Goal: Complete application form: Complete application form

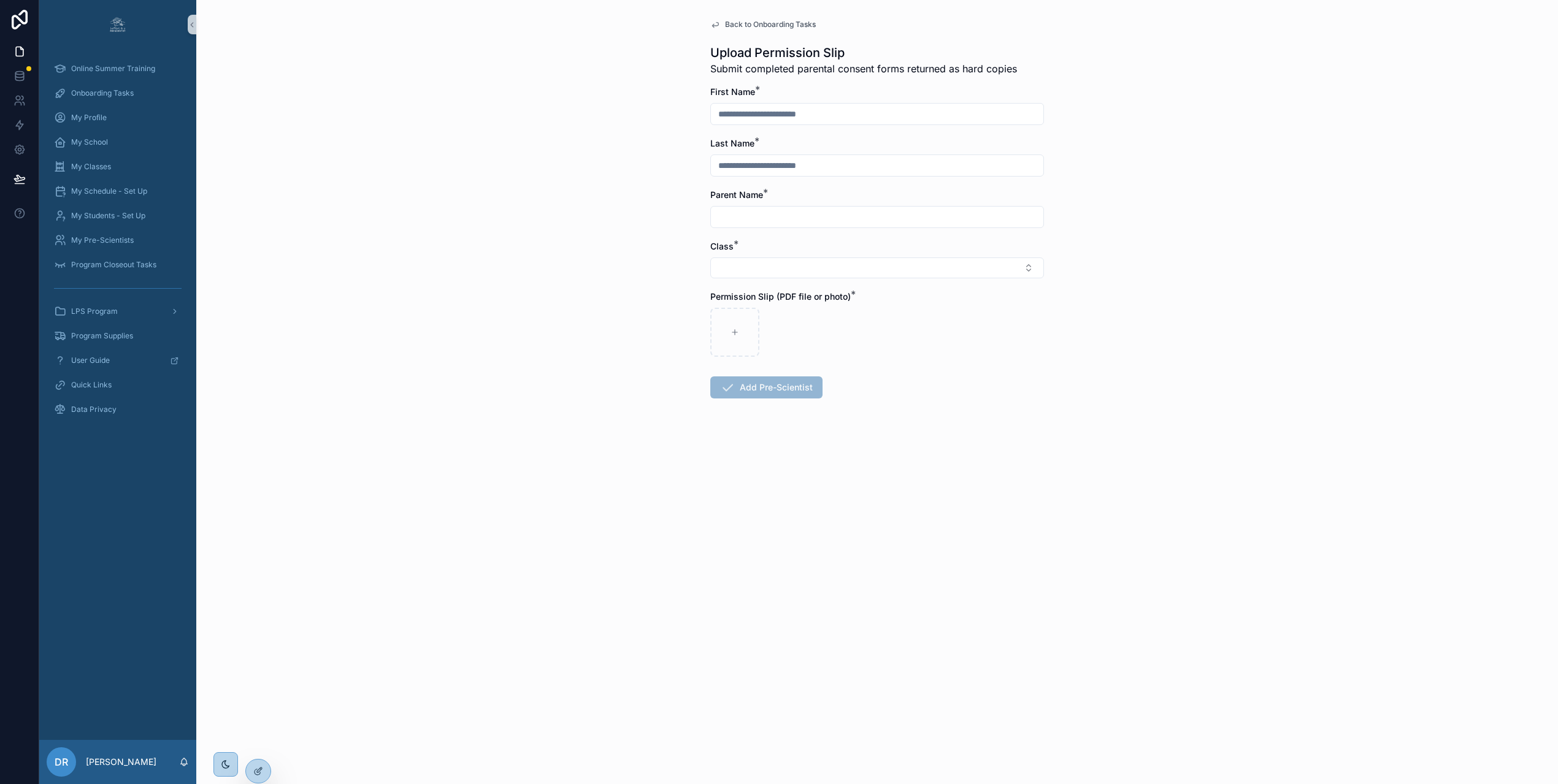
click at [386, 146] on div "Back to Onboarding Tasks Upload Permission Slip Submit completed parental conse…" at bounding box center [877, 392] width 1362 height 784
click at [129, 219] on span "My Students - Set Up" at bounding box center [108, 215] width 74 height 10
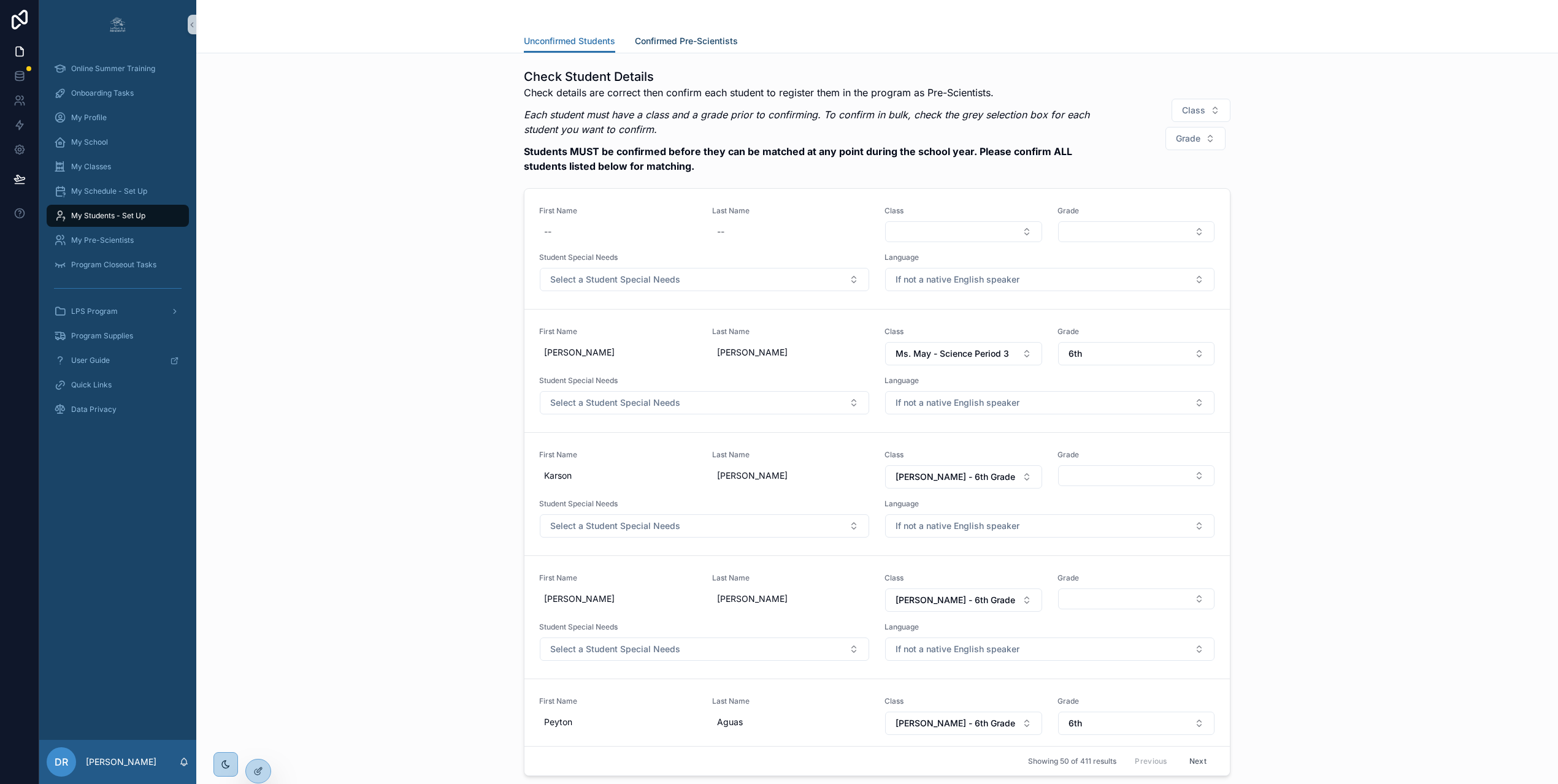
click at [682, 41] on span "Confirmed Pre-Scientists" at bounding box center [686, 41] width 103 height 12
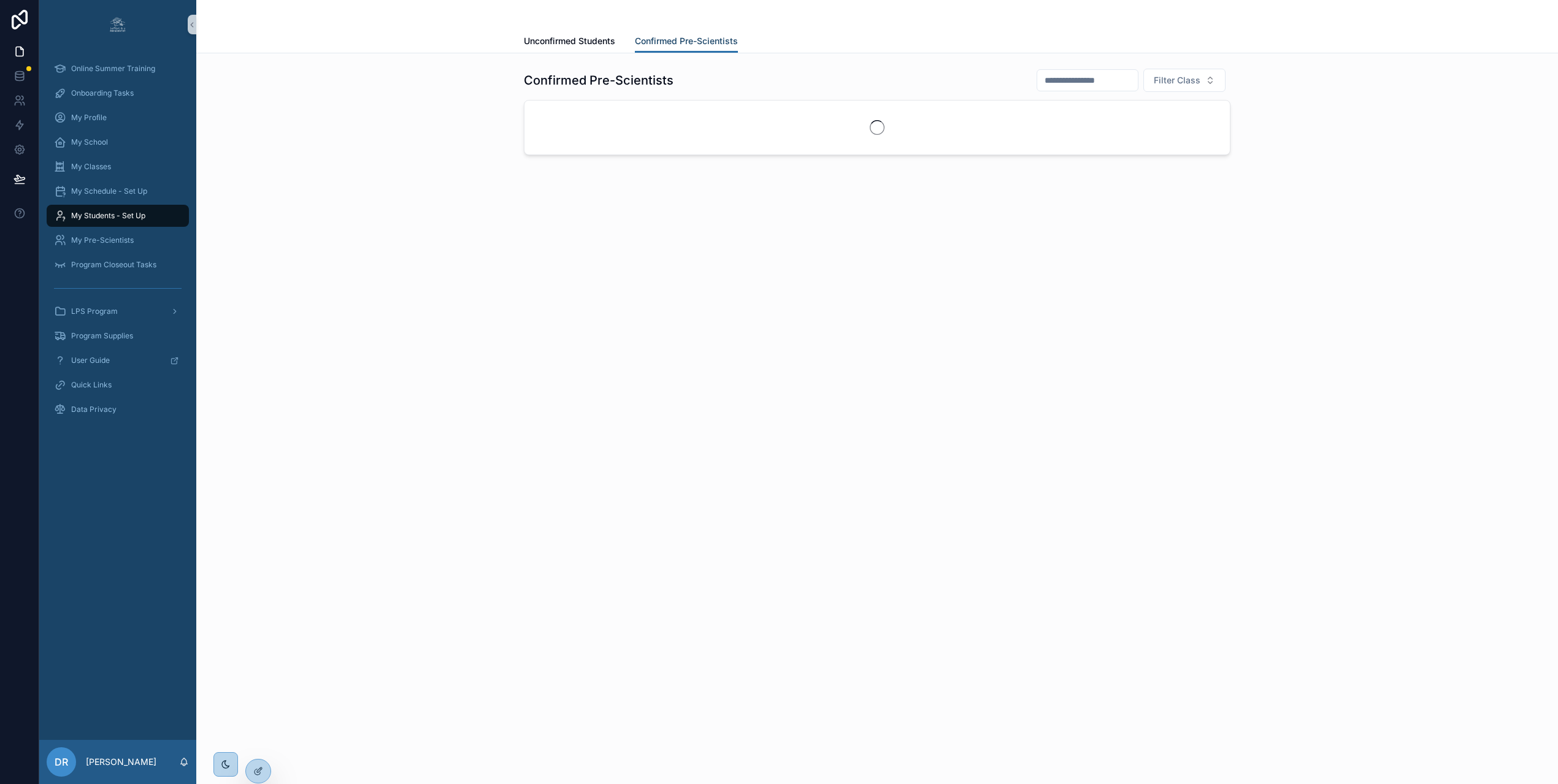
click at [682, 41] on span "Confirmed Pre-Scientists" at bounding box center [686, 41] width 103 height 12
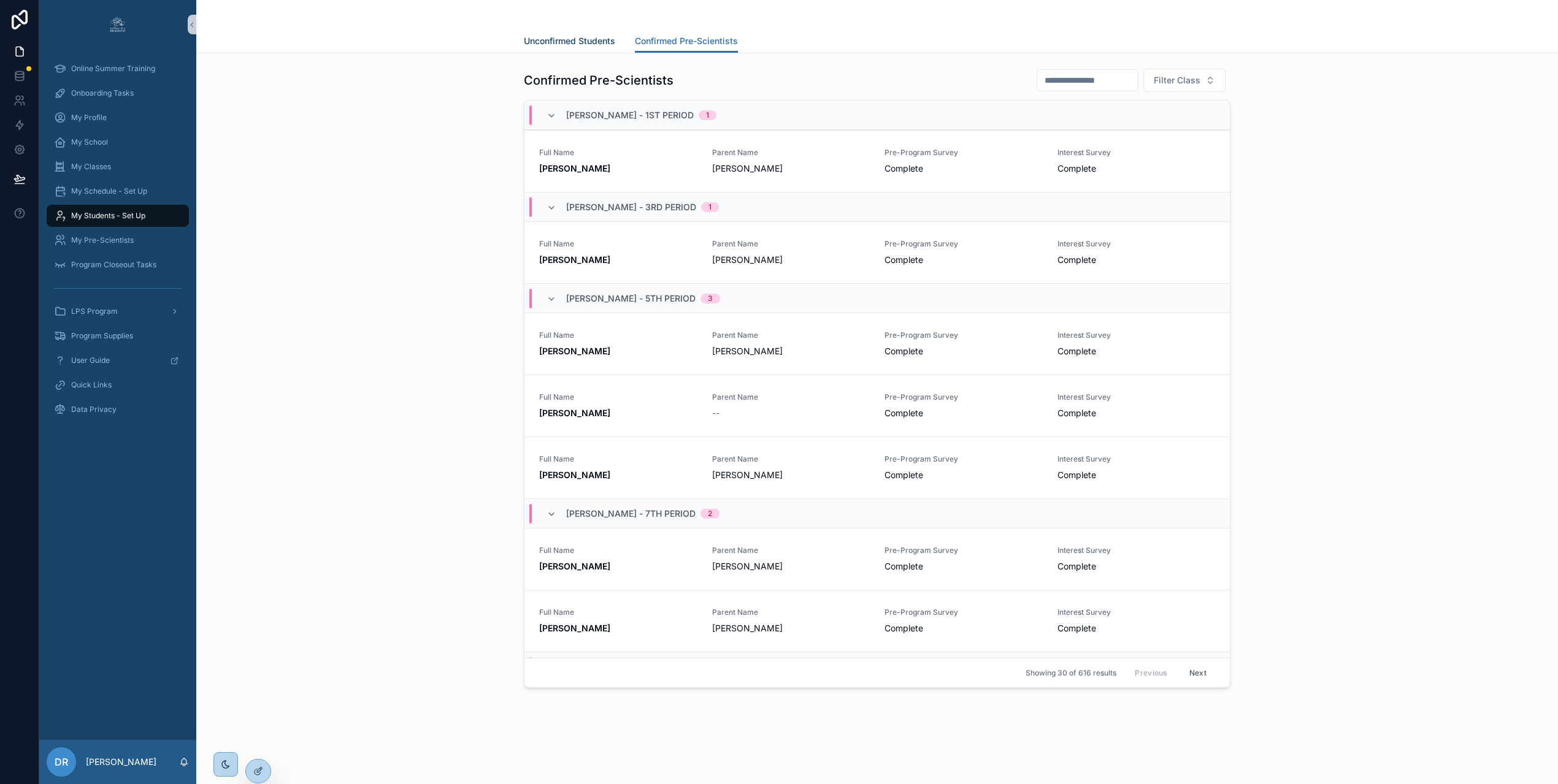
click at [580, 40] on span "Unconfirmed Students" at bounding box center [569, 41] width 91 height 12
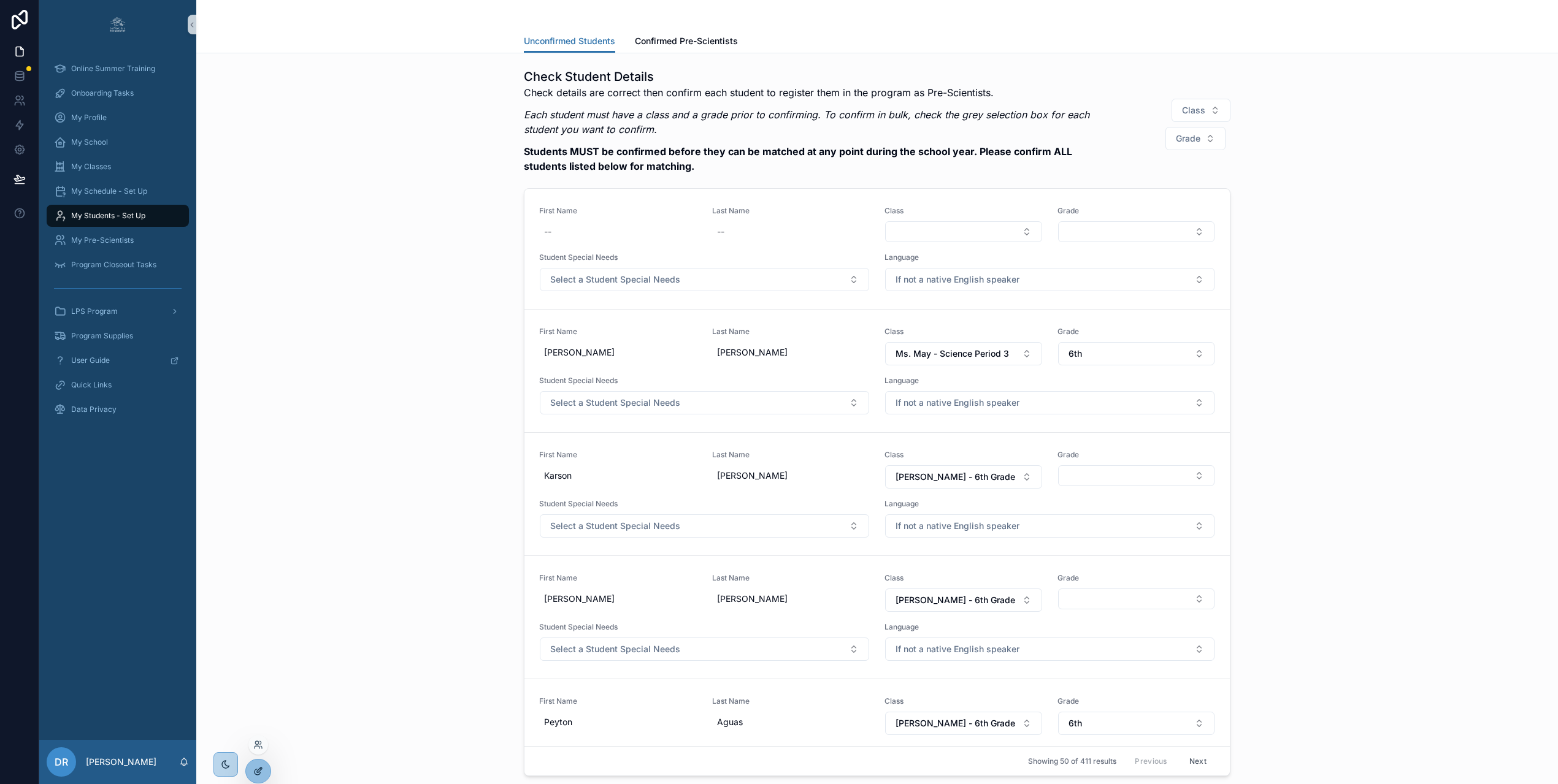
click at [258, 767] on icon at bounding box center [258, 770] width 10 height 10
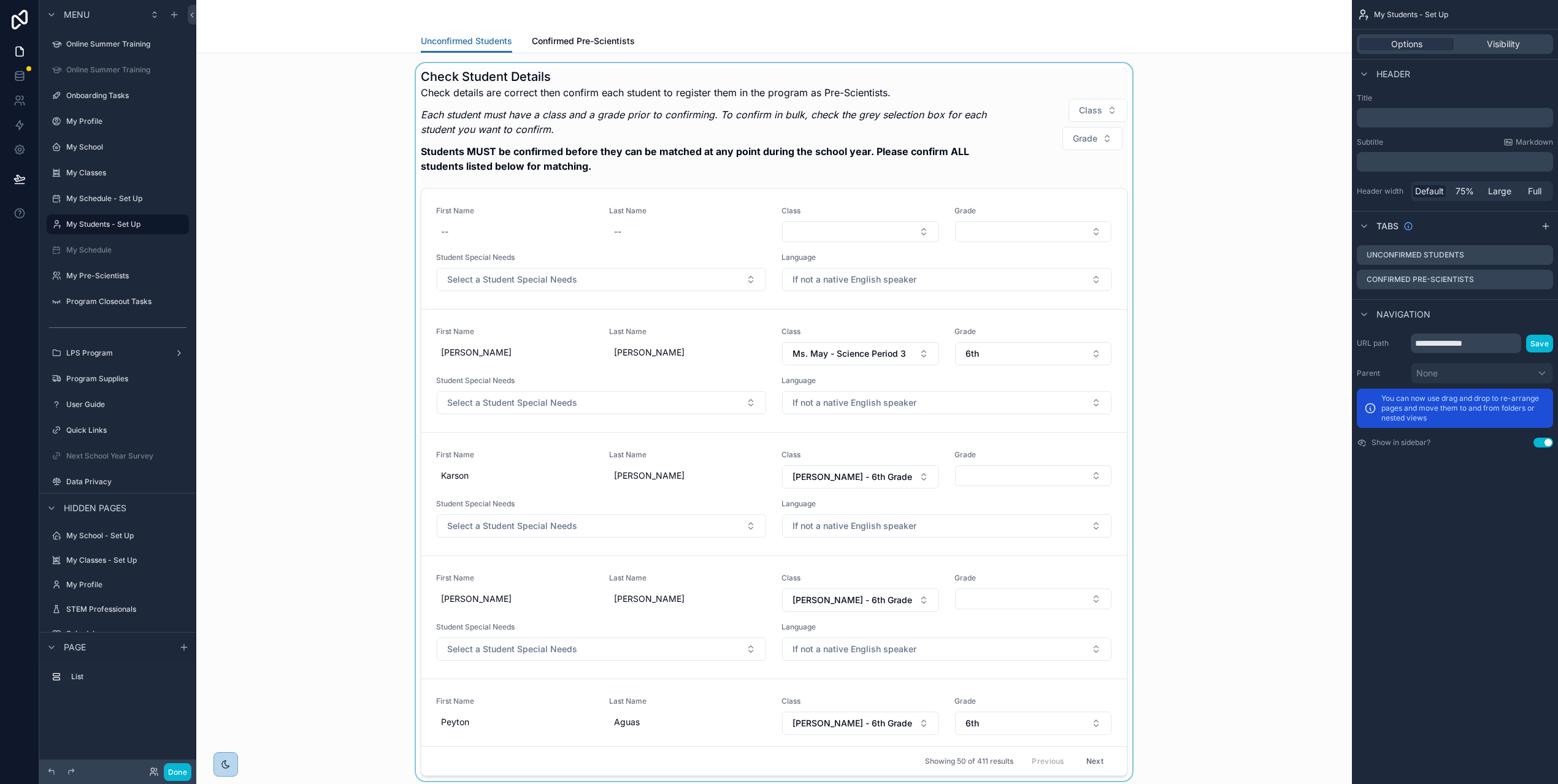
click at [662, 240] on div "scrollable content" at bounding box center [774, 422] width 1136 height 717
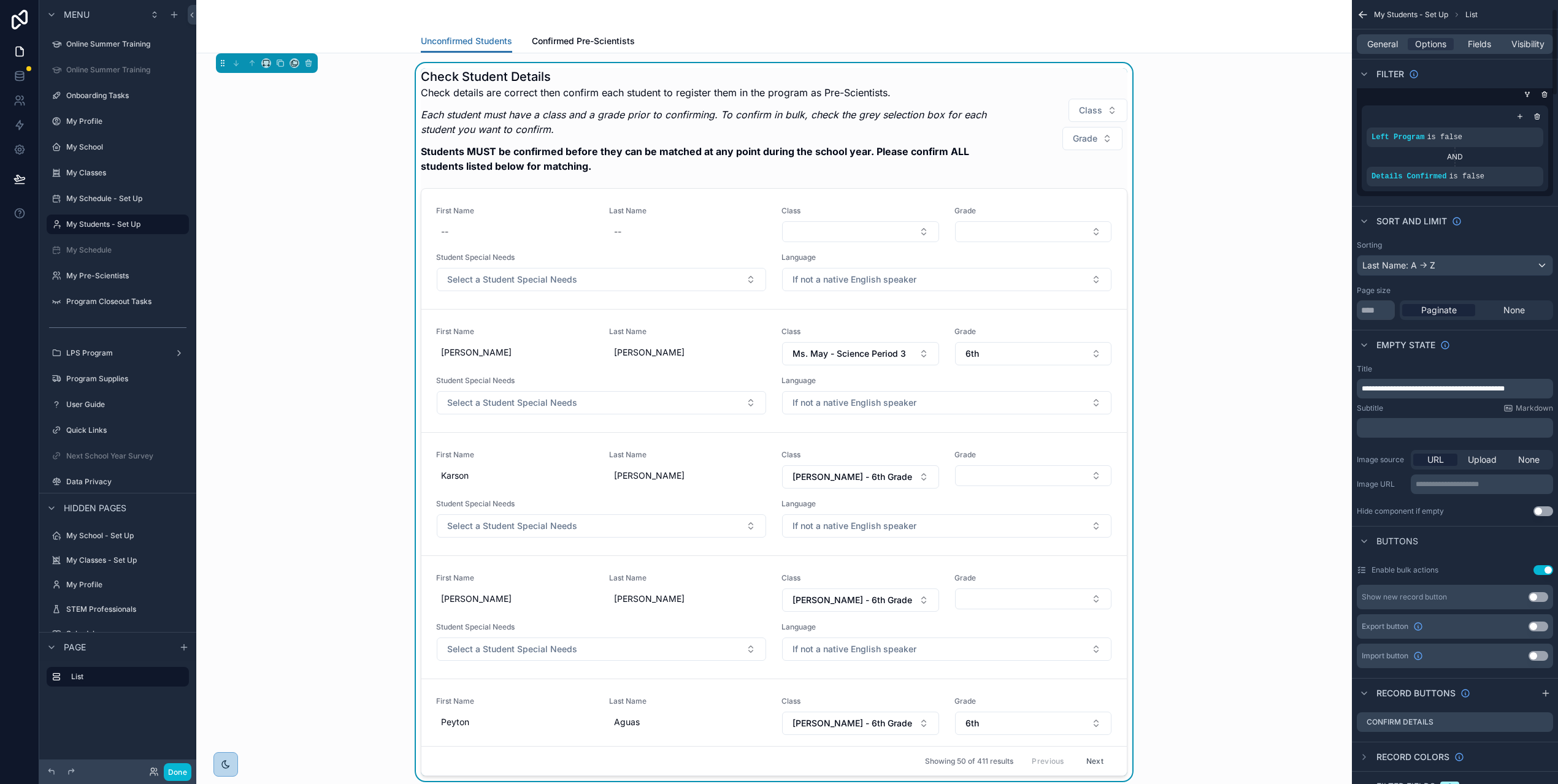
scroll to position [170, 0]
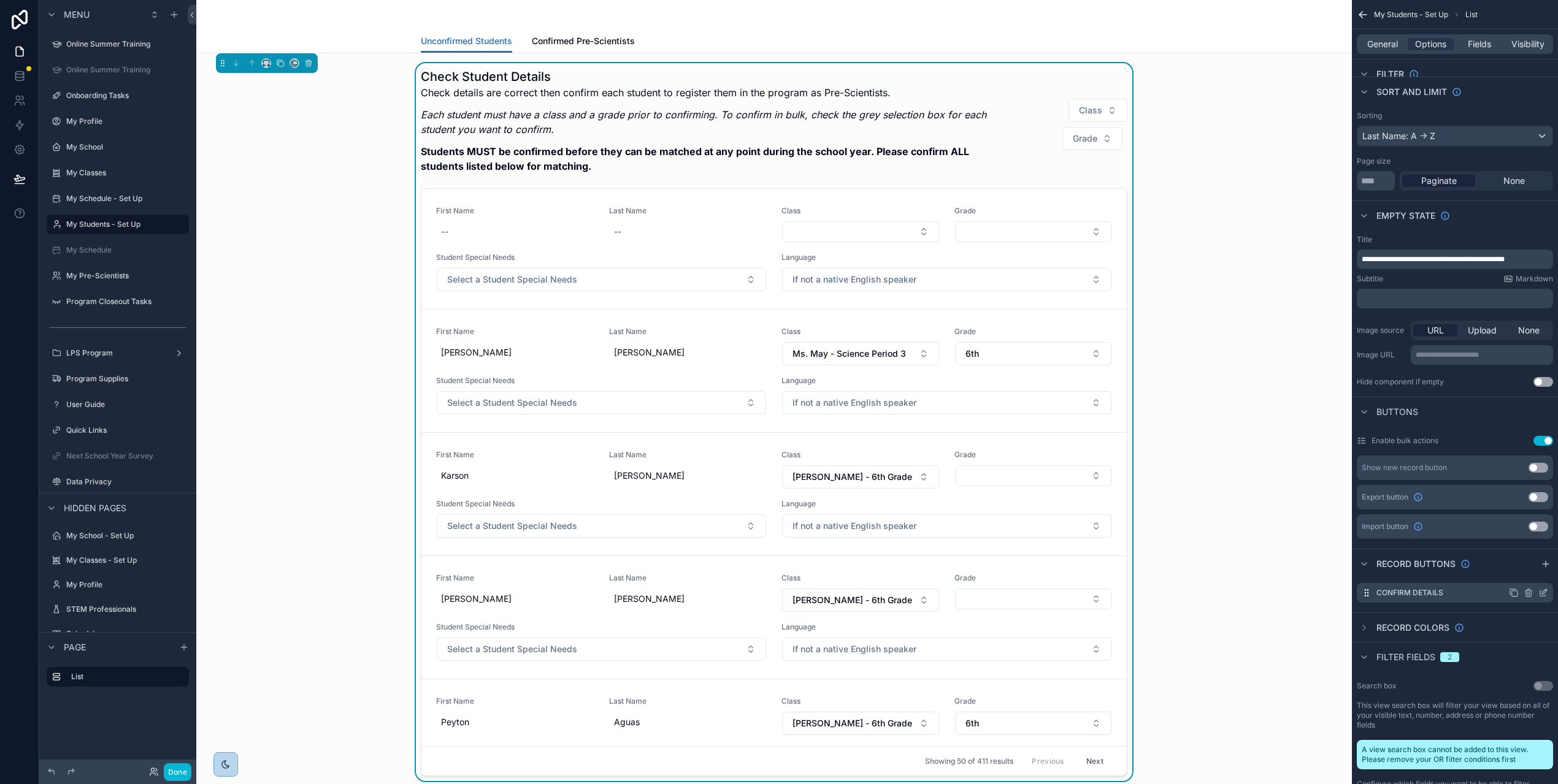
click at [1548, 592] on icon "scrollable content" at bounding box center [1542, 592] width 10 height 10
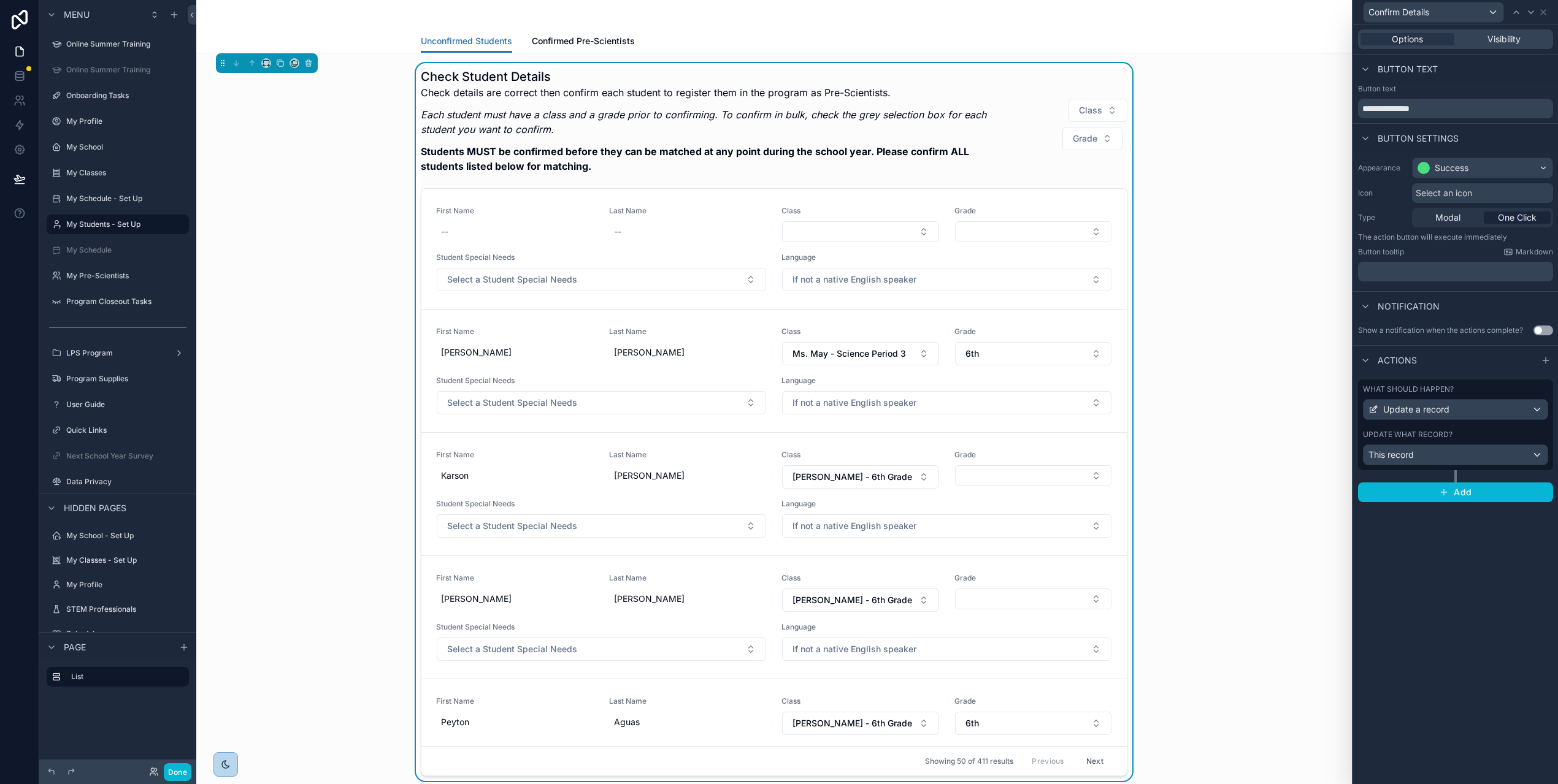
click at [1477, 429] on div "Update what record?" at bounding box center [1455, 434] width 185 height 10
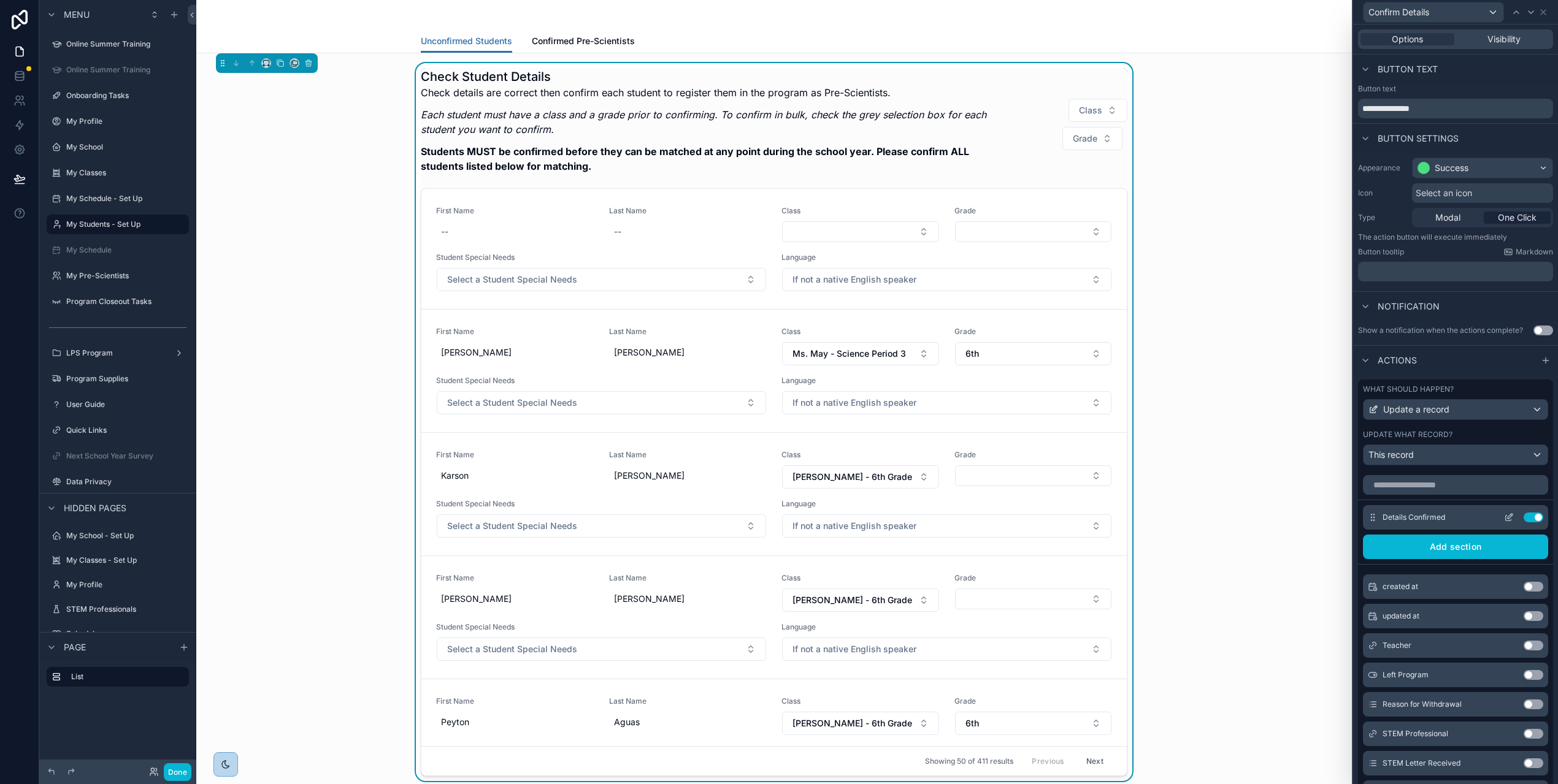
click at [1504, 516] on icon at bounding box center [1508, 517] width 10 height 10
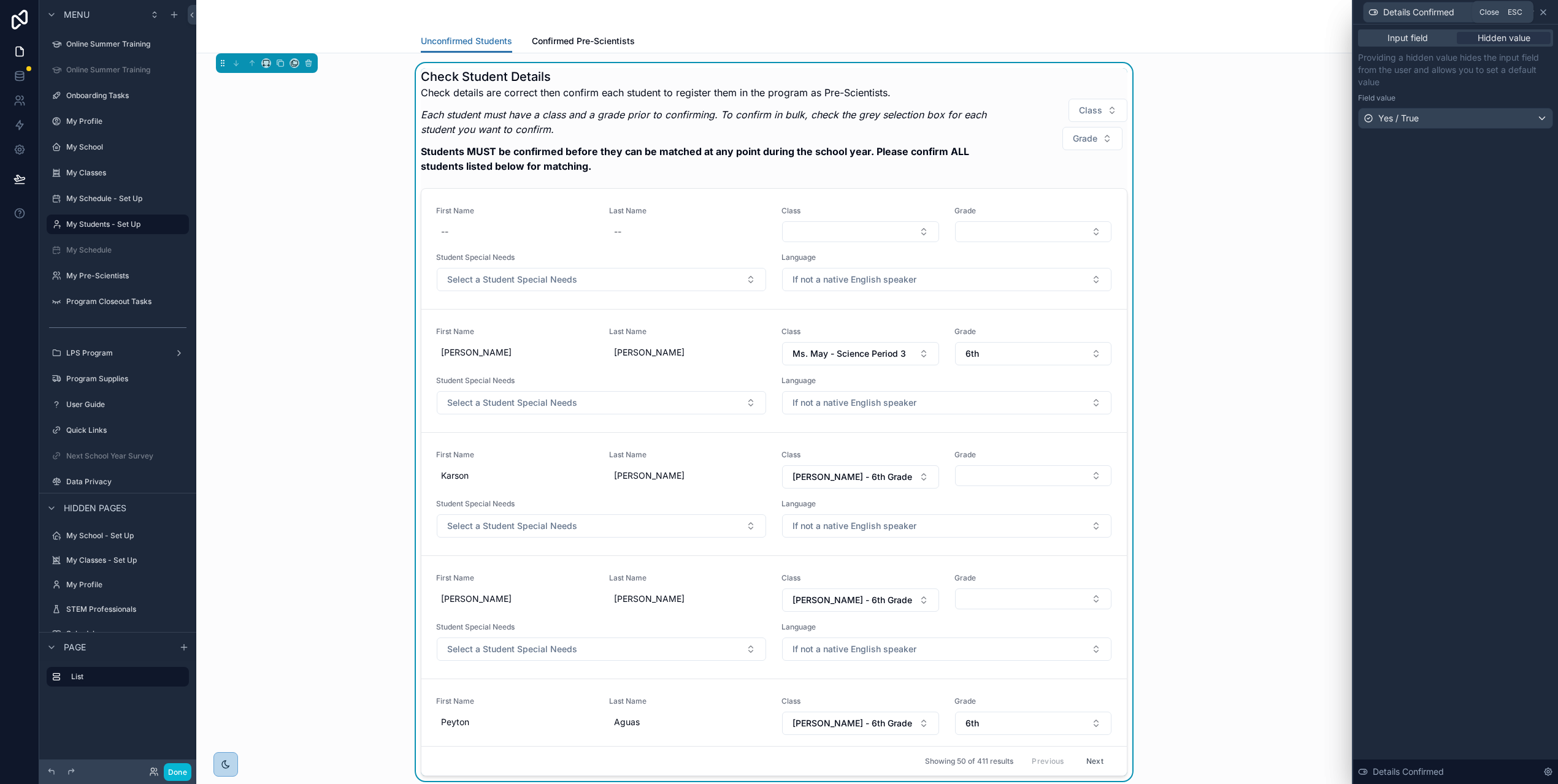
click at [1548, 12] on icon at bounding box center [1542, 12] width 10 height 10
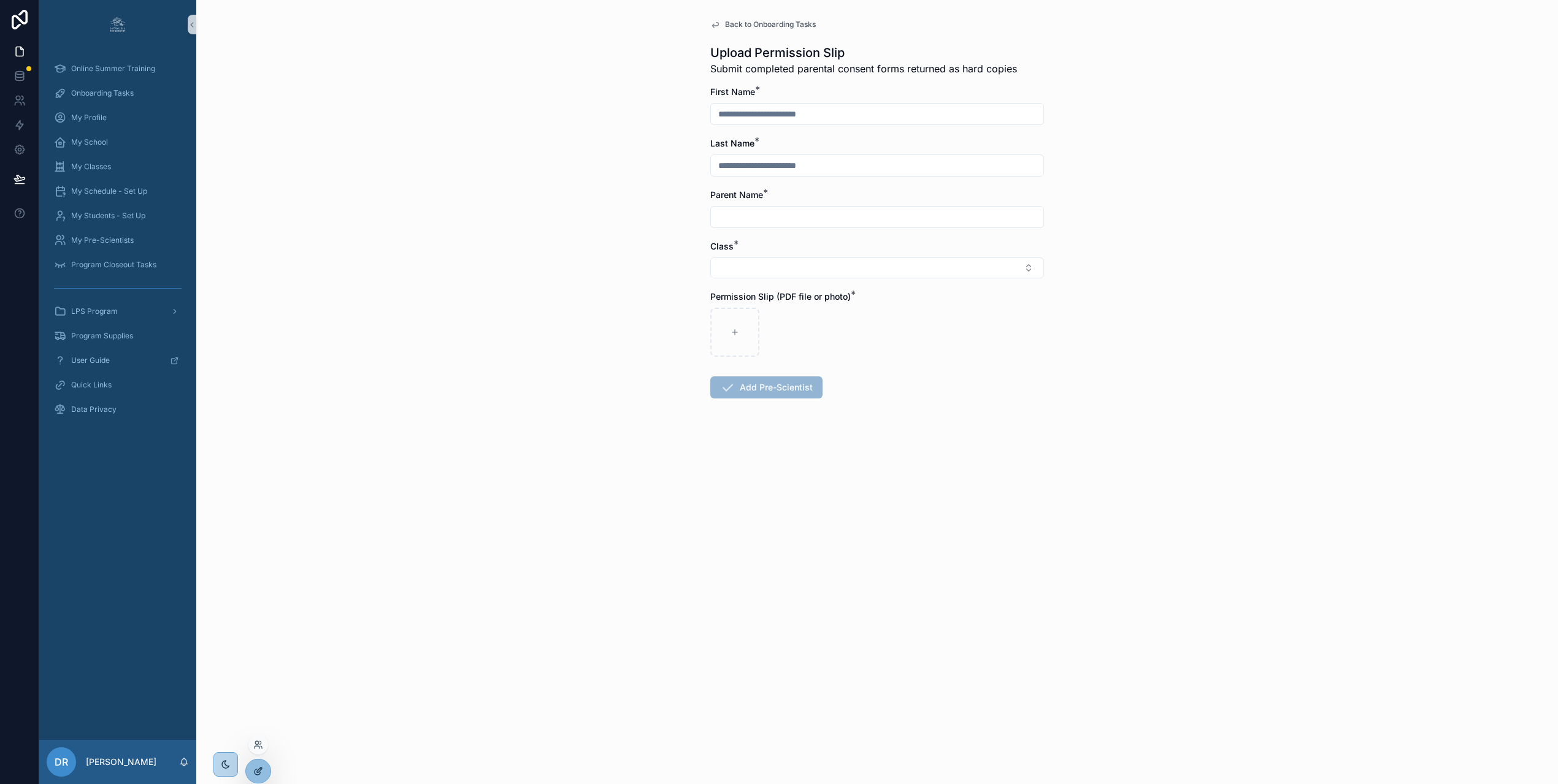
click at [261, 769] on icon at bounding box center [258, 770] width 10 height 10
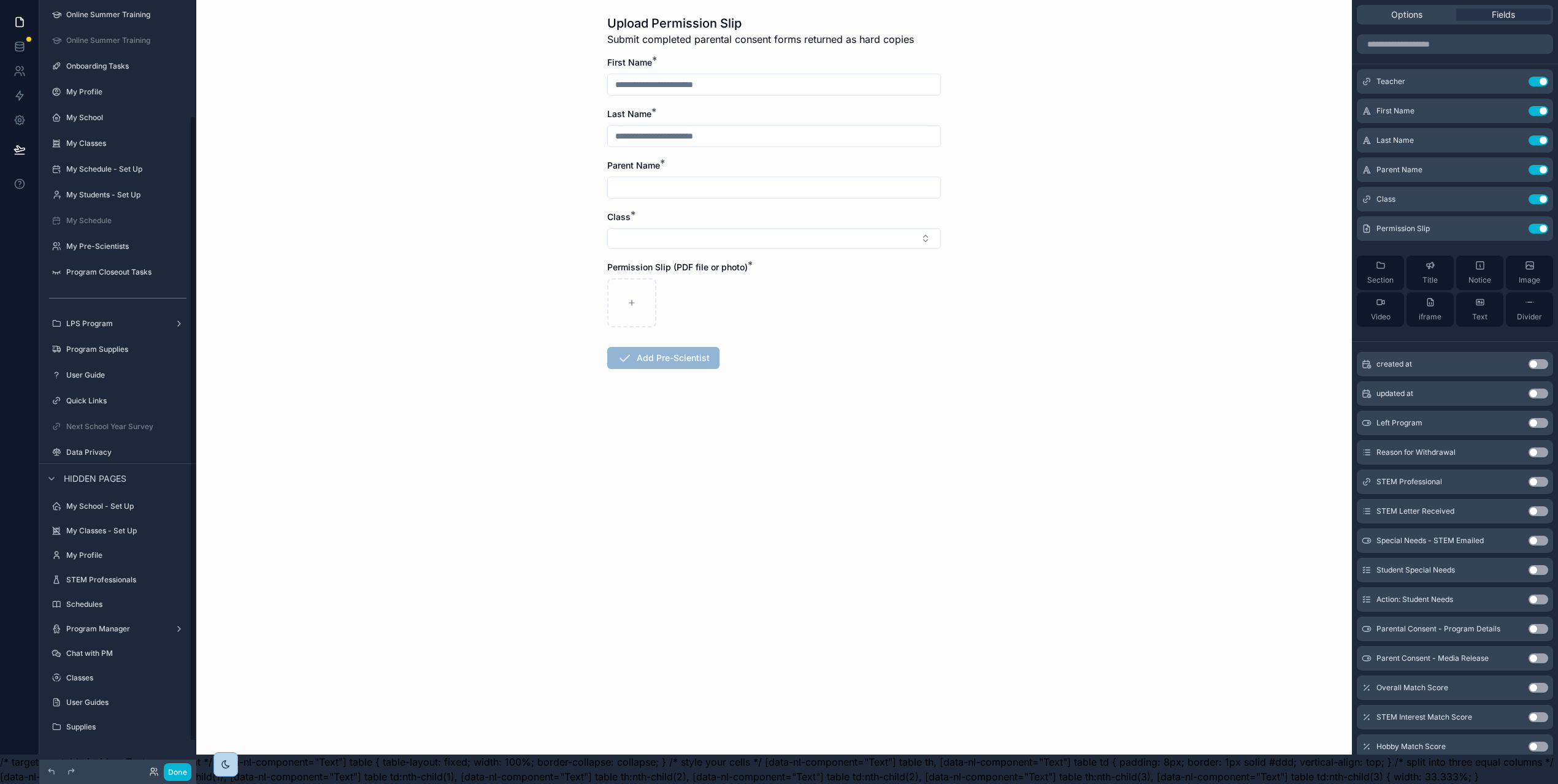
scroll to position [178, 0]
click at [833, 76] on input "scrollable content" at bounding box center [774, 85] width 332 height 17
click at [828, 108] on div "Last Name *" at bounding box center [774, 114] width 333 height 12
click at [1393, 262] on div "Section" at bounding box center [1380, 273] width 26 height 25
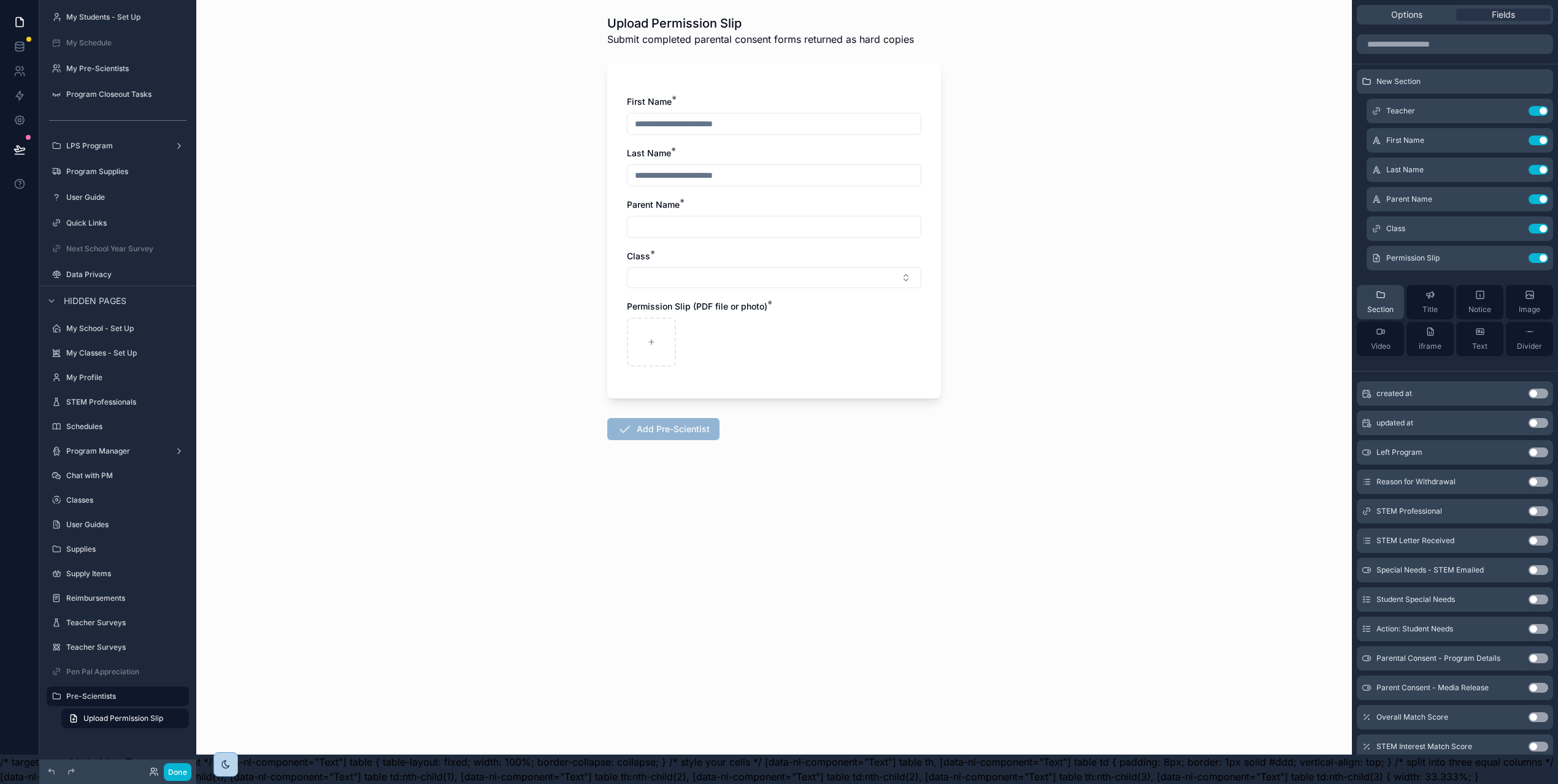
click at [1393, 294] on div "Section" at bounding box center [1380, 302] width 26 height 25
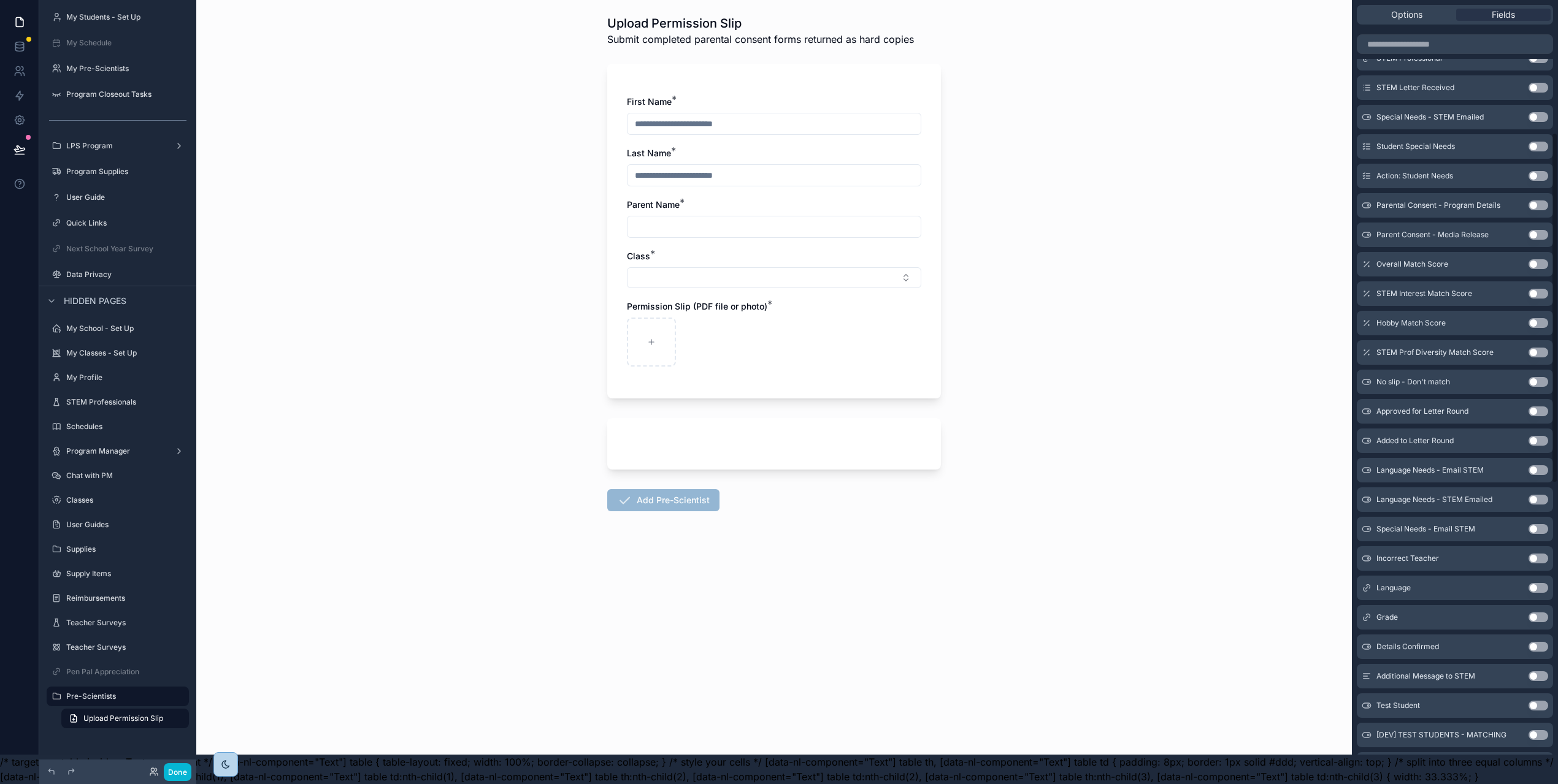
scroll to position [764, 0]
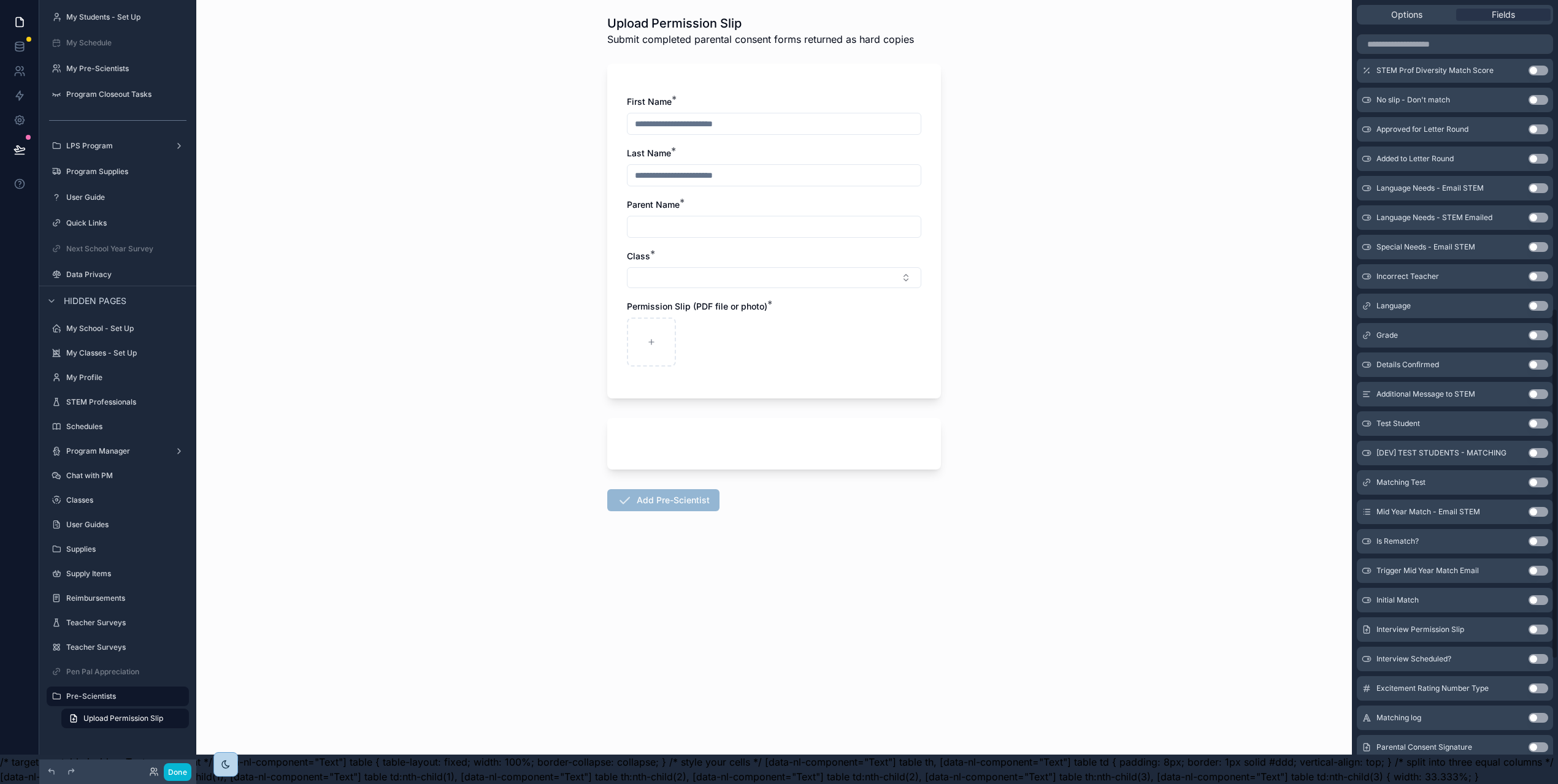
click at [1548, 331] on button "Use setting" at bounding box center [1538, 335] width 19 height 10
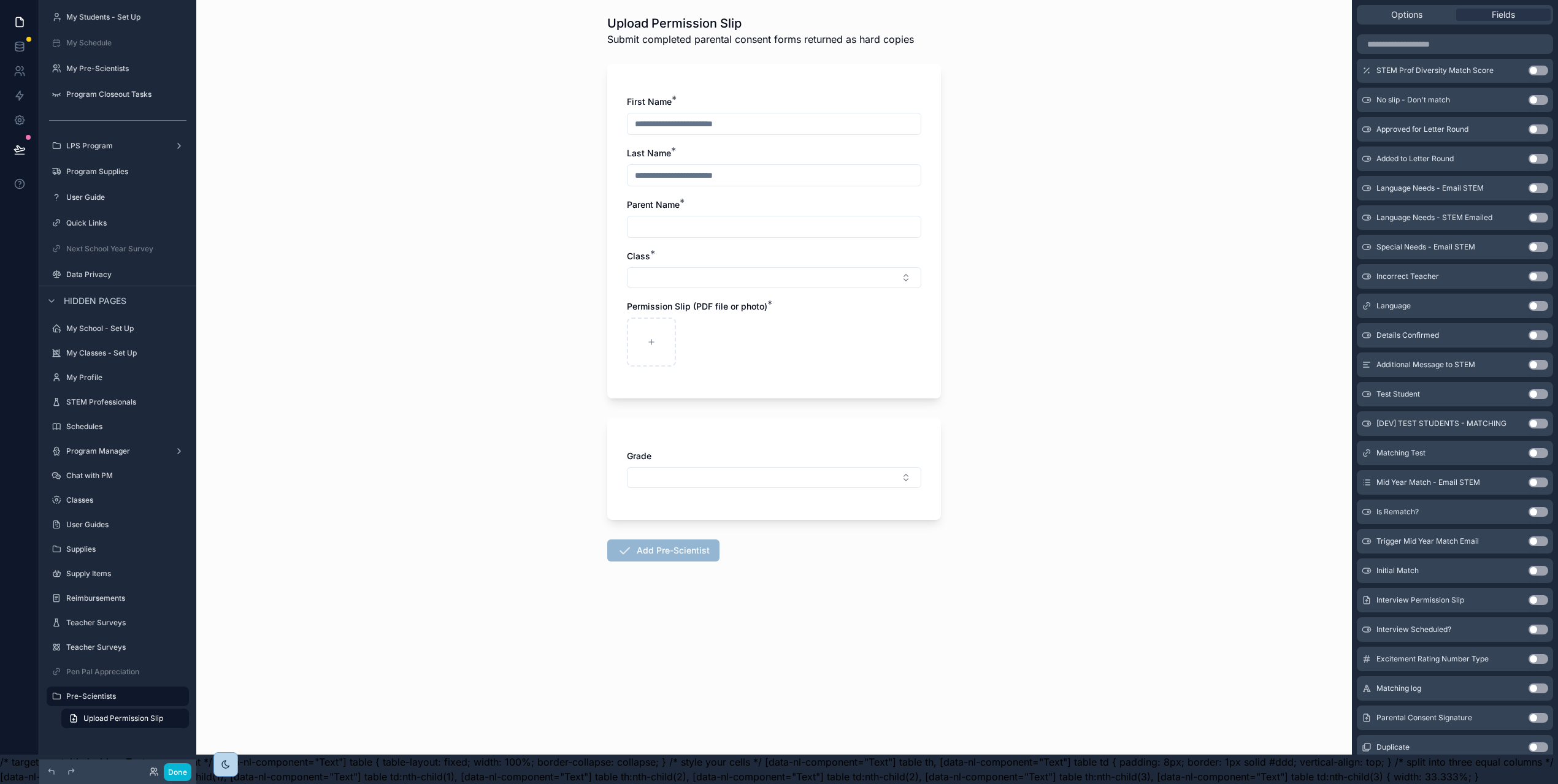
click at [861, 455] on div "Grade" at bounding box center [774, 469] width 295 height 38
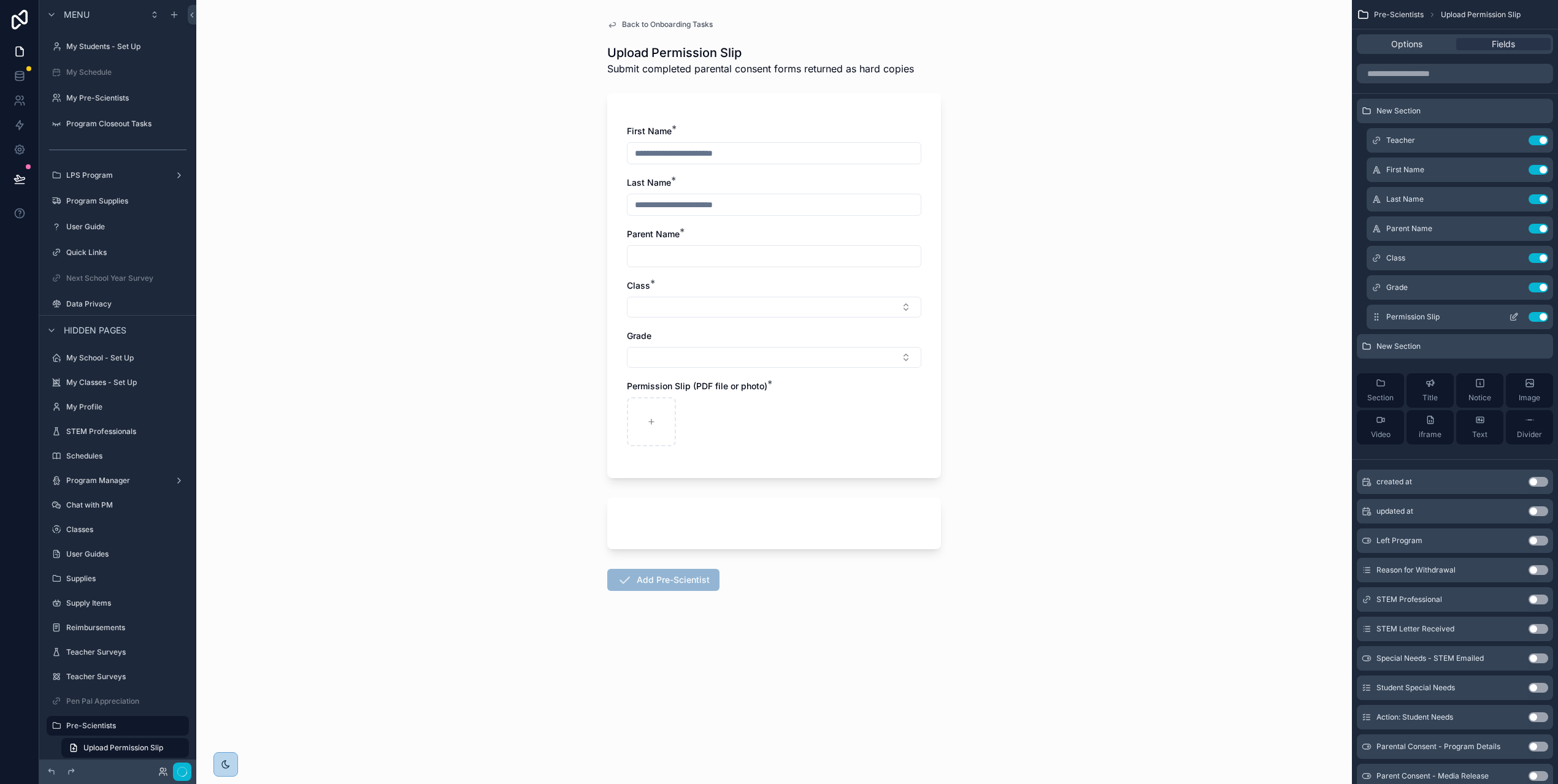
scroll to position [39, 0]
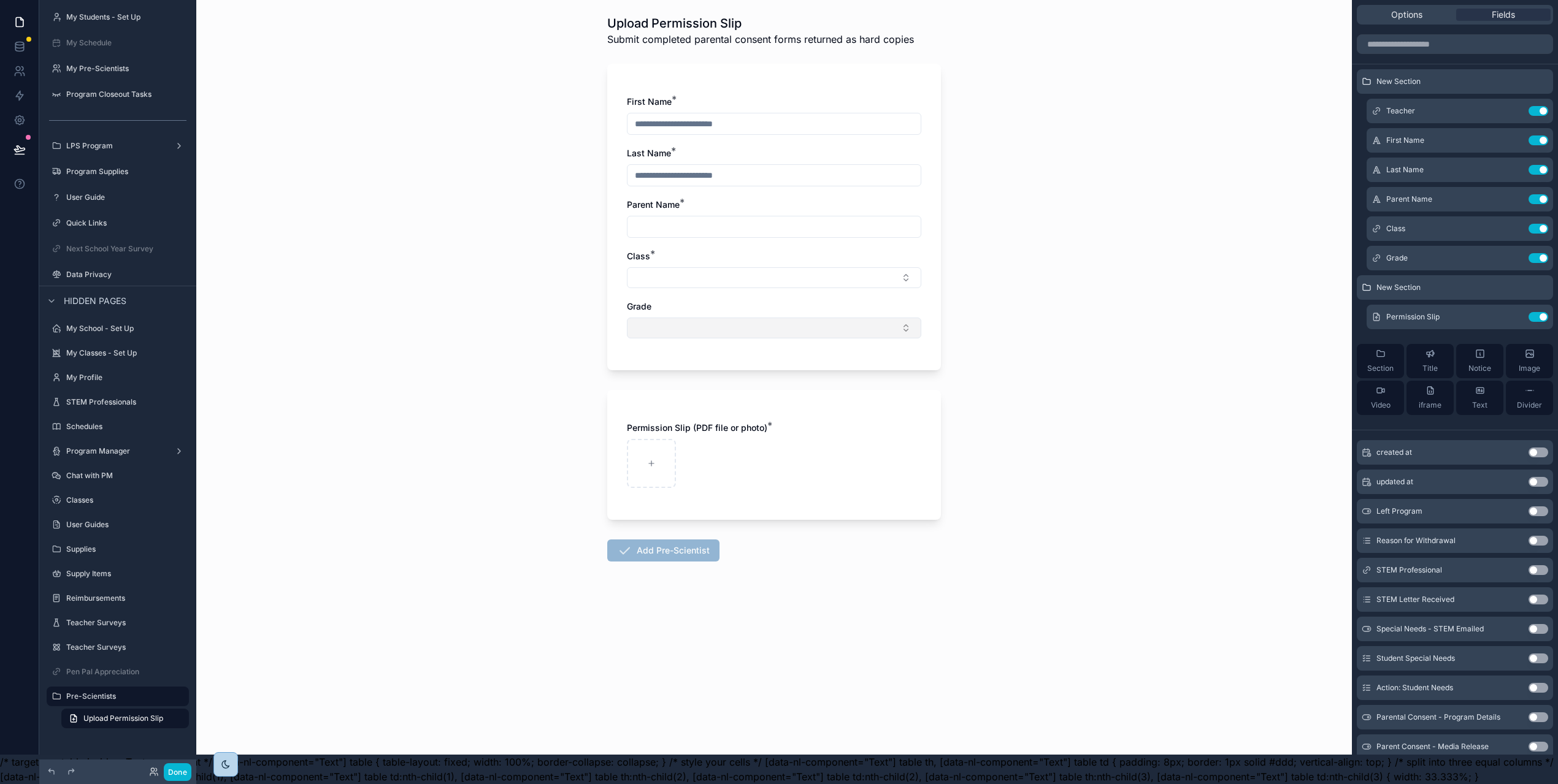
click at [896, 318] on button "Select Button" at bounding box center [774, 328] width 295 height 21
click at [1519, 253] on icon "scrollable content" at bounding box center [1513, 258] width 10 height 10
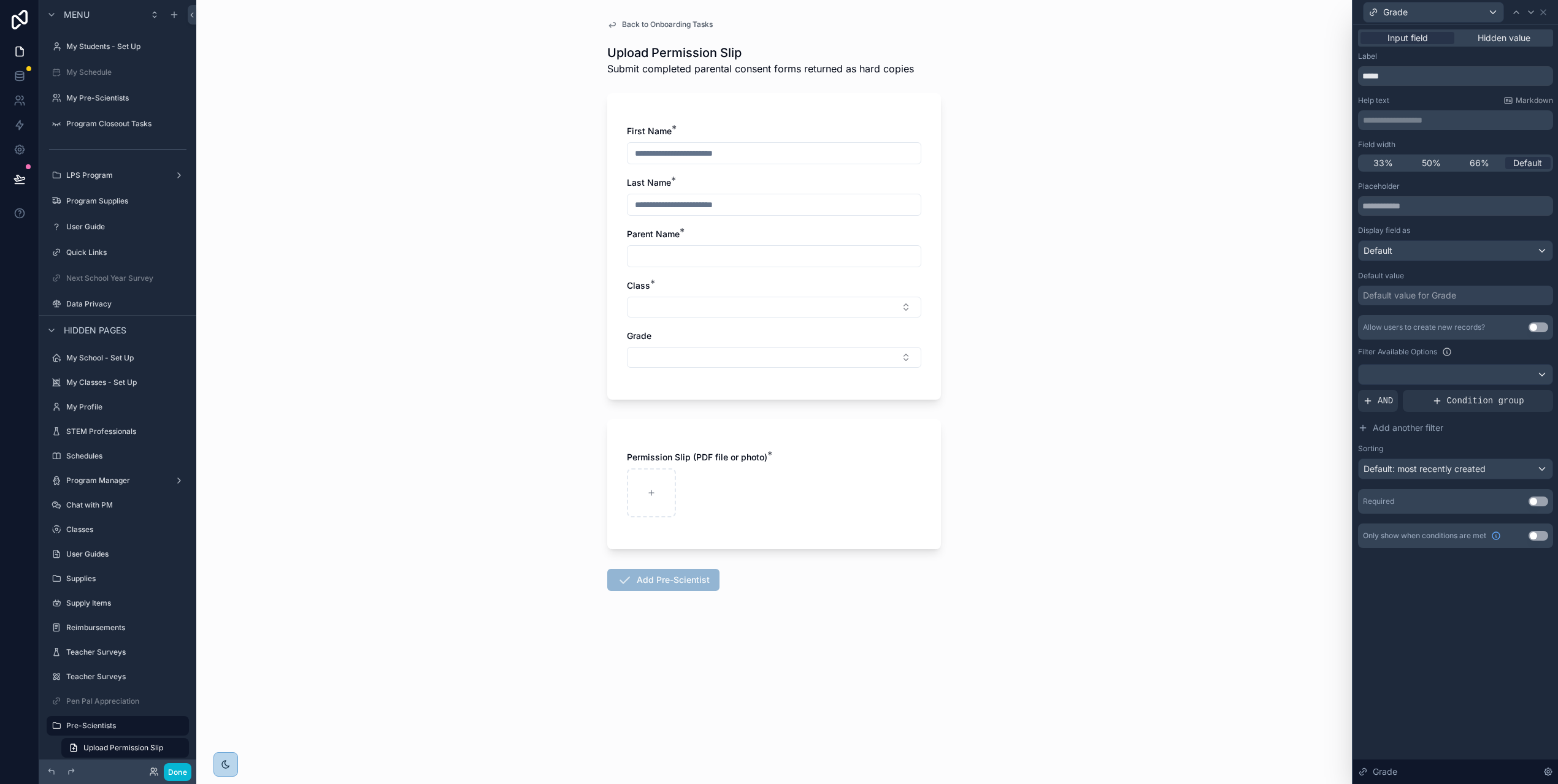
scroll to position [0, 0]
click at [1548, 504] on button "Use setting" at bounding box center [1538, 501] width 19 height 10
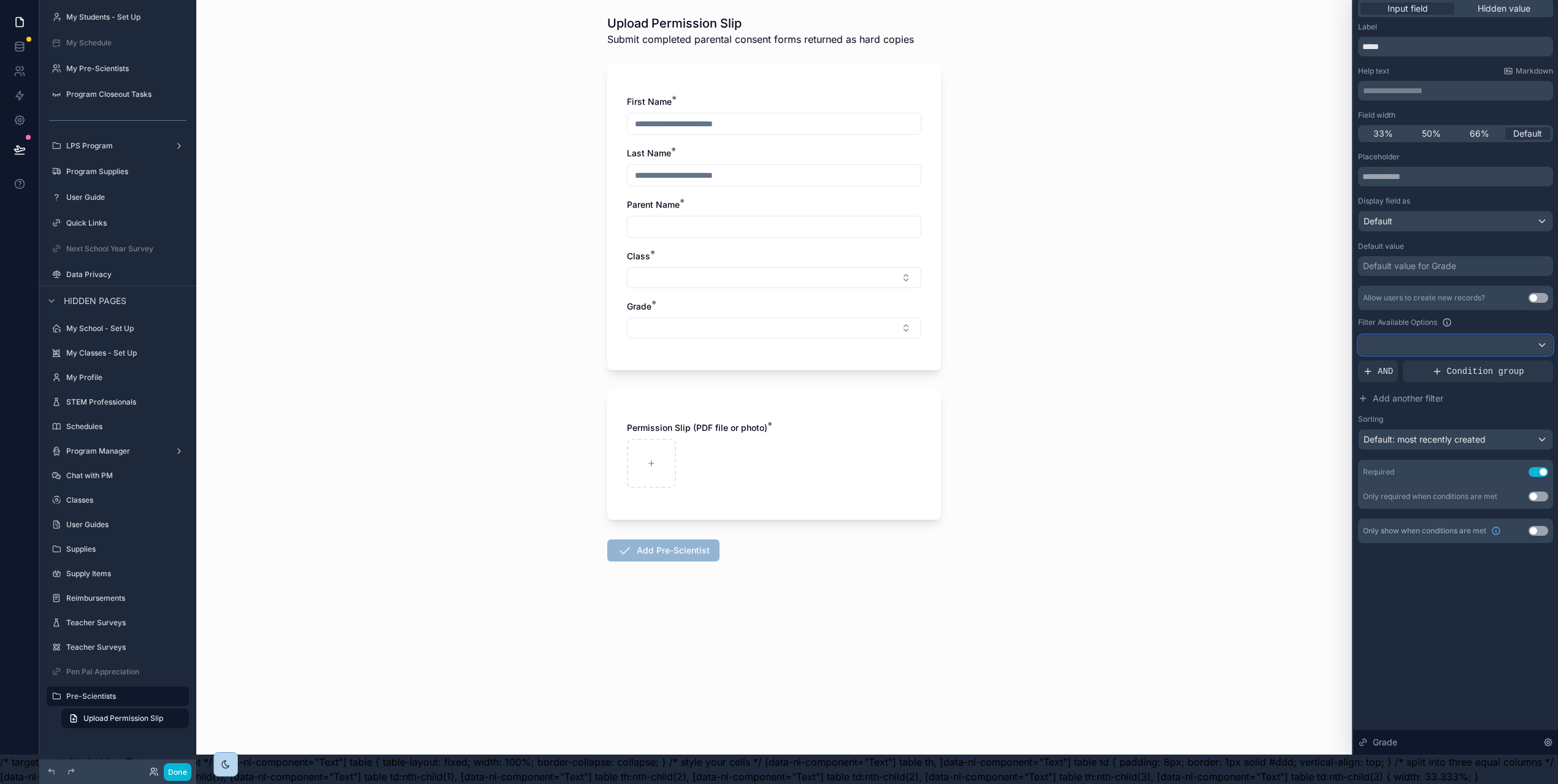
click at [1546, 335] on div at bounding box center [1455, 345] width 194 height 19
click at [1498, 316] on div at bounding box center [1455, 362] width 205 height 784
click at [1485, 366] on span "Condition group" at bounding box center [1486, 371] width 78 height 12
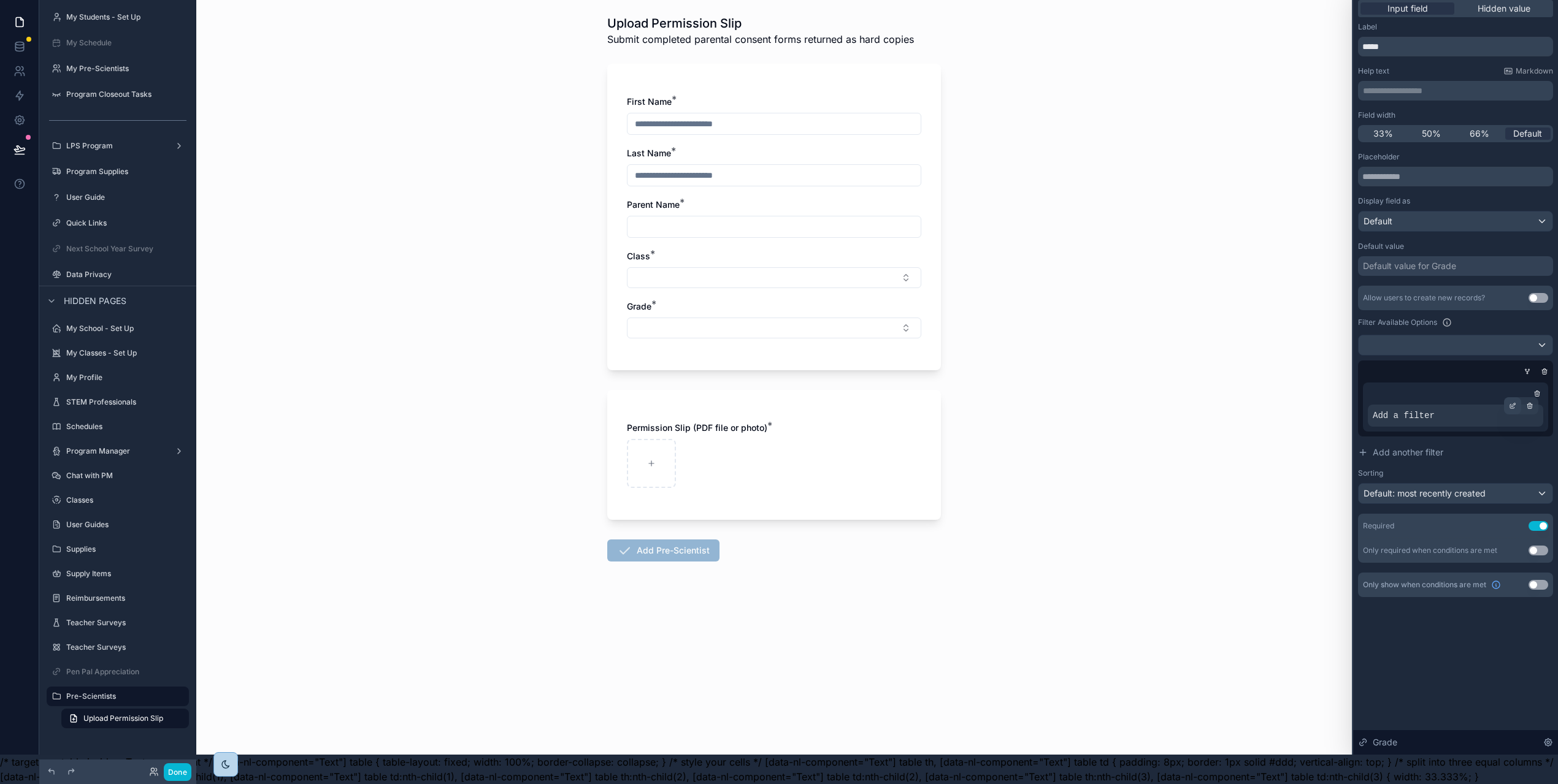
click at [1516, 402] on icon at bounding box center [1512, 406] width 7 height 7
click at [1270, 391] on span "Select a field" at bounding box center [1243, 397] width 52 height 10
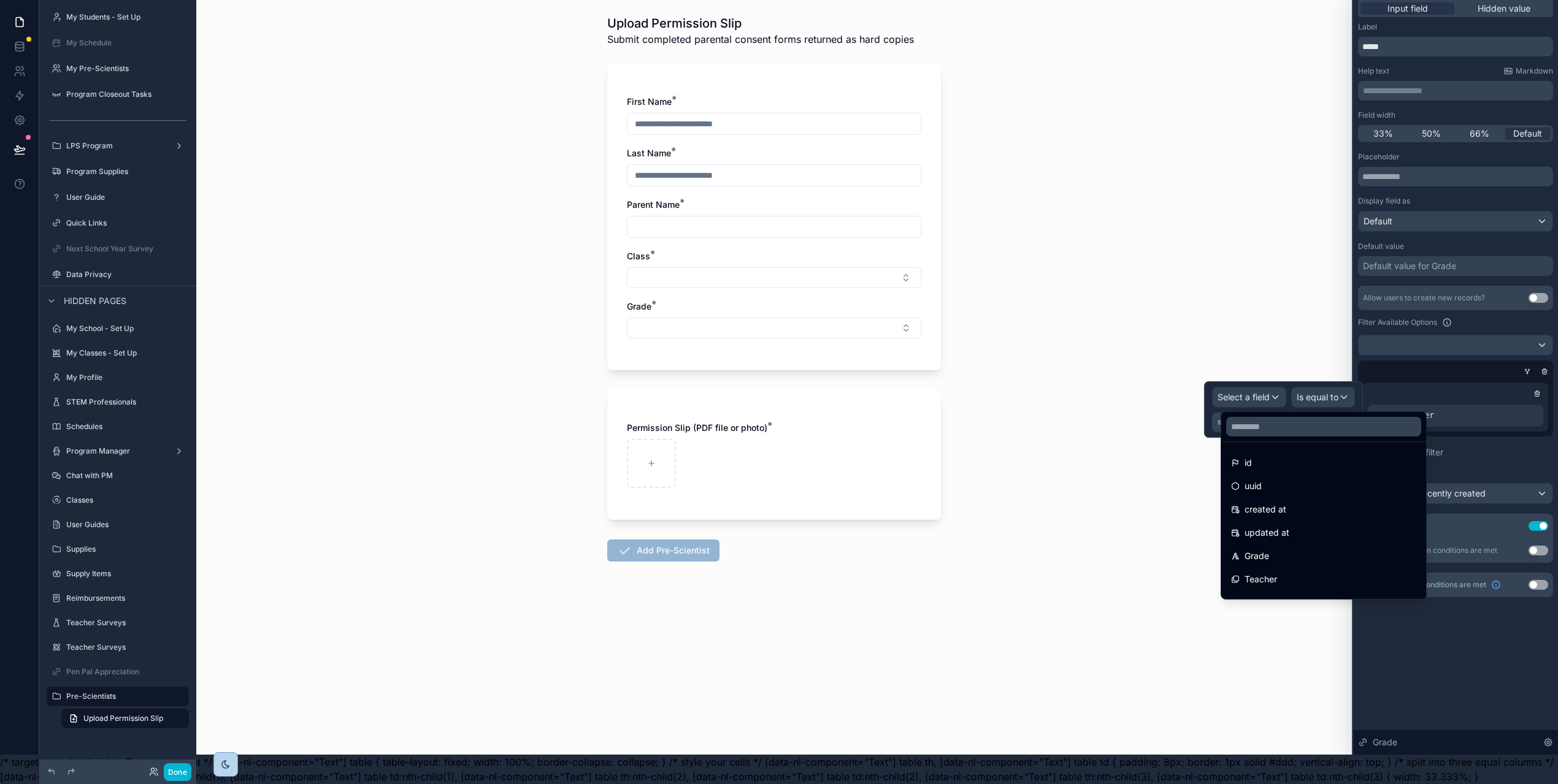
click at [1278, 572] on div "Teacher" at bounding box center [1323, 579] width 185 height 15
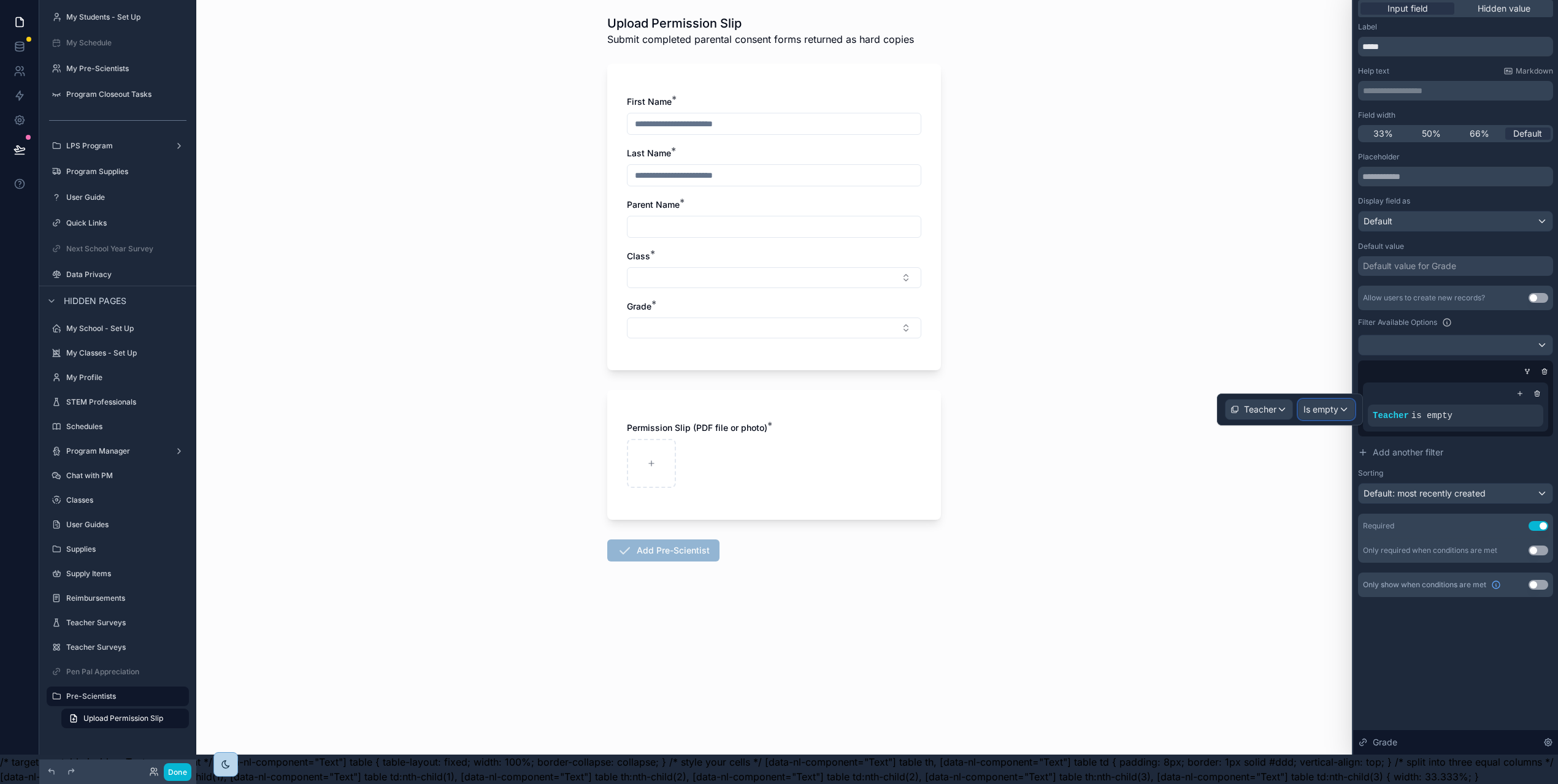
click at [1338, 404] on span "Is empty" at bounding box center [1321, 409] width 35 height 12
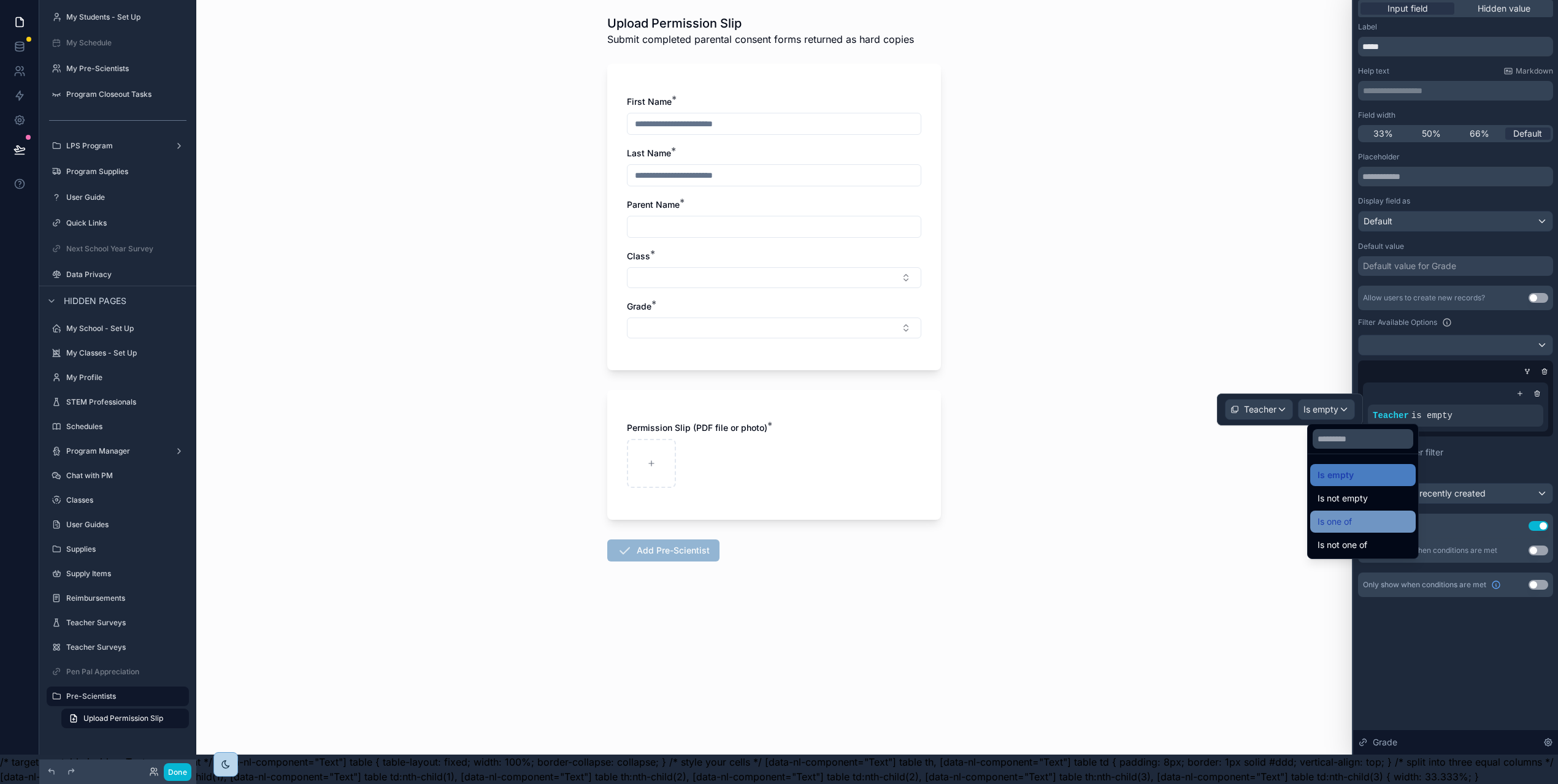
click at [1373, 514] on div "Is one of" at bounding box center [1363, 521] width 90 height 15
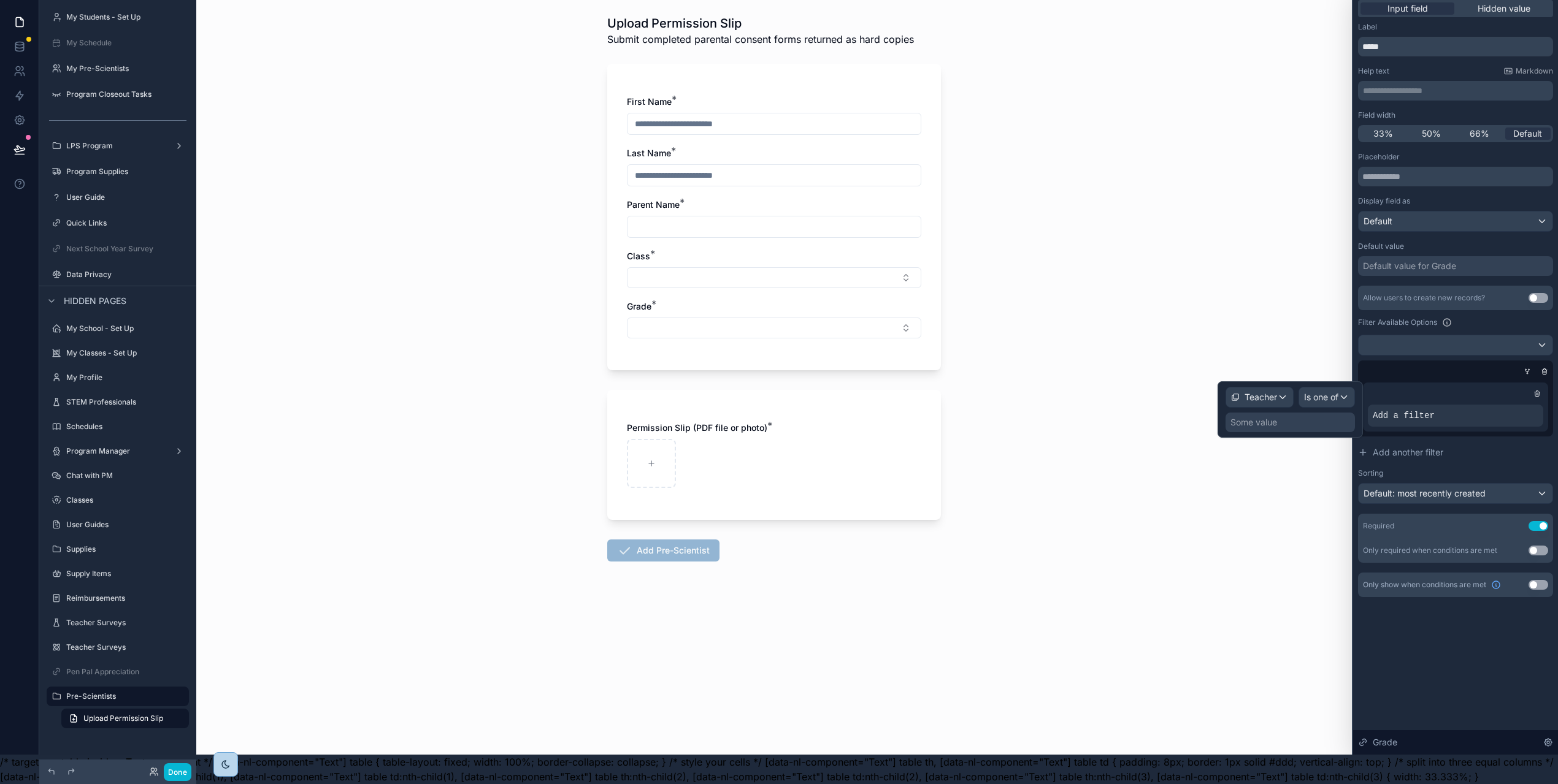
click at [1270, 416] on div "Some value" at bounding box center [1254, 422] width 47 height 12
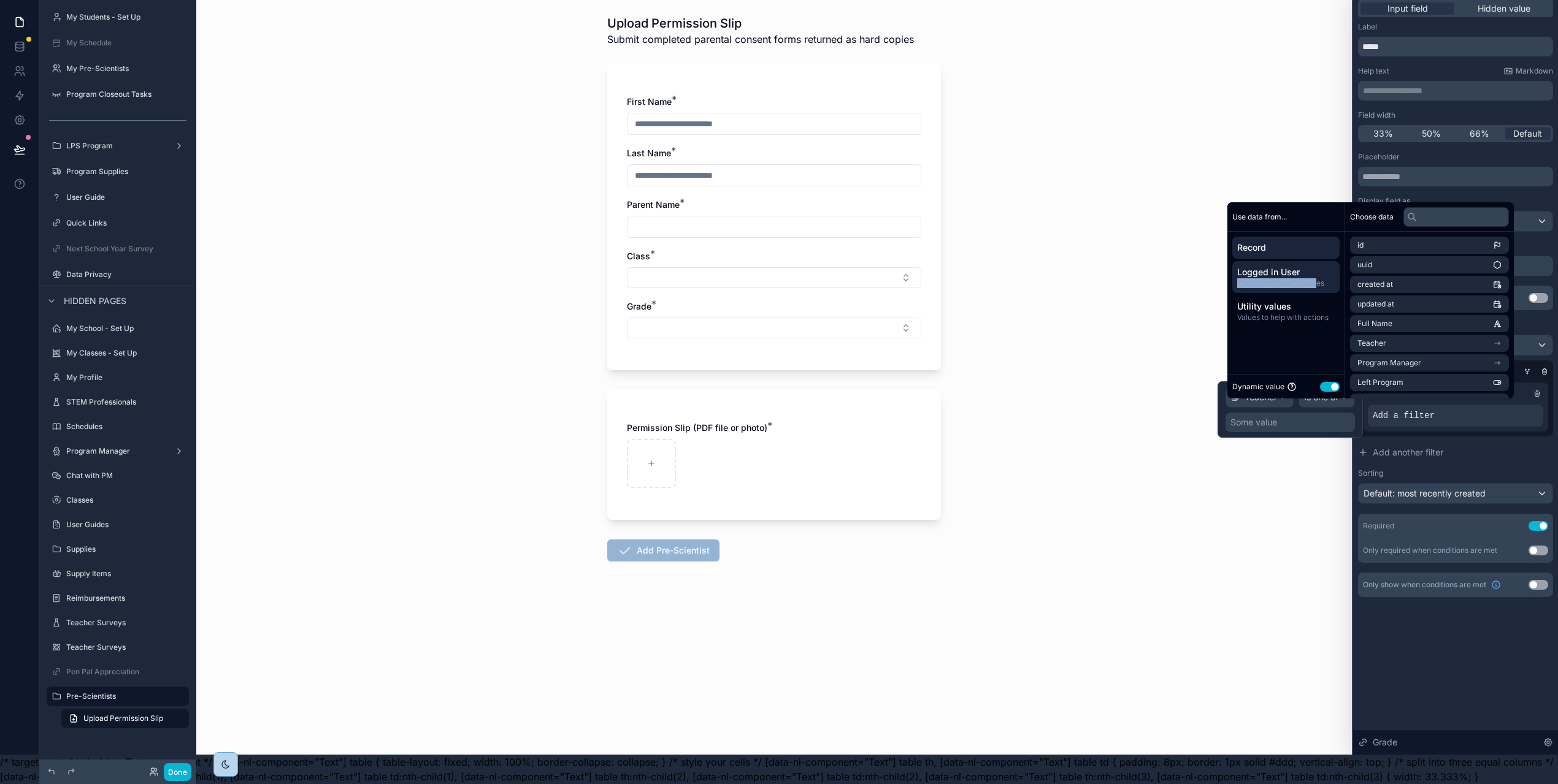
click at [1316, 278] on div "Logged in User The current user's values" at bounding box center [1286, 276] width 107 height 32
click at [1417, 300] on li "Professionals" at bounding box center [1429, 304] width 159 height 17
click at [1408, 265] on li "Professionals" at bounding box center [1429, 267] width 159 height 17
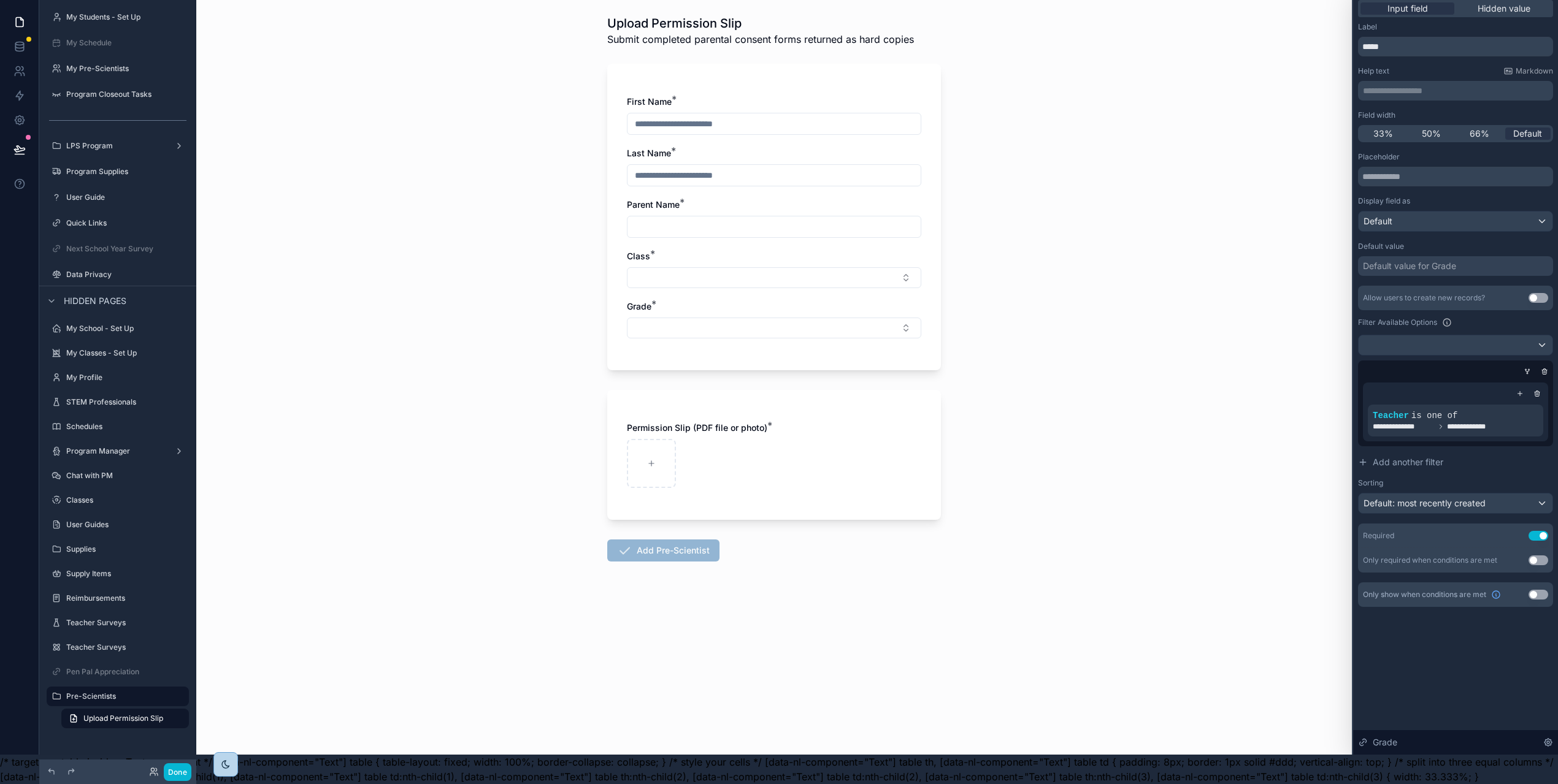
click at [1157, 250] on div "Back to Onboarding Tasks Upload Permission Slip Submit completed parental conse…" at bounding box center [774, 362] width 1155 height 784
click at [153, 770] on icon at bounding box center [154, 771] width 10 height 10
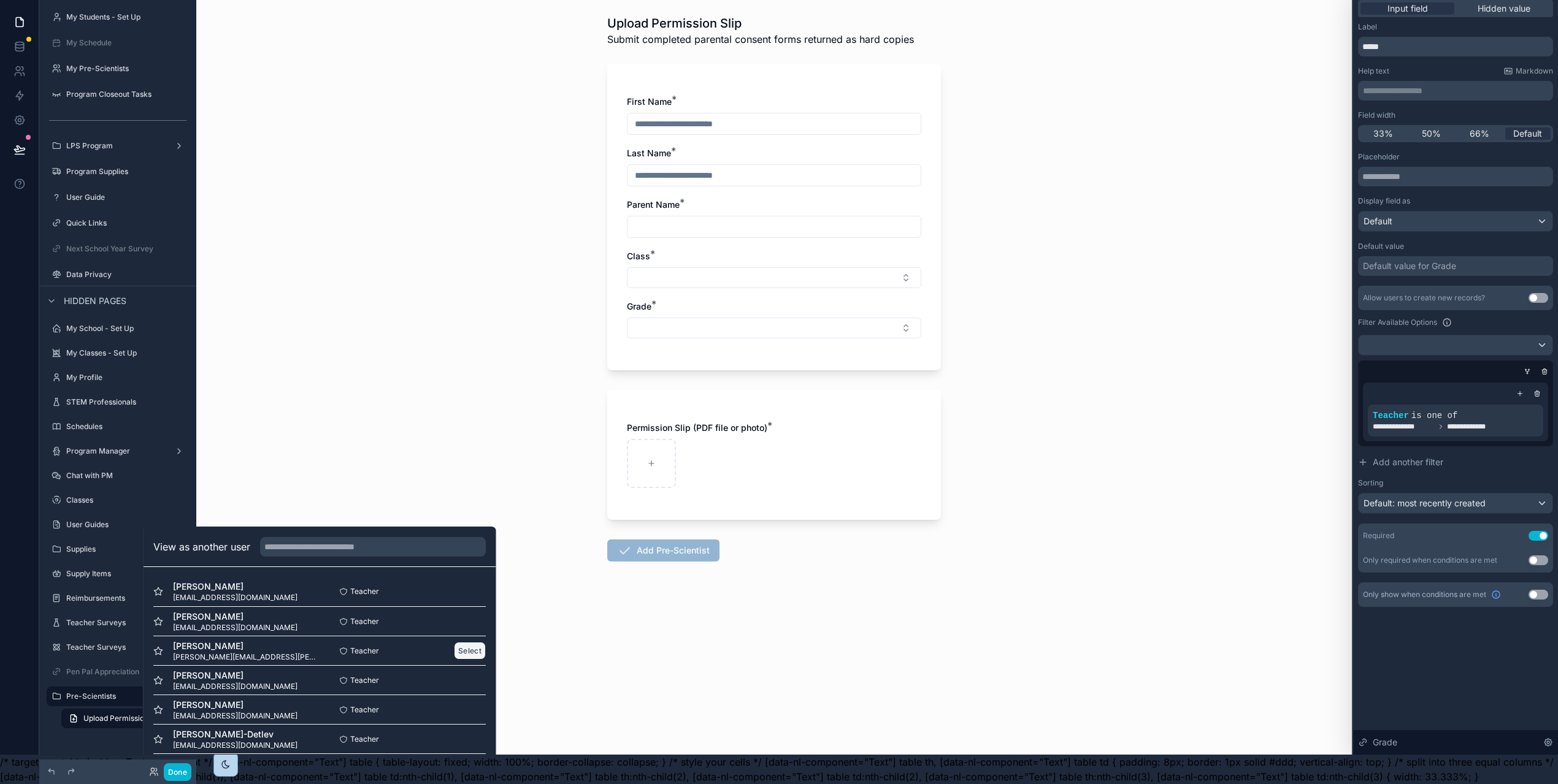
click at [467, 648] on button "Select" at bounding box center [469, 651] width 32 height 18
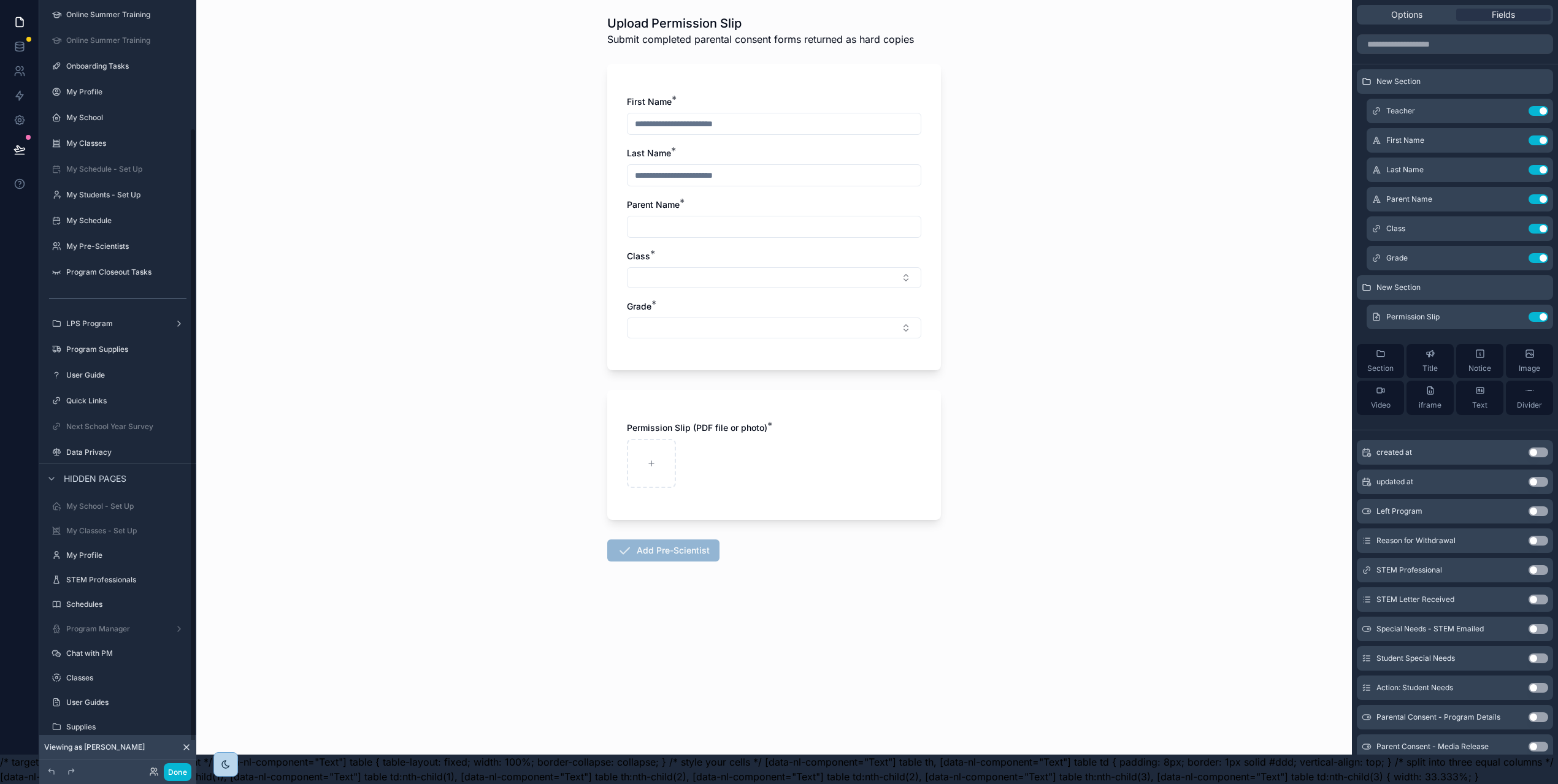
scroll to position [198, 0]
click at [771, 267] on button "Select Button" at bounding box center [774, 278] width 295 height 21
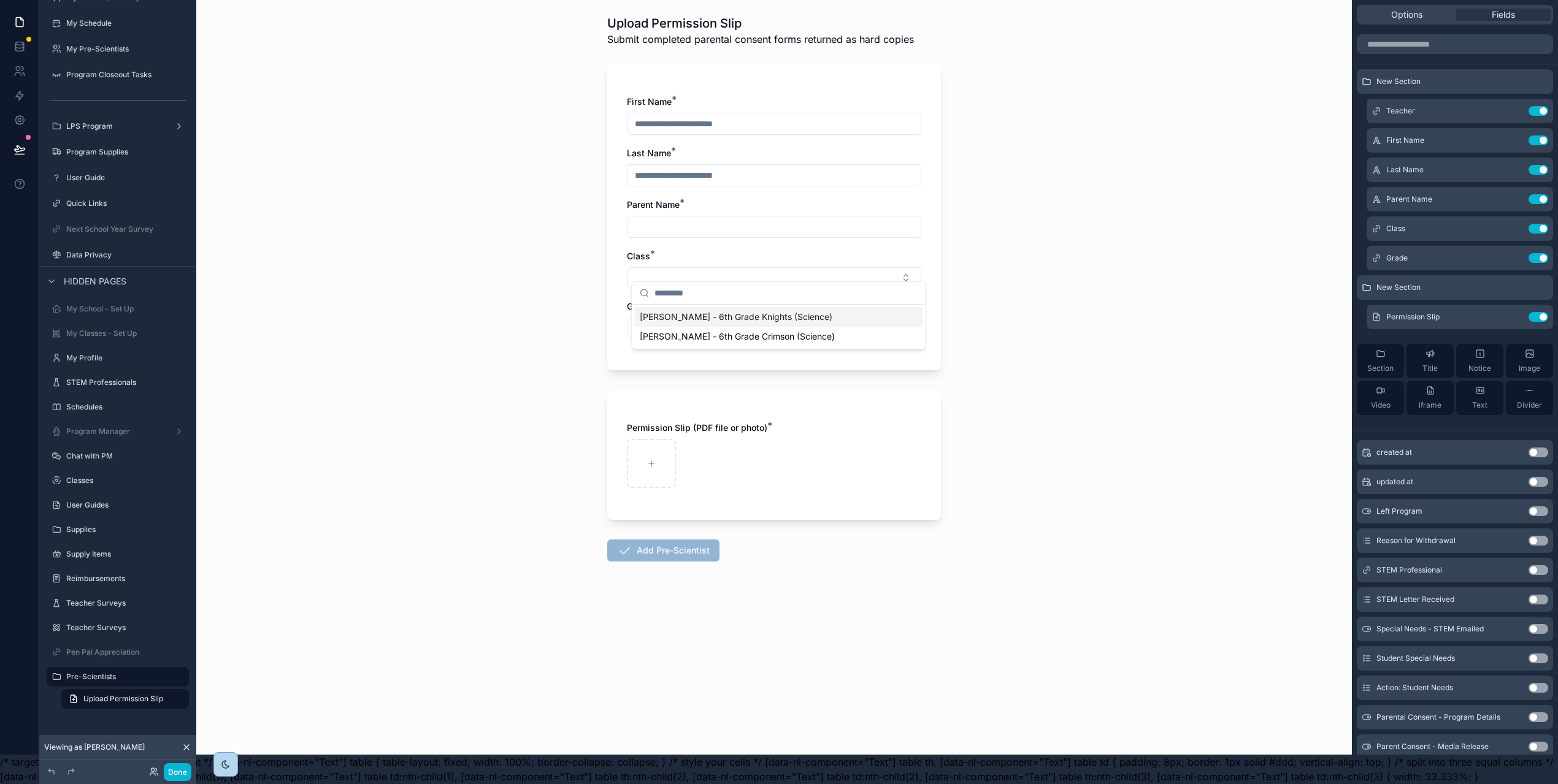
click at [1042, 273] on div "Back to Onboarding Tasks Upload Permission Slip Submit completed parental conse…" at bounding box center [774, 362] width 1155 height 784
click at [789, 319] on button "Select Button" at bounding box center [774, 328] width 295 height 21
click at [1008, 291] on div "Back to Onboarding Tasks Upload Permission Slip Submit completed parental conse…" at bounding box center [774, 362] width 1155 height 784
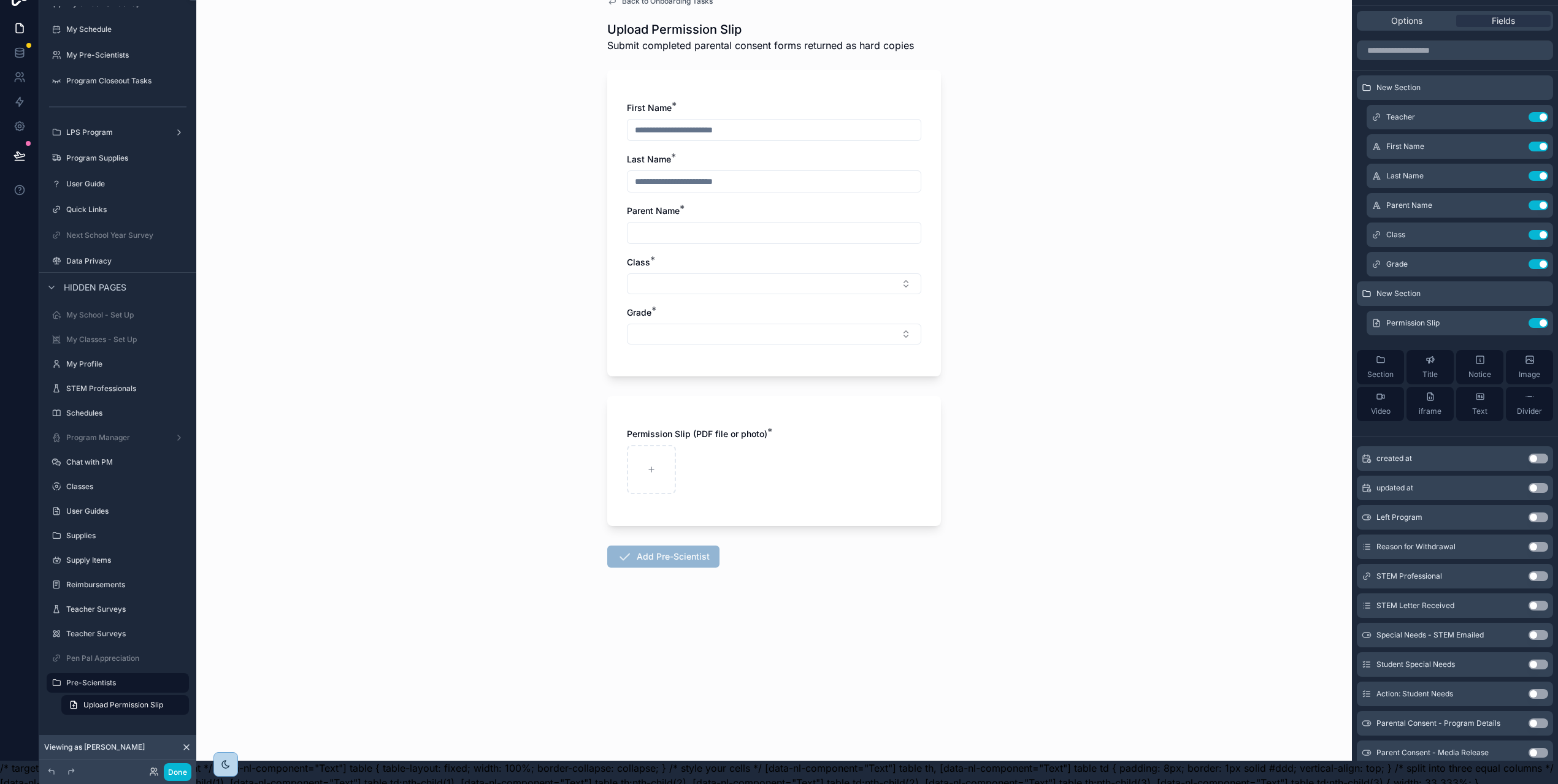
scroll to position [0, 0]
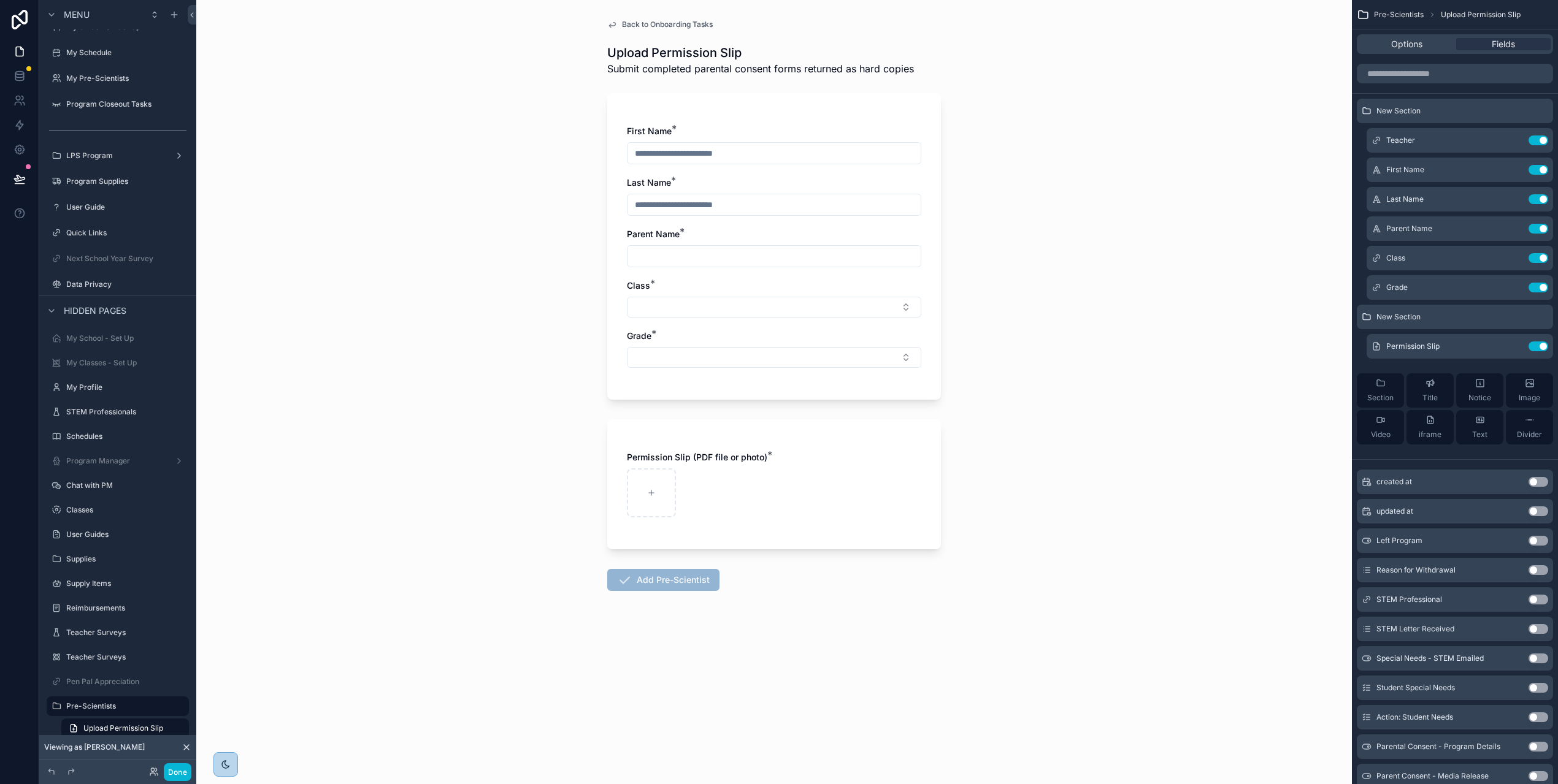
click at [707, 106] on div "First Name * Last Name * Parent Name * Class * Grade *" at bounding box center [774, 246] width 333 height 307
click at [1411, 109] on span "New Section" at bounding box center [1398, 110] width 44 height 10
click at [1519, 110] on icon "scrollable content" at bounding box center [1513, 110] width 10 height 10
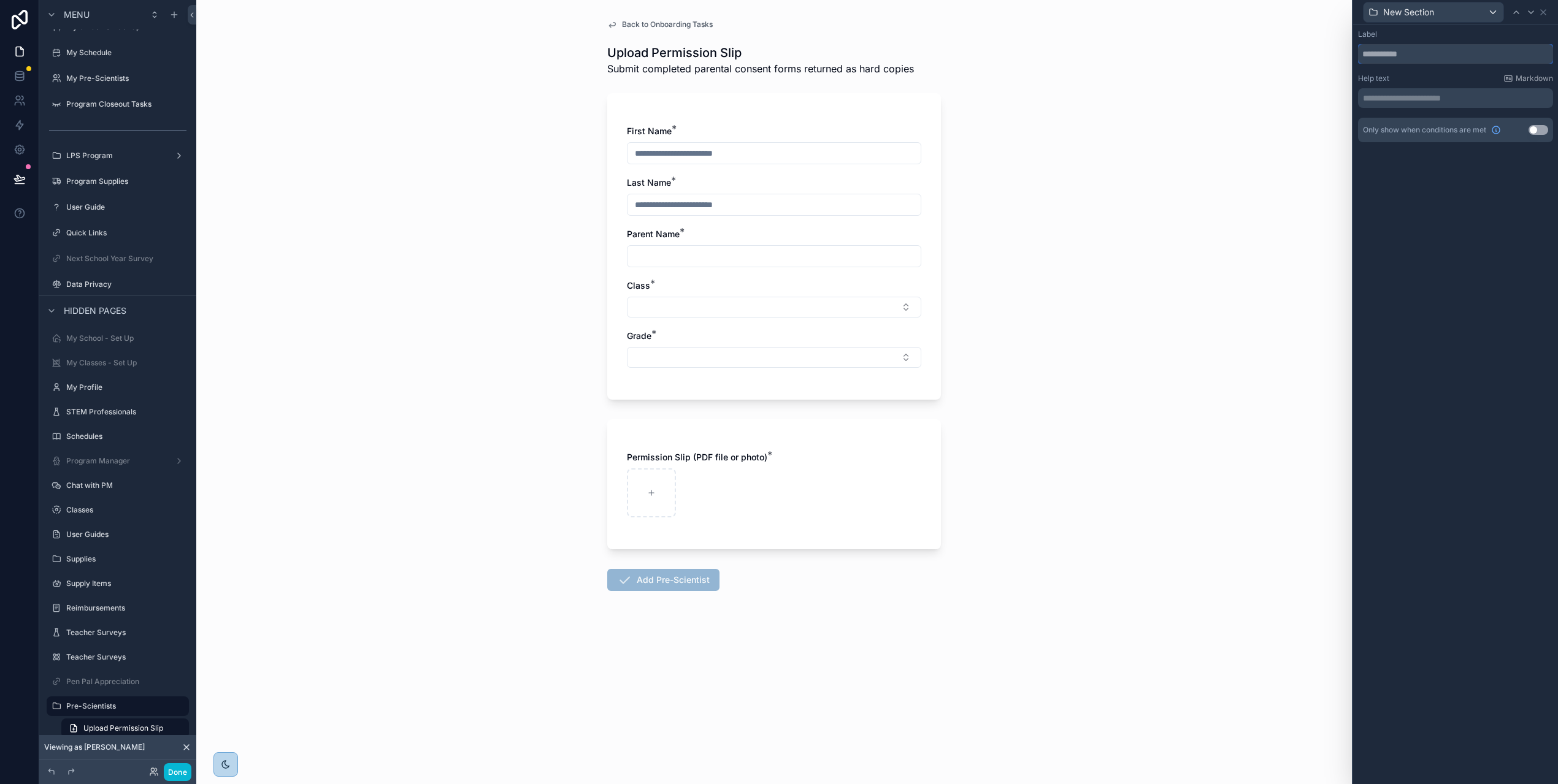
click at [1417, 59] on input "text" at bounding box center [1455, 54] width 195 height 19
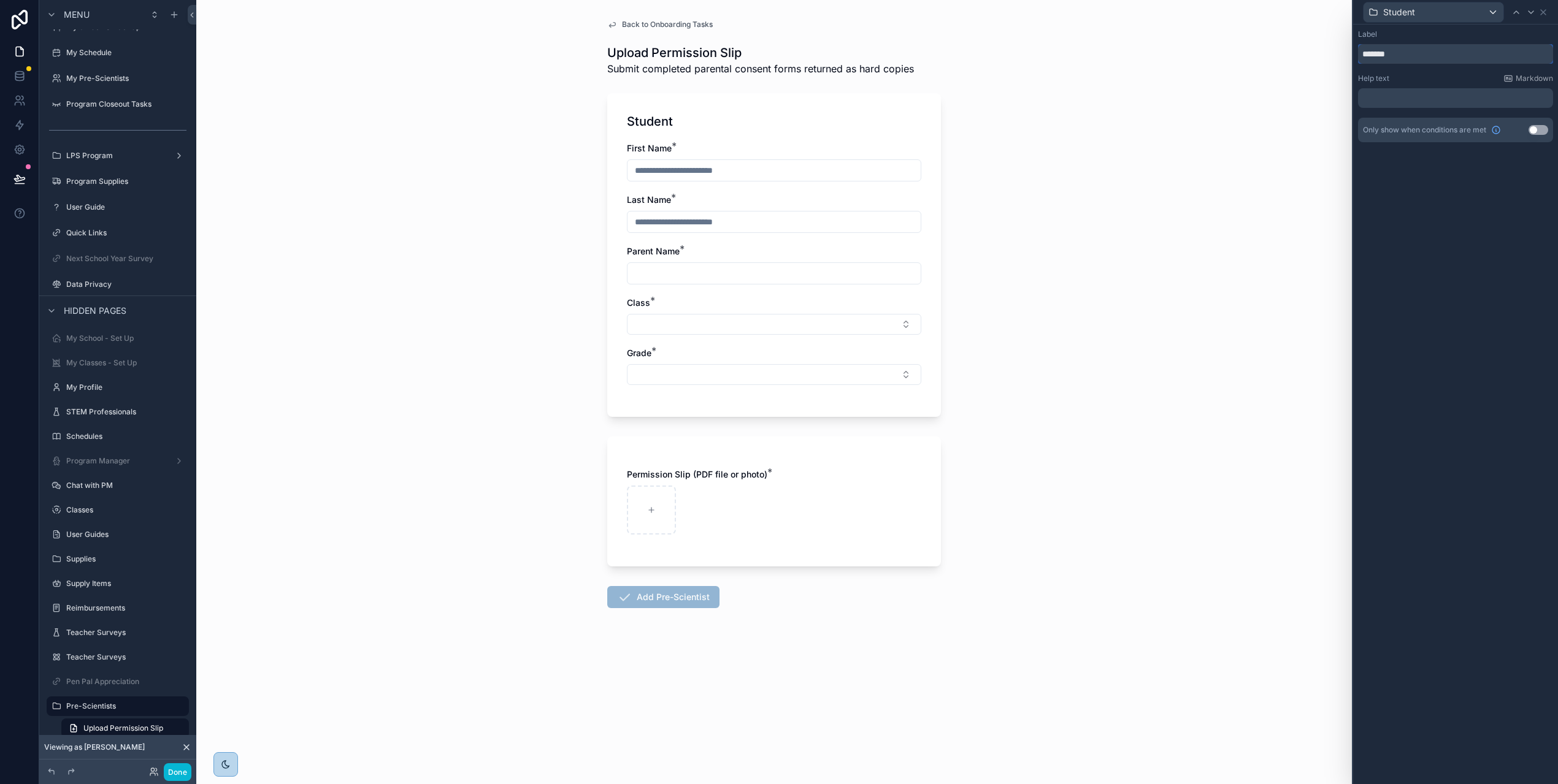
scroll to position [39, 0]
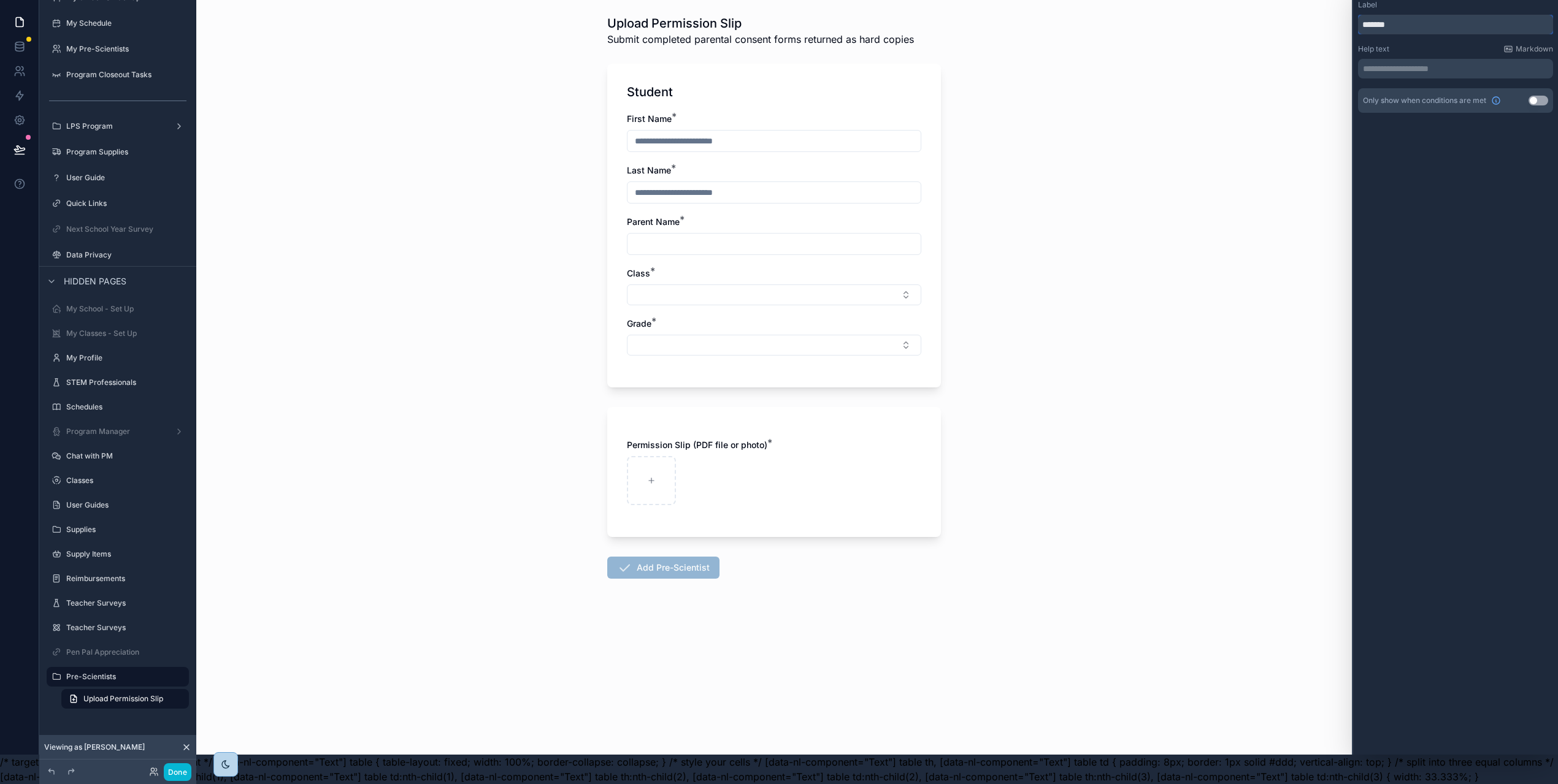
type input "*******"
click at [925, 417] on div "Permission Slip (PDF file or photo) *" at bounding box center [774, 471] width 333 height 130
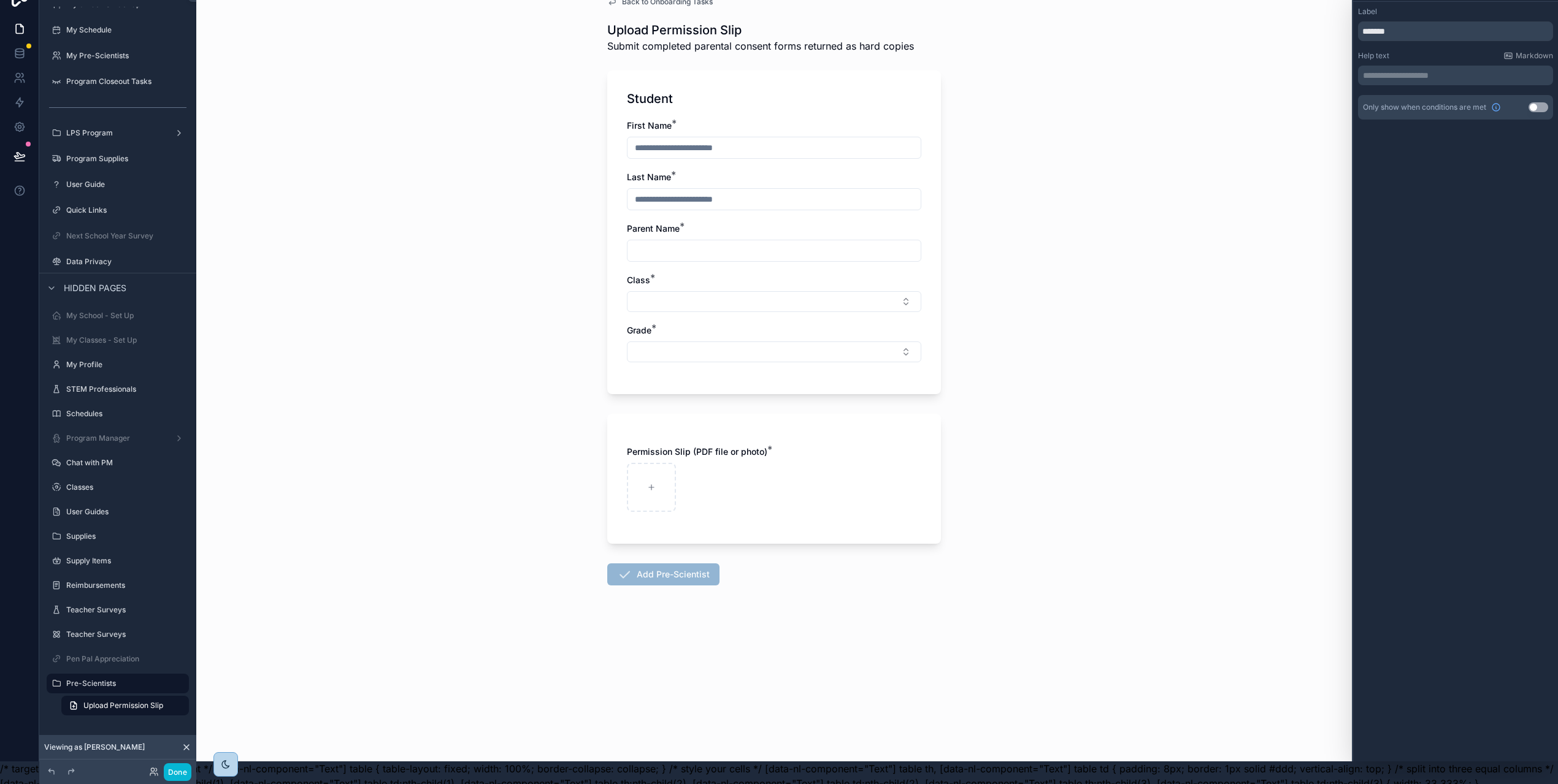
scroll to position [0, 0]
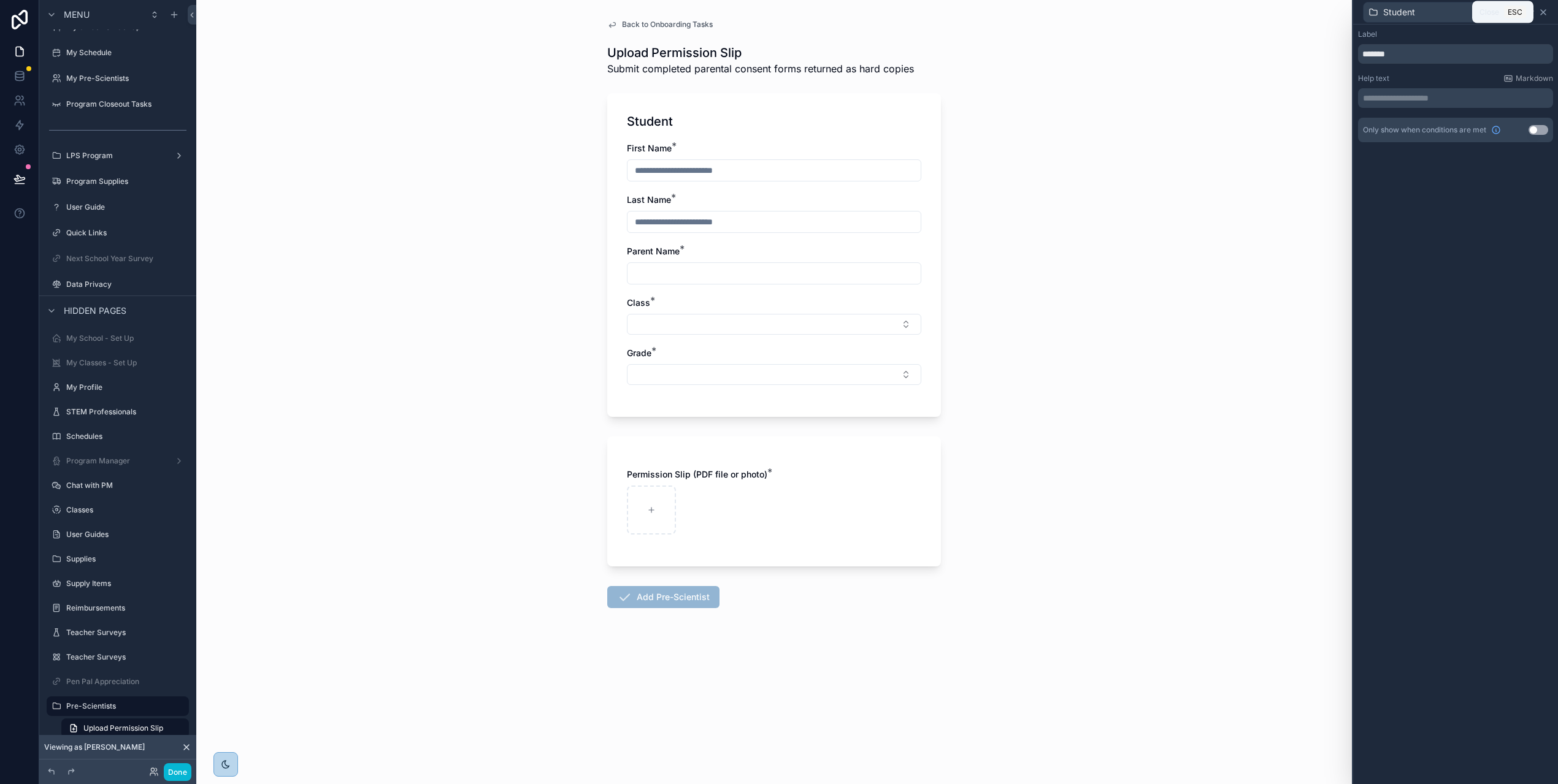
click at [1544, 11] on icon at bounding box center [1542, 12] width 10 height 10
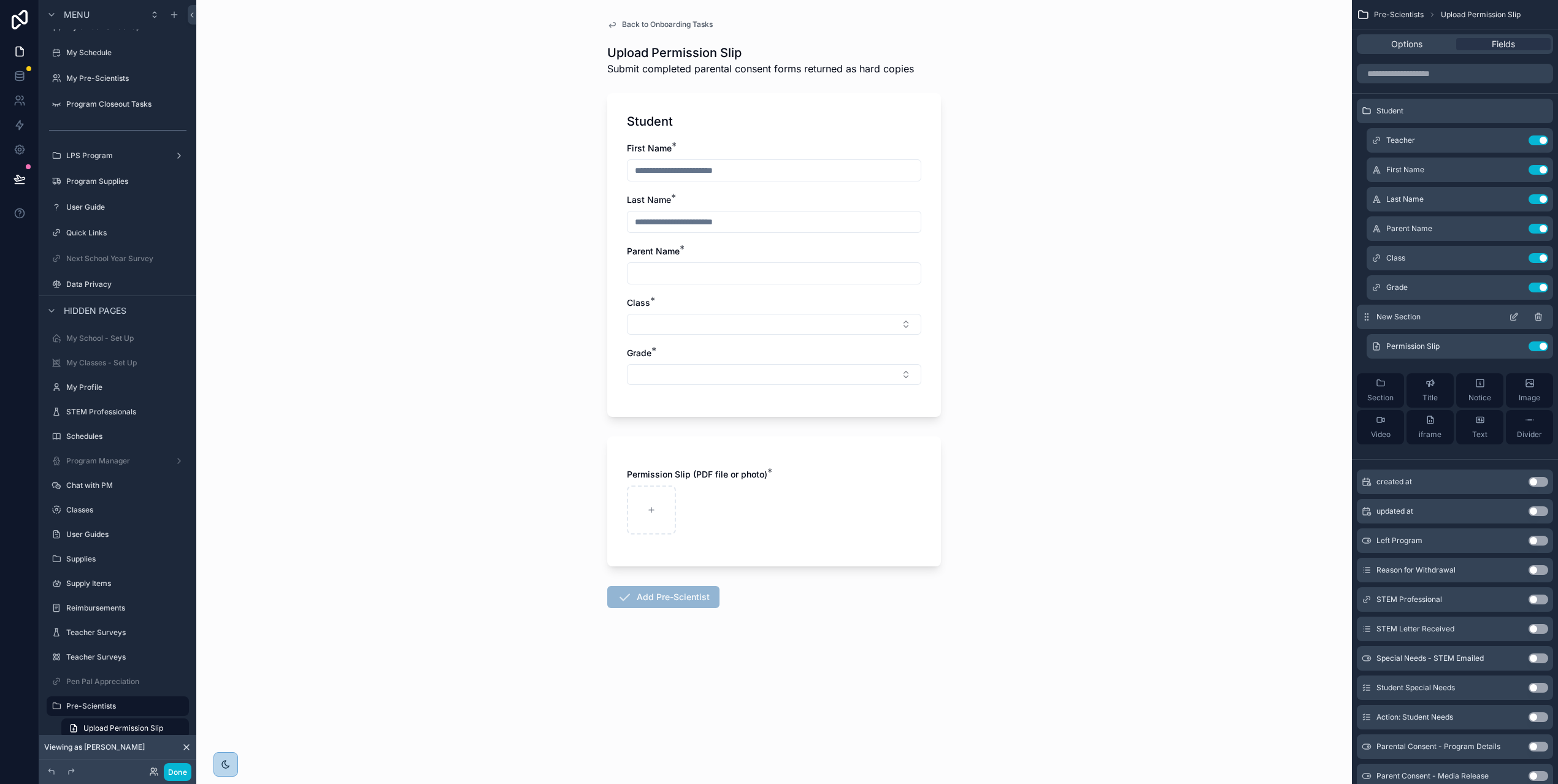
click at [1519, 316] on icon "scrollable content" at bounding box center [1513, 316] width 10 height 10
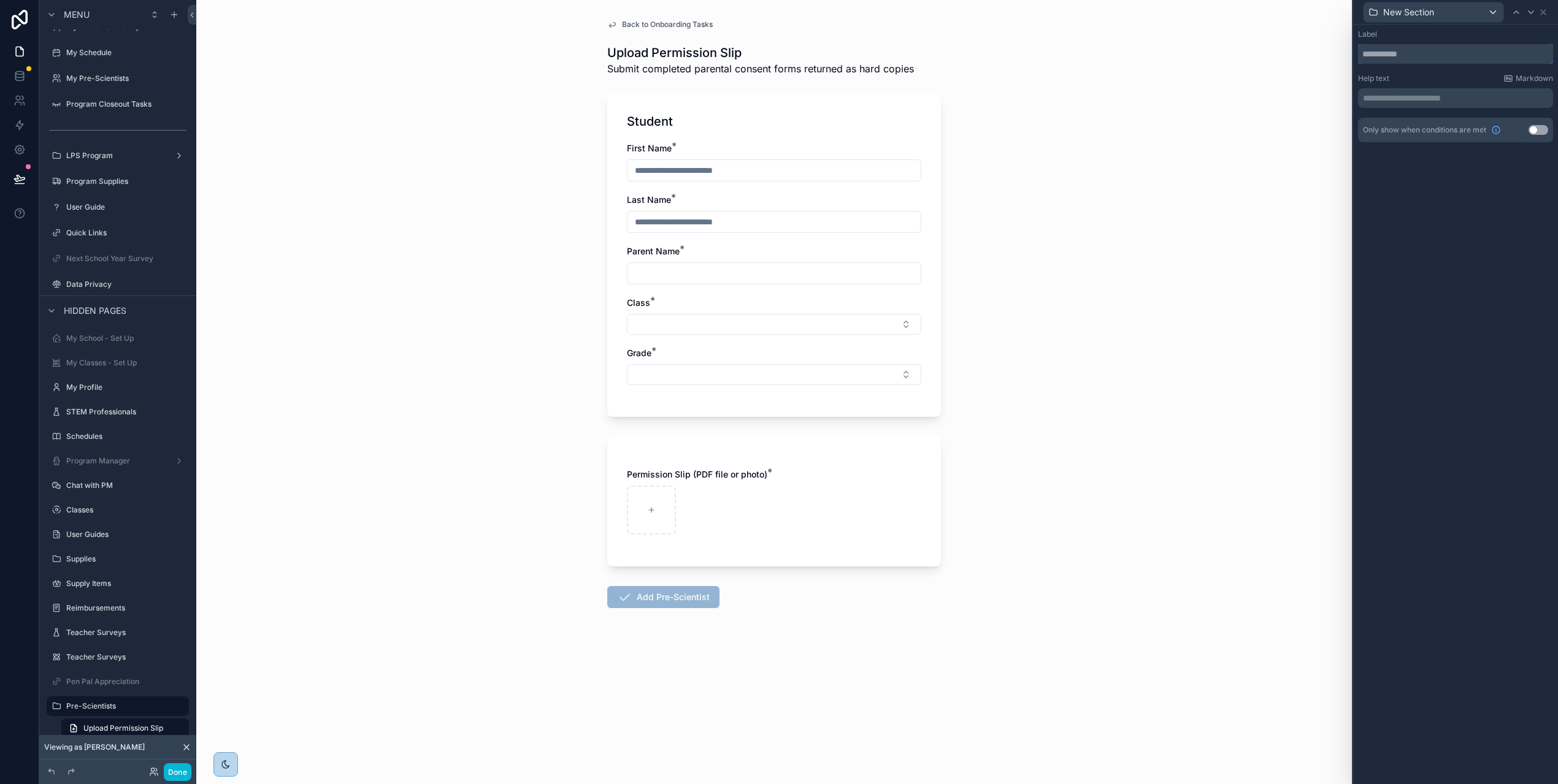
click at [1416, 54] on input "text" at bounding box center [1455, 54] width 195 height 19
type input "******"
click at [1546, 12] on icon at bounding box center [1542, 12] width 10 height 10
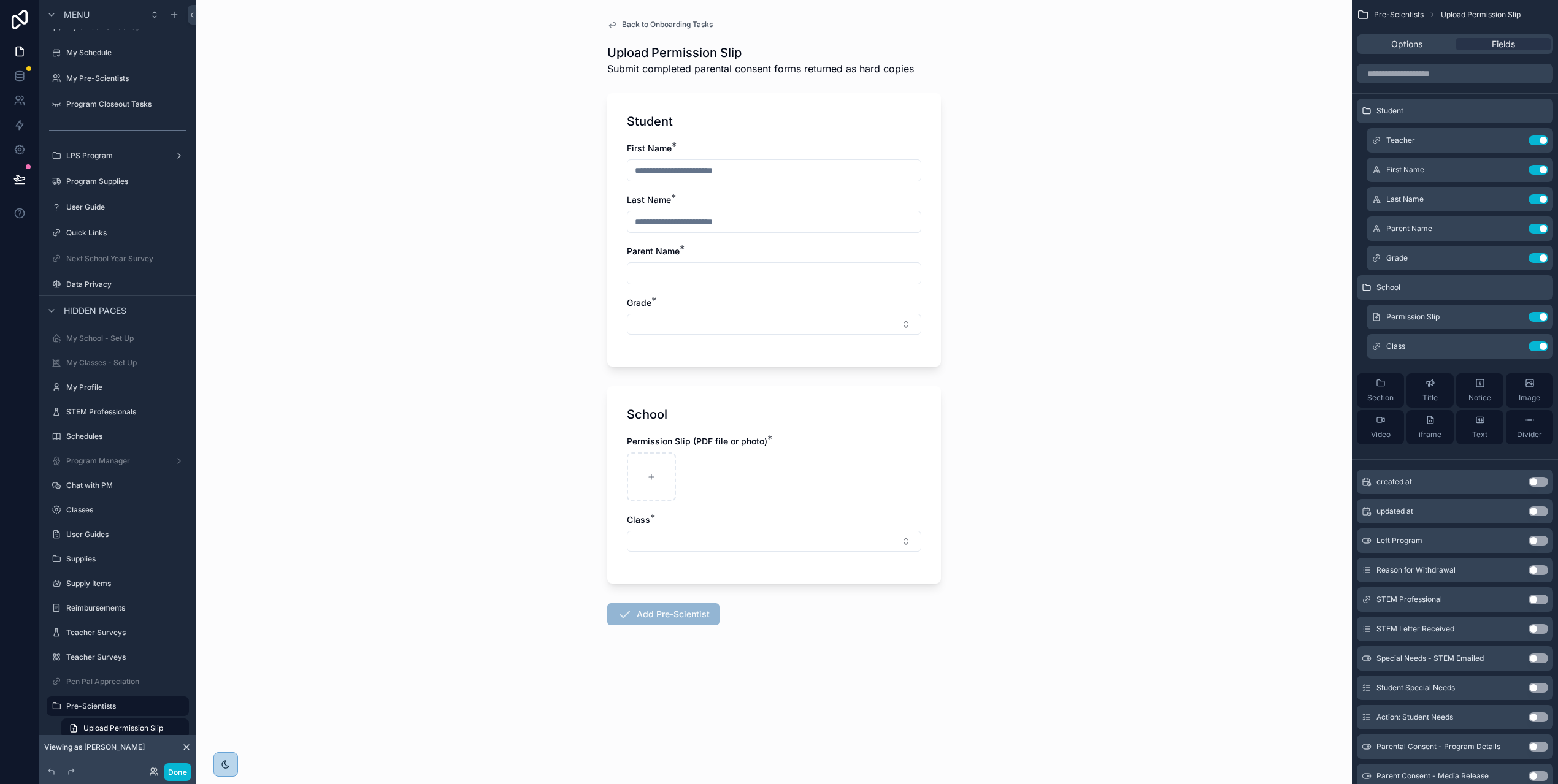
scroll to position [39, 0]
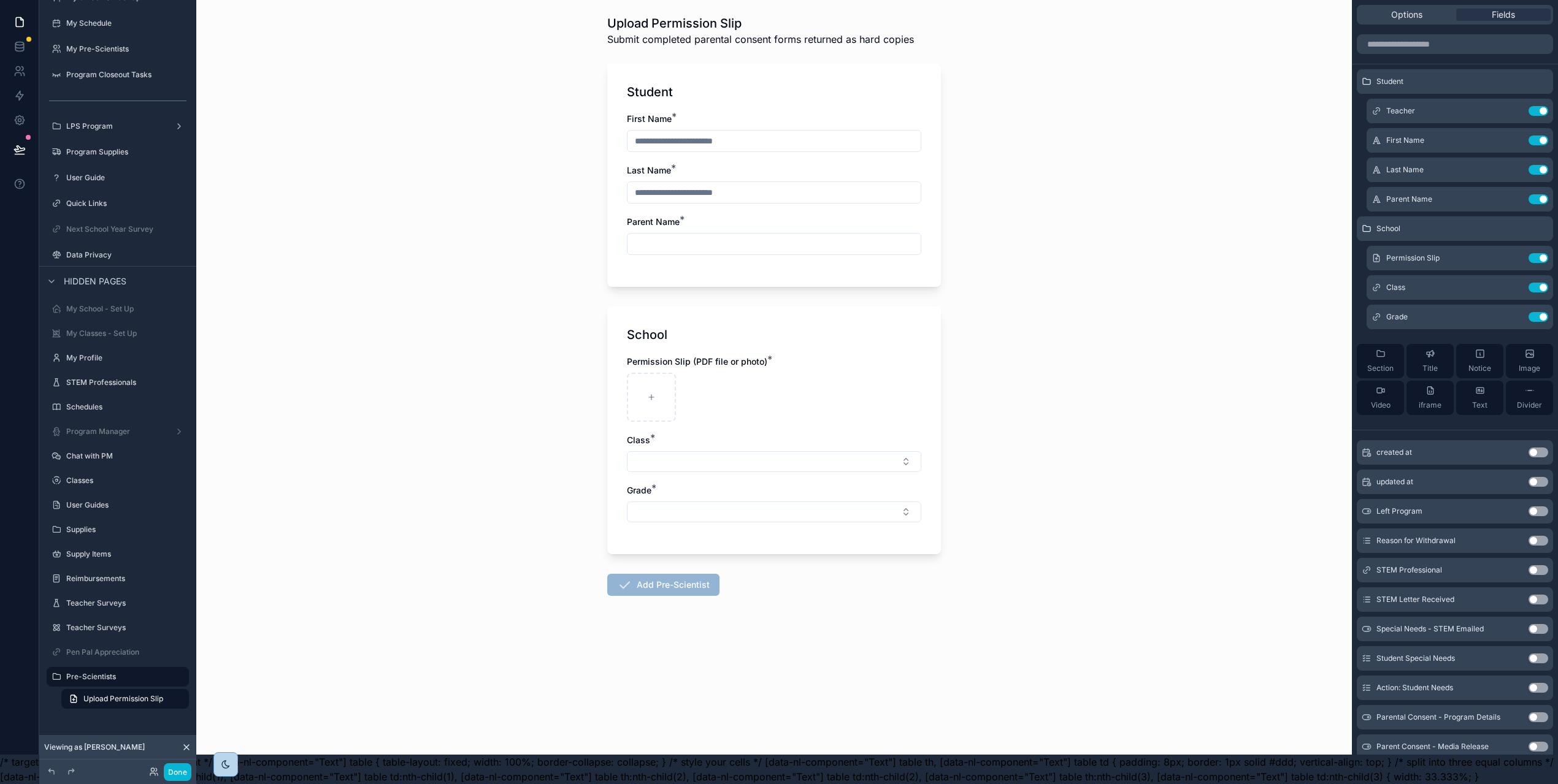
click at [1548, 654] on button "Use setting" at bounding box center [1538, 658] width 19 height 10
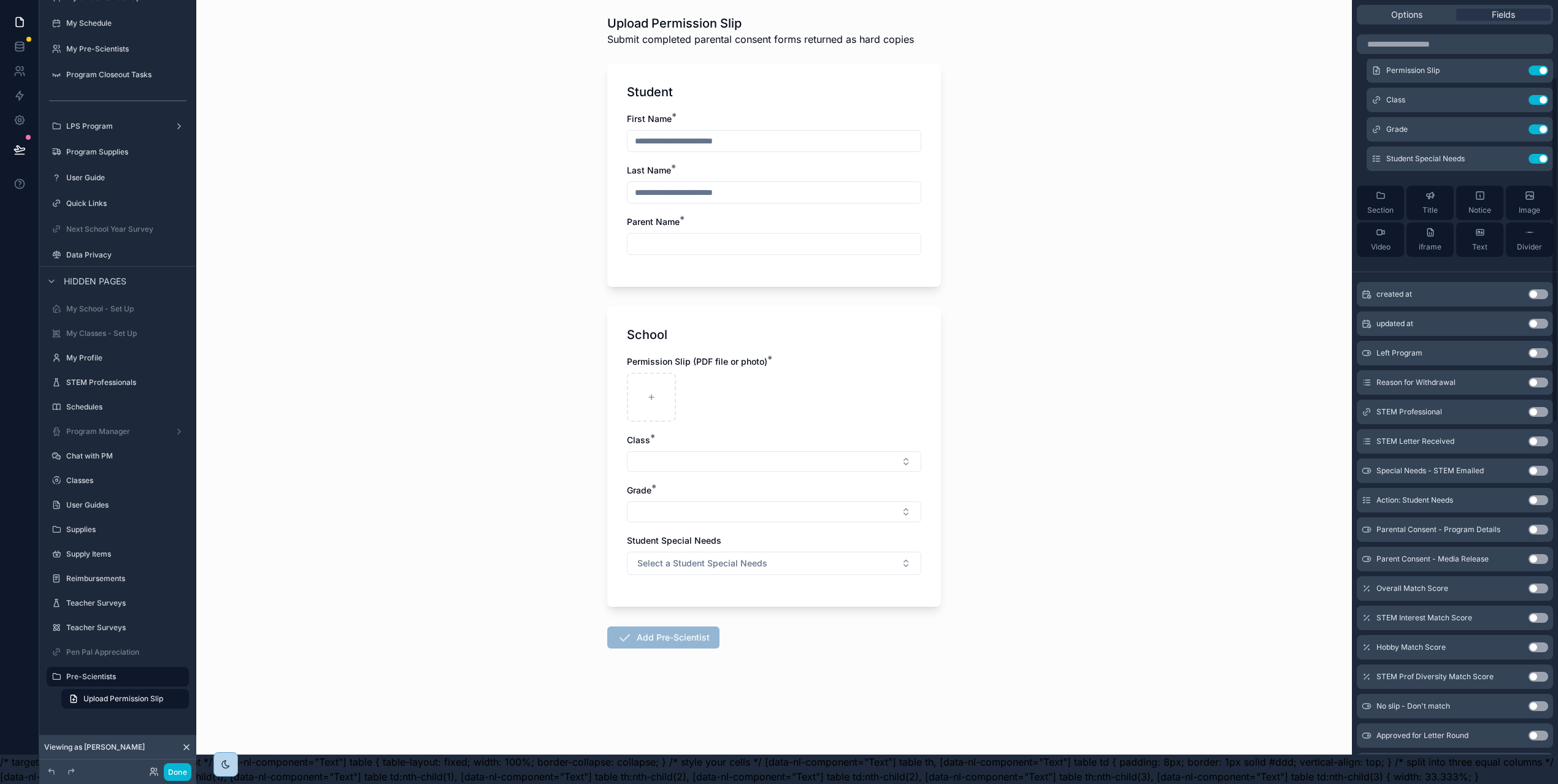
scroll to position [432, 0]
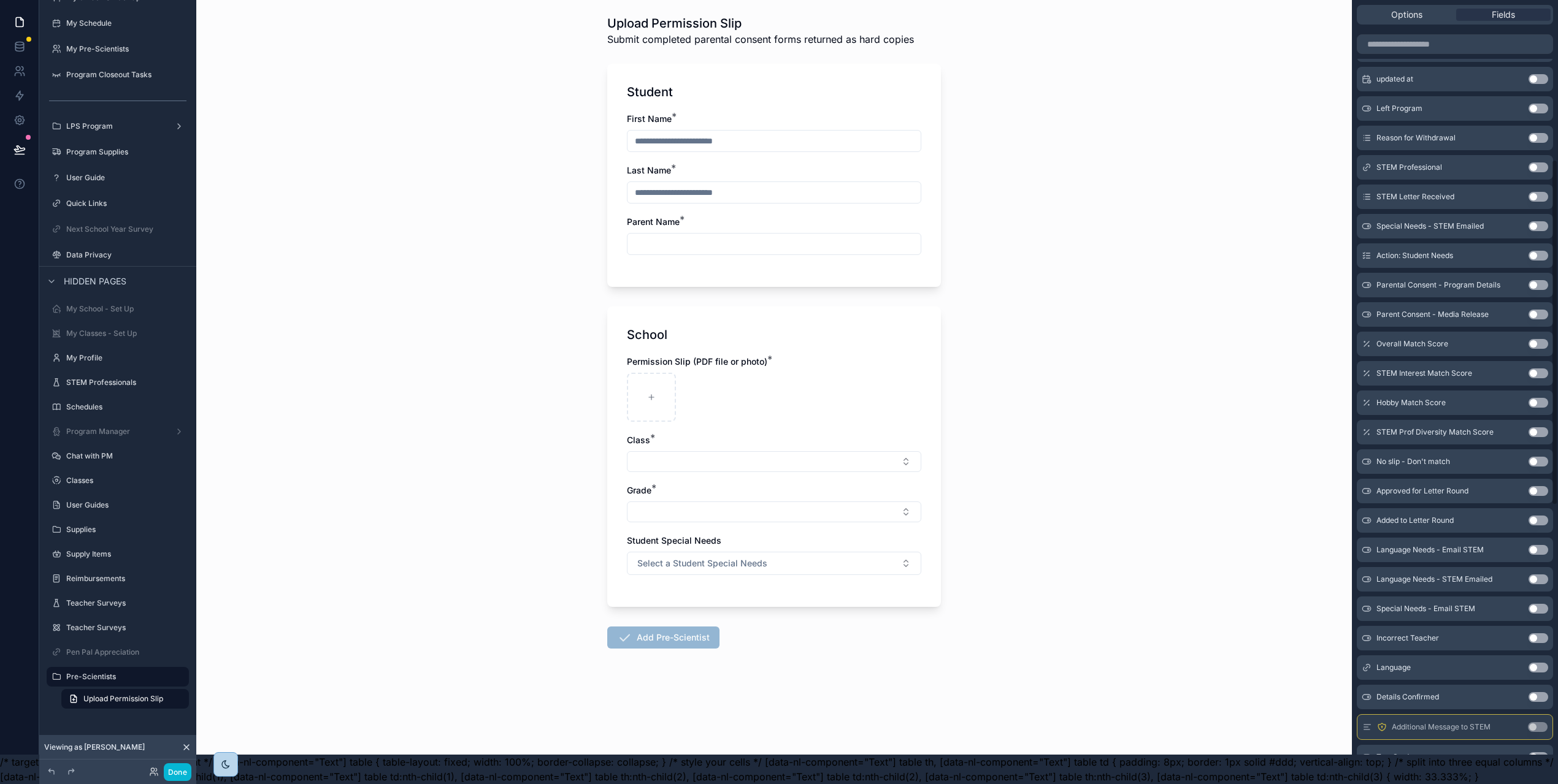
click at [1548, 663] on button "Use setting" at bounding box center [1538, 667] width 19 height 10
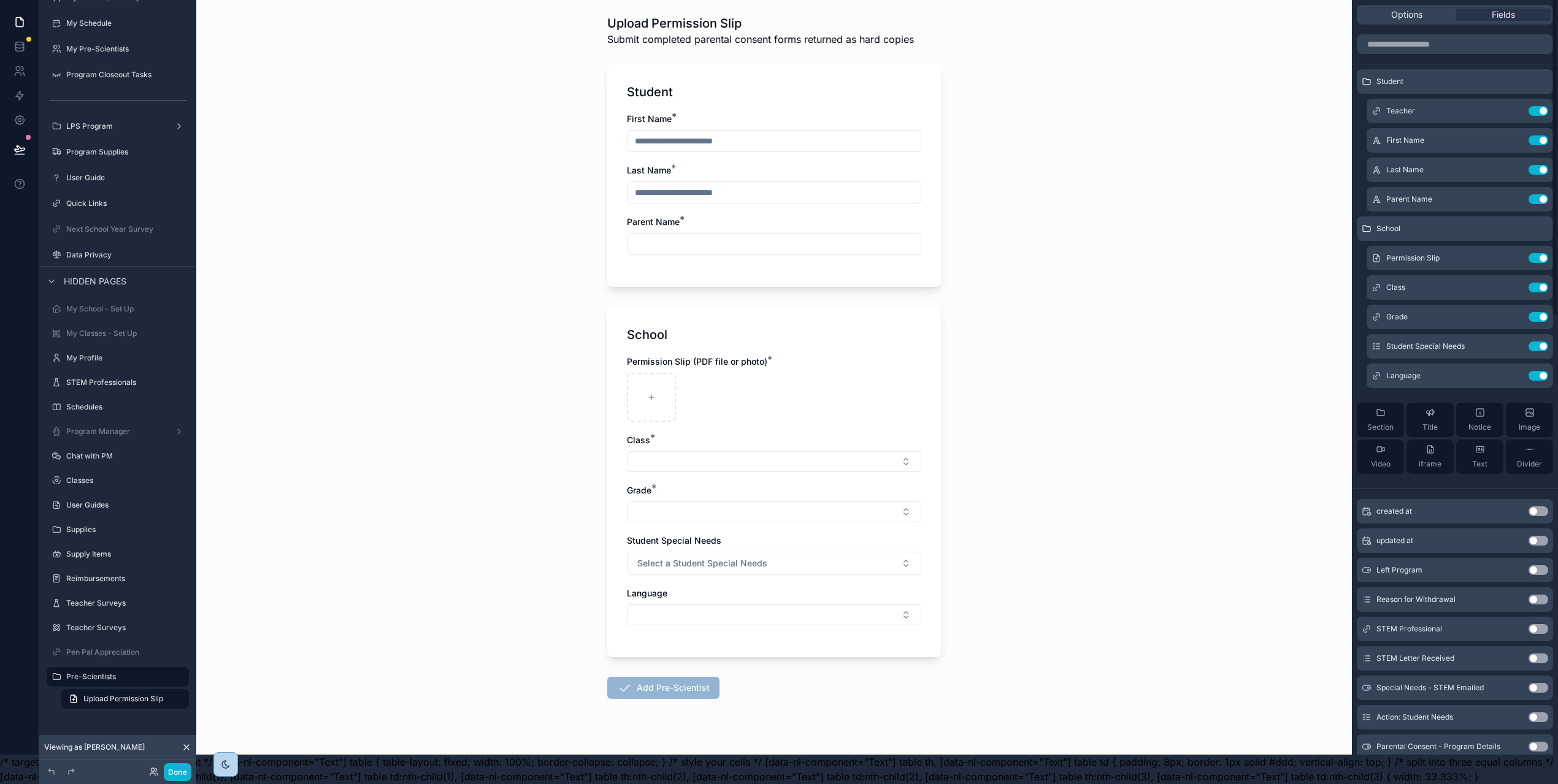
scroll to position [0, 0]
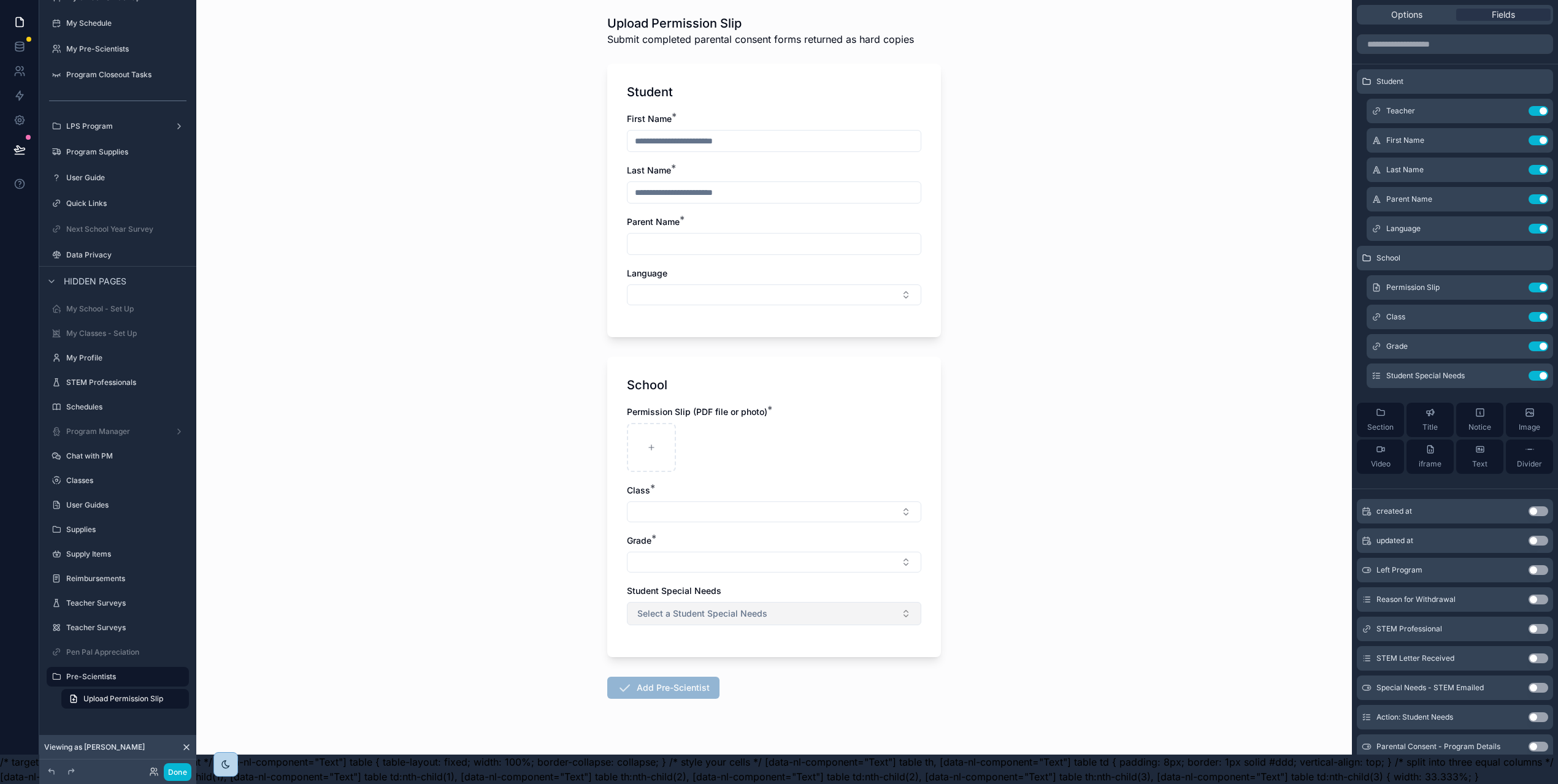
click at [863, 604] on button "Select a Student Special Needs" at bounding box center [774, 614] width 295 height 23
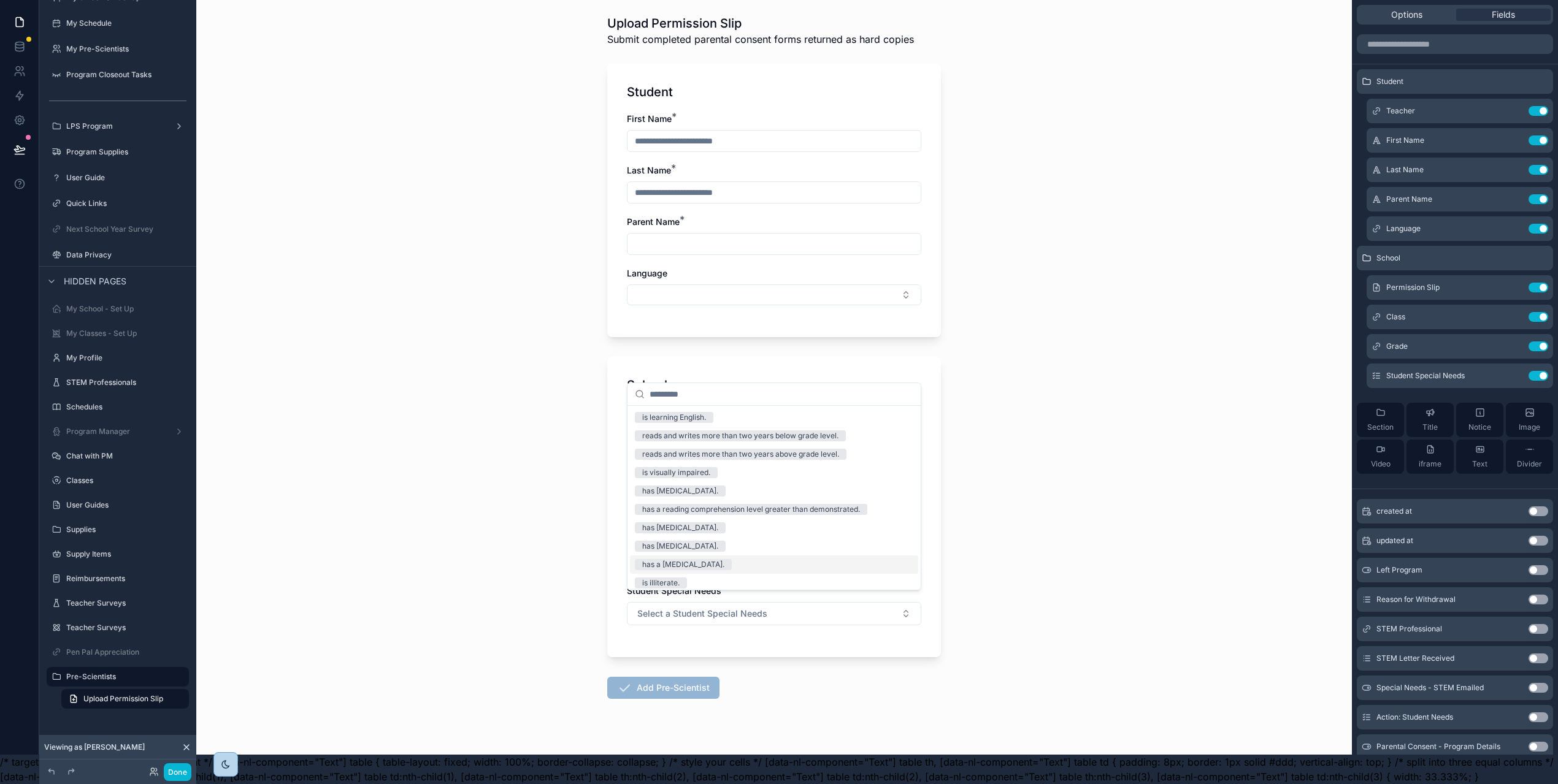
click at [1038, 555] on div "Back to Onboarding Tasks Upload Permission Slip Submit completed parental conse…" at bounding box center [774, 362] width 1155 height 784
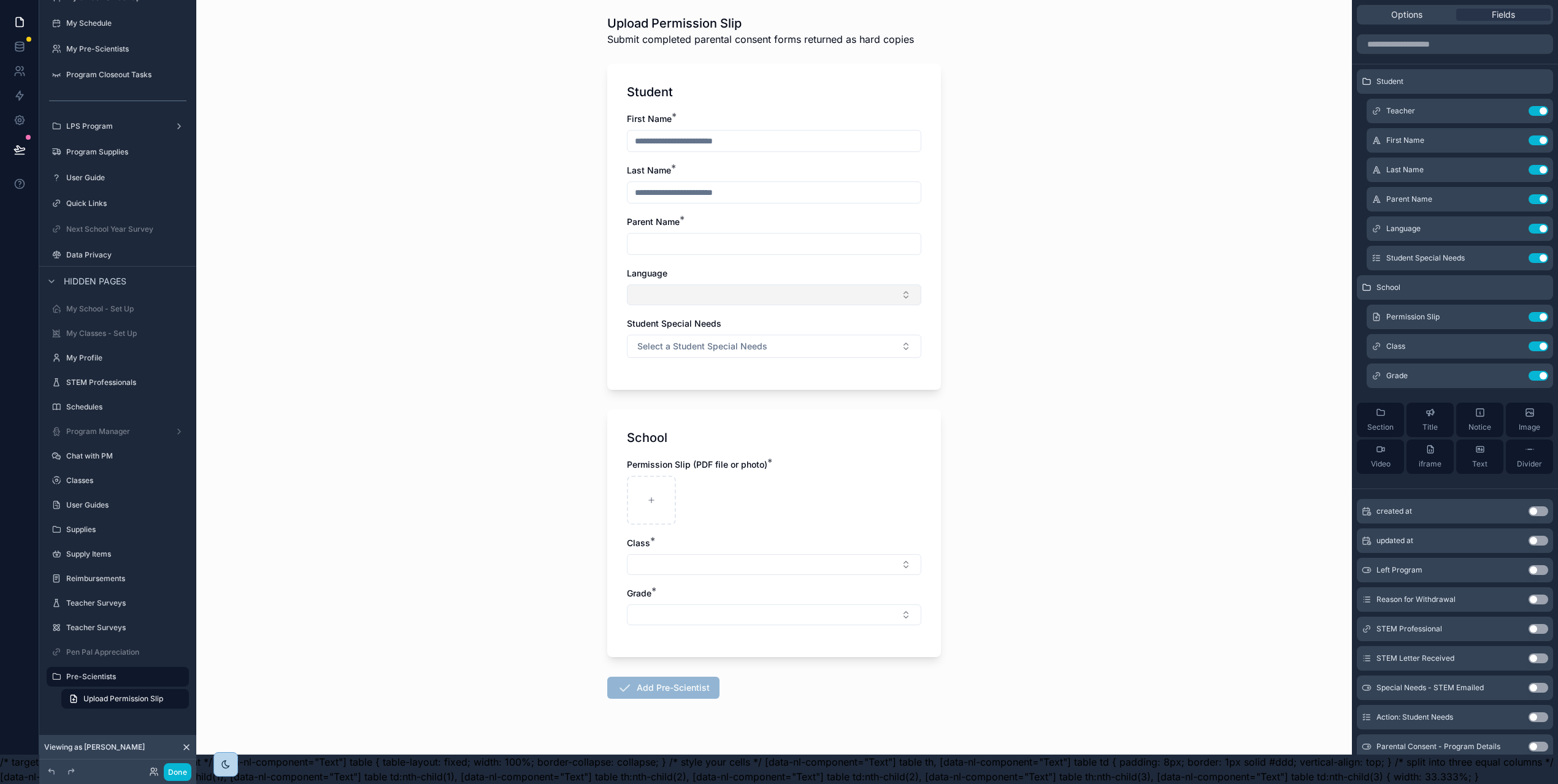
click at [843, 284] on button "Select Button" at bounding box center [774, 294] width 295 height 21
click at [1028, 274] on div "Back to Onboarding Tasks Upload Permission Slip Submit completed parental conse…" at bounding box center [774, 362] width 1155 height 784
click at [835, 284] on button "Select Button" at bounding box center [774, 294] width 295 height 21
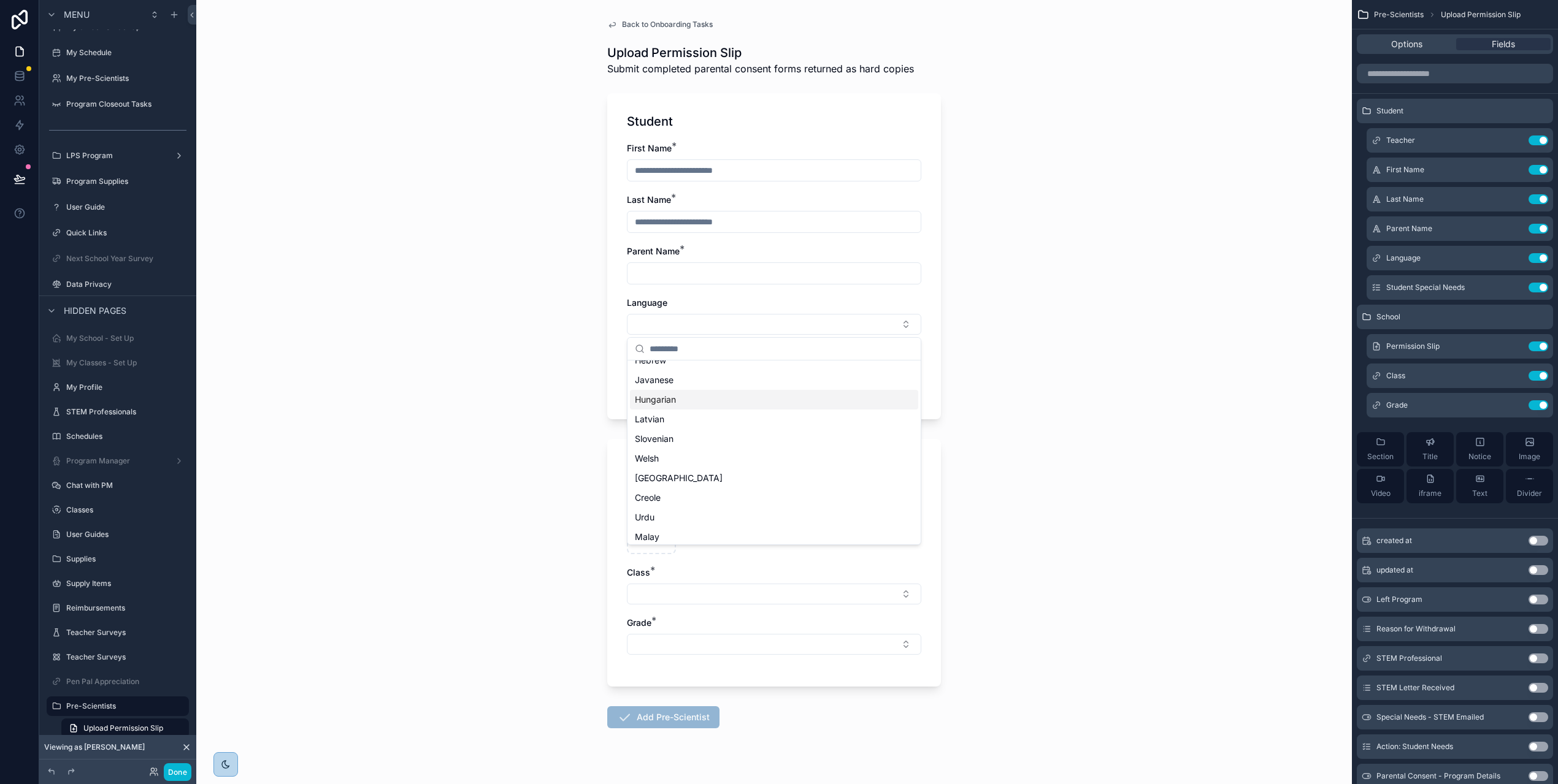
scroll to position [43, 0]
click at [1232, 289] on div "Back to Onboarding Tasks Upload Permission Slip Submit completed parental conse…" at bounding box center [774, 392] width 1155 height 784
click at [1517, 257] on icon "scrollable content" at bounding box center [1515, 257] width 5 height 5
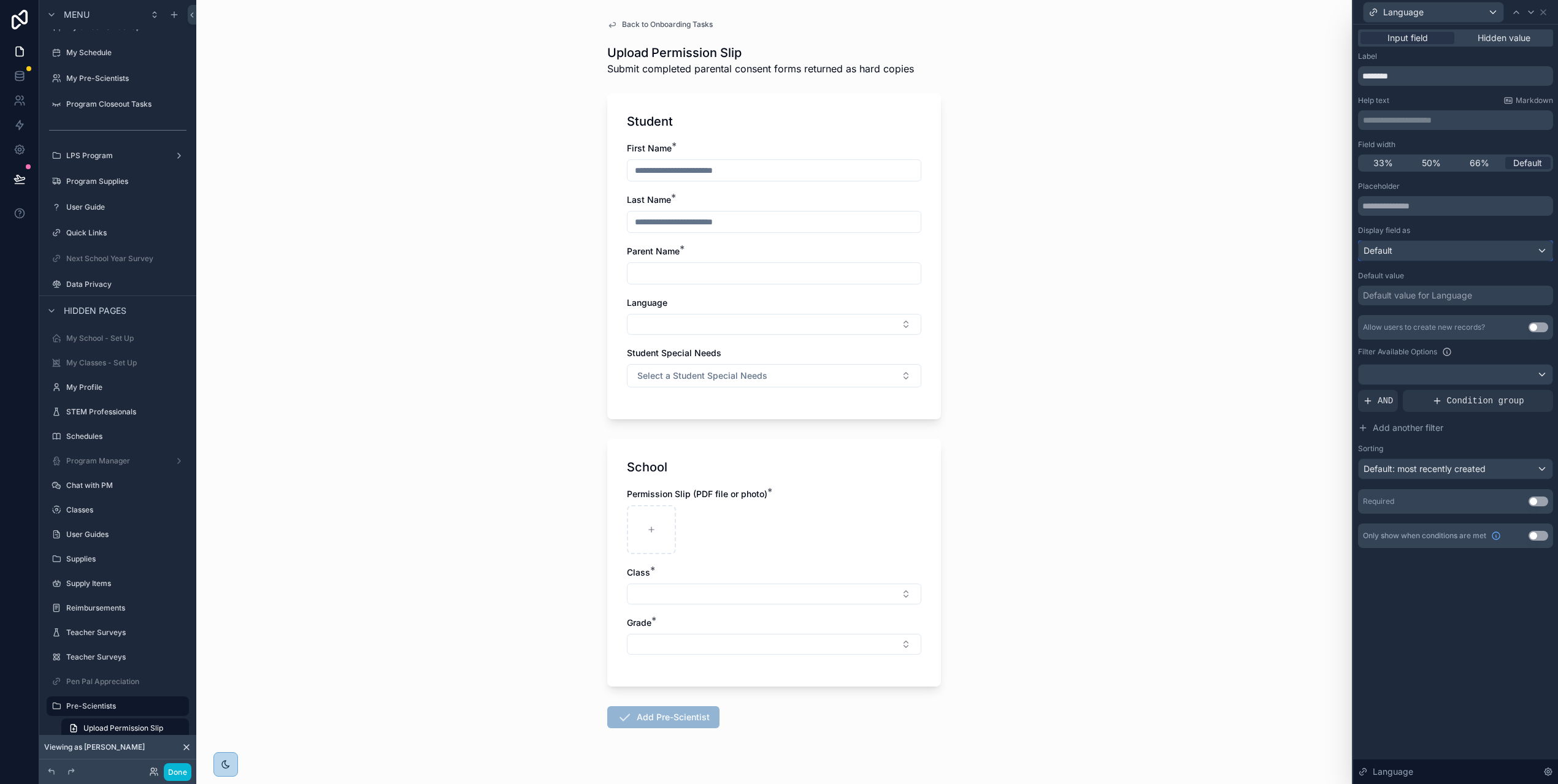
click at [1475, 249] on div "Default" at bounding box center [1455, 251] width 194 height 19
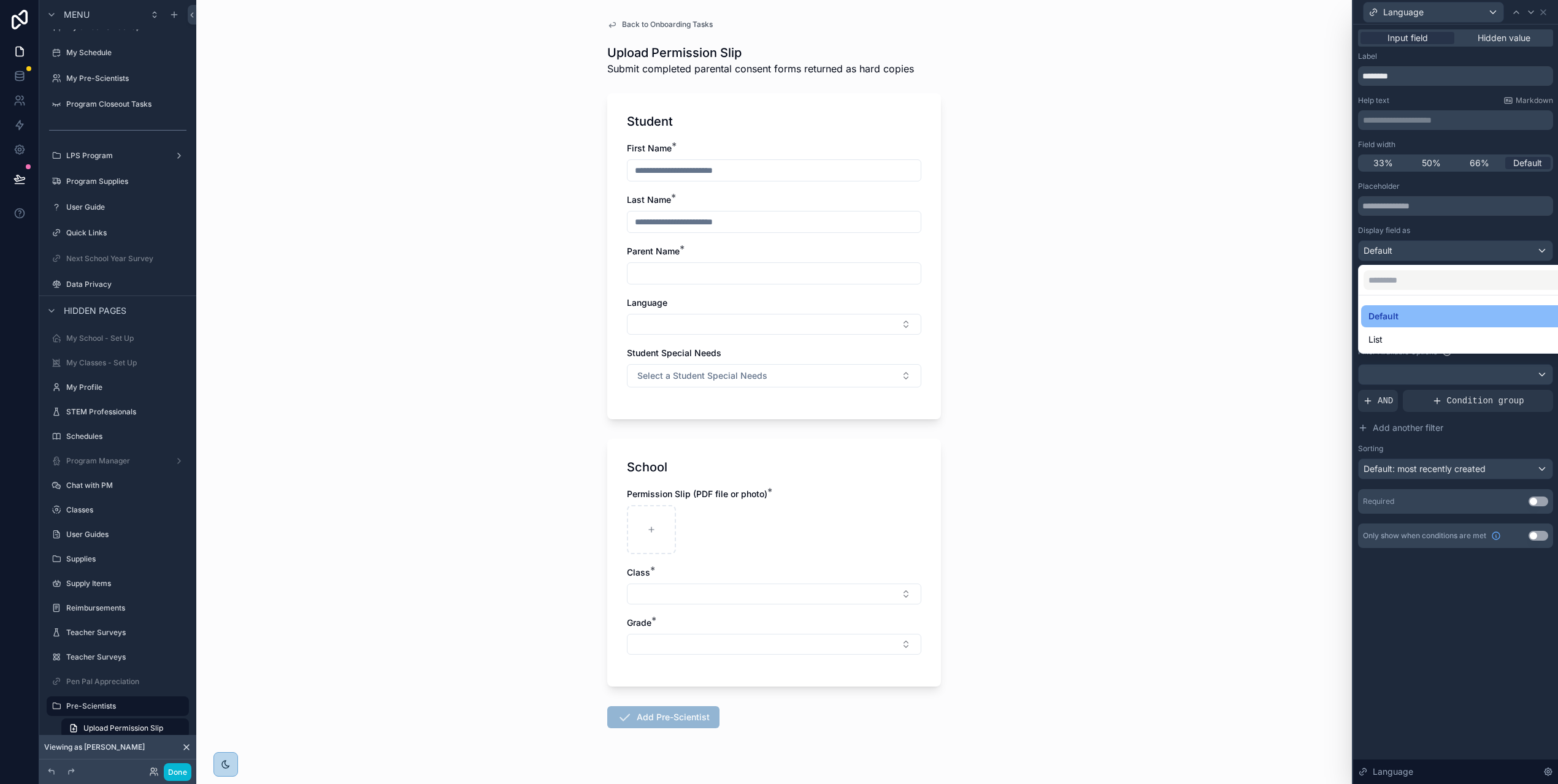
click at [1475, 232] on div at bounding box center [1455, 392] width 205 height 784
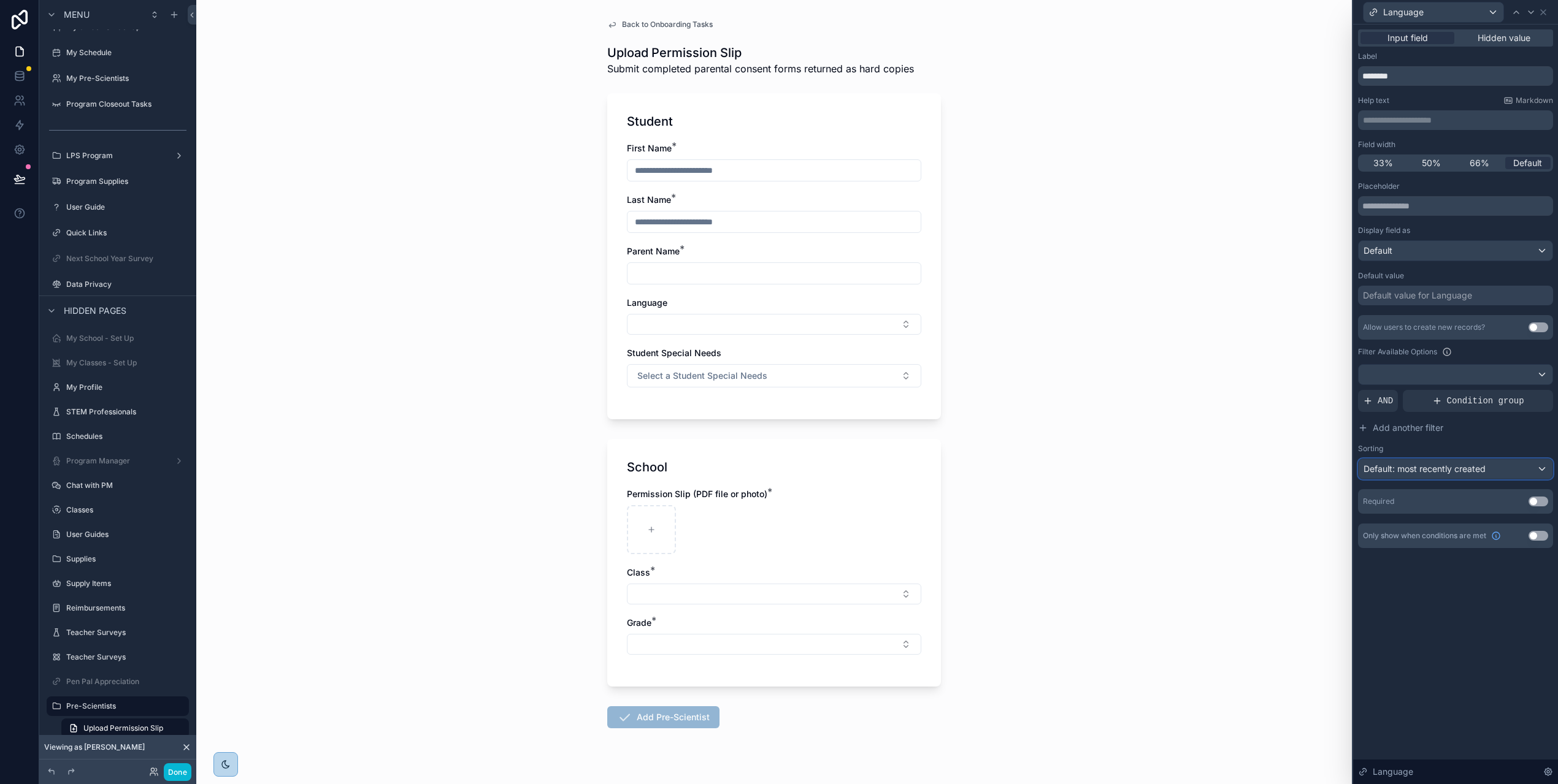
click at [1450, 468] on span "Default: most recently created" at bounding box center [1424, 468] width 122 height 10
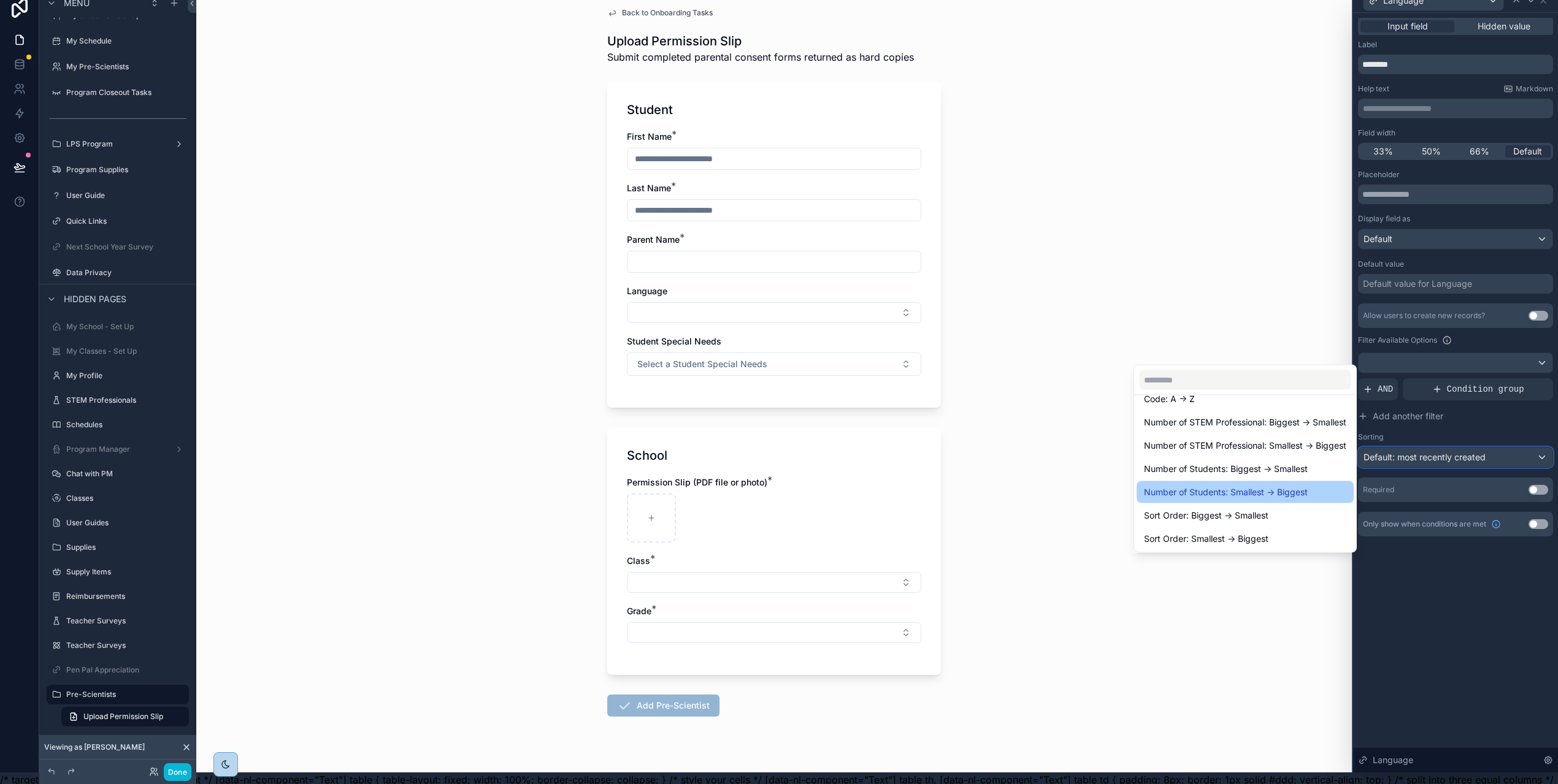
scroll to position [27, 0]
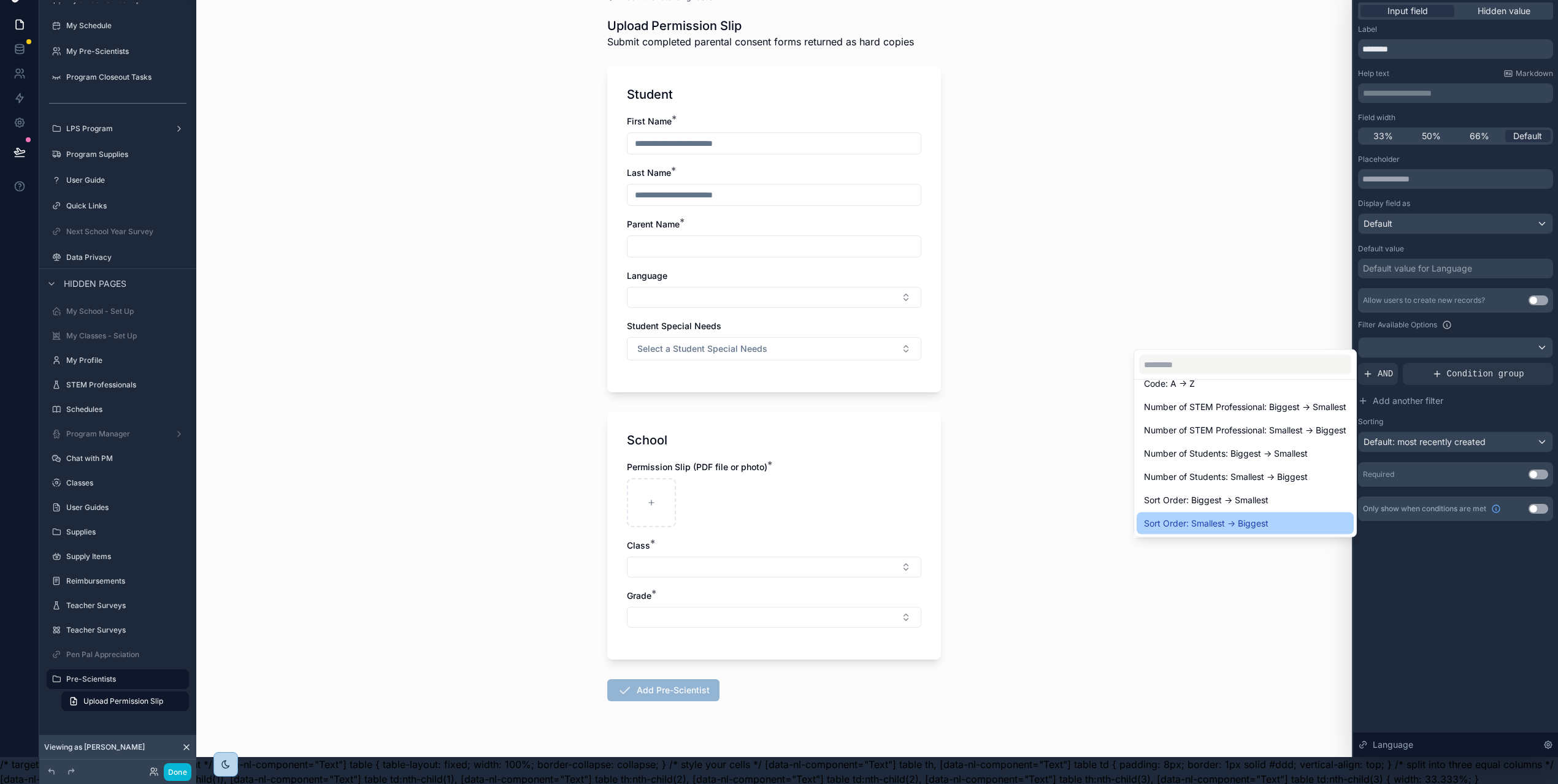
click at [1274, 514] on div "Sort Order: Smallest -> Biggest" at bounding box center [1245, 523] width 217 height 22
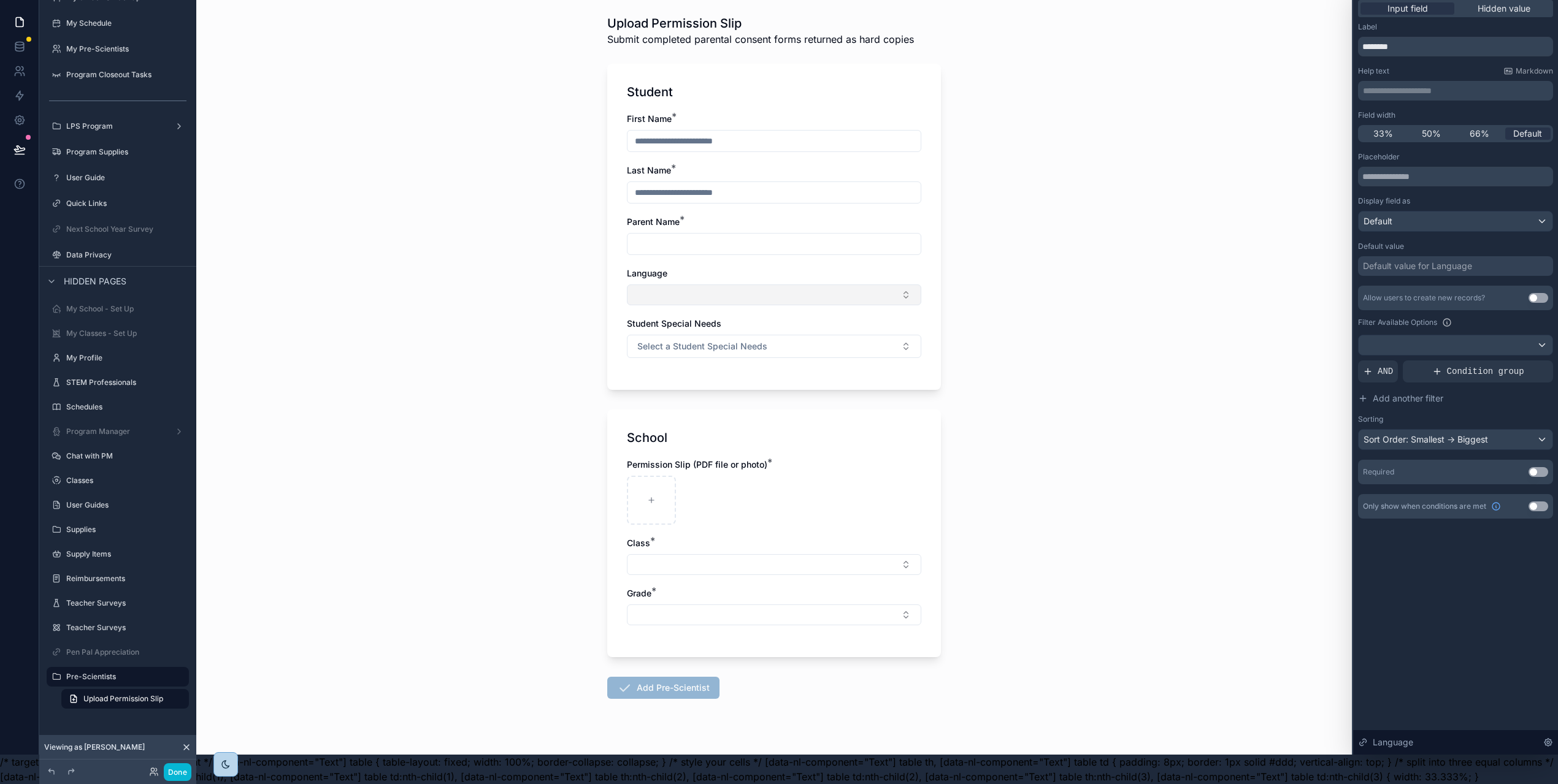
click at [890, 285] on button "Select Button" at bounding box center [774, 294] width 295 height 21
click at [1040, 273] on div "Back to Onboarding Tasks Upload Permission Slip Submit completed parental conse…" at bounding box center [774, 362] width 1155 height 784
click at [1439, 337] on div at bounding box center [1455, 345] width 194 height 19
click at [1292, 333] on div "Back to Onboarding Tasks Upload Permission Slip Submit completed parental conse…" at bounding box center [774, 362] width 1155 height 784
click at [1541, 318] on div at bounding box center [1455, 362] width 205 height 784
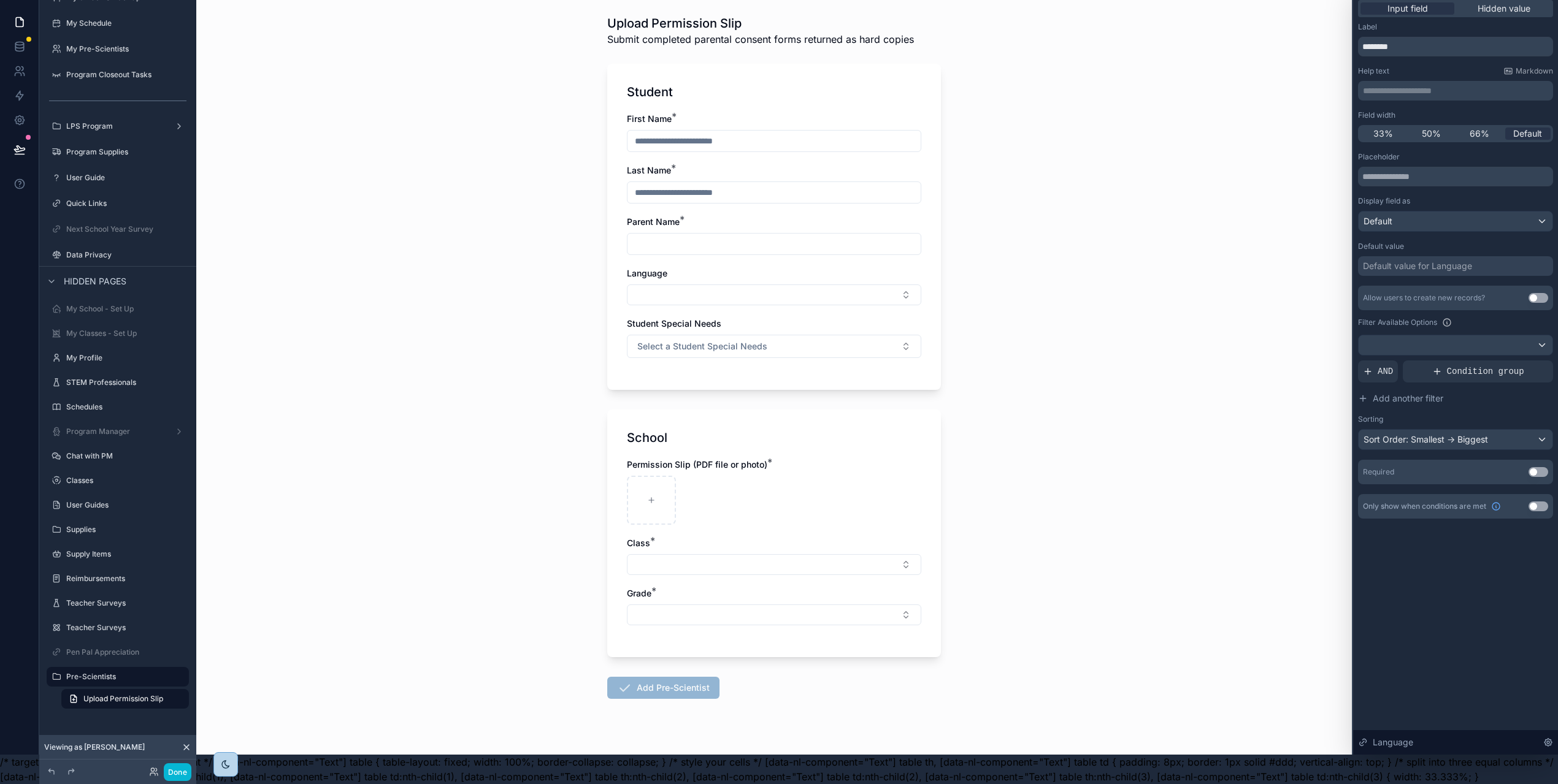
drag, startPoint x: 1515, startPoint y: 358, endPoint x: 1503, endPoint y: 348, distance: 15.6
click at [1515, 366] on span "Condition group" at bounding box center [1486, 371] width 78 height 12
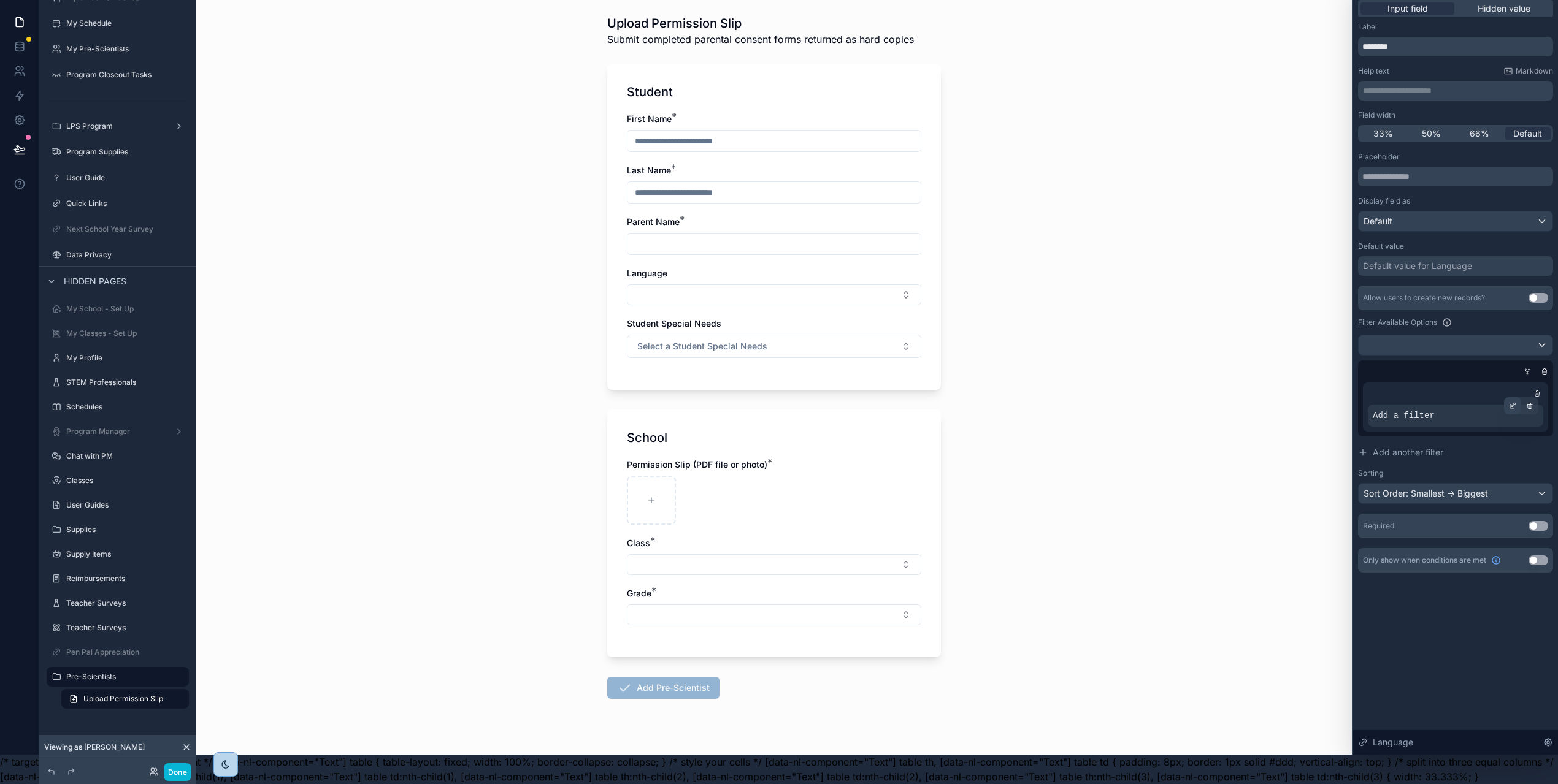
click at [1515, 402] on icon at bounding box center [1512, 406] width 7 height 7
click at [1258, 391] on span "Select a field" at bounding box center [1243, 397] width 52 height 10
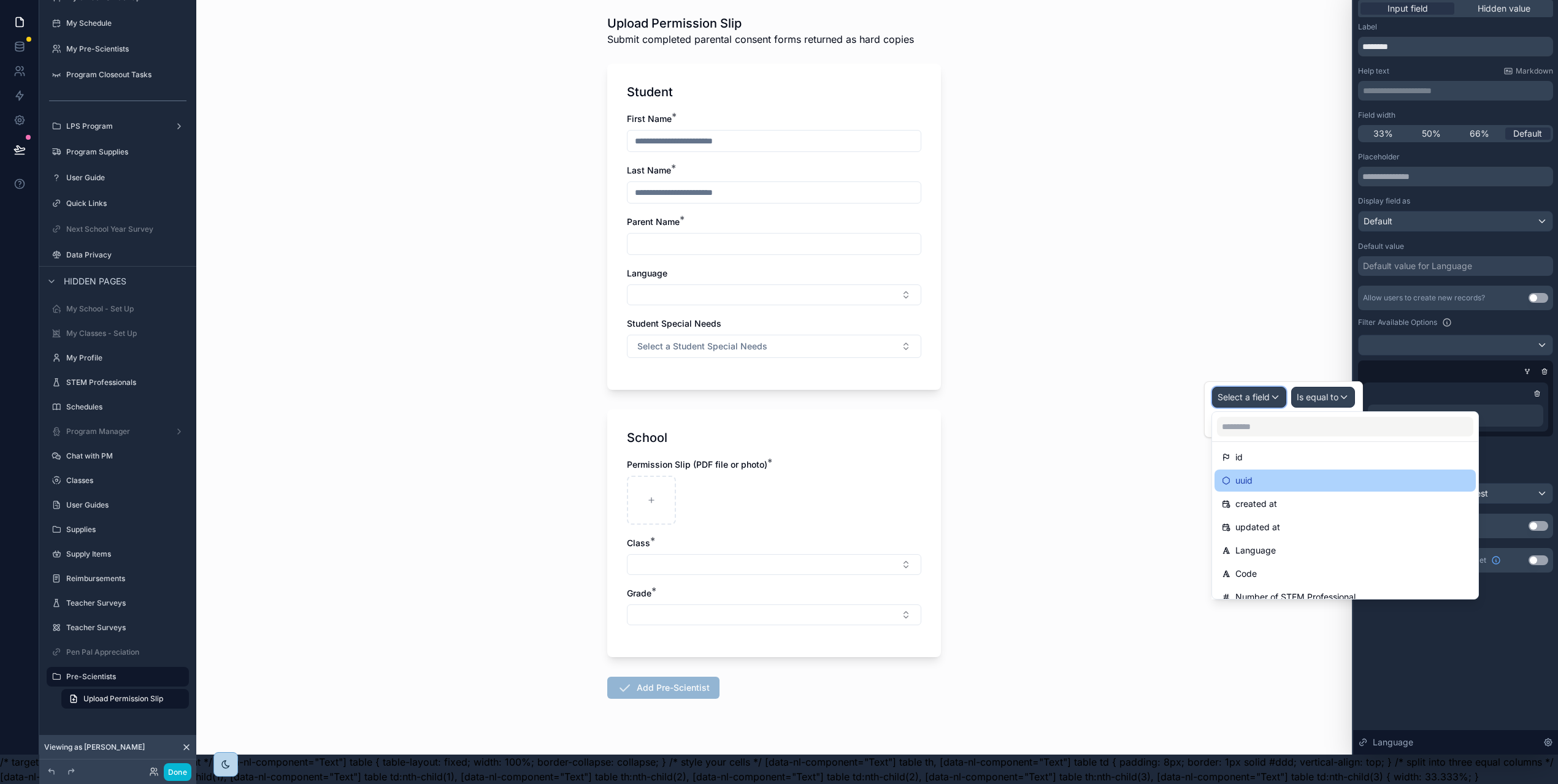
scroll to position [16, 0]
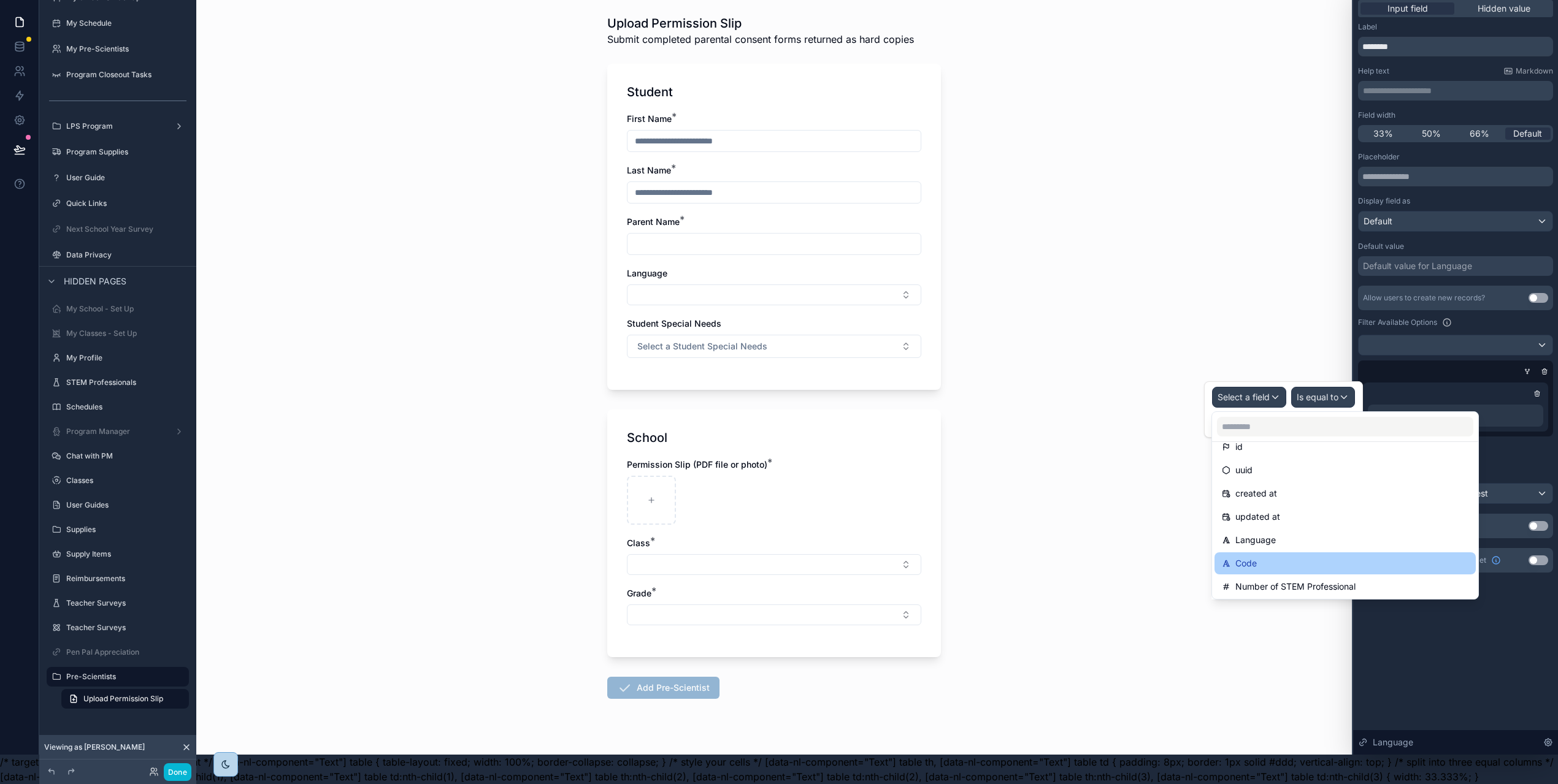
click at [1280, 556] on div "Code" at bounding box center [1345, 563] width 247 height 15
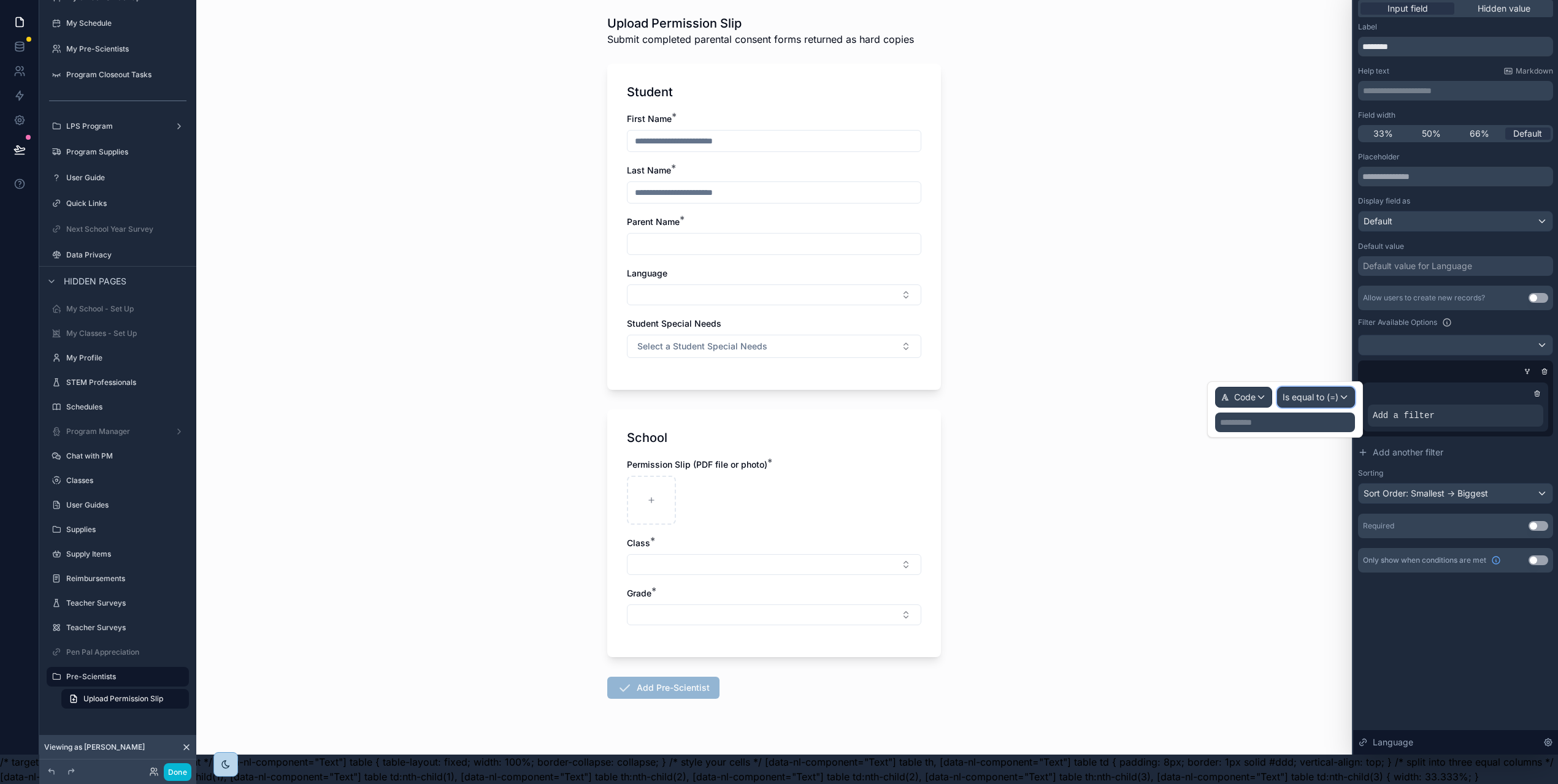
click at [1324, 391] on span "Is equal to (=)" at bounding box center [1310, 397] width 56 height 12
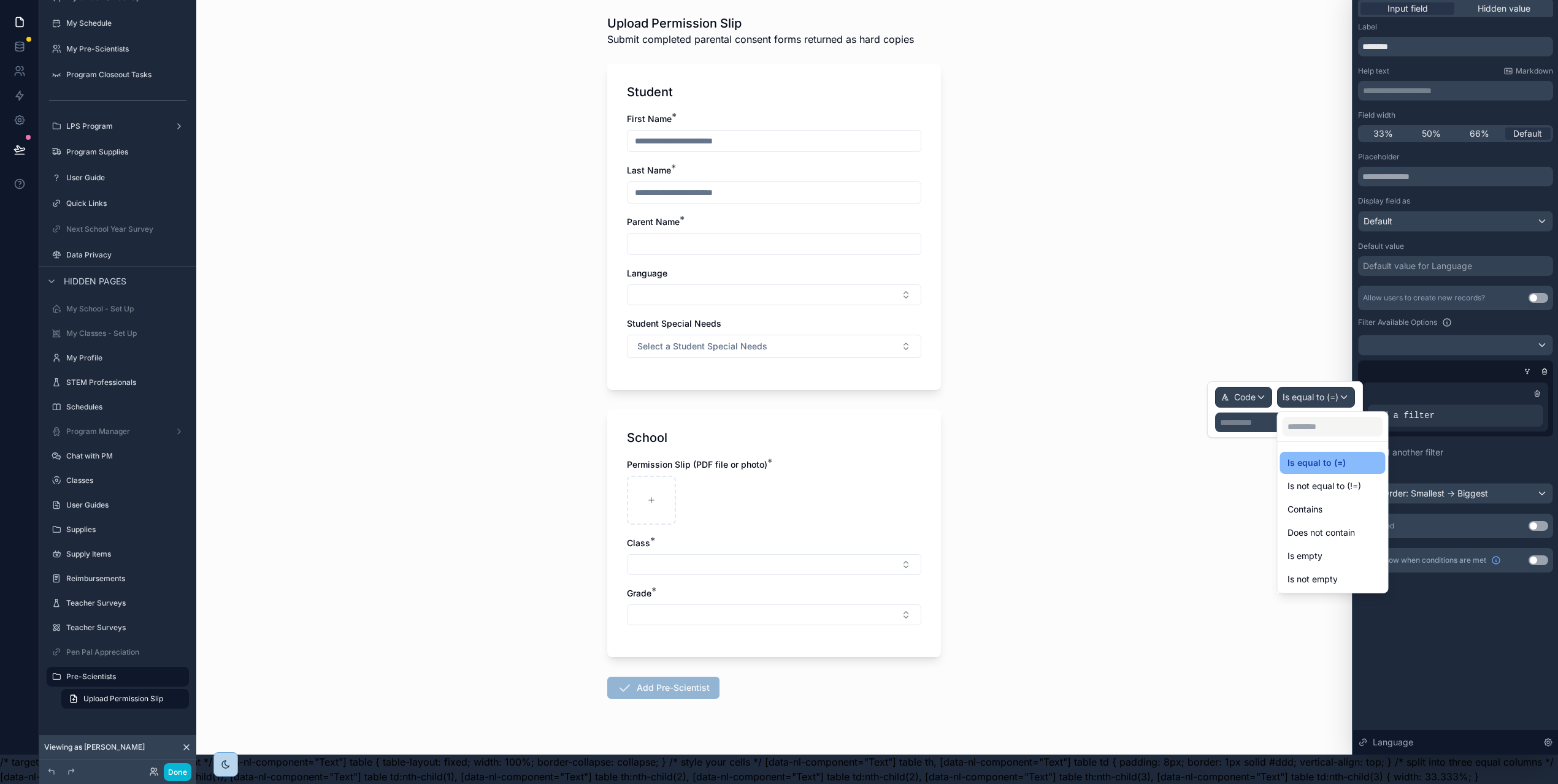
click at [1345, 479] on span "Is not equal to (!=)" at bounding box center [1324, 486] width 74 height 15
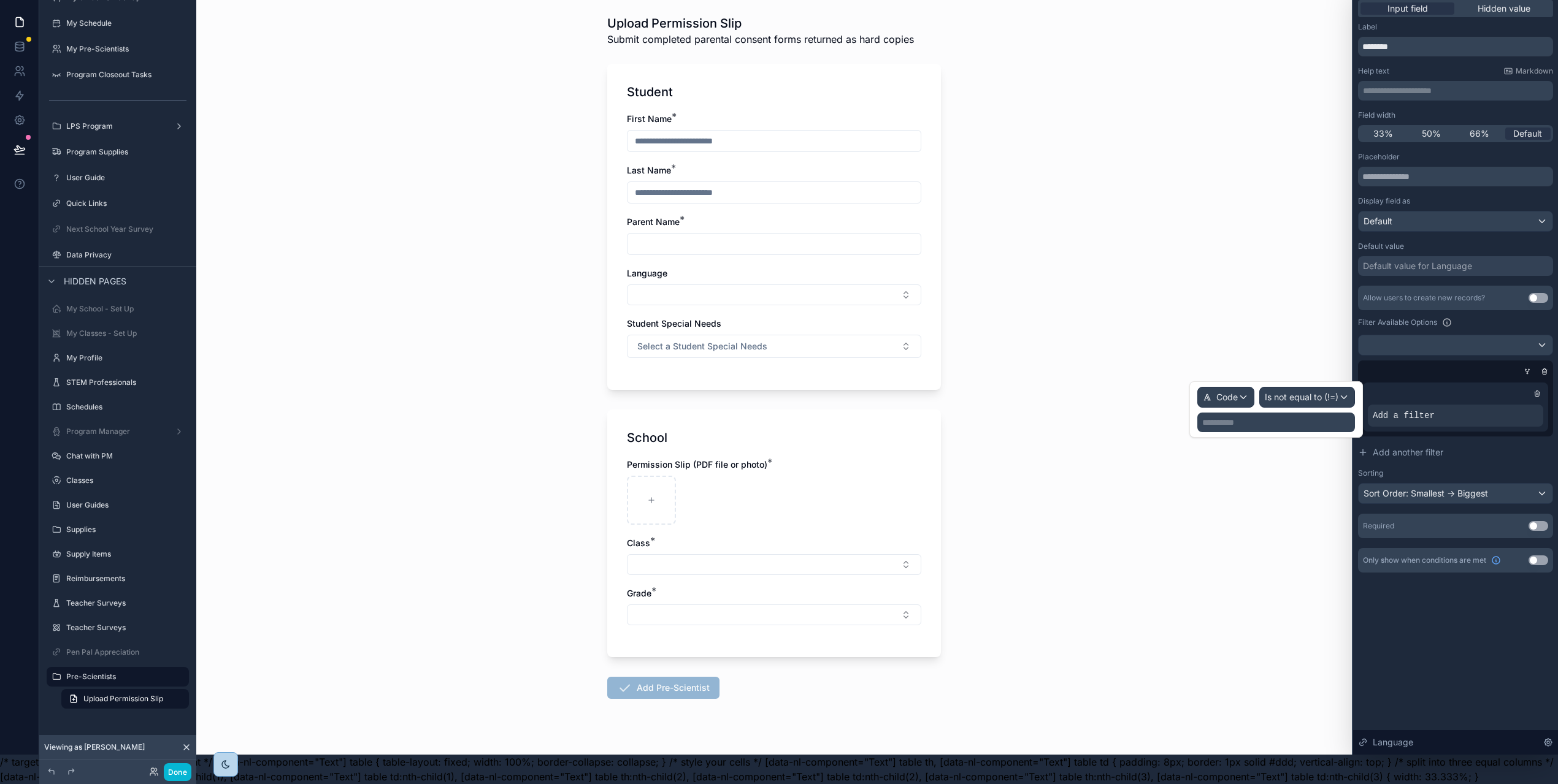
click at [1259, 416] on p "**********" at bounding box center [1277, 422] width 151 height 12
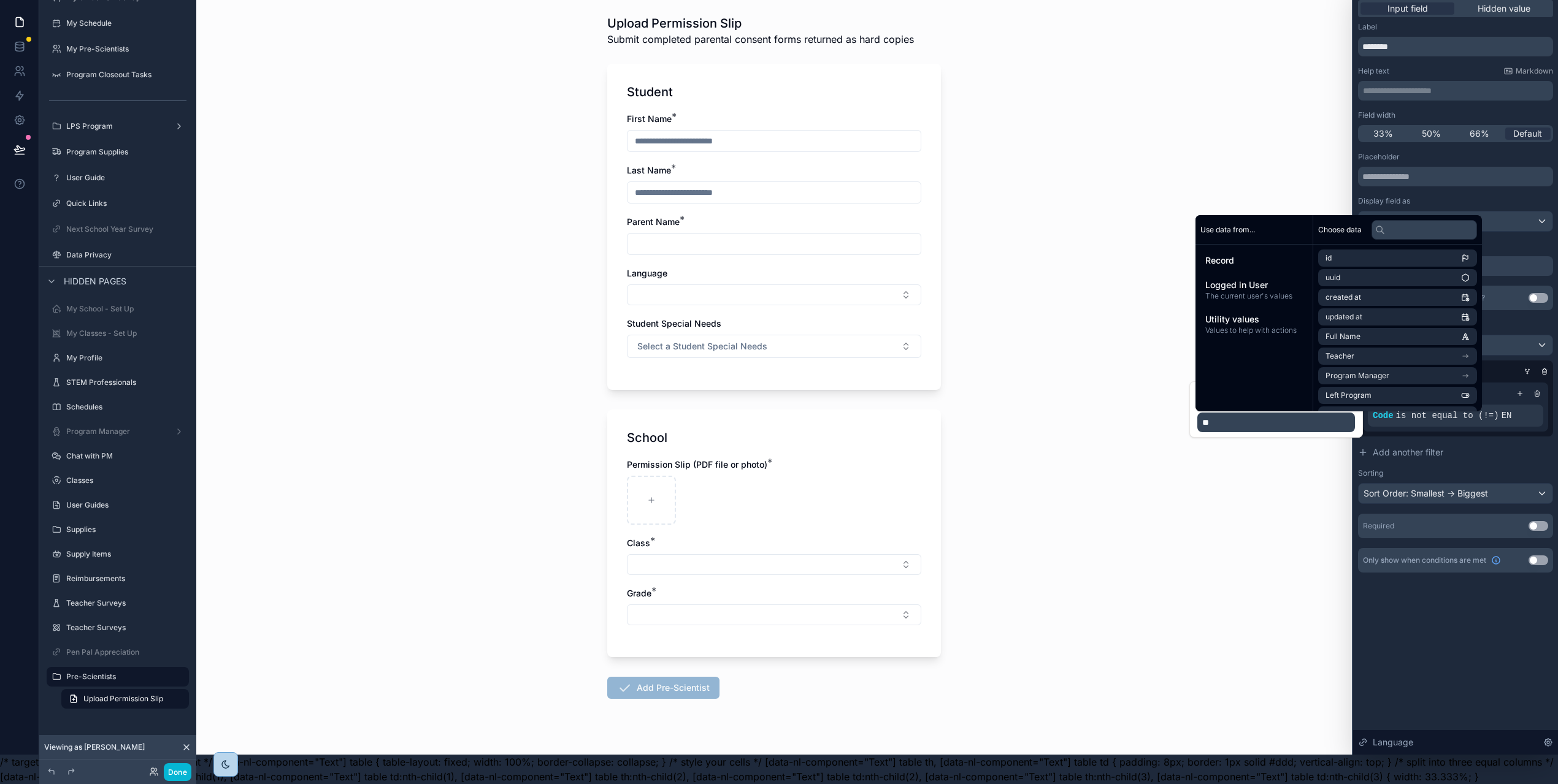
click at [1437, 616] on div "**********" at bounding box center [1455, 375] width 205 height 759
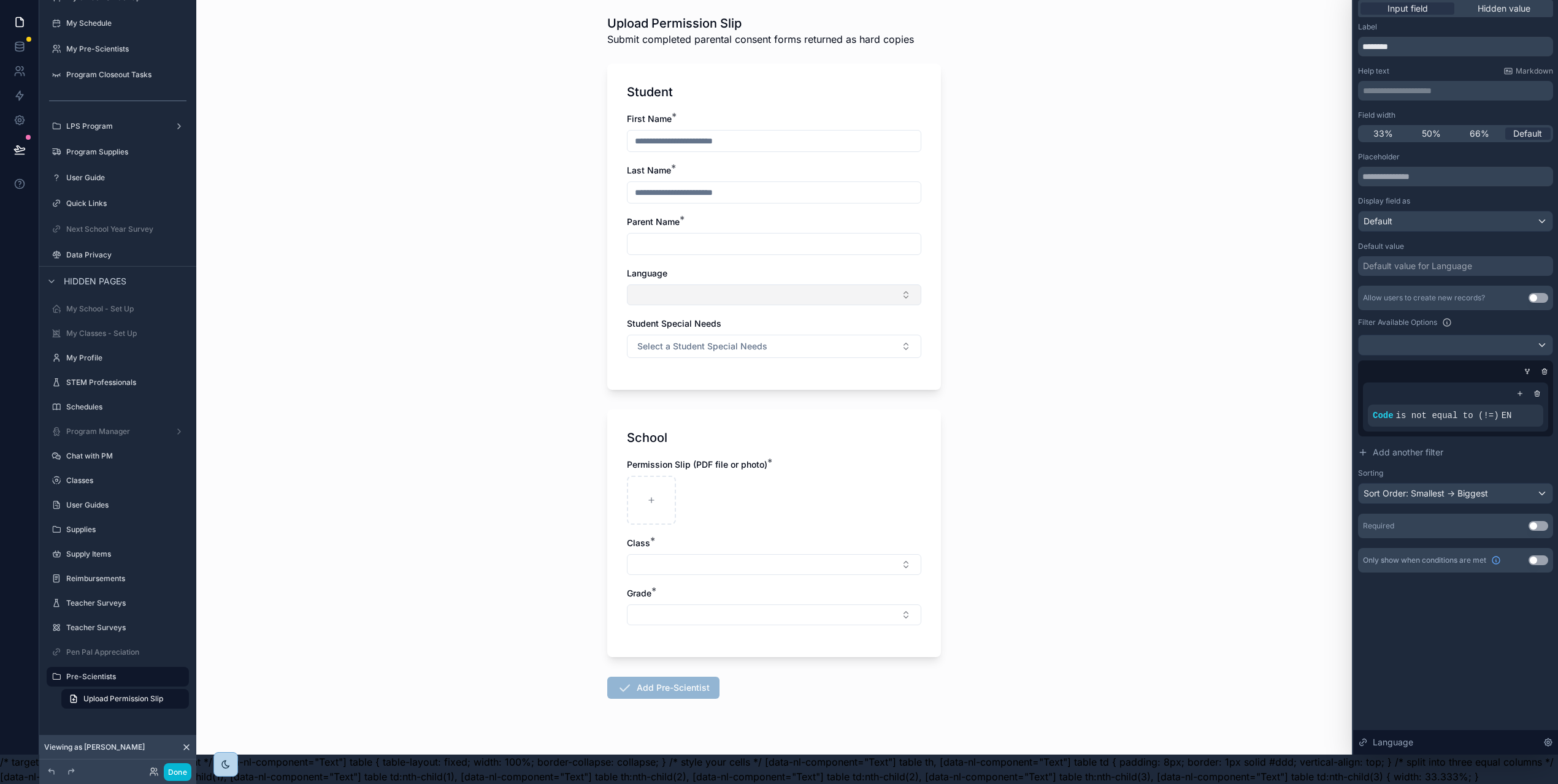
click at [868, 287] on button "Select Button" at bounding box center [774, 294] width 295 height 21
click at [1050, 265] on div "Back to Onboarding Tasks Upload Permission Slip Submit completed parental conse…" at bounding box center [774, 362] width 1155 height 784
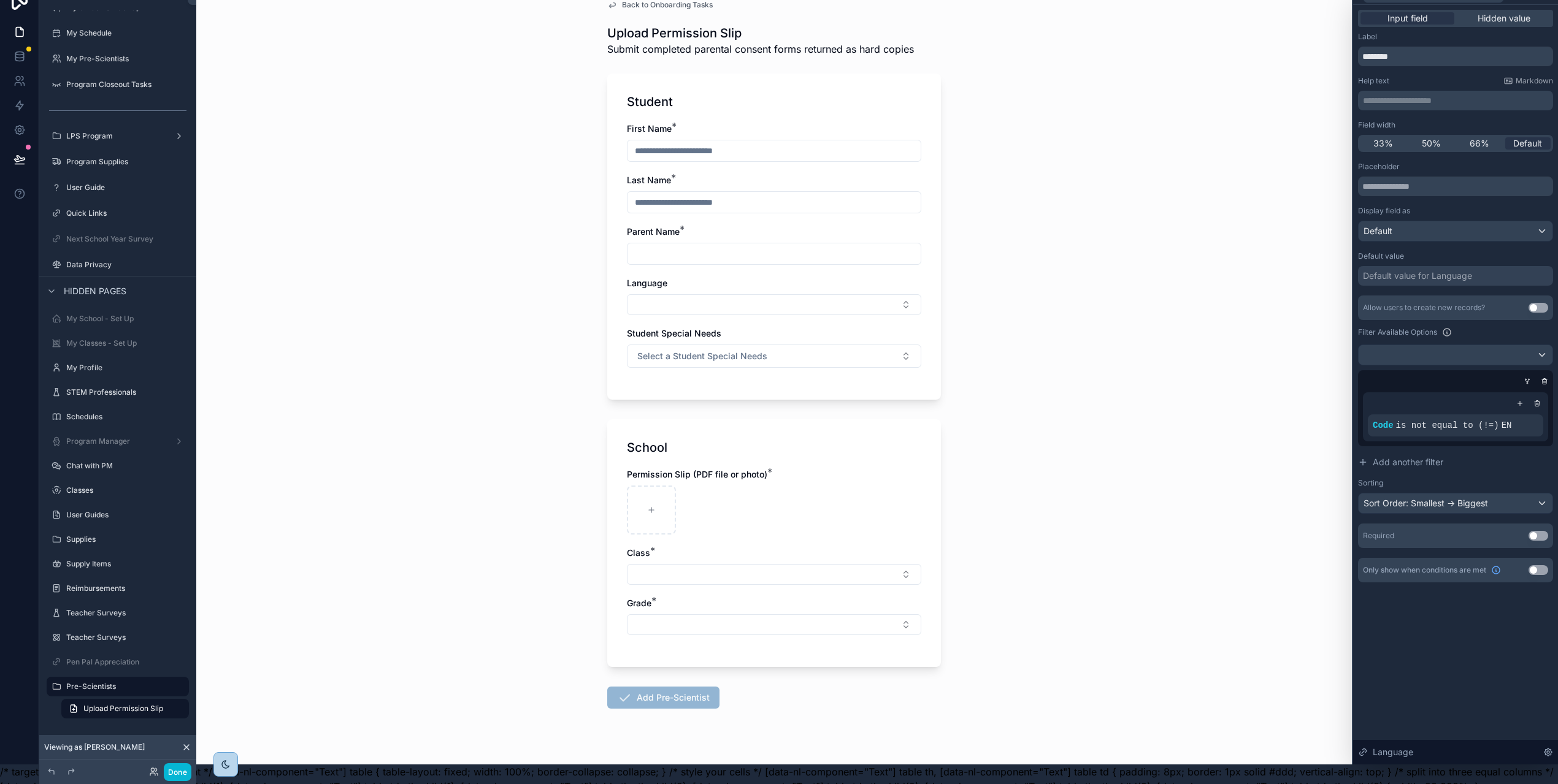
scroll to position [0, 0]
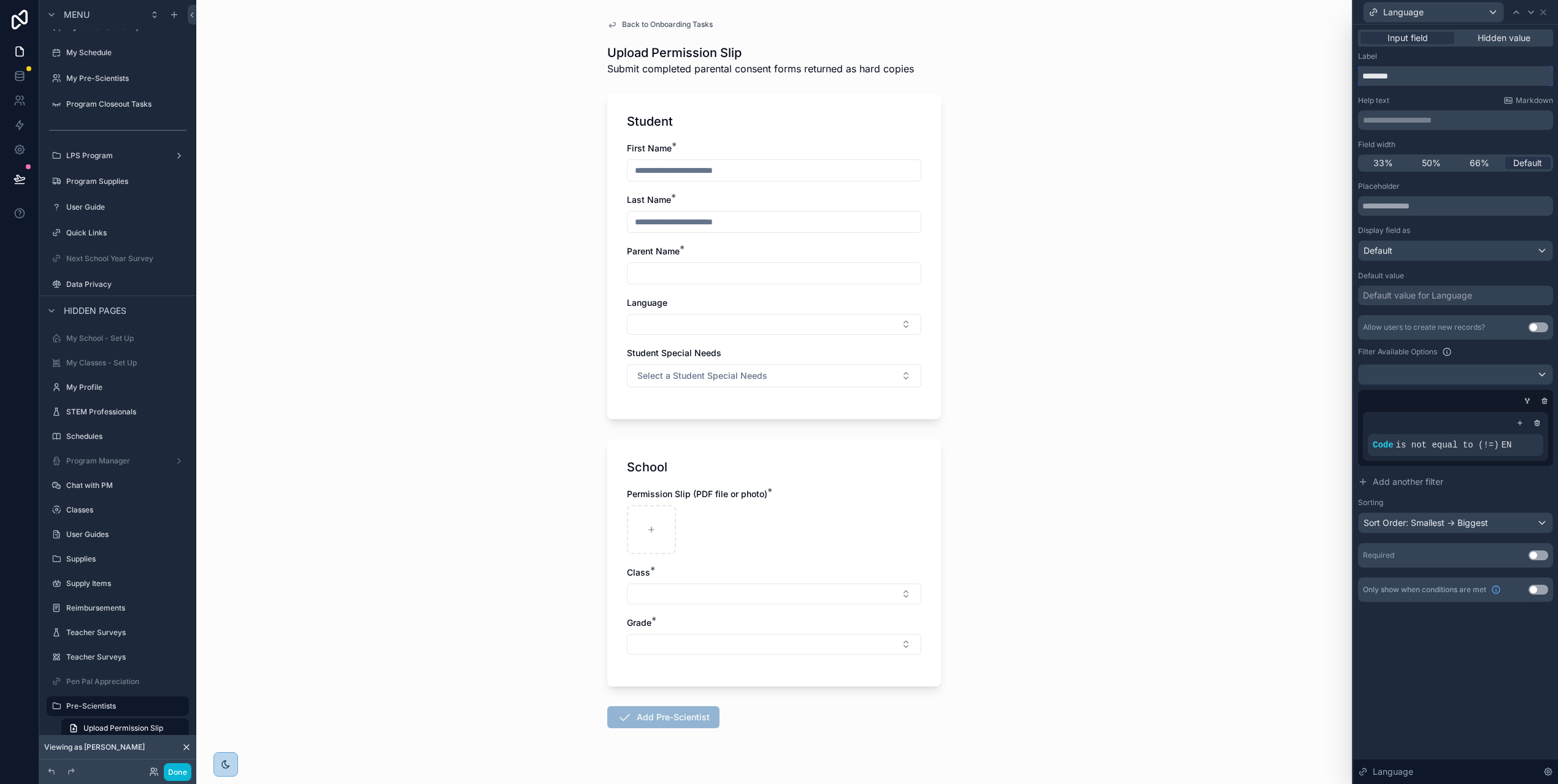
drag, startPoint x: 1363, startPoint y: 74, endPoint x: 1393, endPoint y: 76, distance: 30.1
click at [1363, 74] on input "********" at bounding box center [1455, 76] width 195 height 19
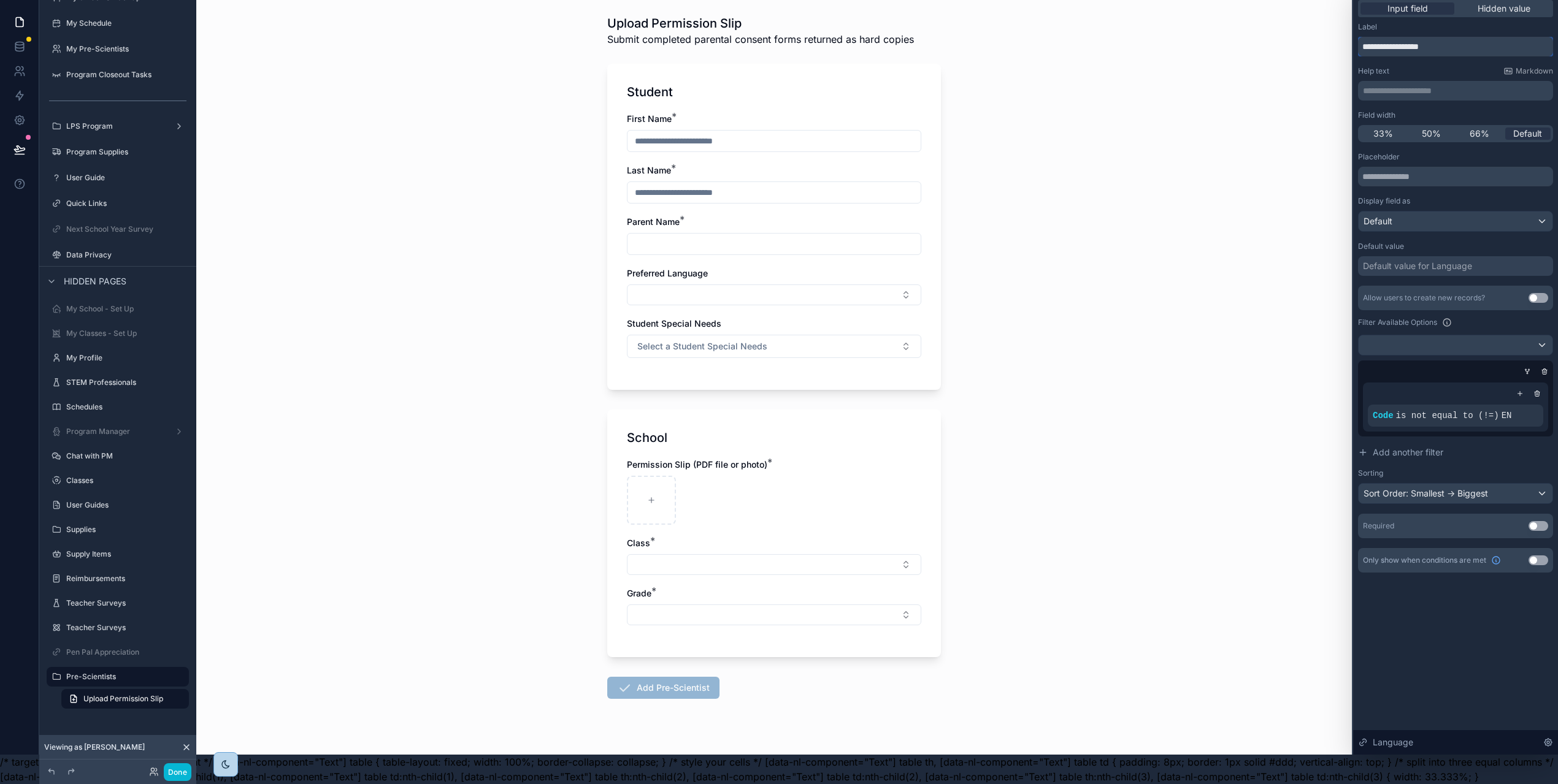
type input "**********"
click at [1411, 172] on input "text" at bounding box center [1455, 176] width 195 height 19
type input "**********"
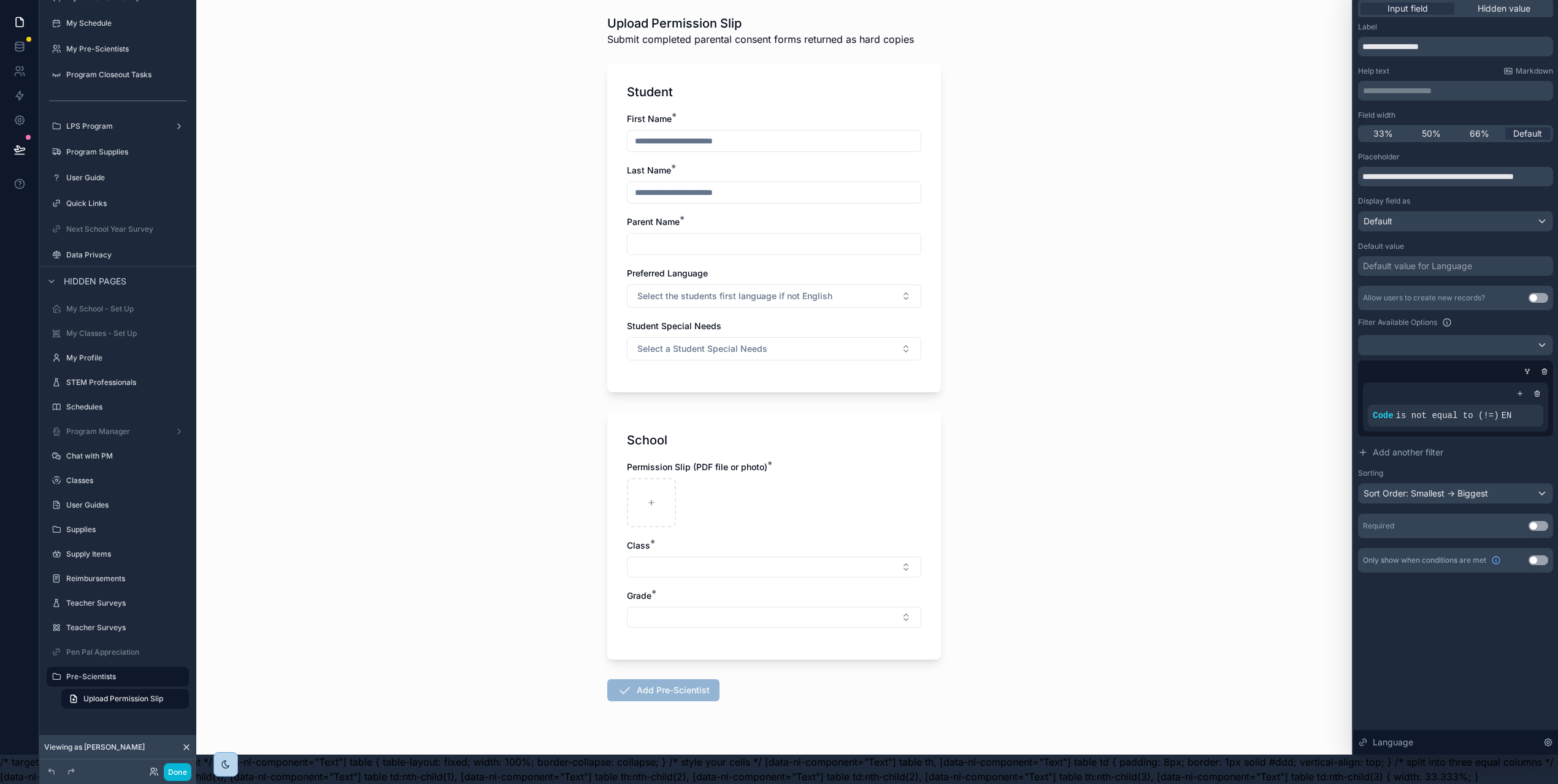
click at [1141, 181] on div "Back to Onboarding Tasks Upload Permission Slip Submit completed parental conse…" at bounding box center [774, 362] width 1155 height 784
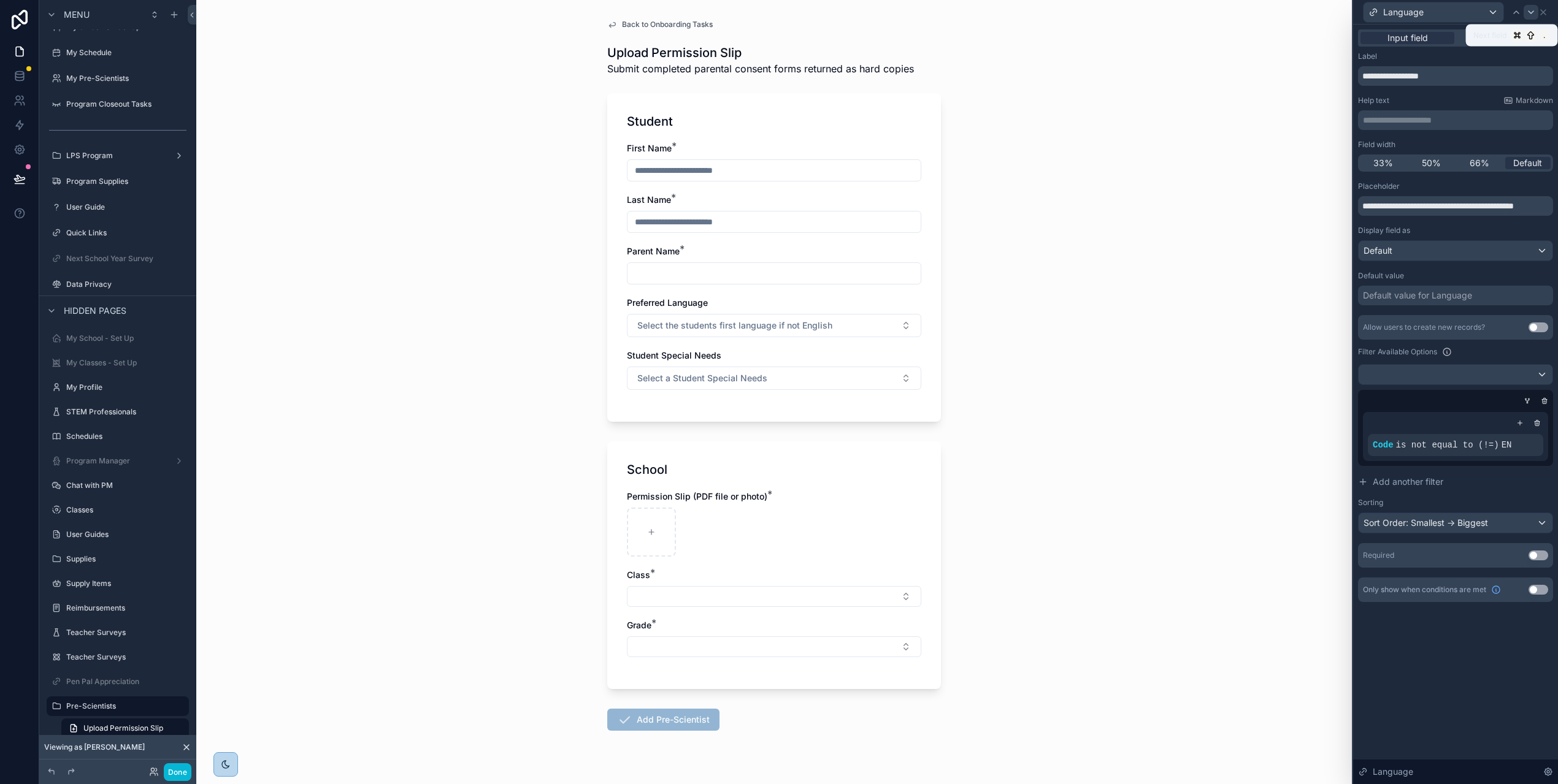
click at [1529, 10] on icon at bounding box center [1530, 12] width 10 height 10
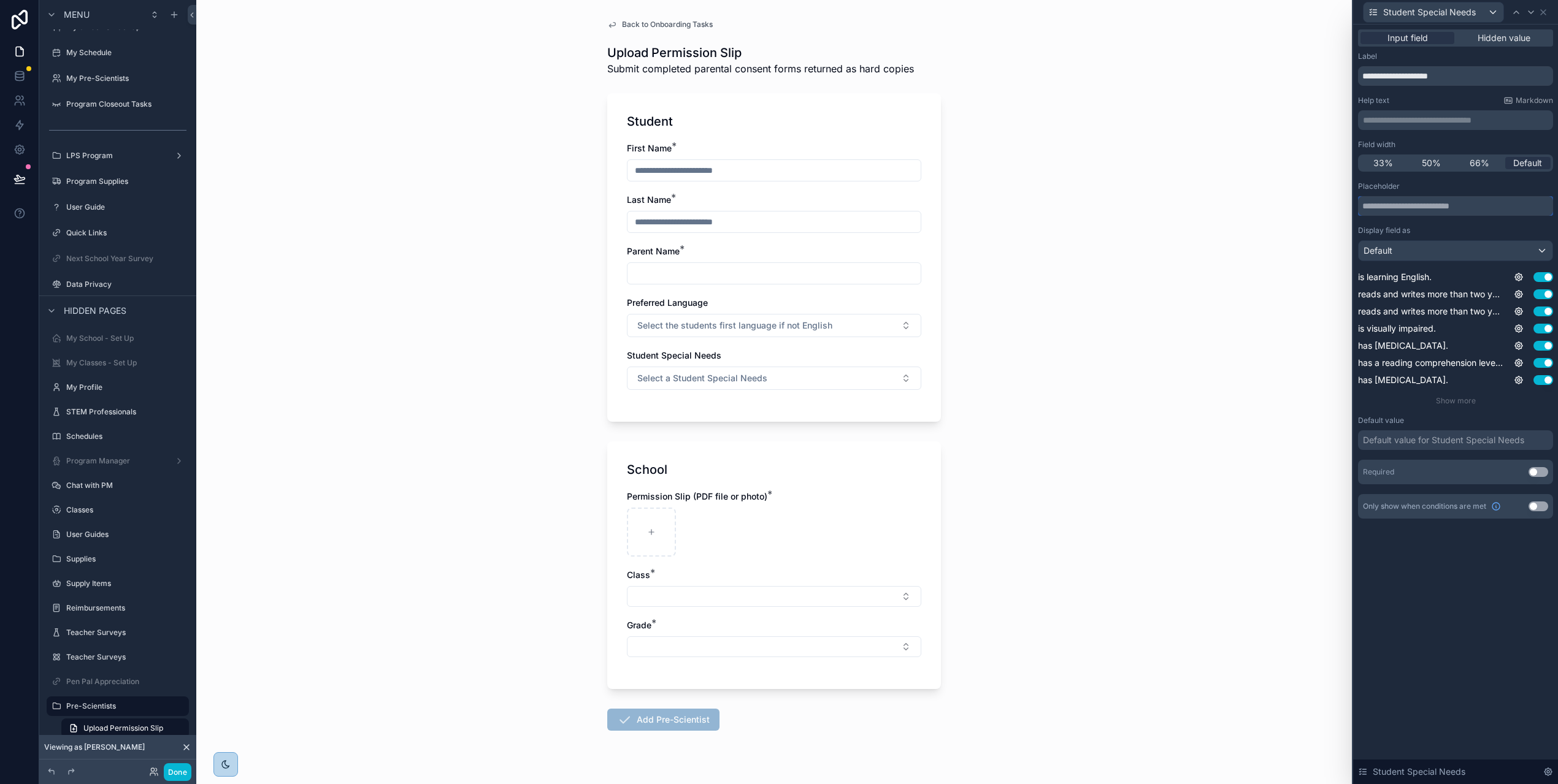
click at [1437, 208] on input "text" at bounding box center [1455, 206] width 195 height 19
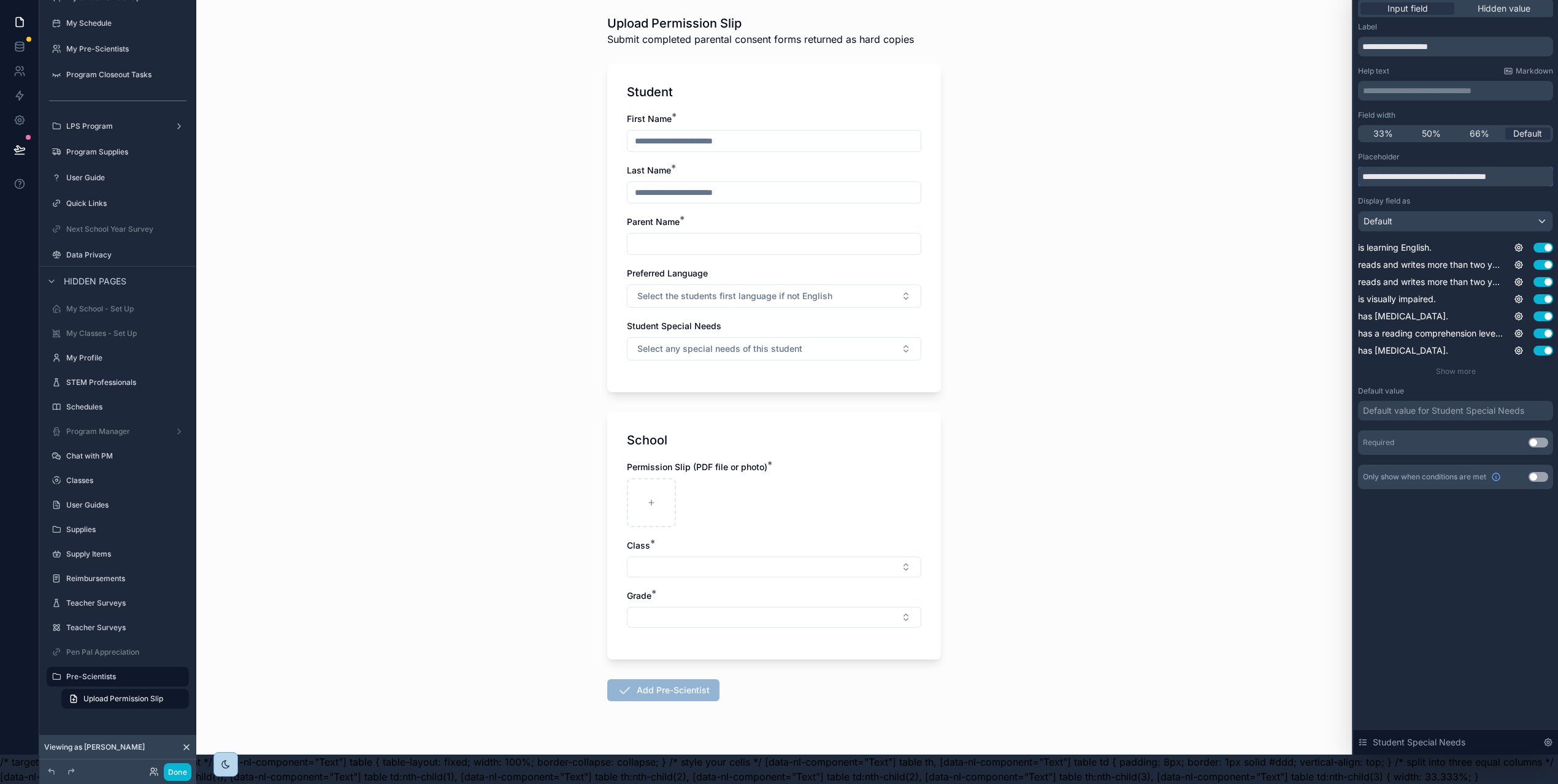
click at [1390, 169] on input "**********" at bounding box center [1455, 176] width 195 height 19
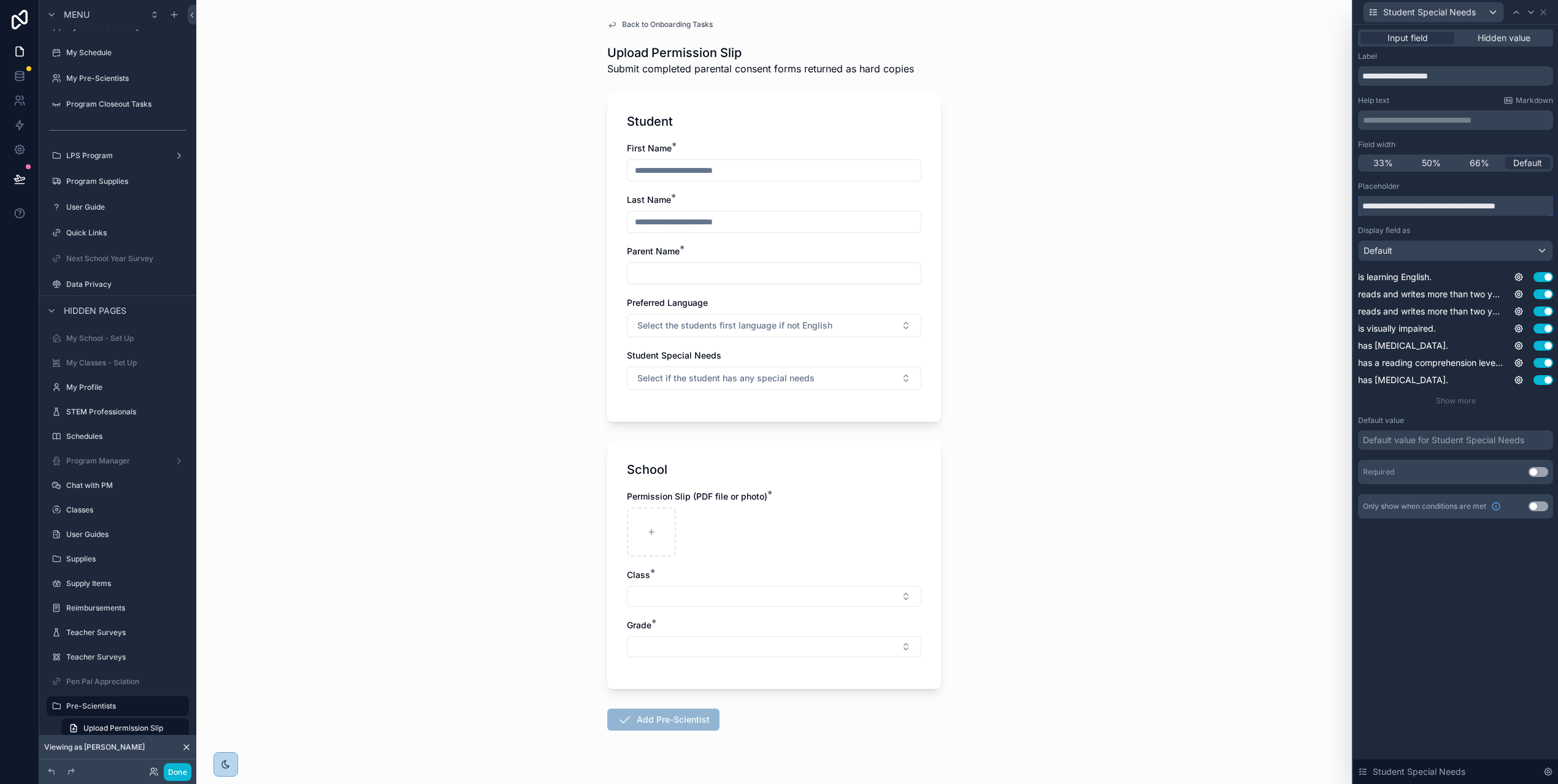
scroll to position [0, 0]
type input "**********"
click at [1544, 10] on icon at bounding box center [1543, 12] width 5 height 5
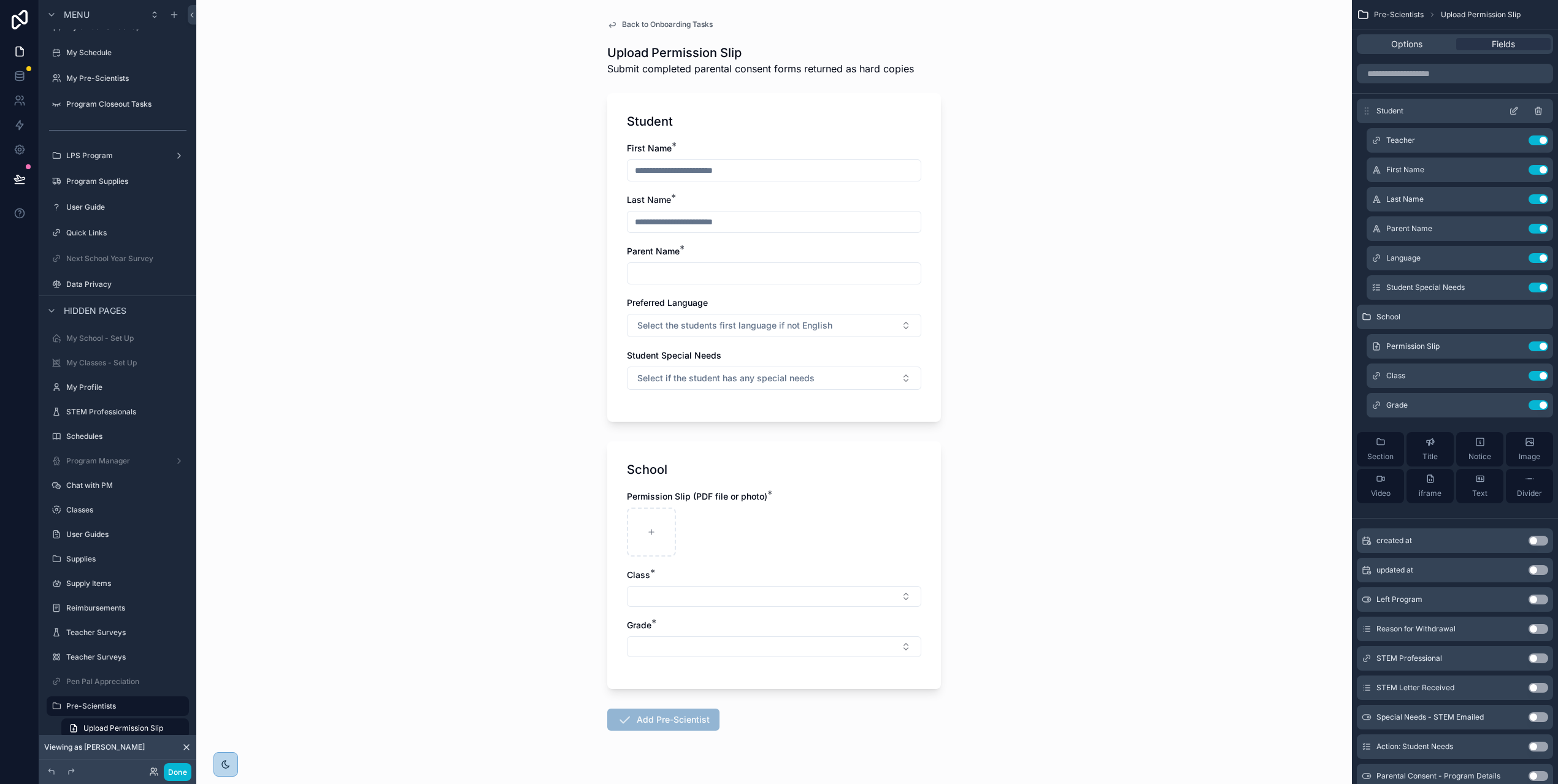
click at [1519, 111] on icon "scrollable content" at bounding box center [1513, 110] width 10 height 10
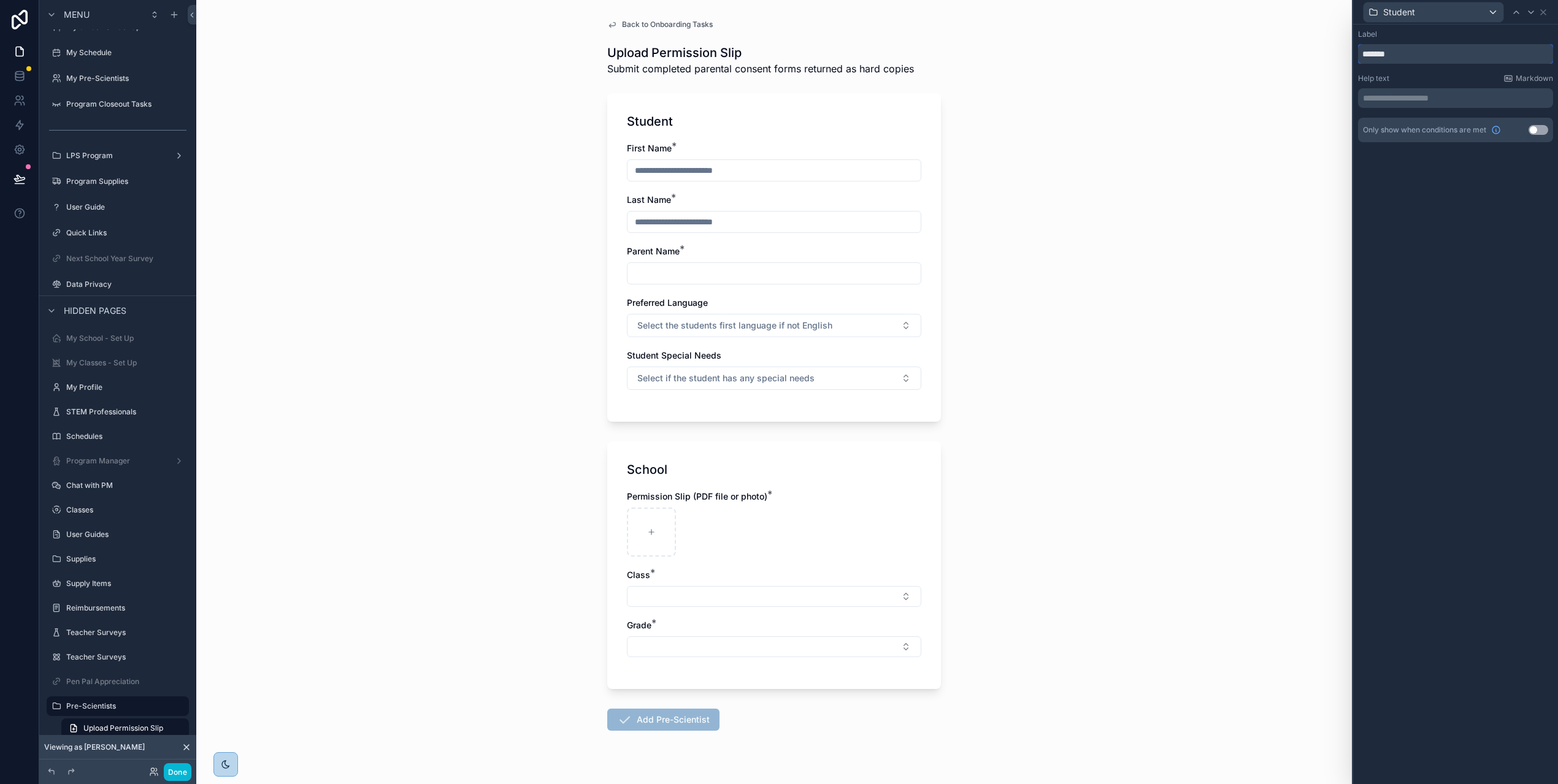
click at [1442, 54] on input "*******" at bounding box center [1455, 54] width 195 height 19
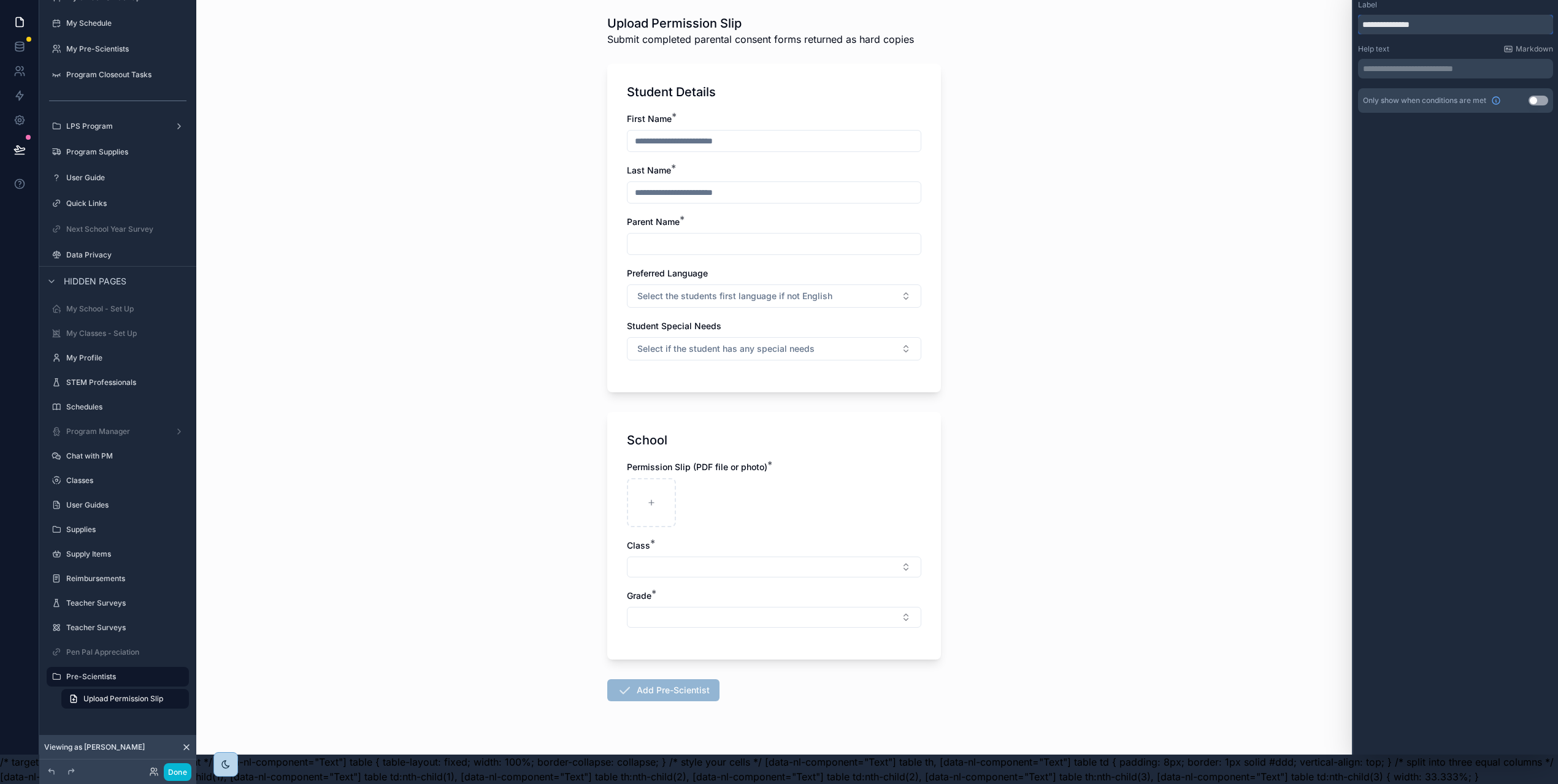
type input "**********"
click at [816, 420] on div "School Permission Slip (PDF file or photo) * Class * Grade *" at bounding box center [774, 535] width 333 height 247
click at [917, 463] on div "Permission Slip (PDF file or photo) *" at bounding box center [774, 467] width 295 height 12
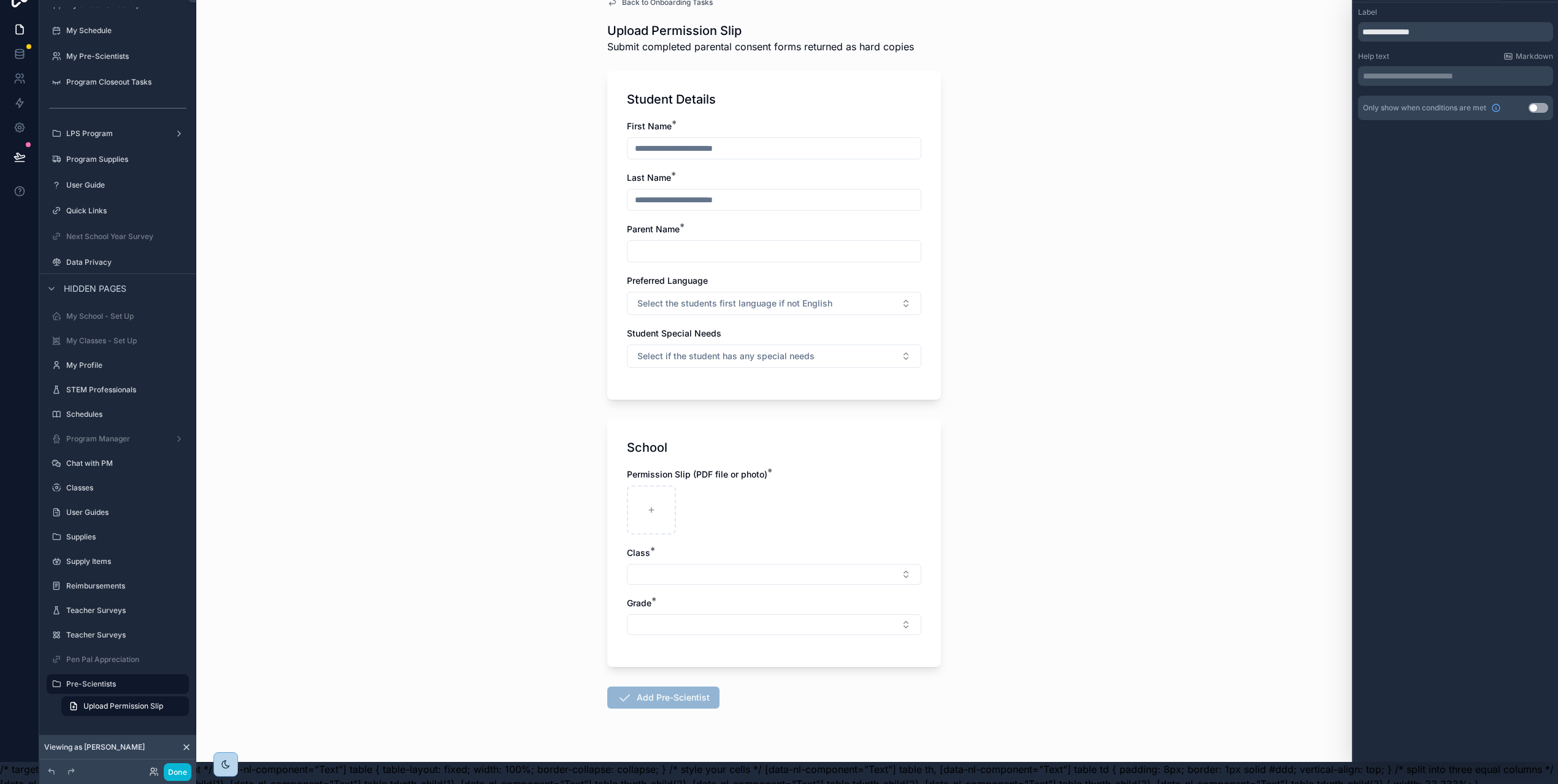
scroll to position [0, 0]
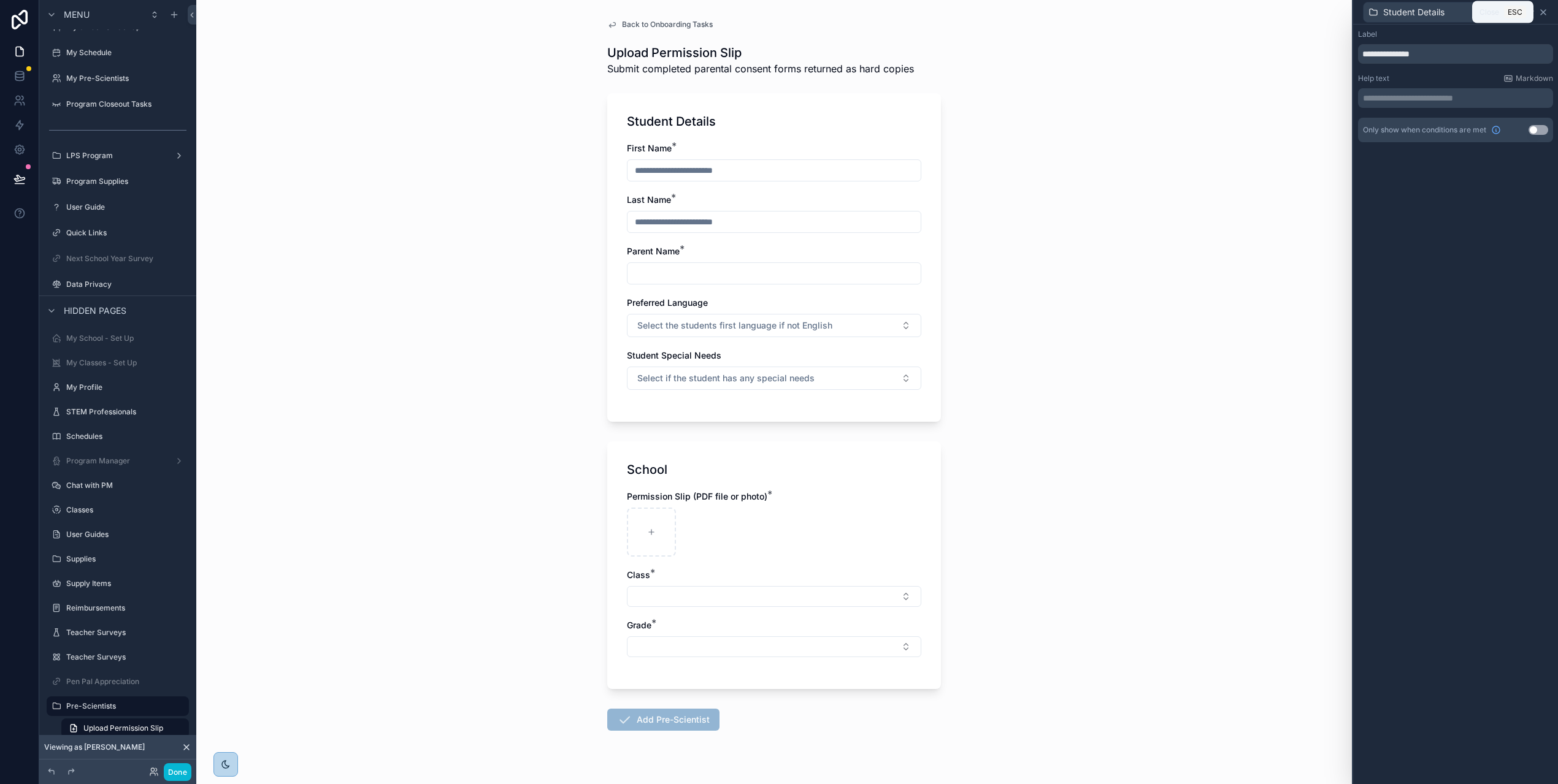
click at [1547, 9] on icon at bounding box center [1542, 12] width 10 height 10
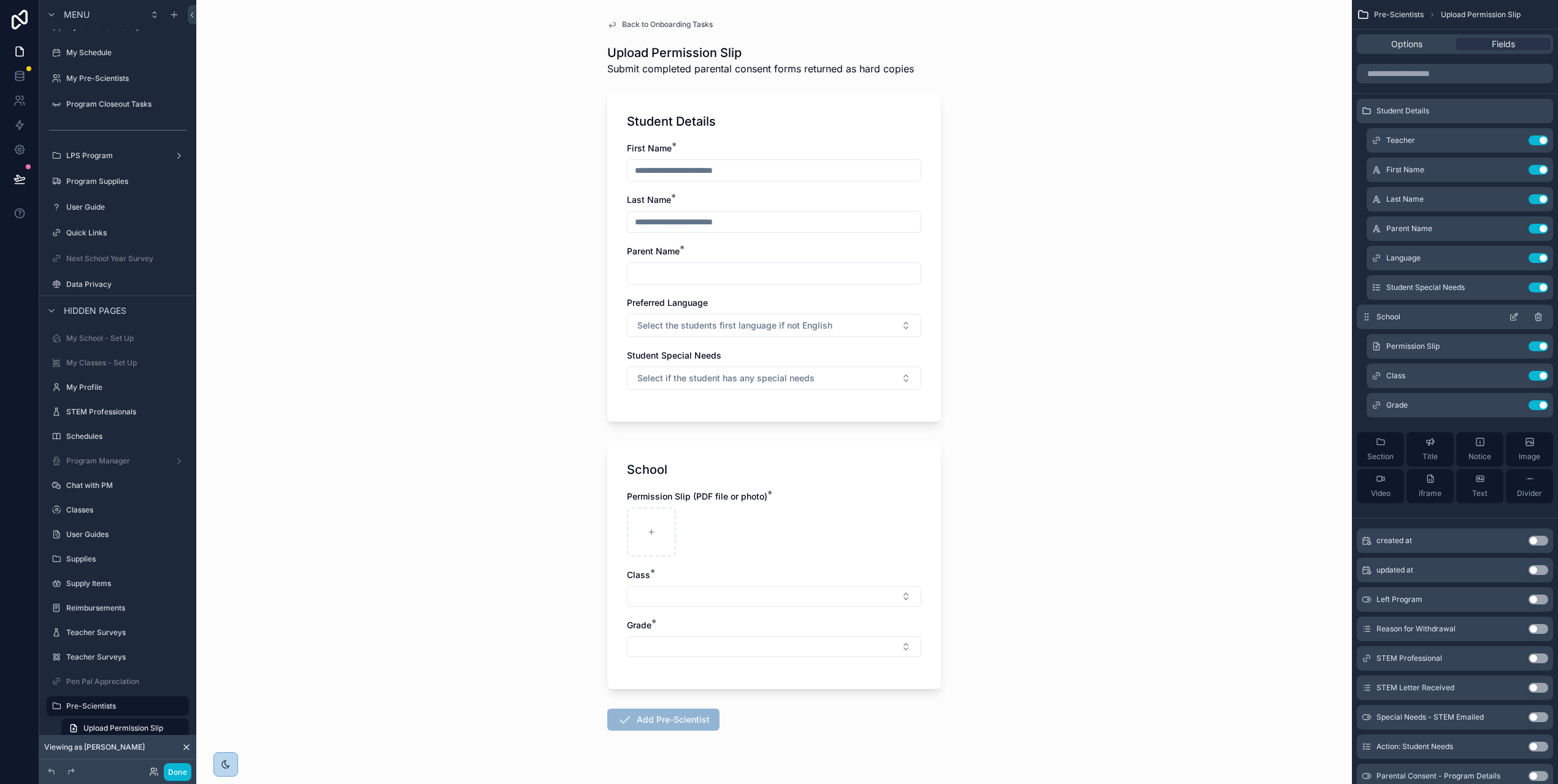
click at [1519, 313] on icon "scrollable content" at bounding box center [1513, 316] width 10 height 10
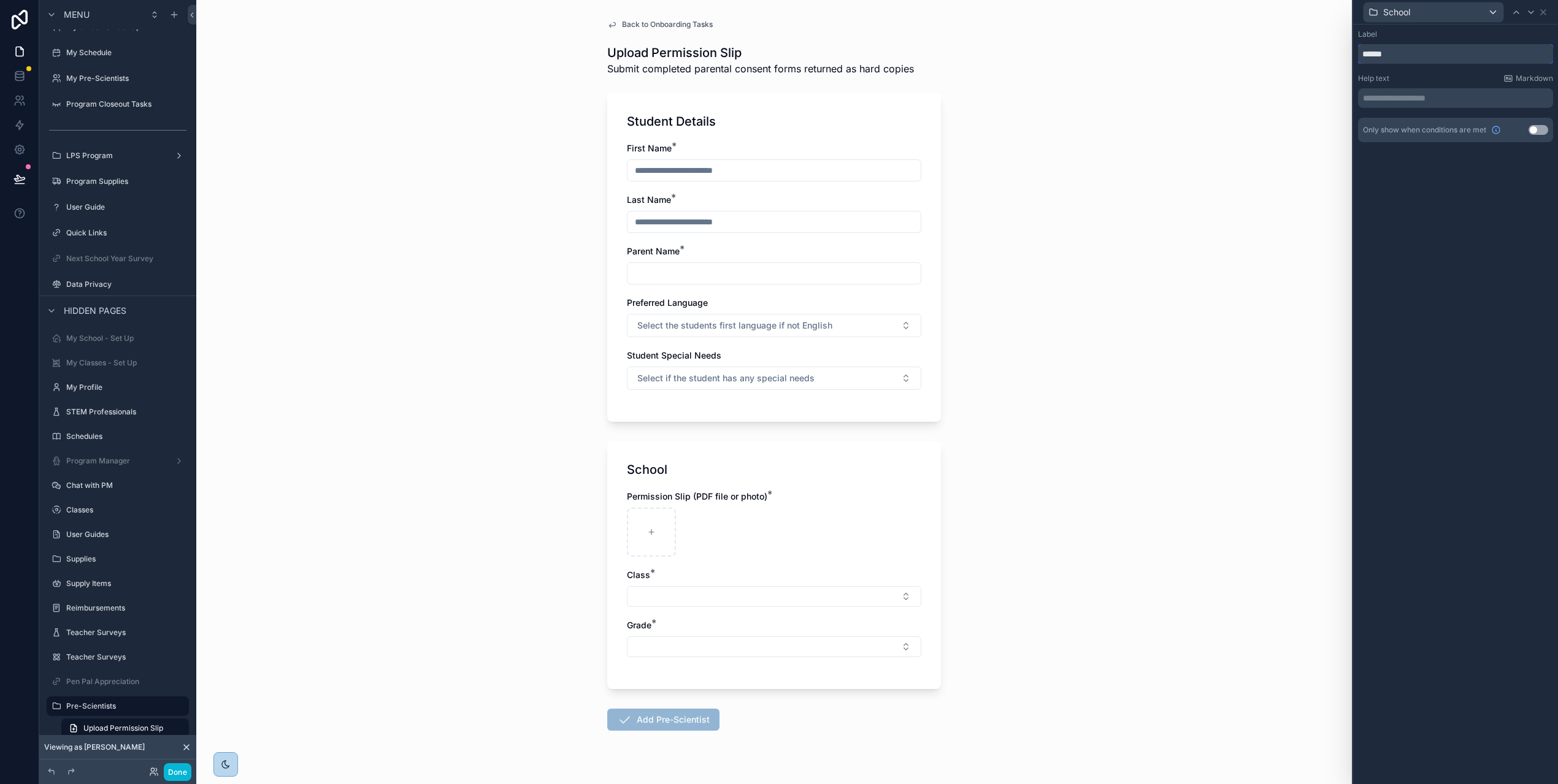
drag, startPoint x: 1400, startPoint y: 56, endPoint x: 1347, endPoint y: 51, distance: 53.2
click at [1347, 51] on div "Menu Online Summer Training Online Summer Training Onboarding Tasks My Profile …" at bounding box center [779, 392] width 1558 height 784
type input "********"
click at [1543, 12] on icon at bounding box center [1543, 12] width 5 height 5
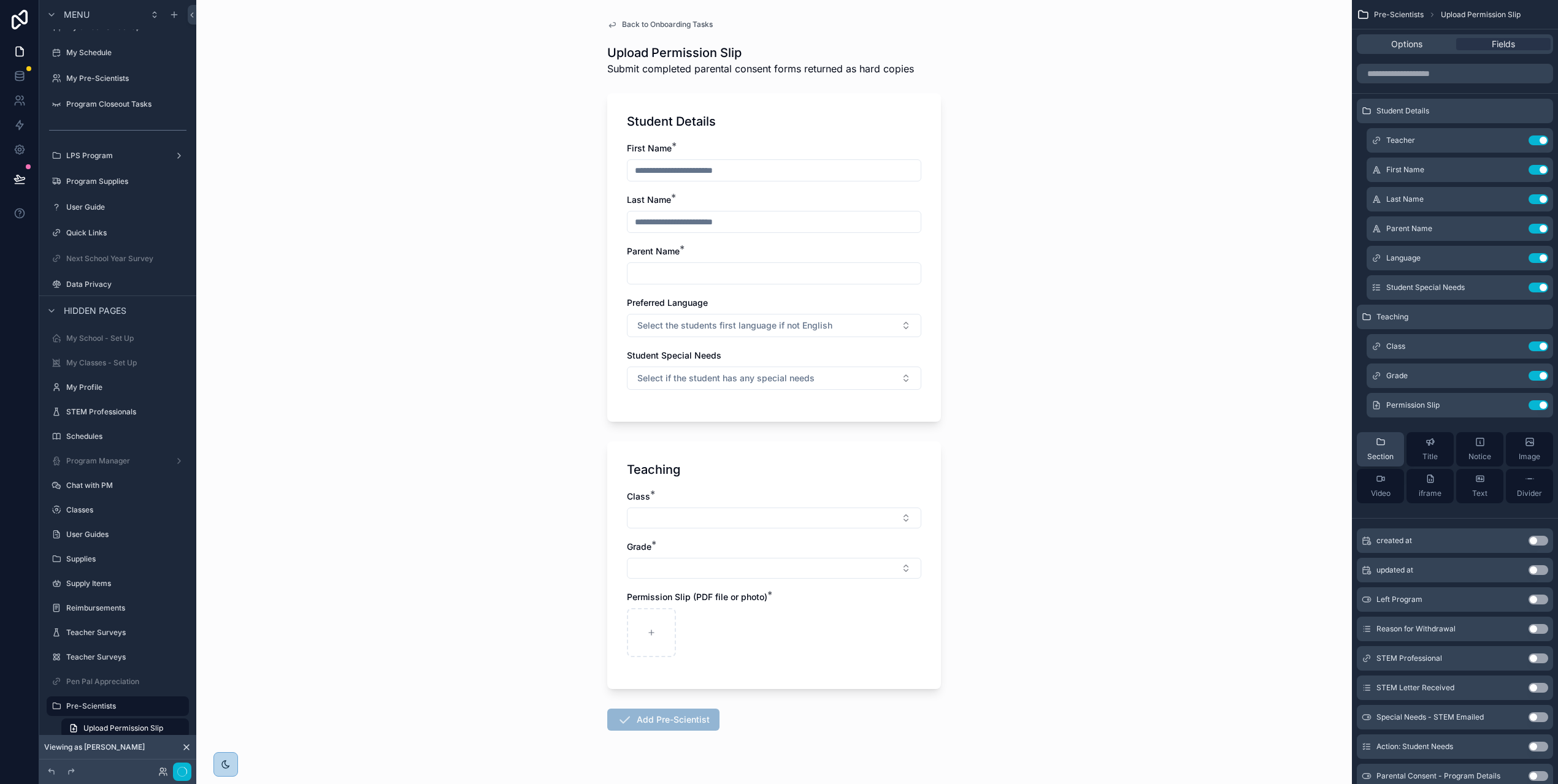
scroll to position [39, 0]
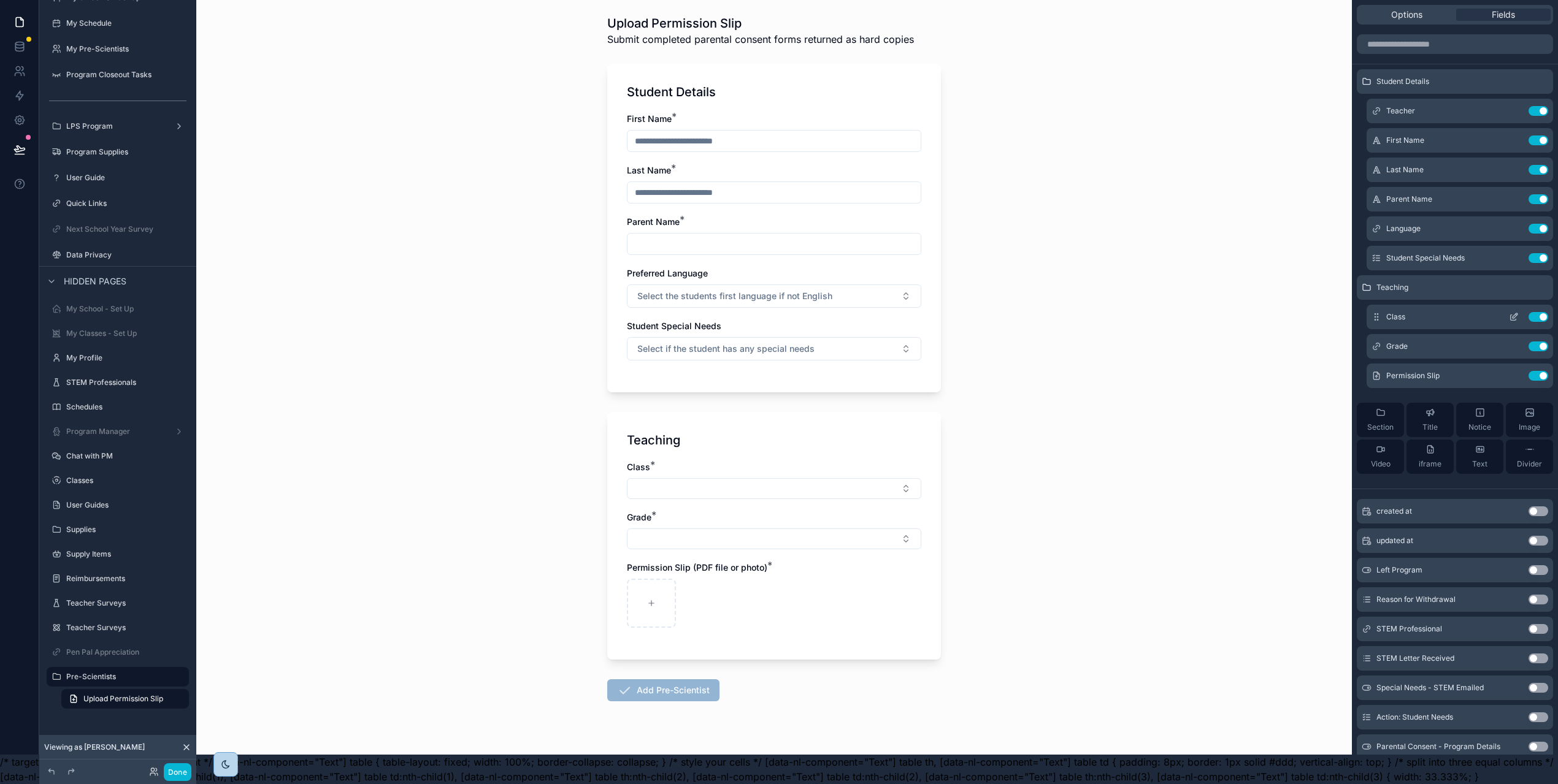
click at [1442, 315] on div "Class Use setting" at bounding box center [1459, 317] width 187 height 25
click at [1517, 313] on icon "scrollable content" at bounding box center [1515, 316] width 5 height 5
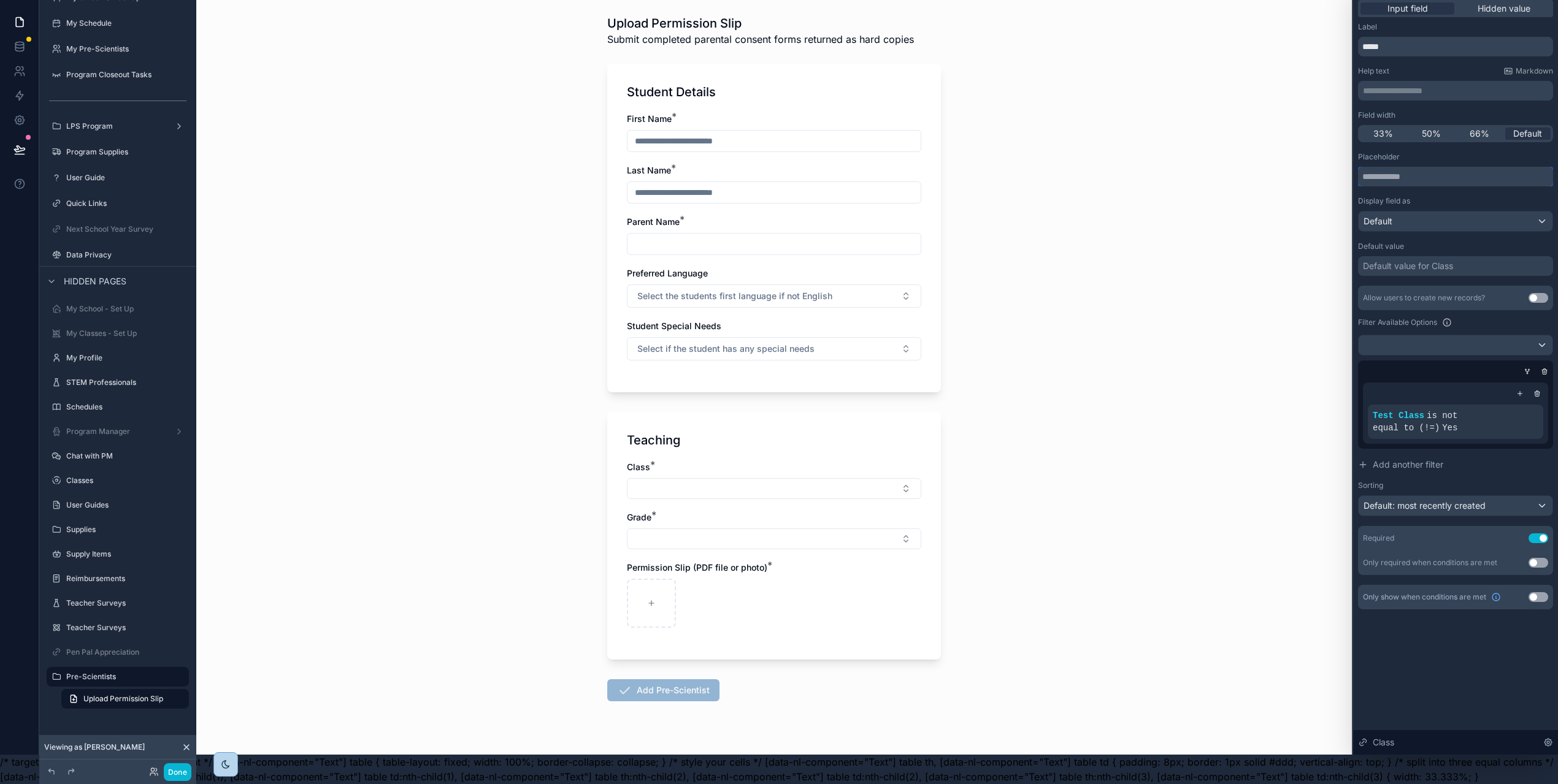
click at [1393, 167] on input "text" at bounding box center [1455, 176] width 195 height 19
click at [1365, 169] on input "**********" at bounding box center [1455, 176] width 195 height 19
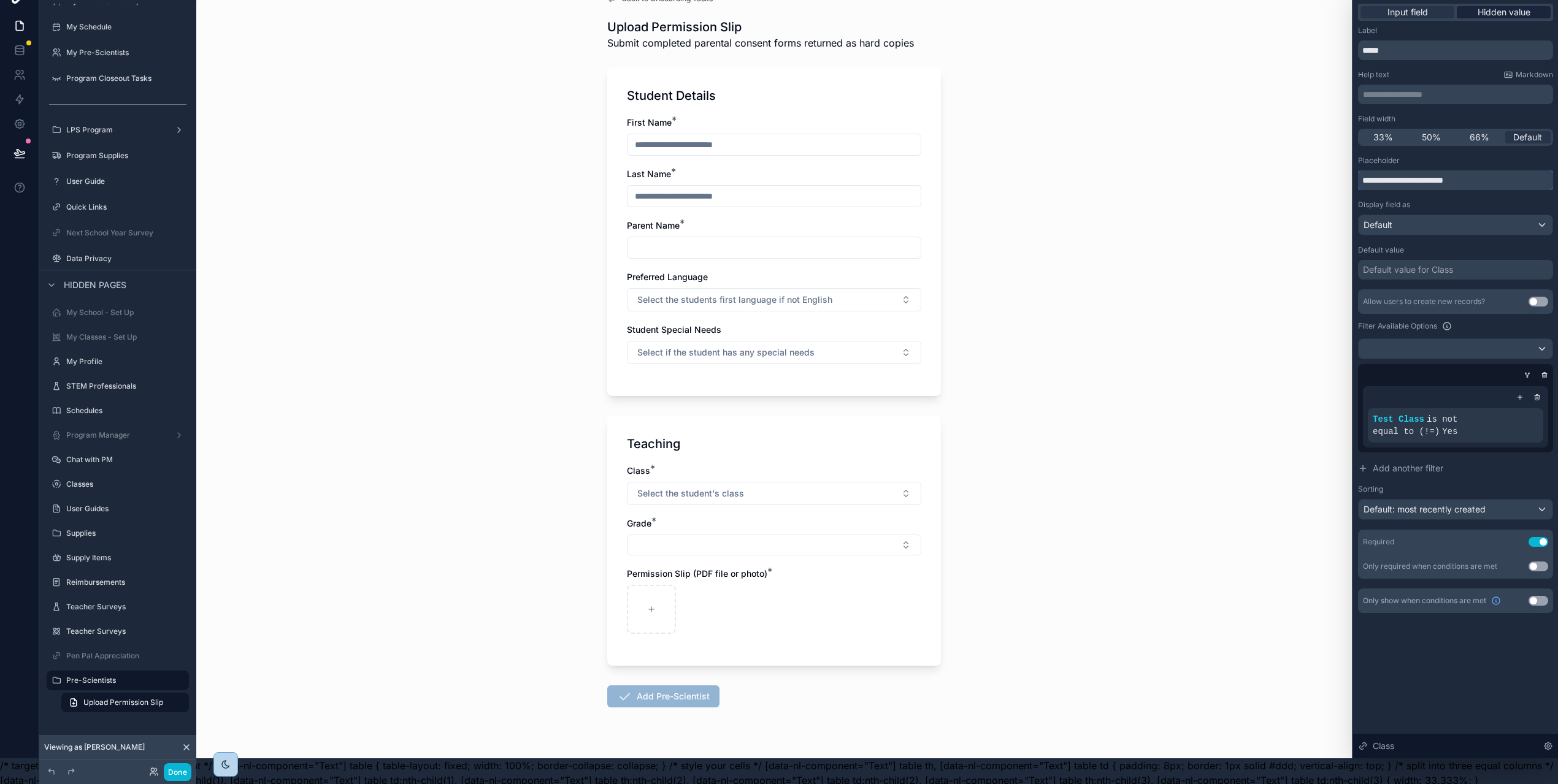
scroll to position [0, 0]
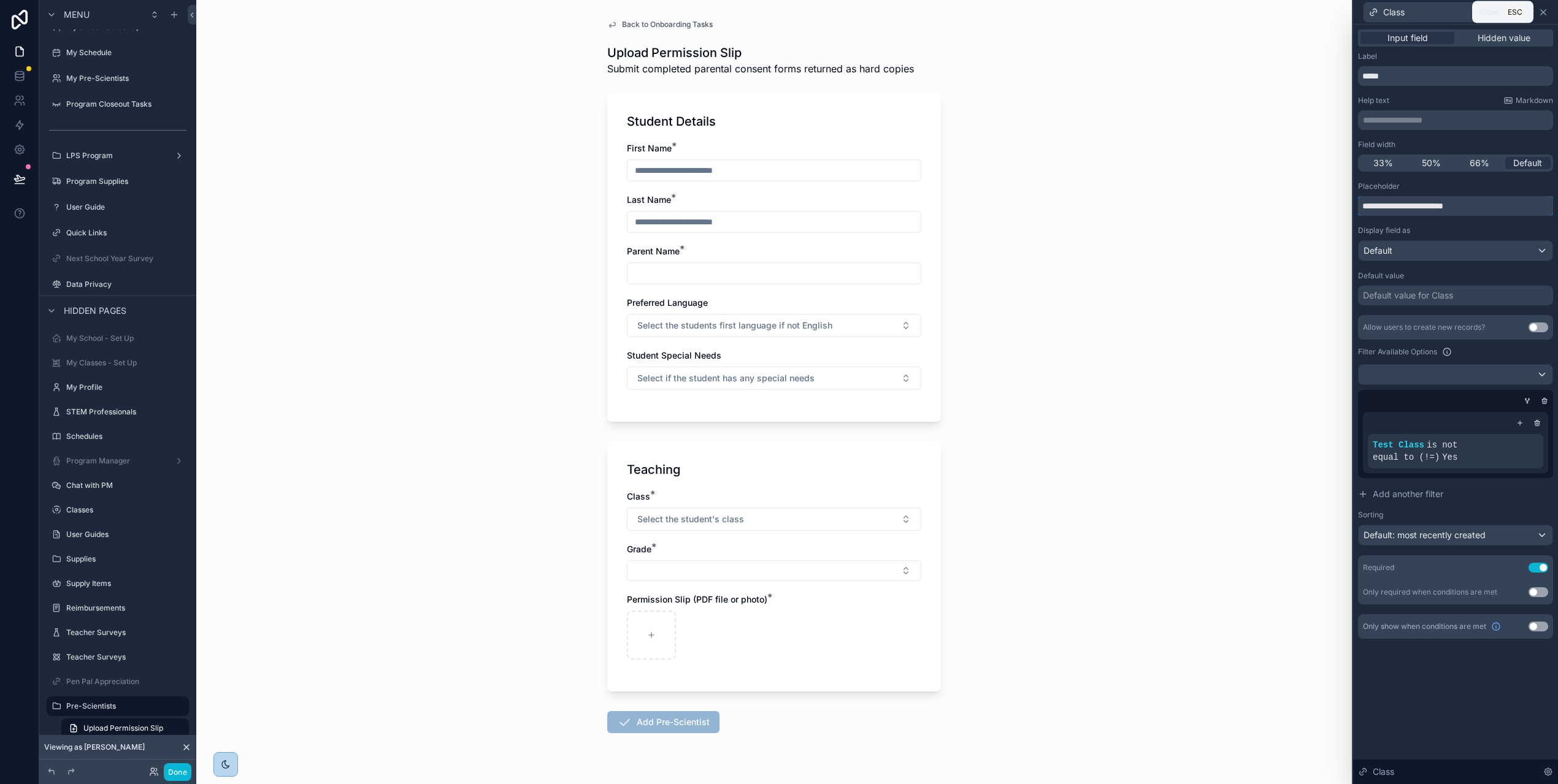
type input "**********"
click at [1546, 14] on icon at bounding box center [1542, 12] width 10 height 10
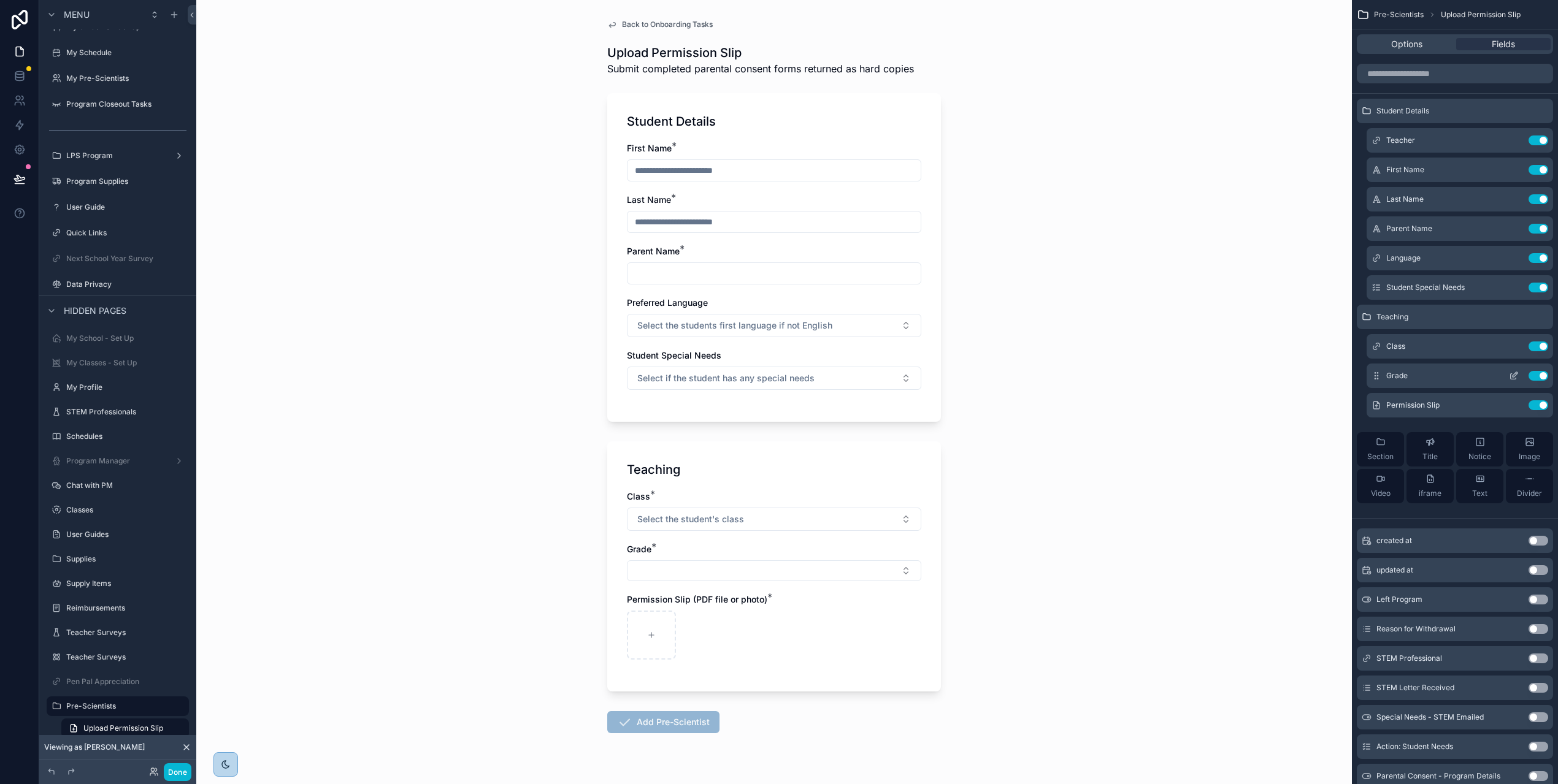
click at [1522, 369] on div "Grade Use setting" at bounding box center [1459, 376] width 187 height 25
click at [1519, 375] on icon "scrollable content" at bounding box center [1513, 375] width 10 height 10
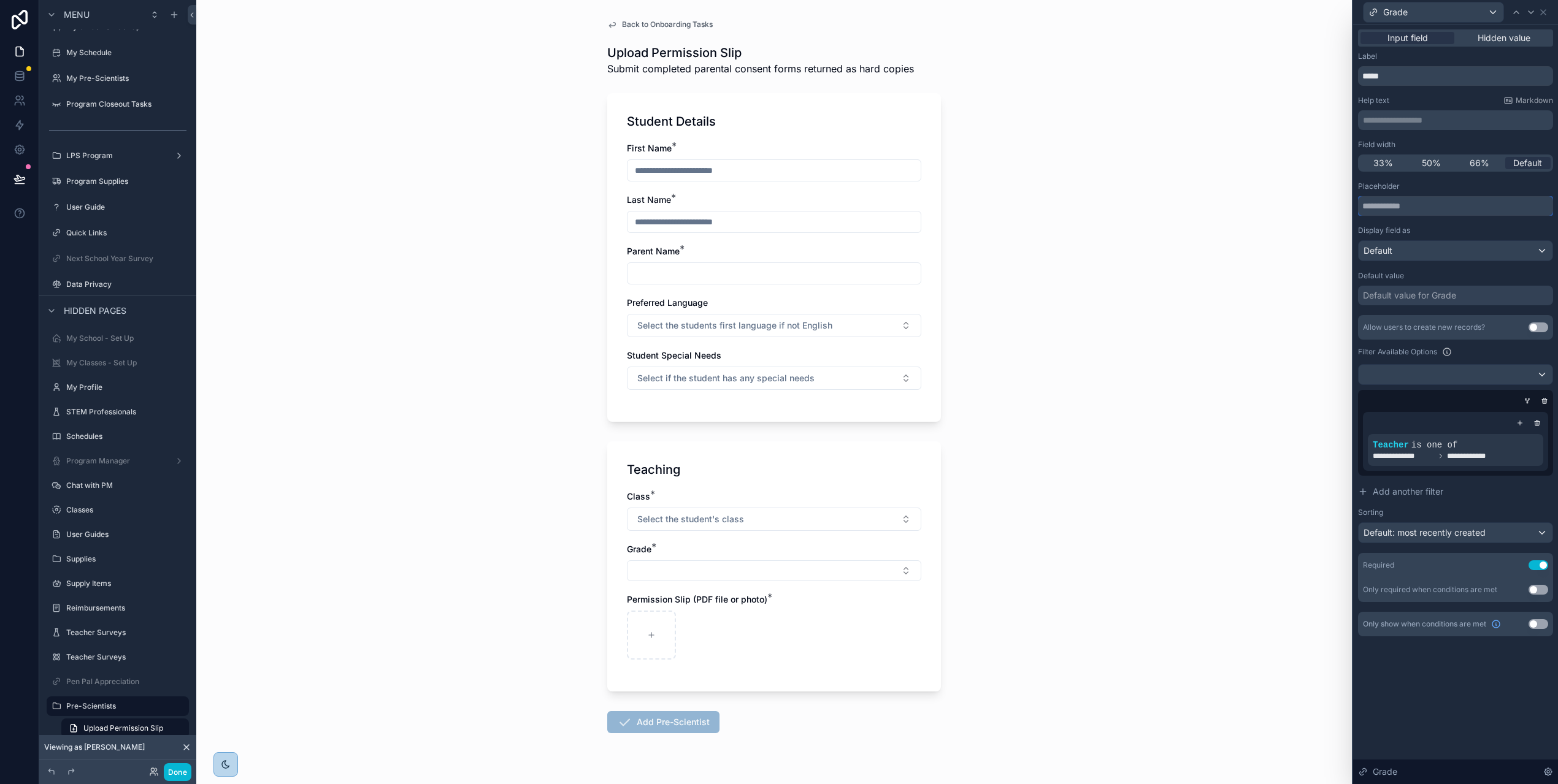
click at [1442, 209] on input "text" at bounding box center [1455, 206] width 195 height 19
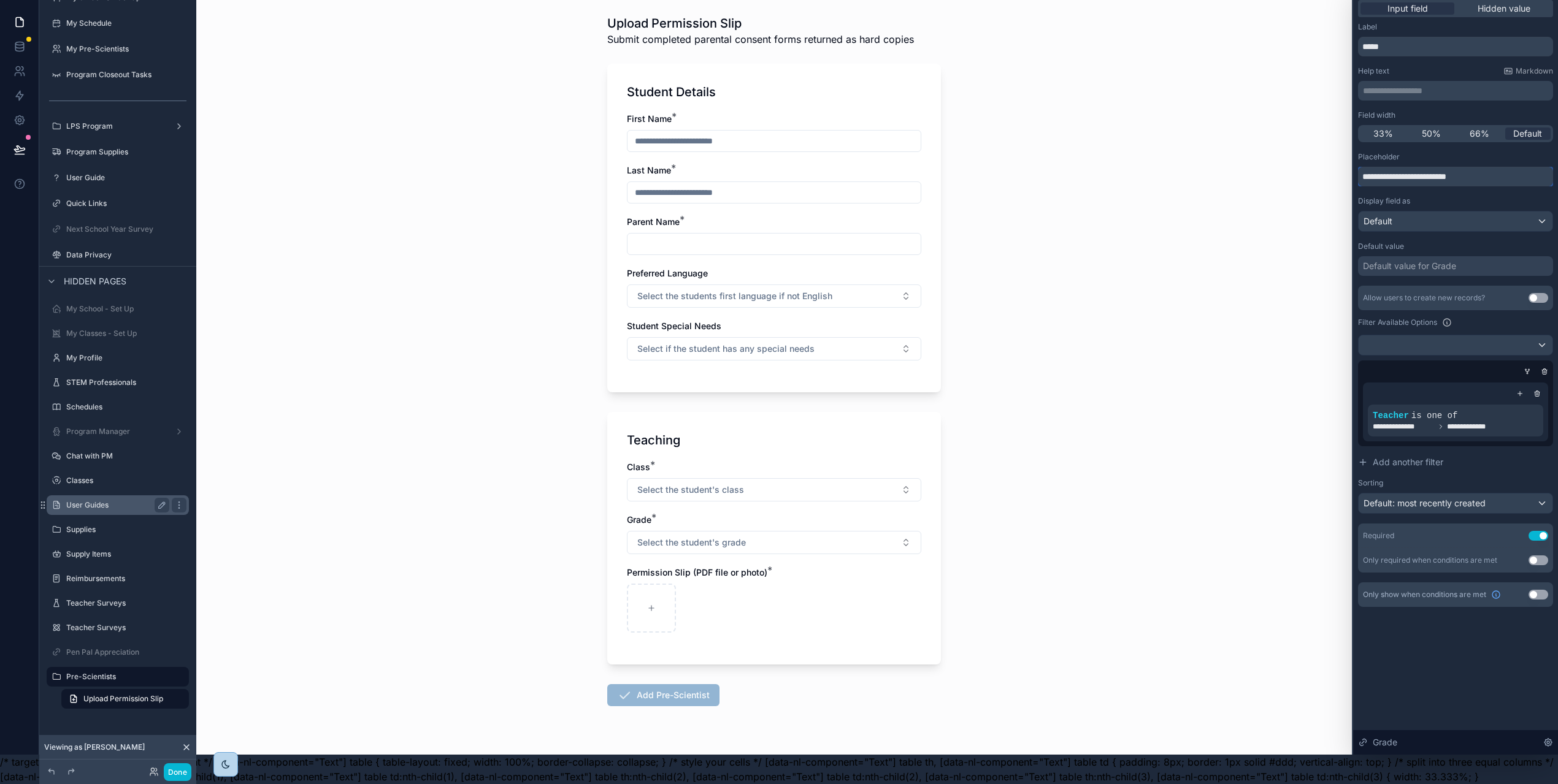
type input "**********"
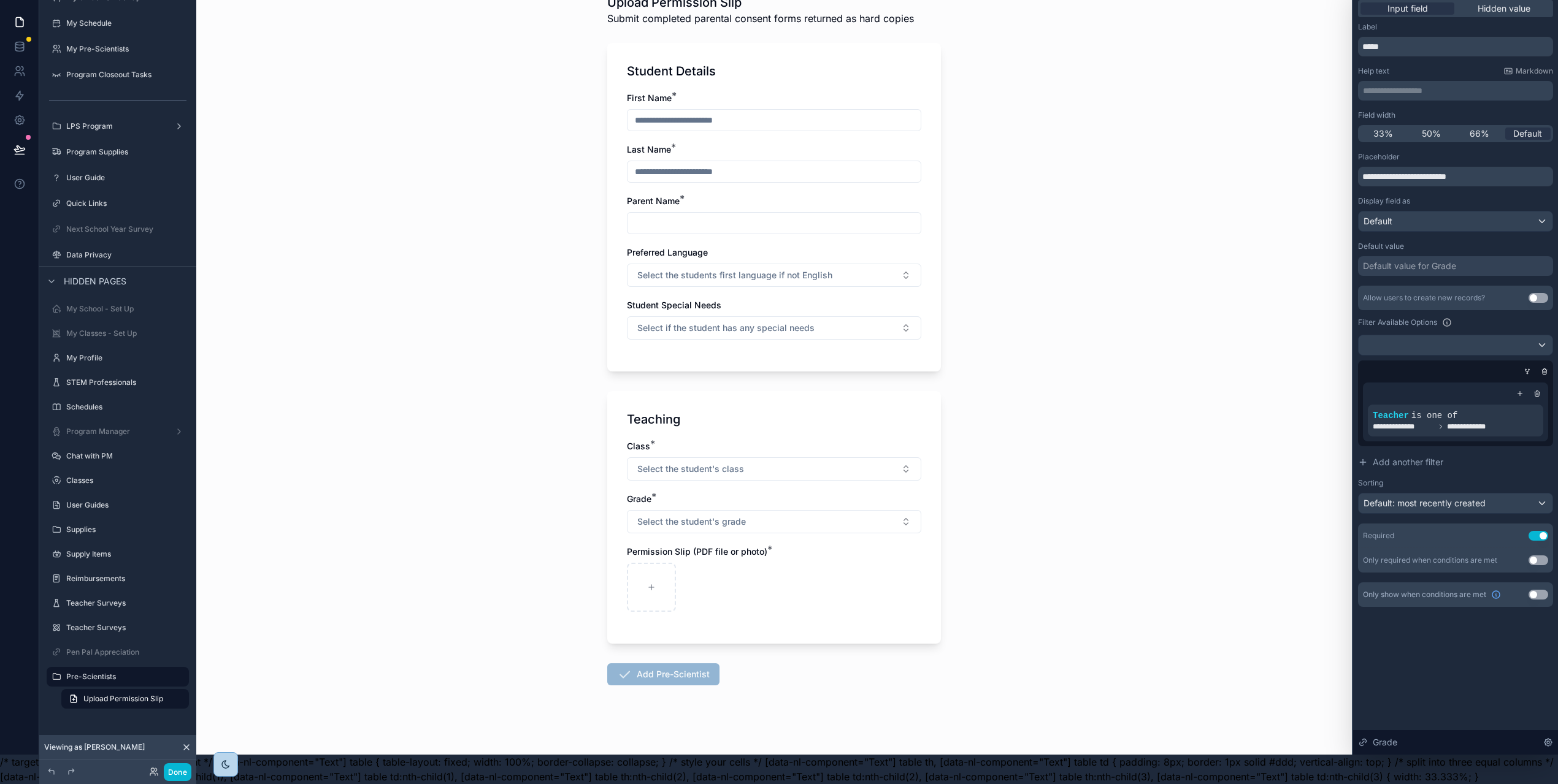
scroll to position [0, 0]
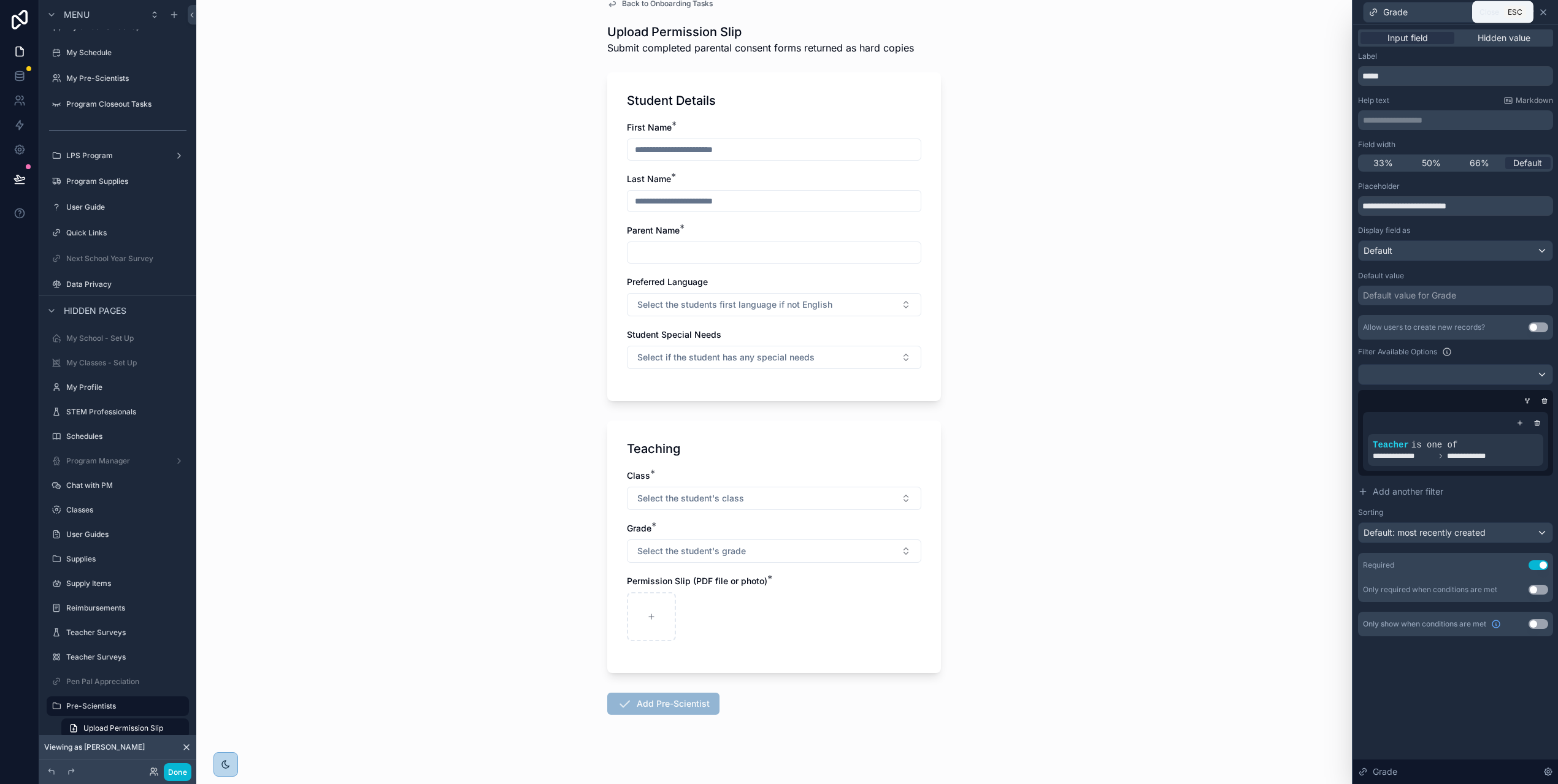
click at [1545, 12] on icon at bounding box center [1542, 12] width 10 height 10
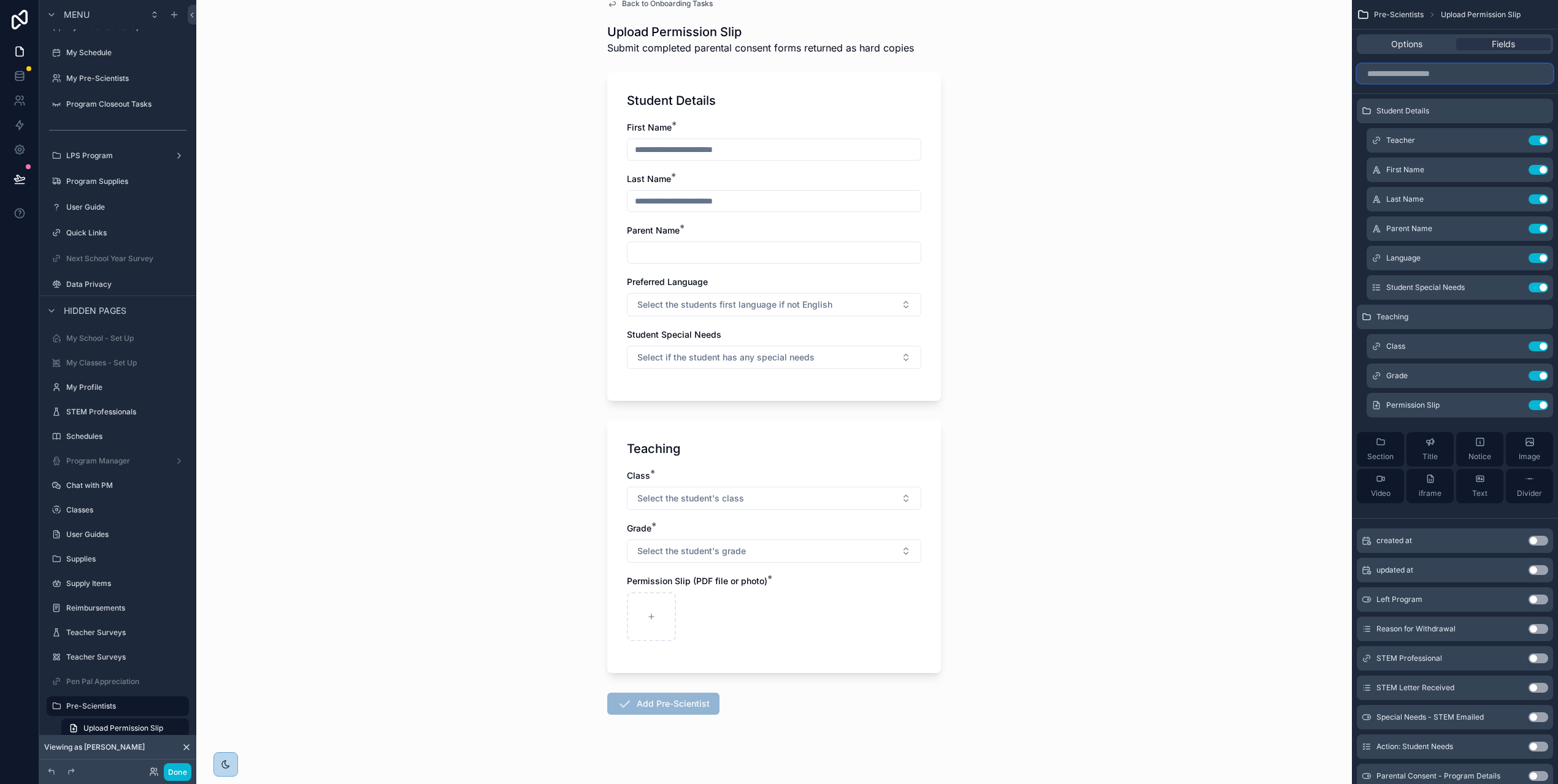
click at [1453, 78] on input "scrollable content" at bounding box center [1455, 74] width 196 height 19
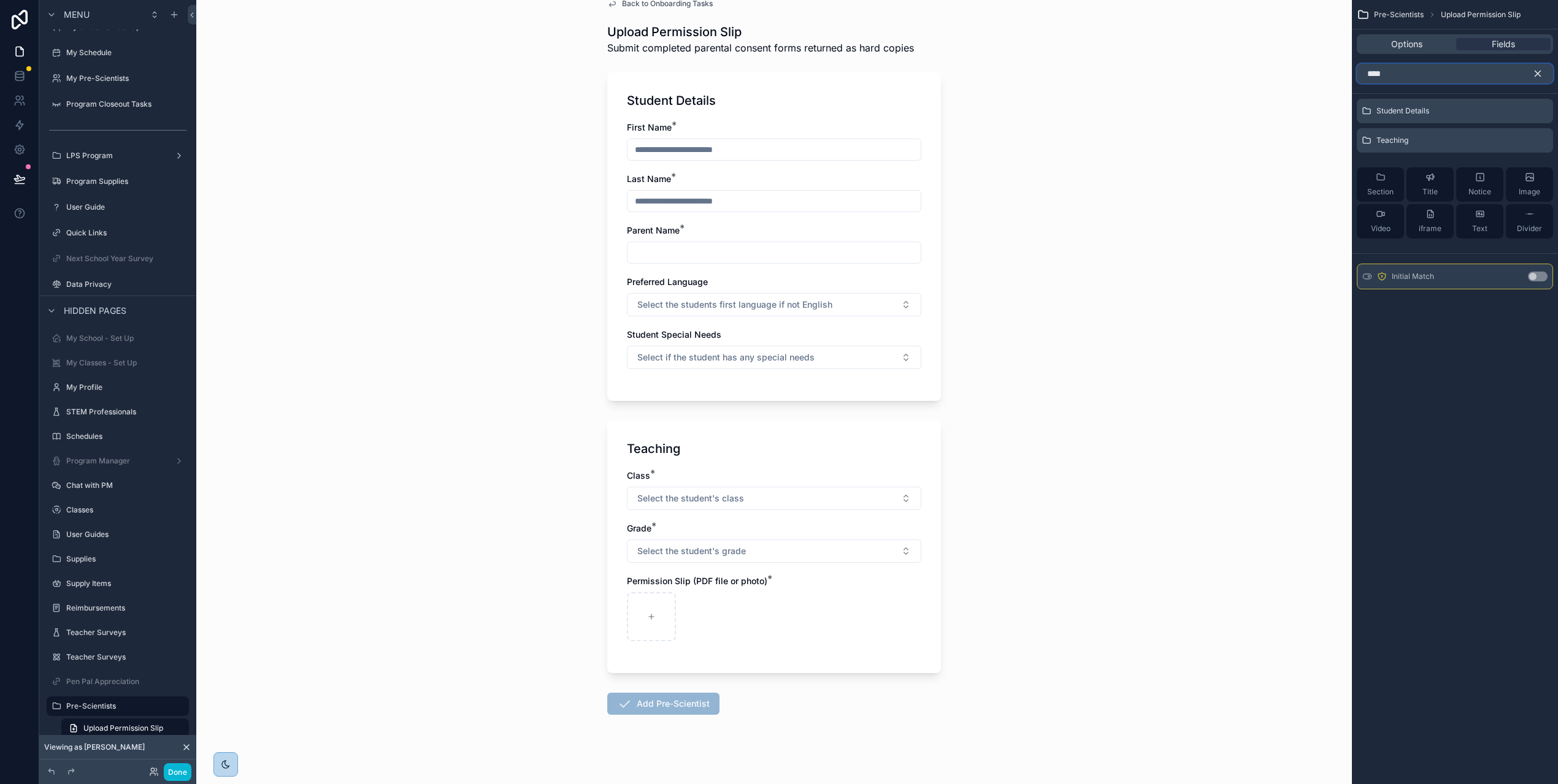
type input "****"
click at [1547, 278] on button "Use setting" at bounding box center [1537, 276] width 19 height 10
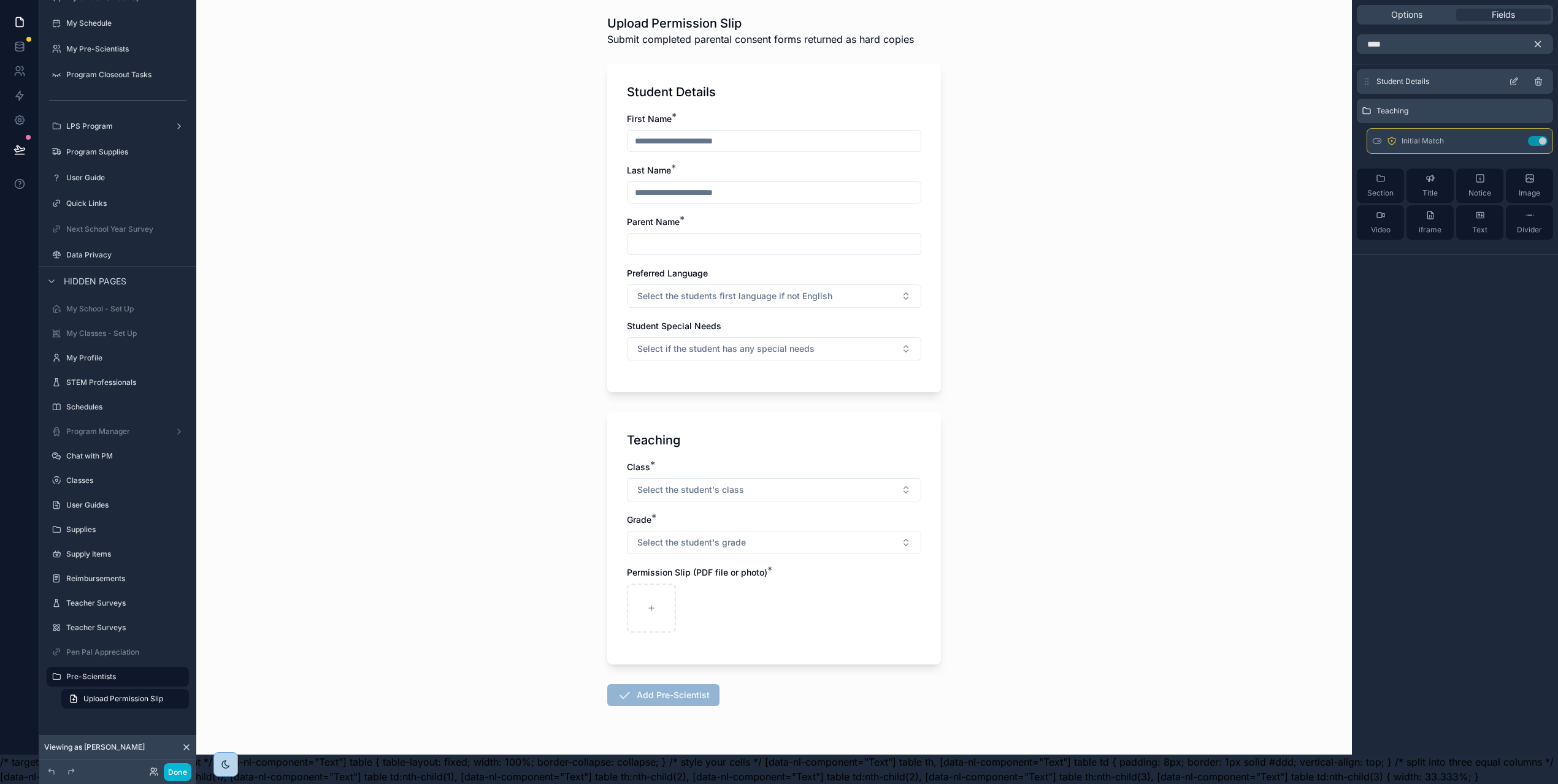
drag, startPoint x: 1383, startPoint y: 132, endPoint x: 1387, endPoint y: 72, distance: 60.1
click at [1387, 72] on div "Student Details Teaching Initial Match Use setting Section Title Notice Image V…" at bounding box center [1455, 159] width 206 height 180
click at [1541, 42] on icon "scrollable content" at bounding box center [1537, 45] width 6 height 6
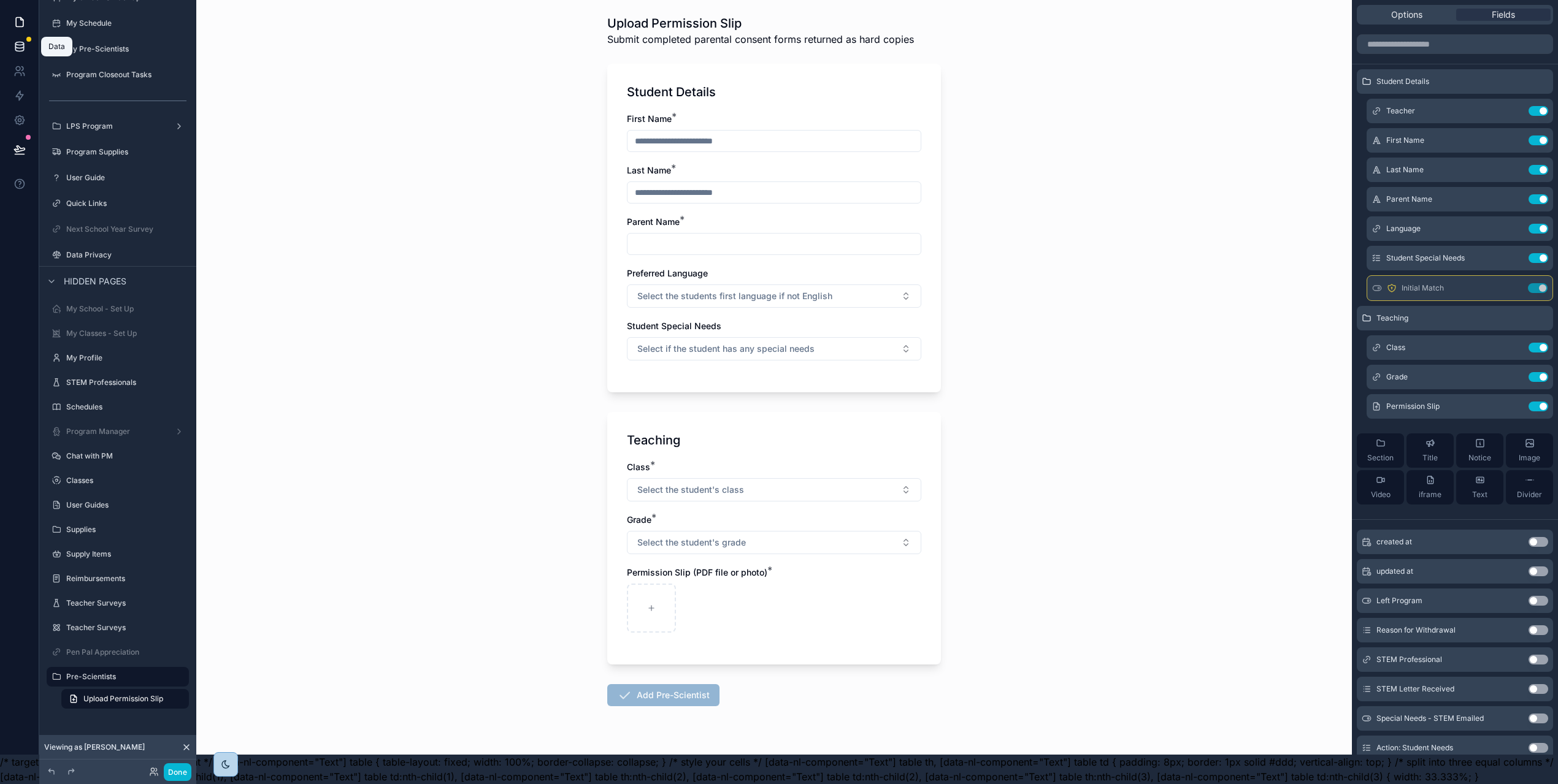
click at [17, 41] on icon at bounding box center [19, 46] width 12 height 12
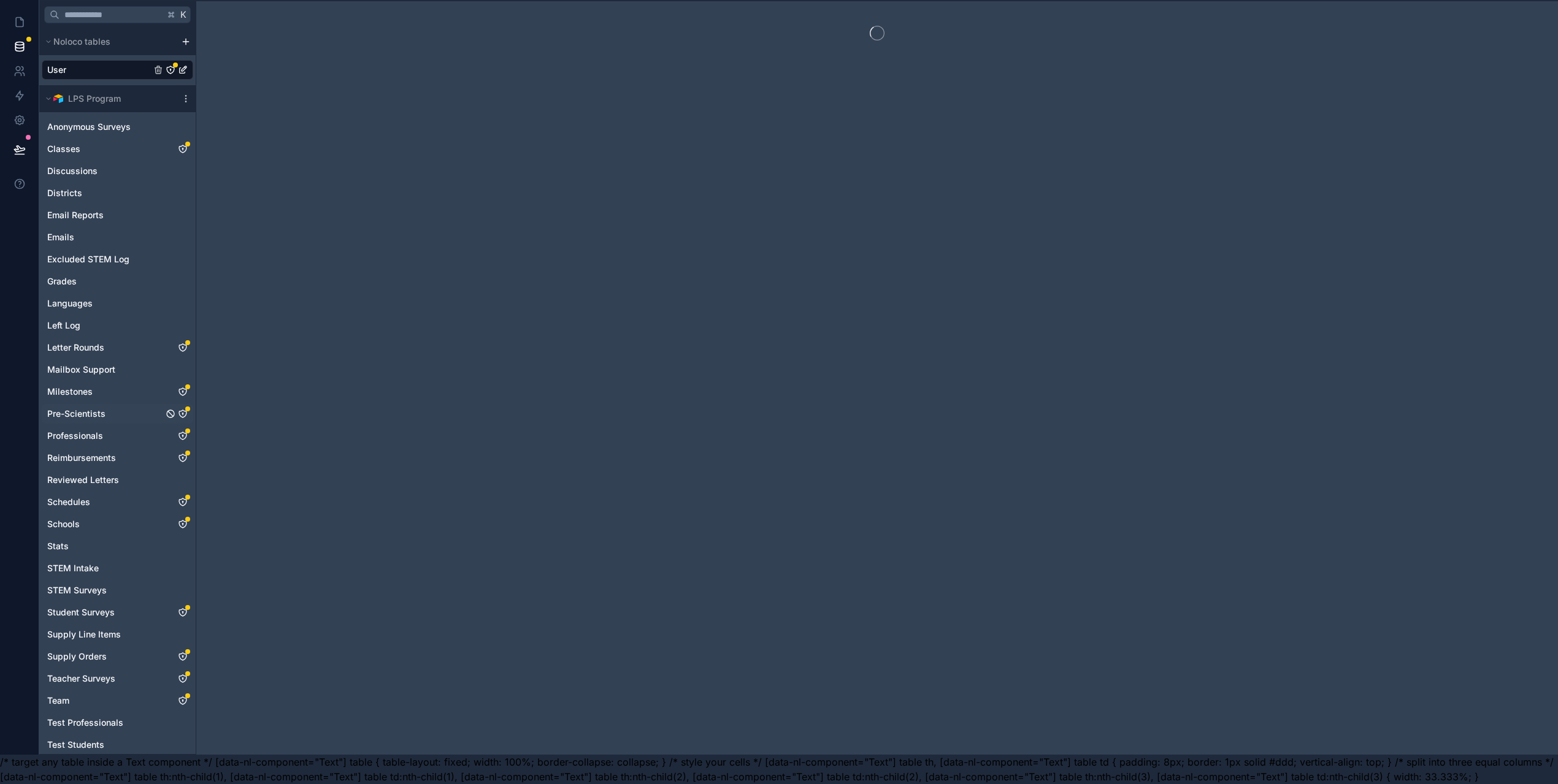
click at [182, 409] on icon "Pre-Scientists" at bounding box center [182, 413] width 10 height 10
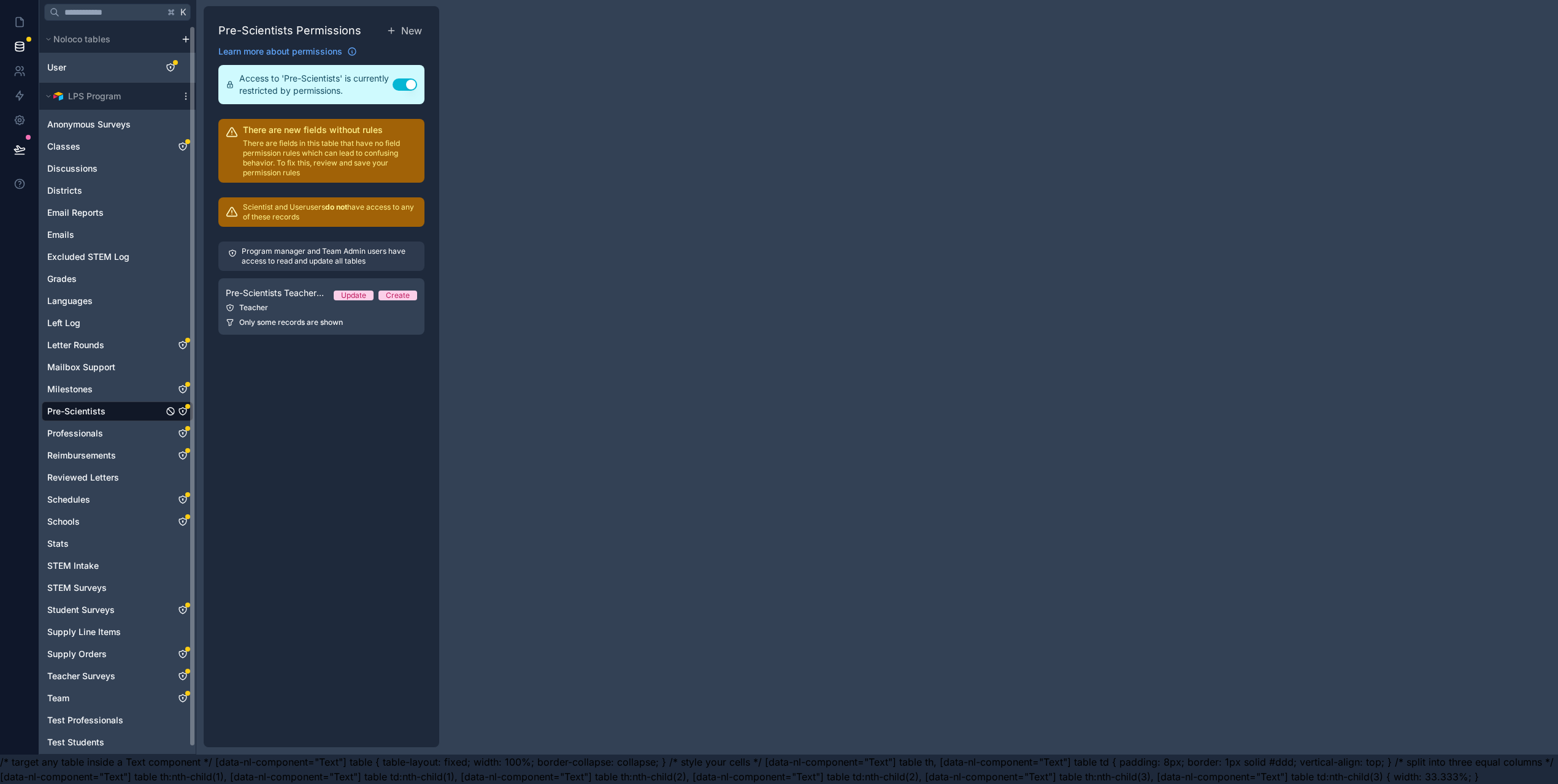
click at [271, 249] on p "Program manager and Team Admin users have access to read and update all tables" at bounding box center [328, 256] width 173 height 19
click at [264, 303] on div "Teacher" at bounding box center [321, 307] width 191 height 10
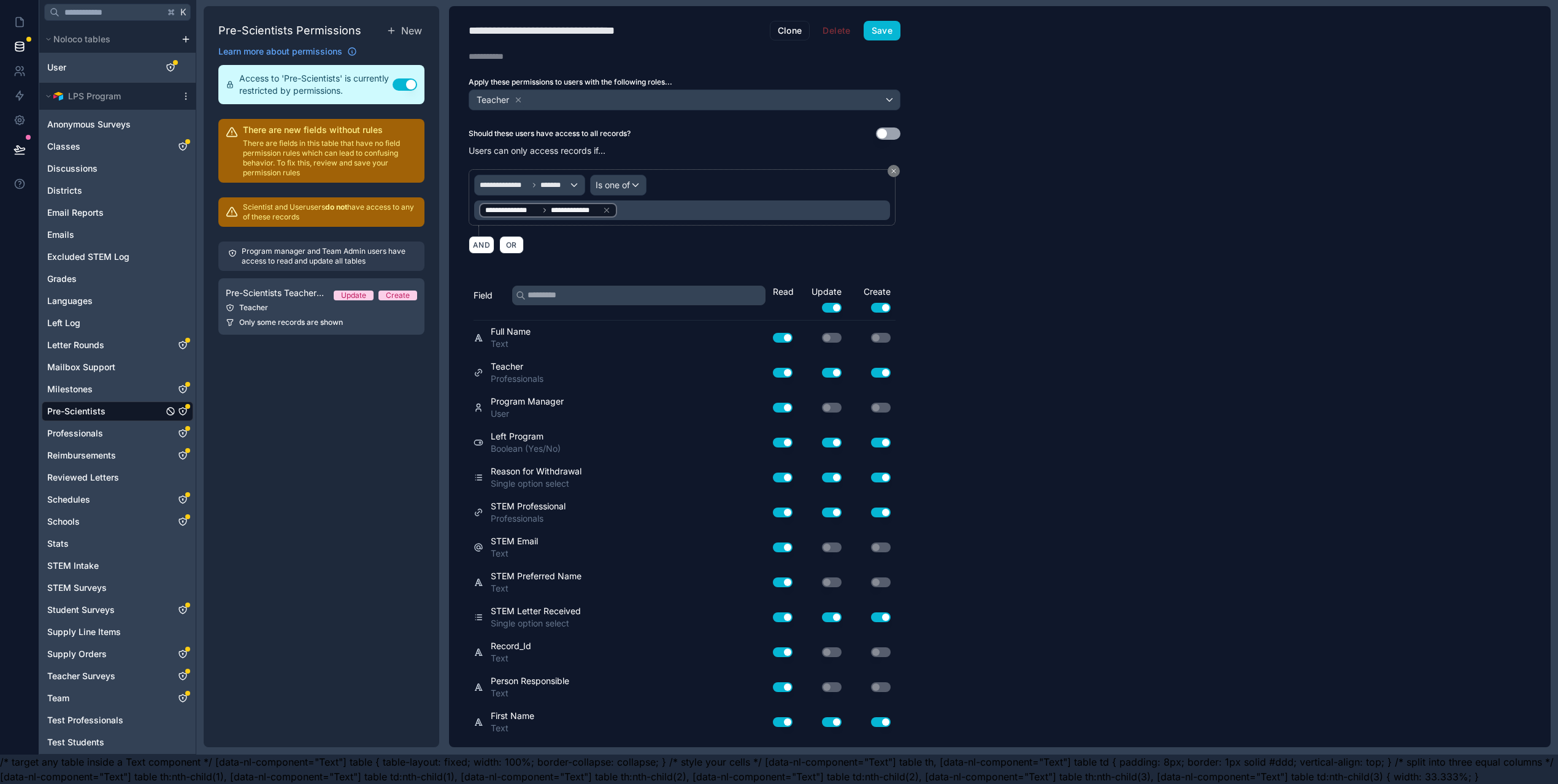
scroll to position [4189, 0]
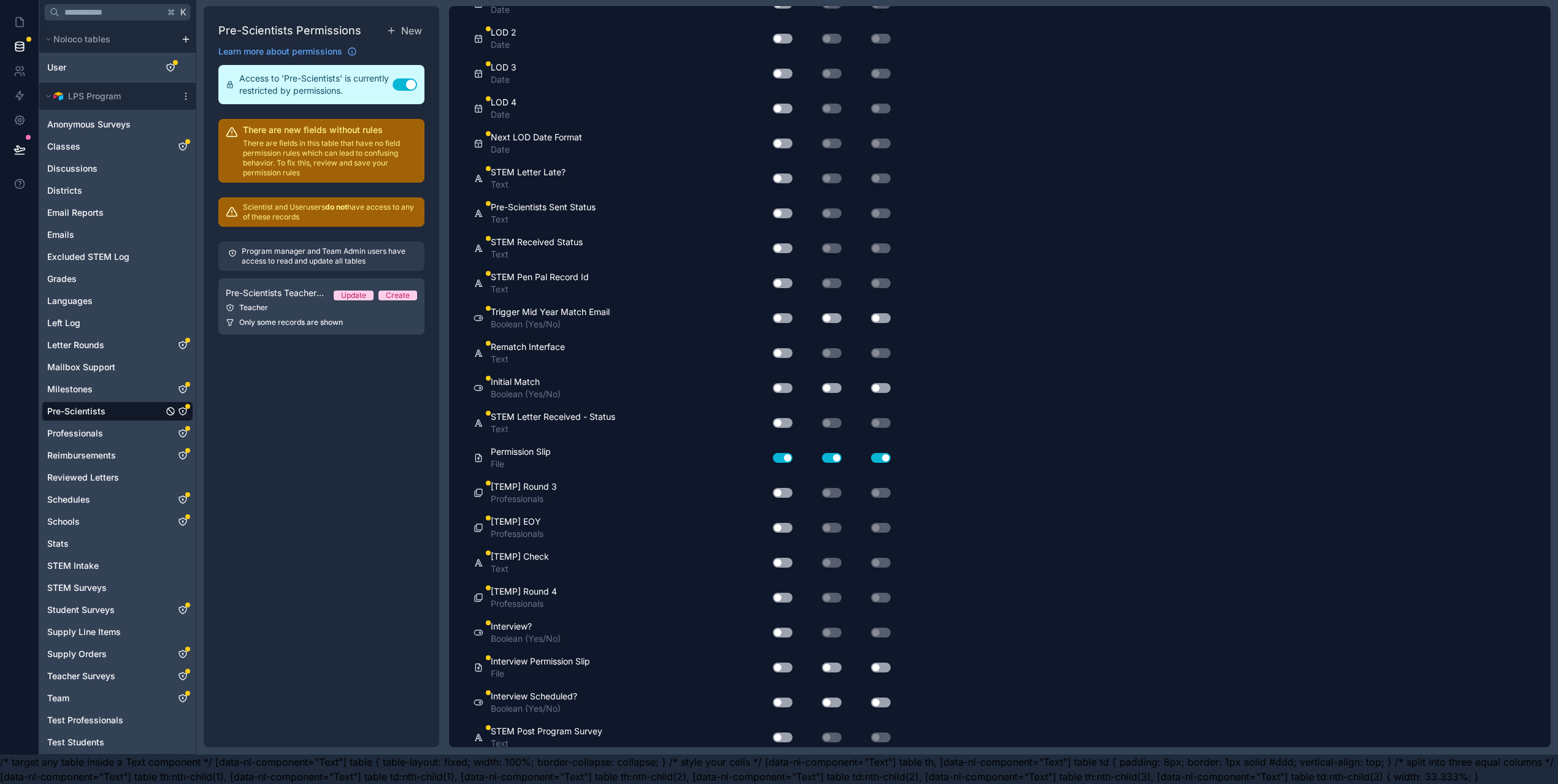
drag, startPoint x: 788, startPoint y: 378, endPoint x: 809, endPoint y: 378, distance: 21.0
click at [792, 383] on button "Use setting" at bounding box center [783, 387] width 19 height 10
drag, startPoint x: 839, startPoint y: 377, endPoint x: 847, endPoint y: 378, distance: 8.1
click at [841, 383] on div "Use setting" at bounding box center [822, 387] width 49 height 10
click at [885, 383] on button "Use setting" at bounding box center [881, 387] width 19 height 10
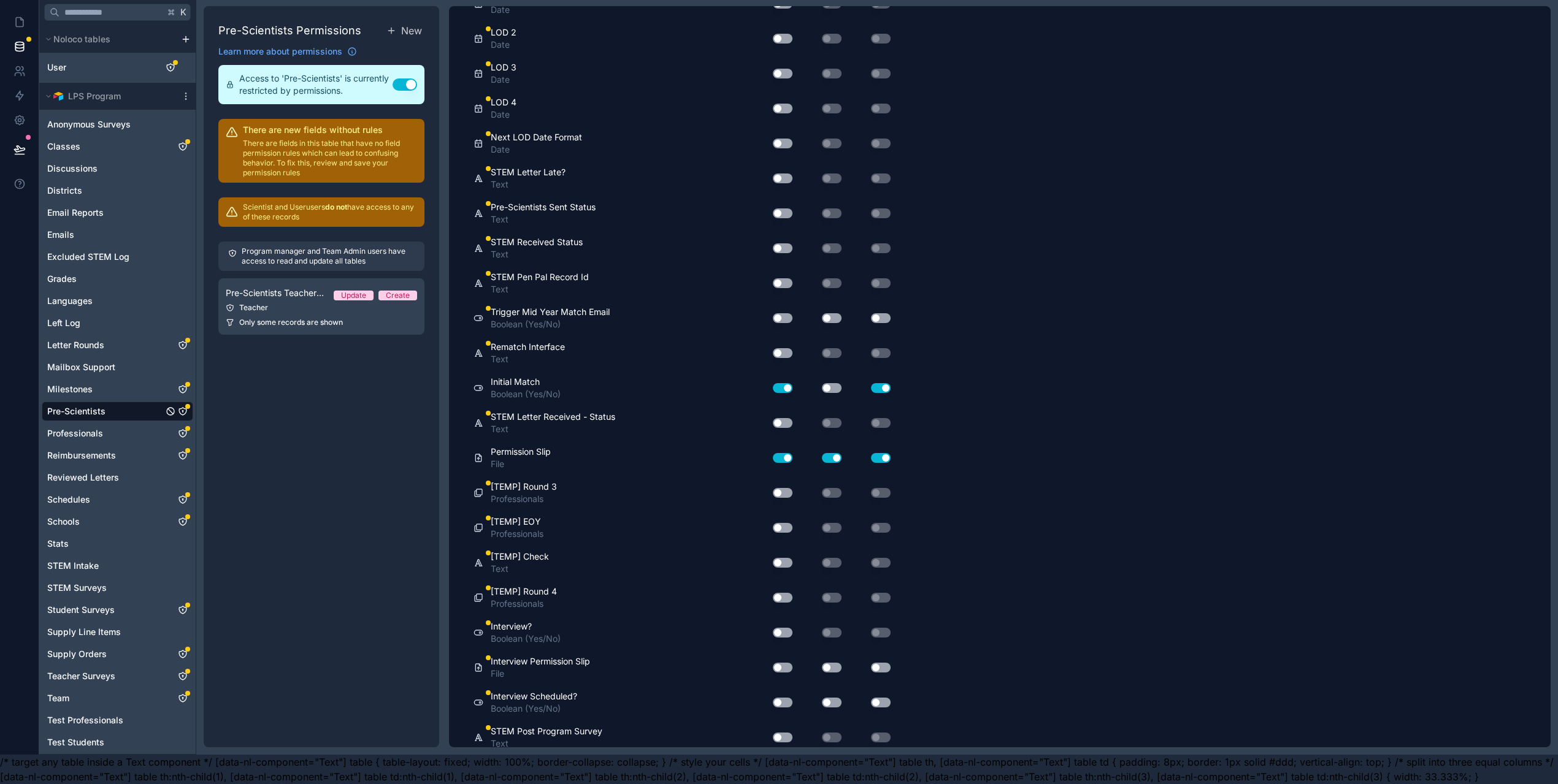
click at [835, 383] on button "Use setting" at bounding box center [832, 387] width 19 height 10
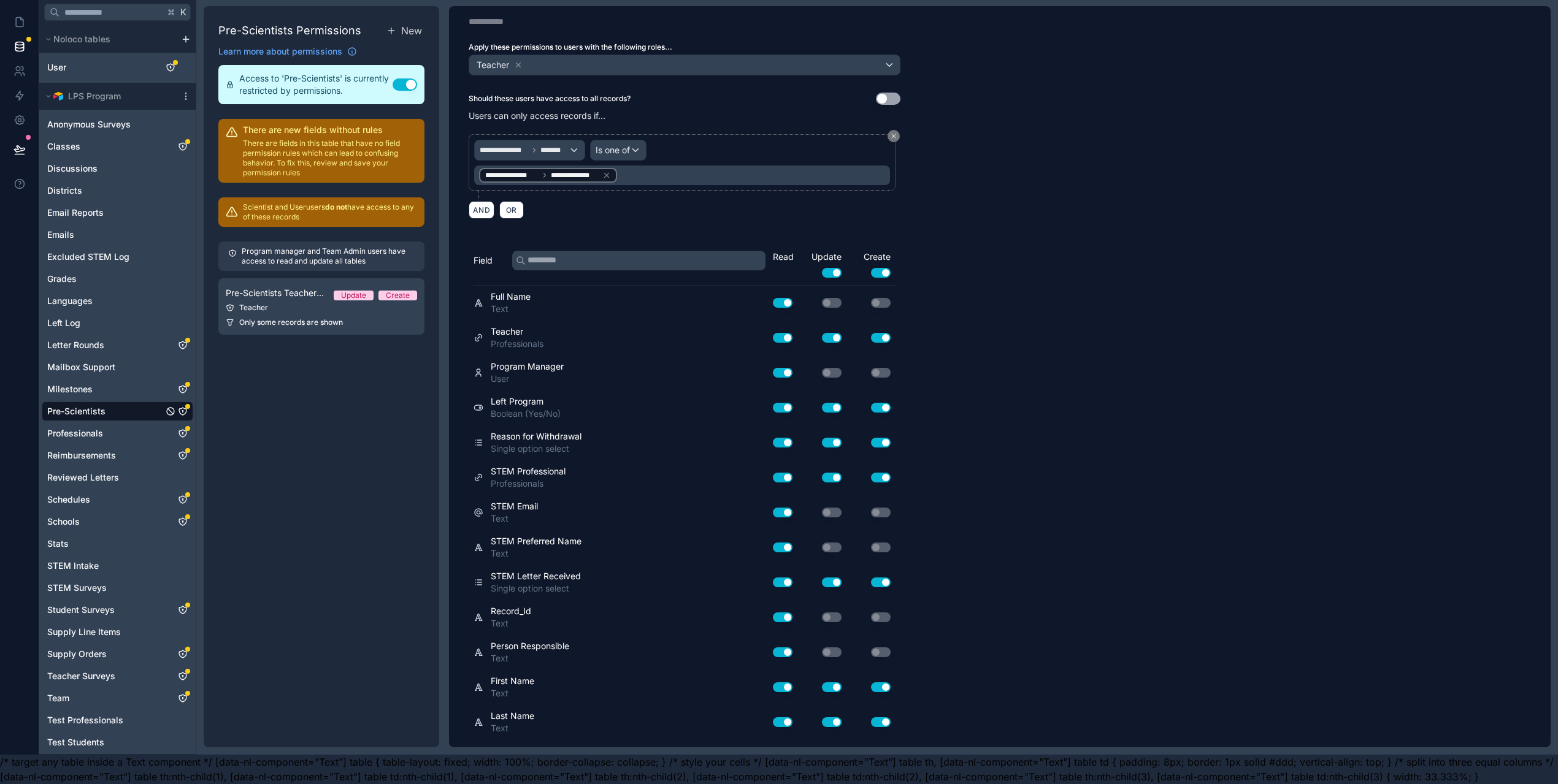
scroll to position [0, 0]
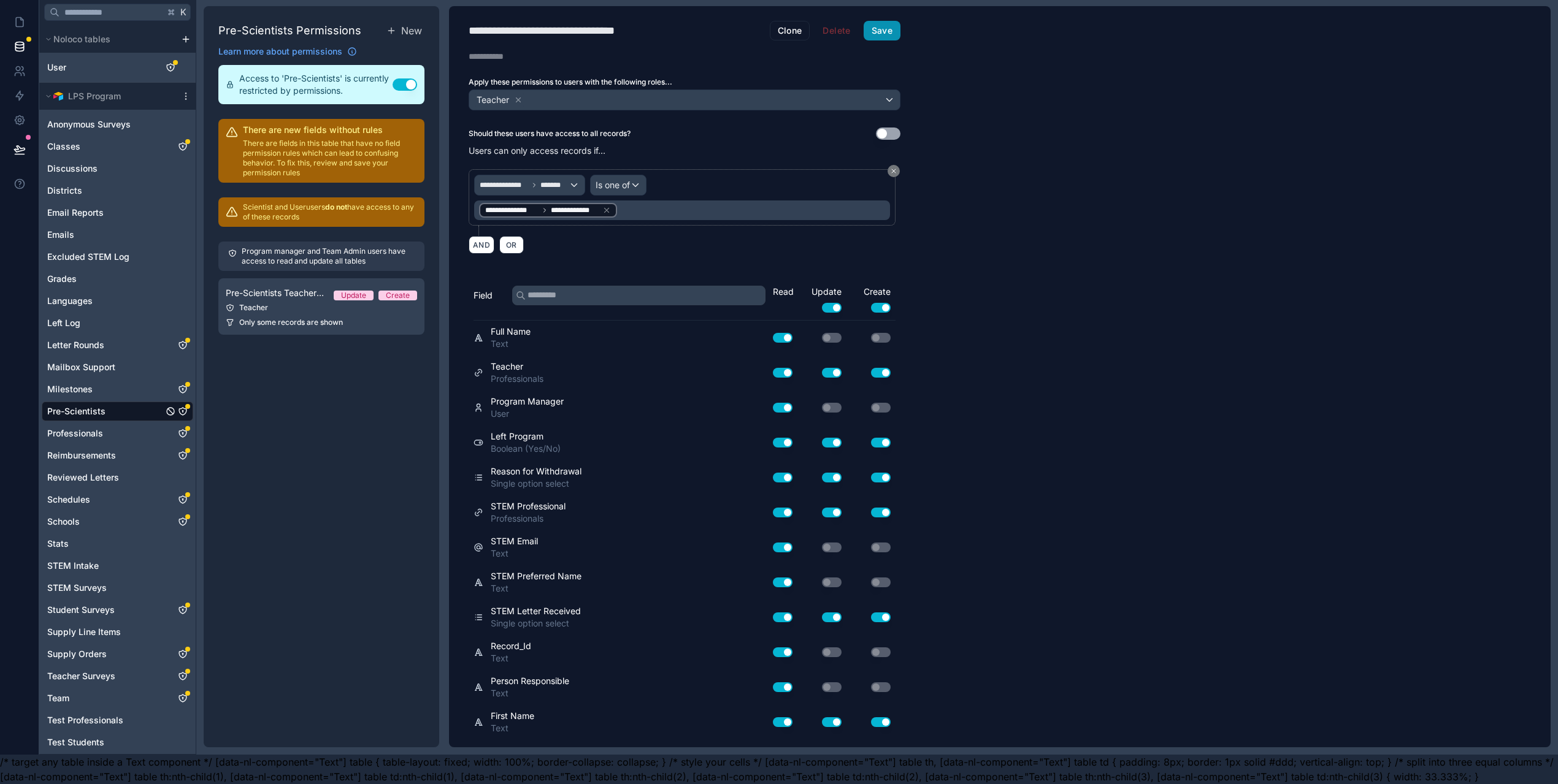
click at [883, 21] on button "Save" at bounding box center [881, 30] width 37 height 19
click at [16, 18] on icon at bounding box center [19, 23] width 7 height 9
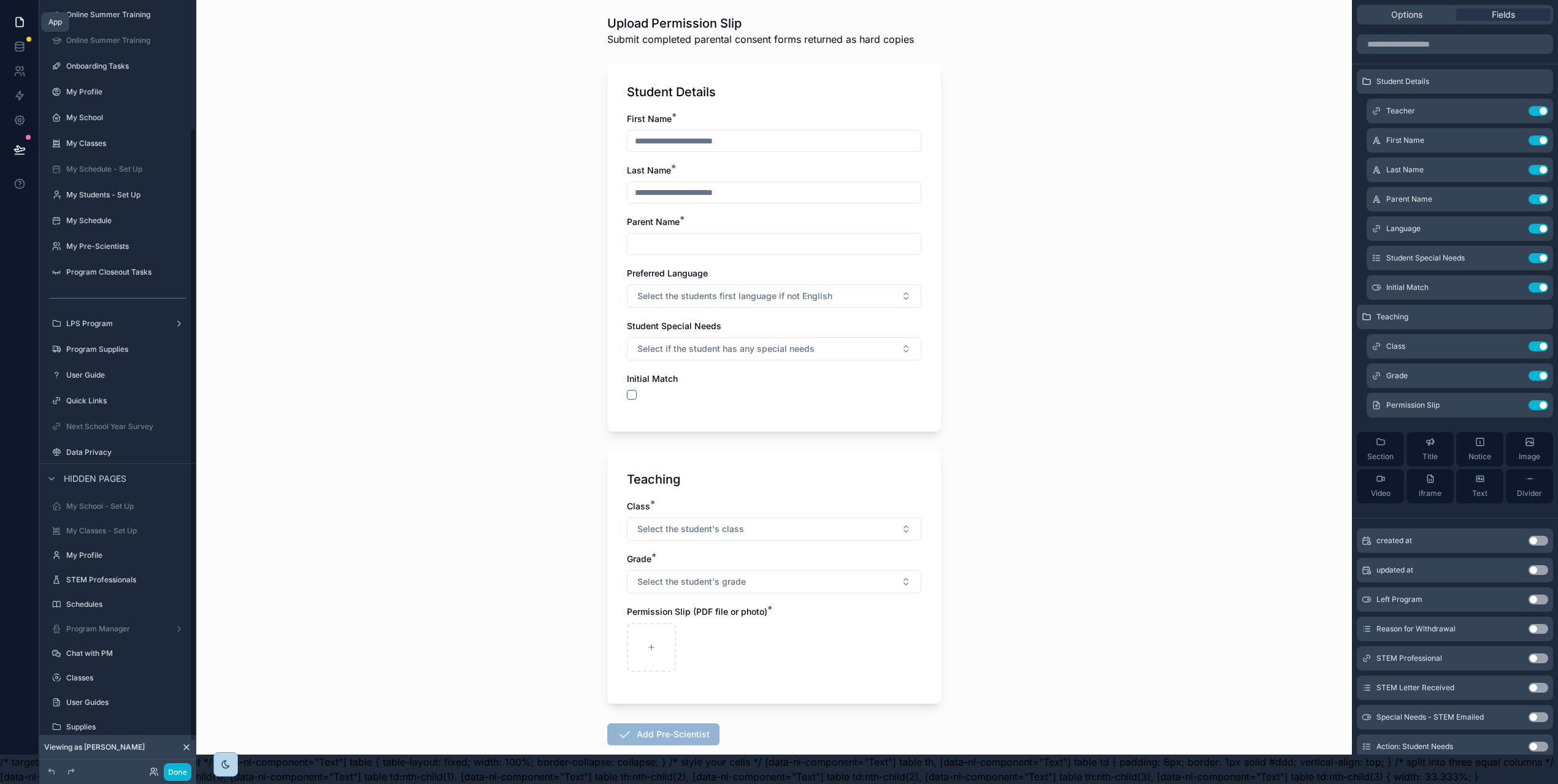
scroll to position [198, 0]
click at [1519, 283] on icon "scrollable content" at bounding box center [1513, 287] width 10 height 10
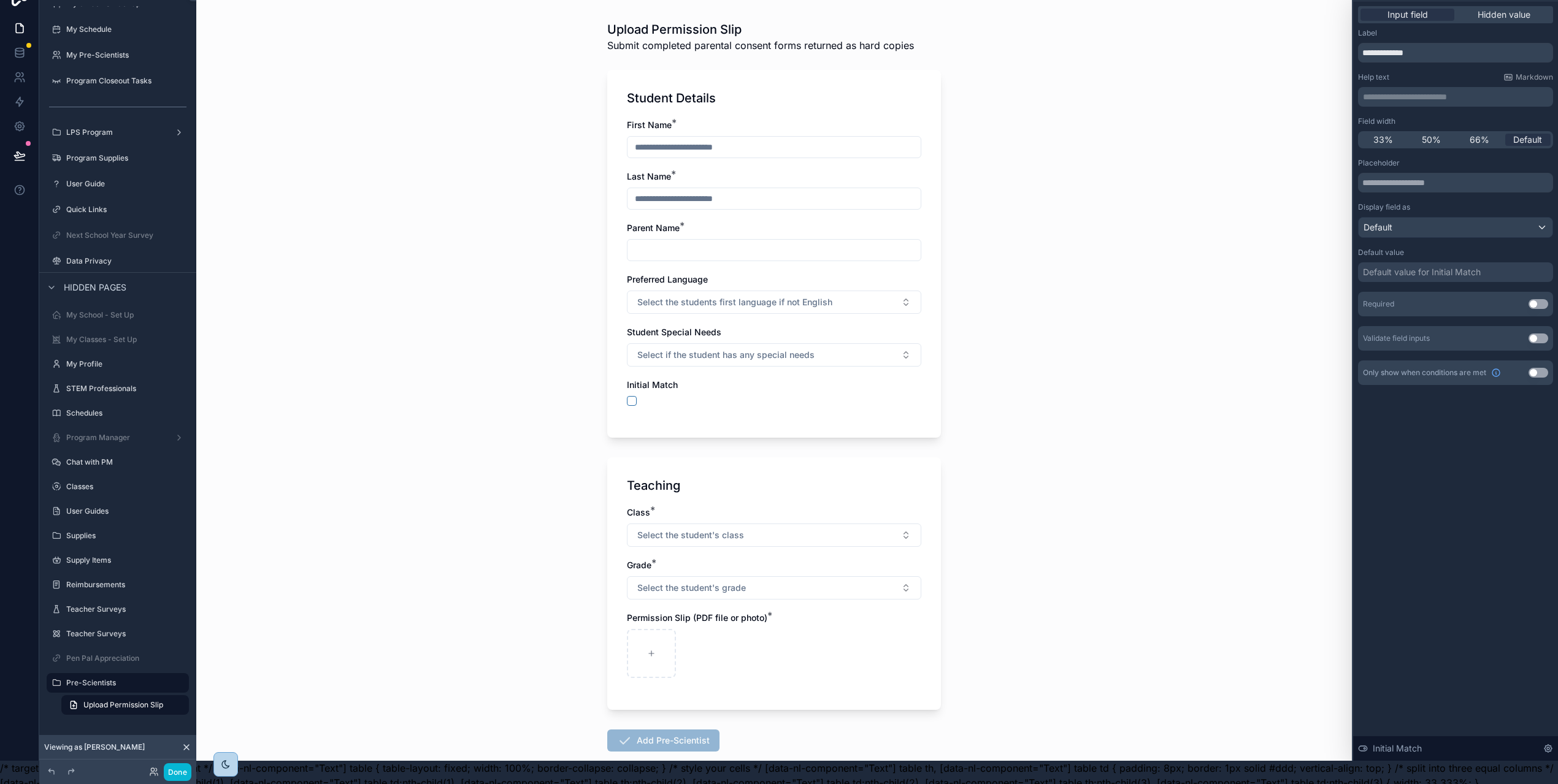
scroll to position [0, 0]
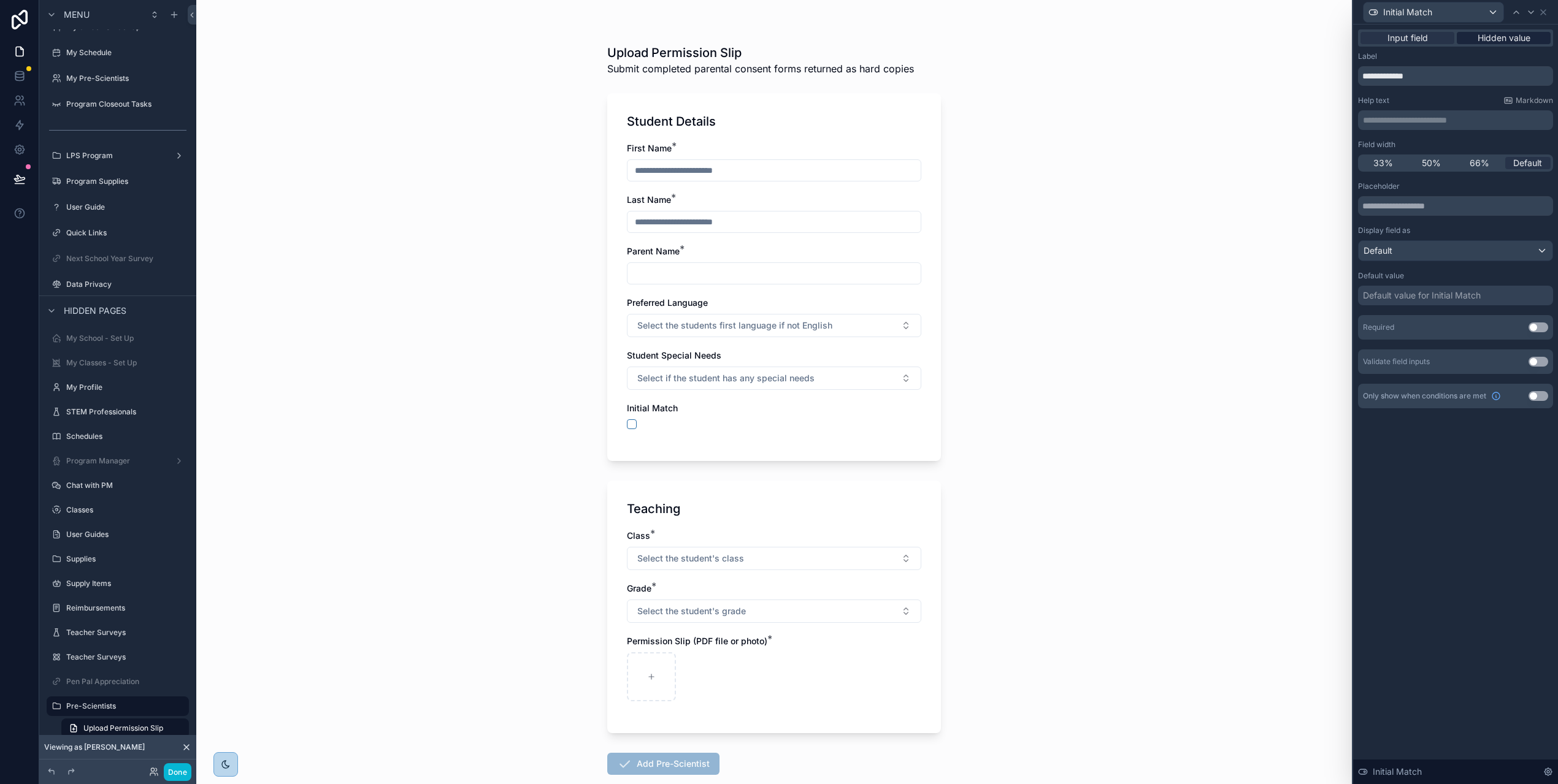
click at [1519, 42] on span "Hidden value" at bounding box center [1504, 37] width 53 height 12
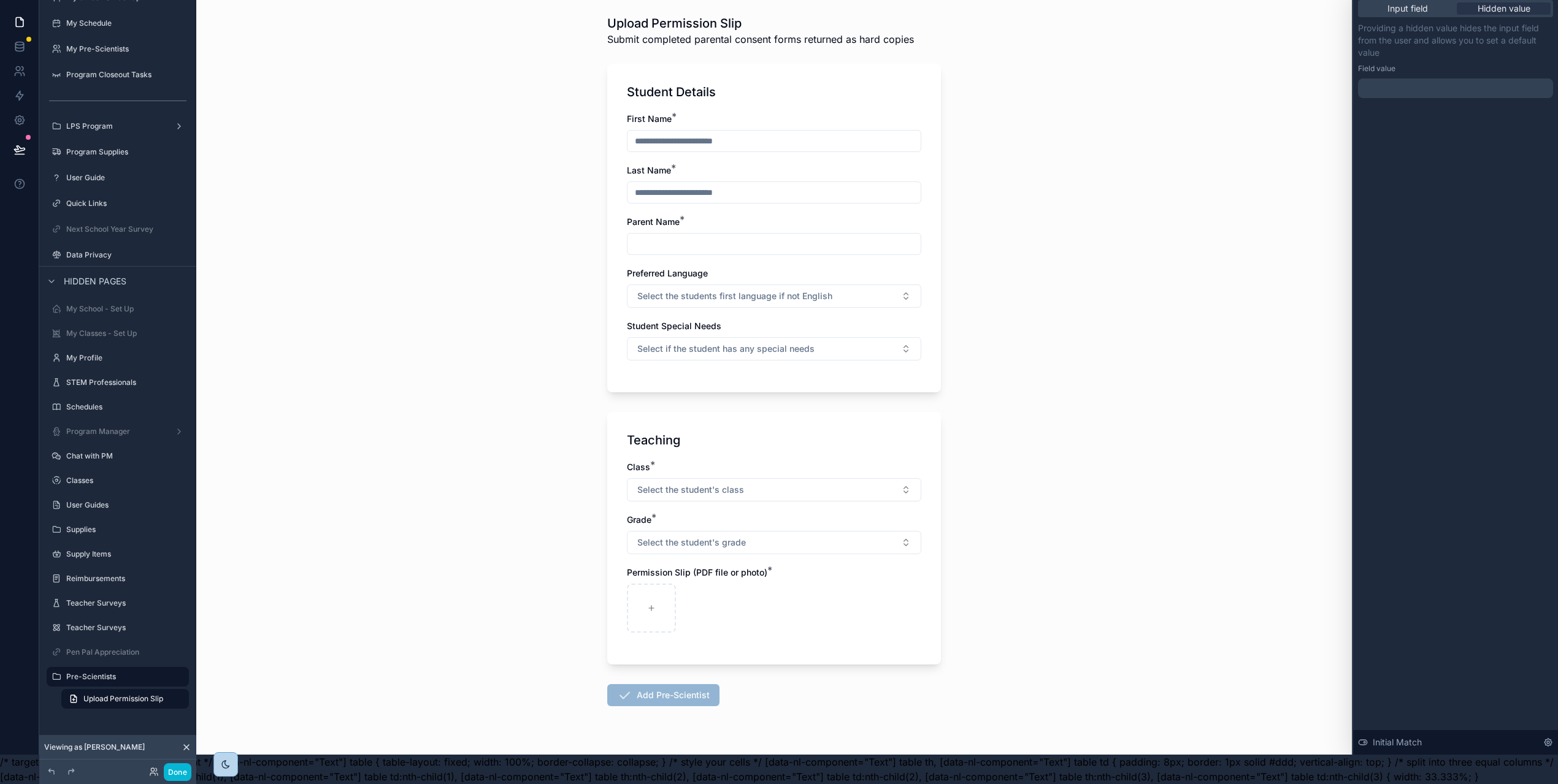
click at [1437, 79] on div at bounding box center [1455, 88] width 195 height 19
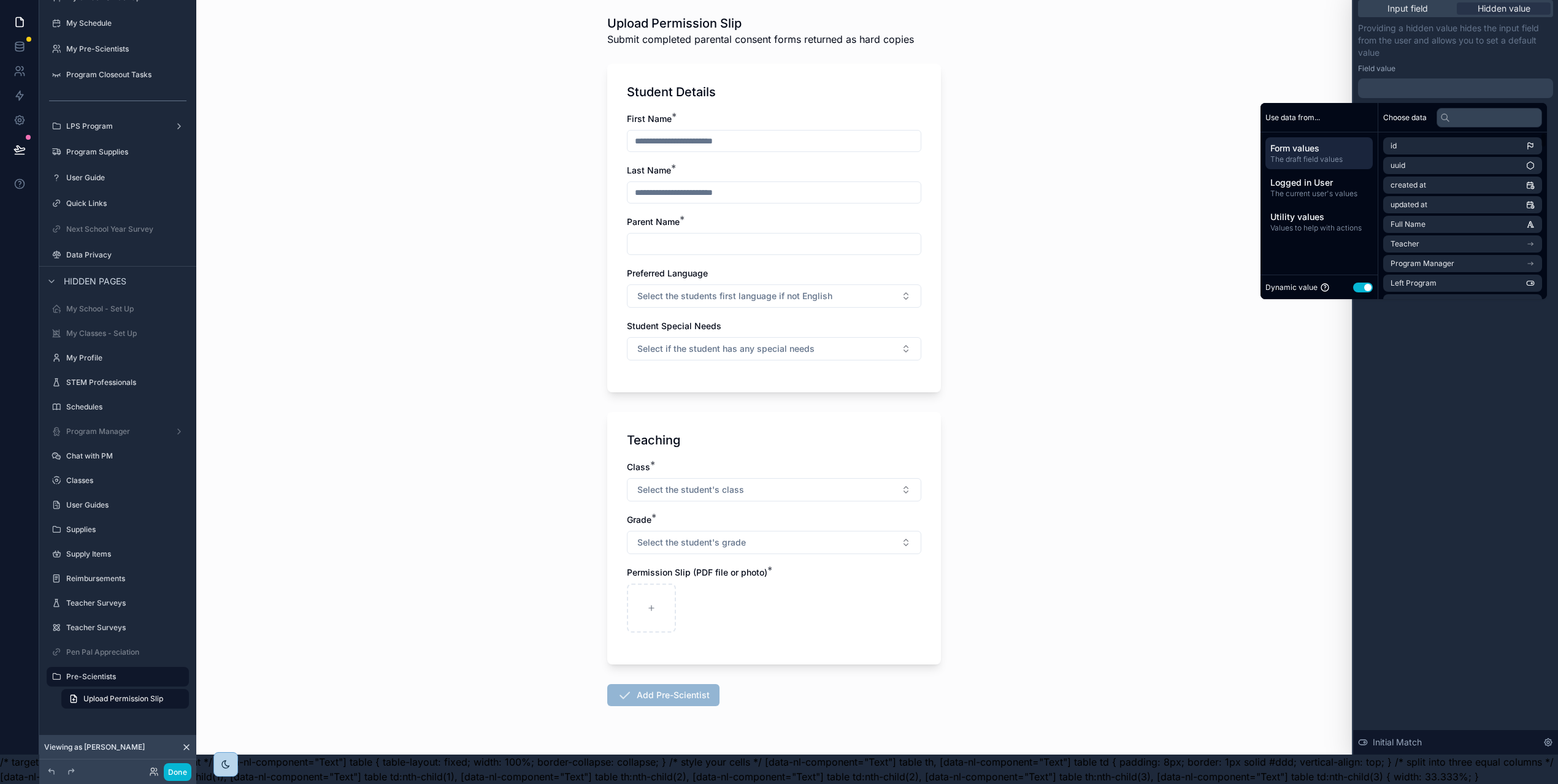
click at [1363, 283] on button "Use setting" at bounding box center [1363, 287] width 19 height 10
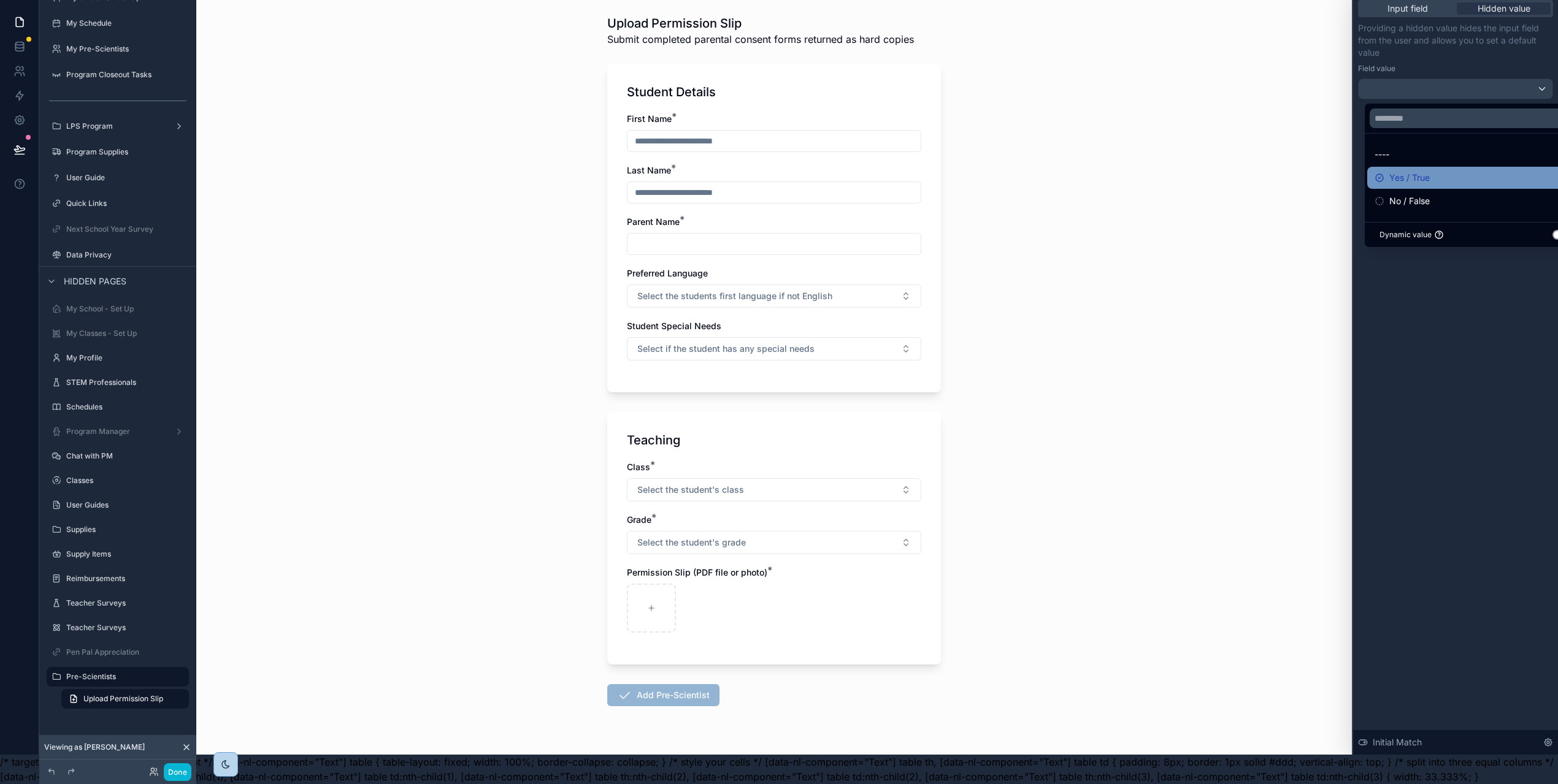
click at [1408, 170] on span "Yes / True" at bounding box center [1409, 178] width 41 height 15
click at [1451, 316] on div "Input field Hidden value Providing a hidden value hides the input field from th…" at bounding box center [1455, 375] width 205 height 759
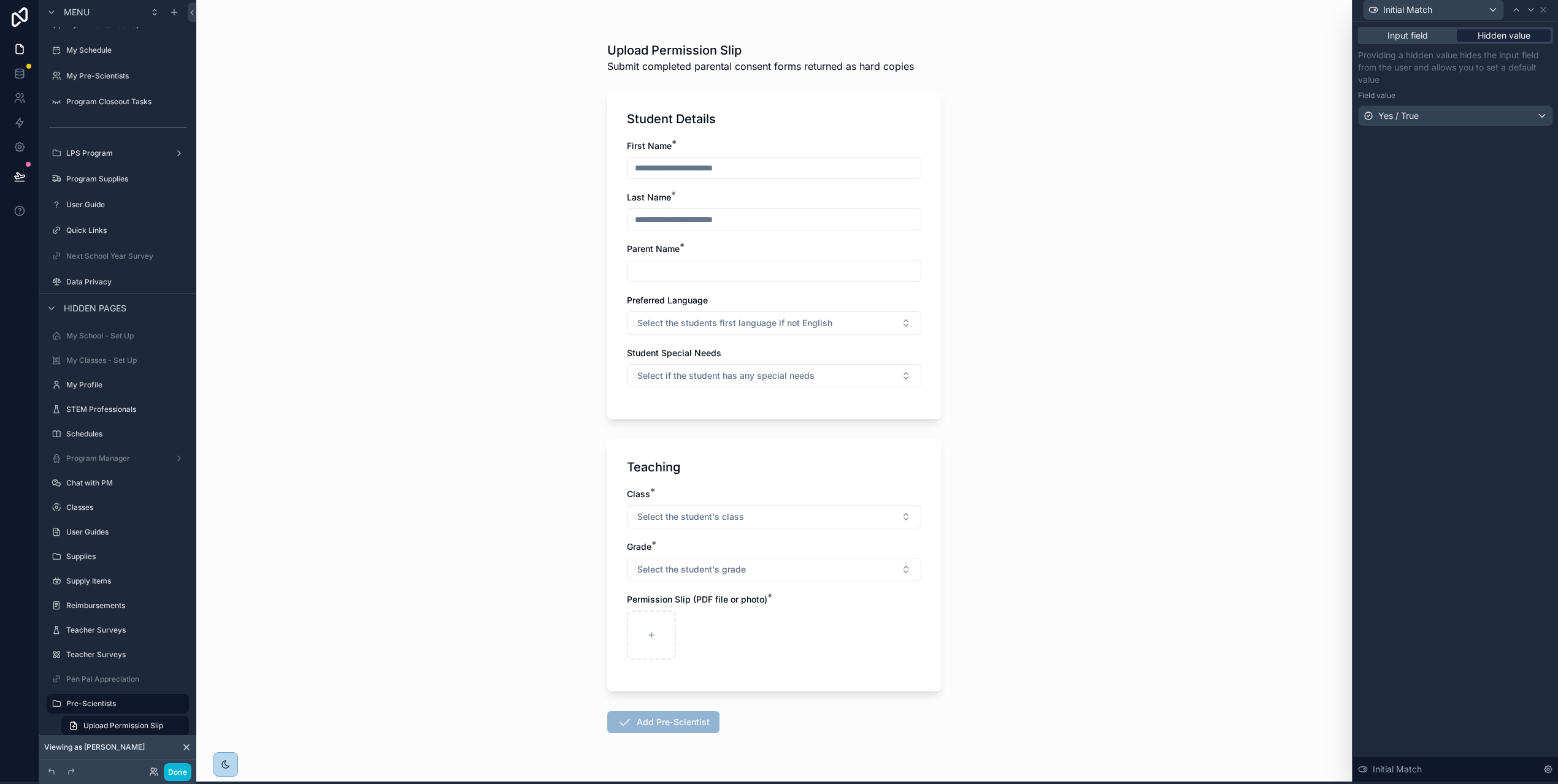
scroll to position [0, 0]
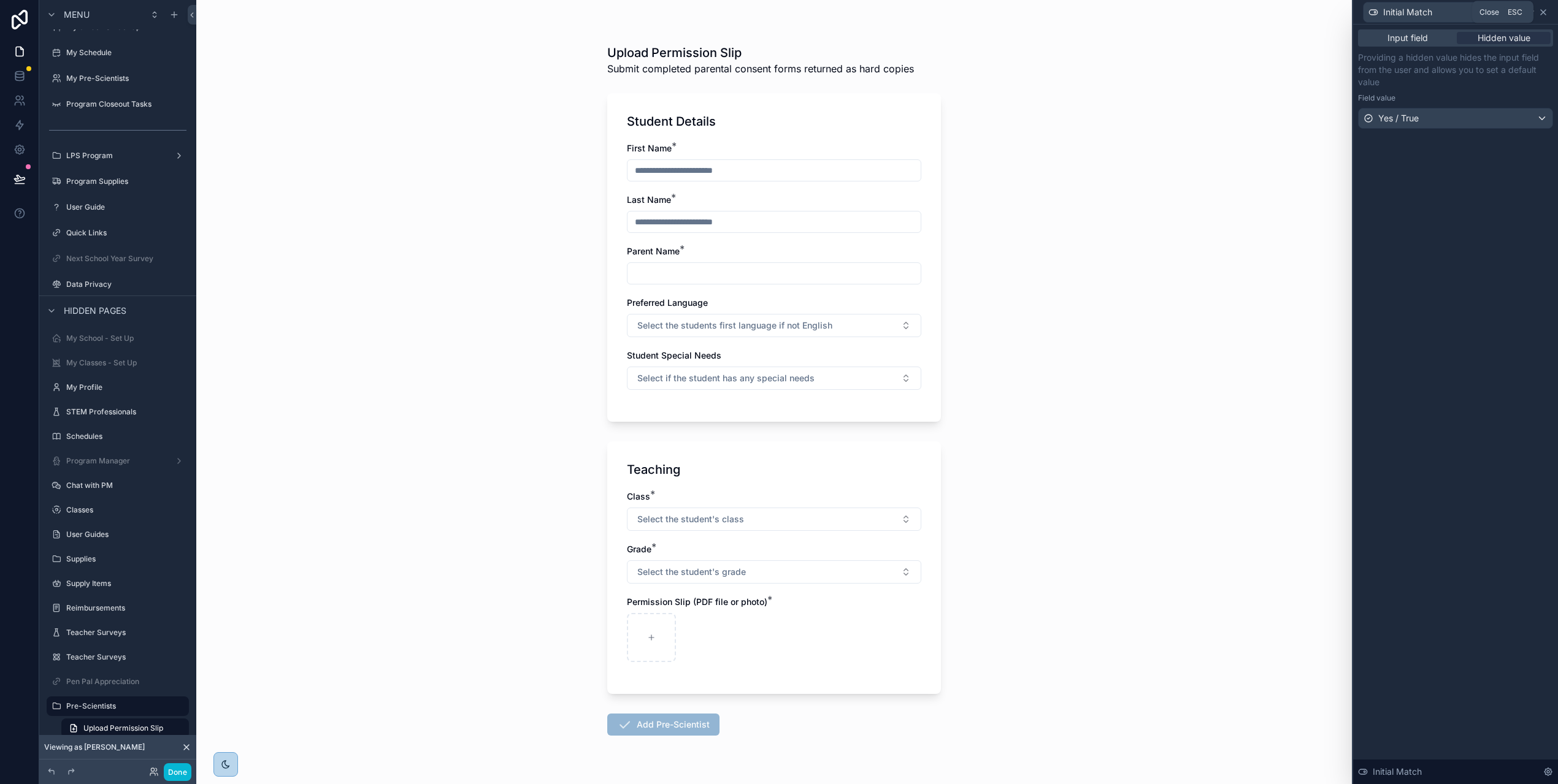
click at [1548, 14] on icon at bounding box center [1542, 12] width 10 height 10
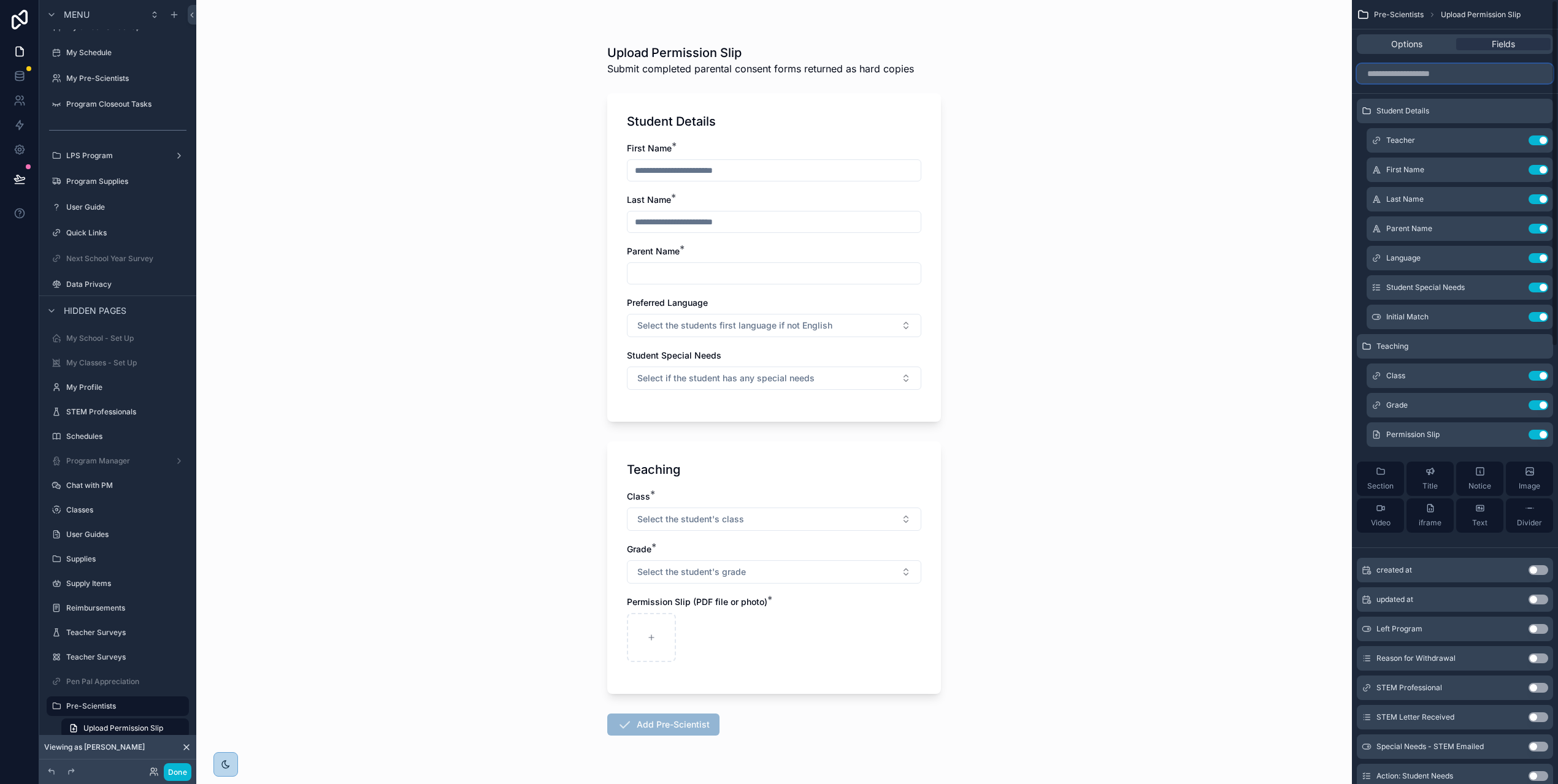
click at [1420, 76] on input "scrollable content" at bounding box center [1455, 74] width 196 height 19
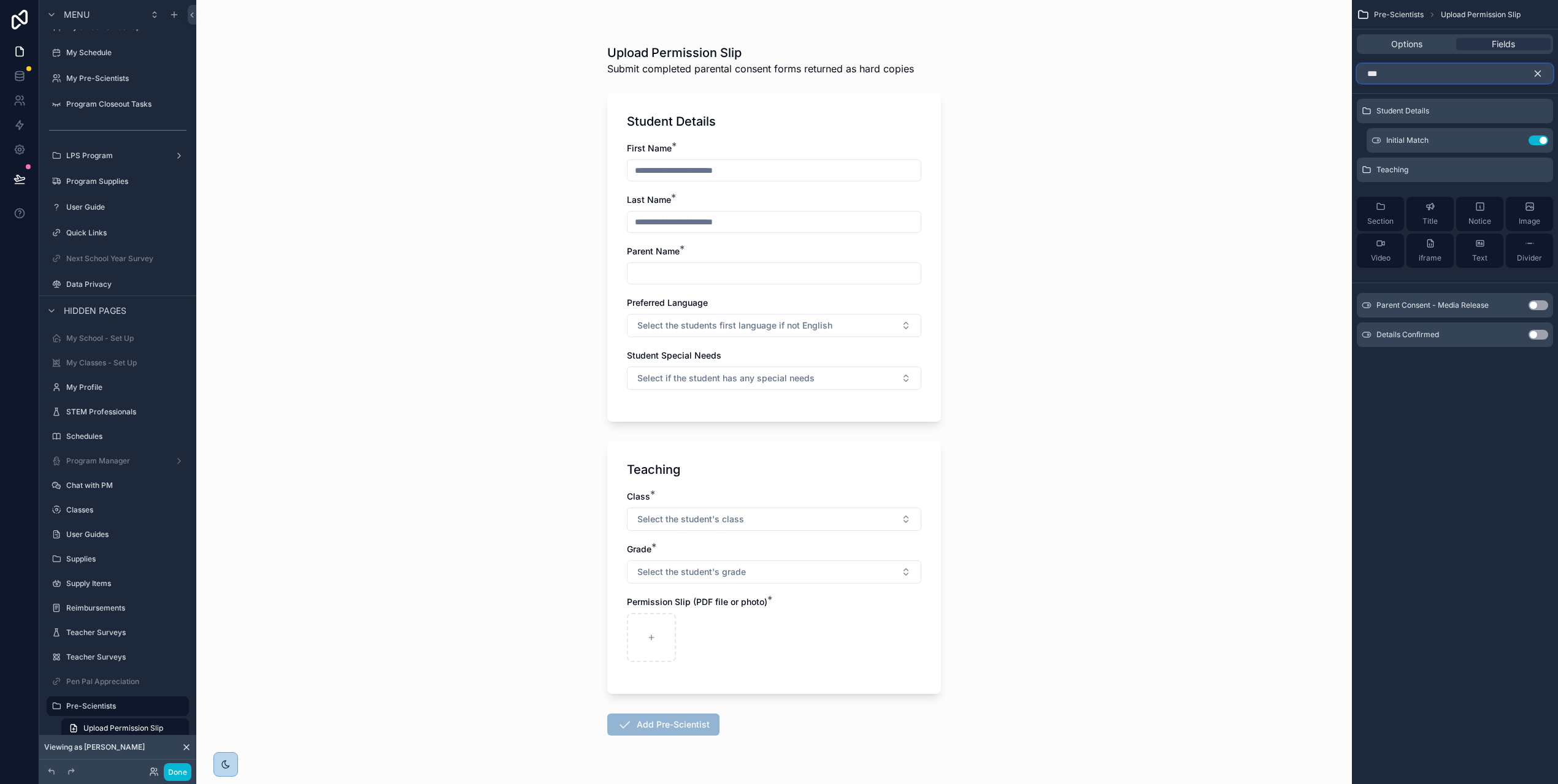
type input "***"
click at [1546, 305] on button "Use setting" at bounding box center [1538, 305] width 19 height 10
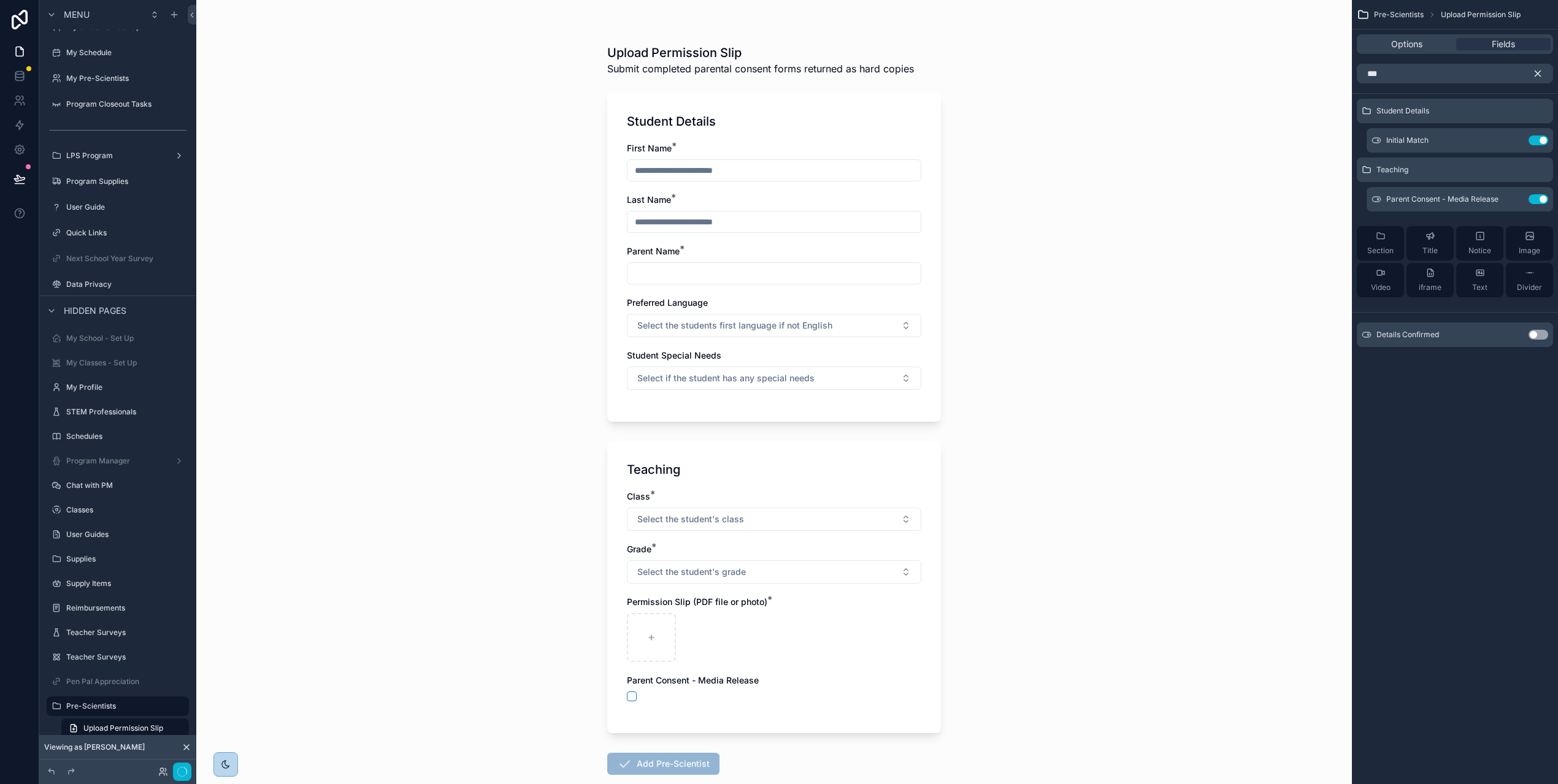
scroll to position [39, 0]
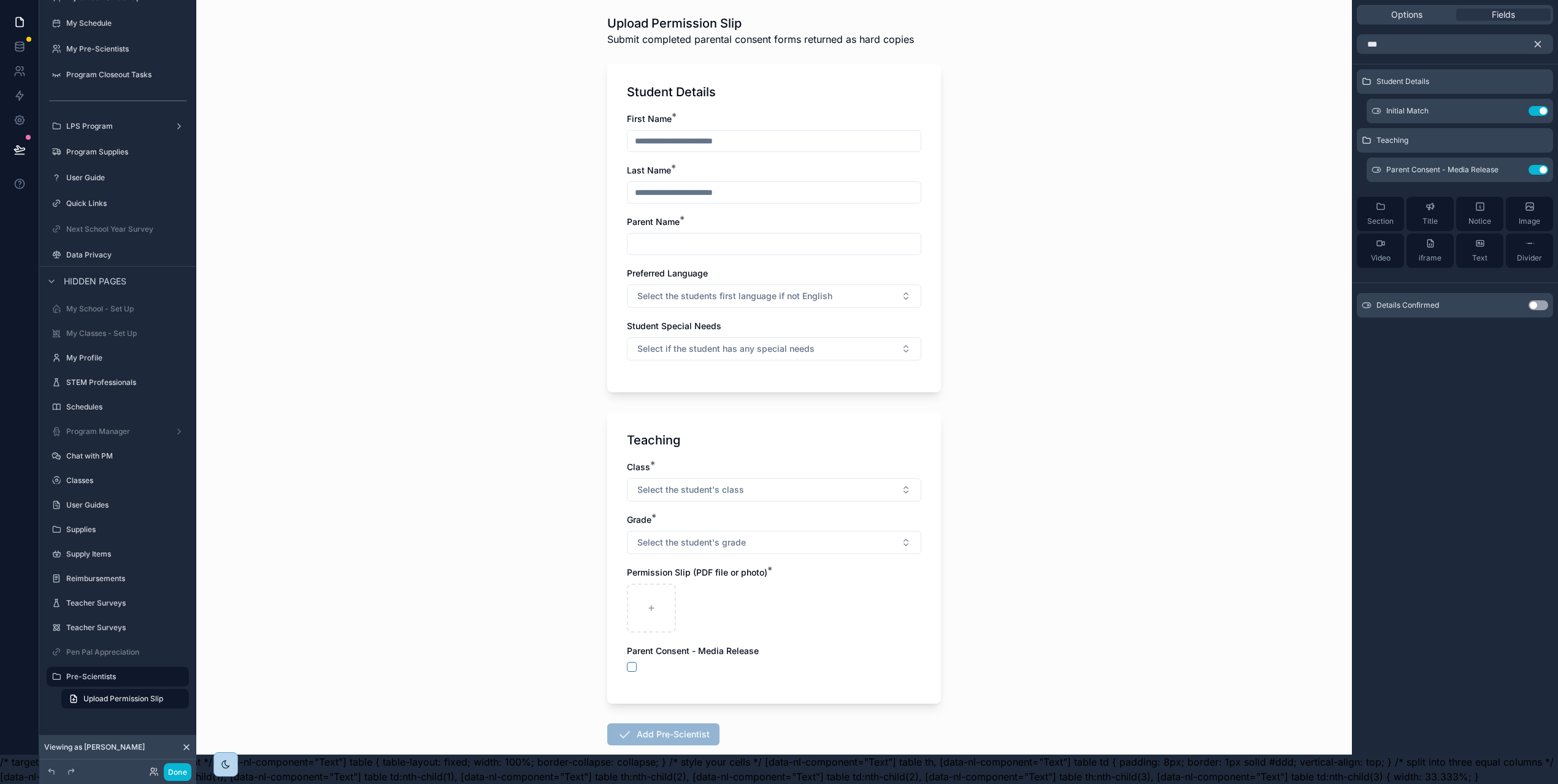
click at [1541, 42] on icon "scrollable content" at bounding box center [1537, 45] width 6 height 6
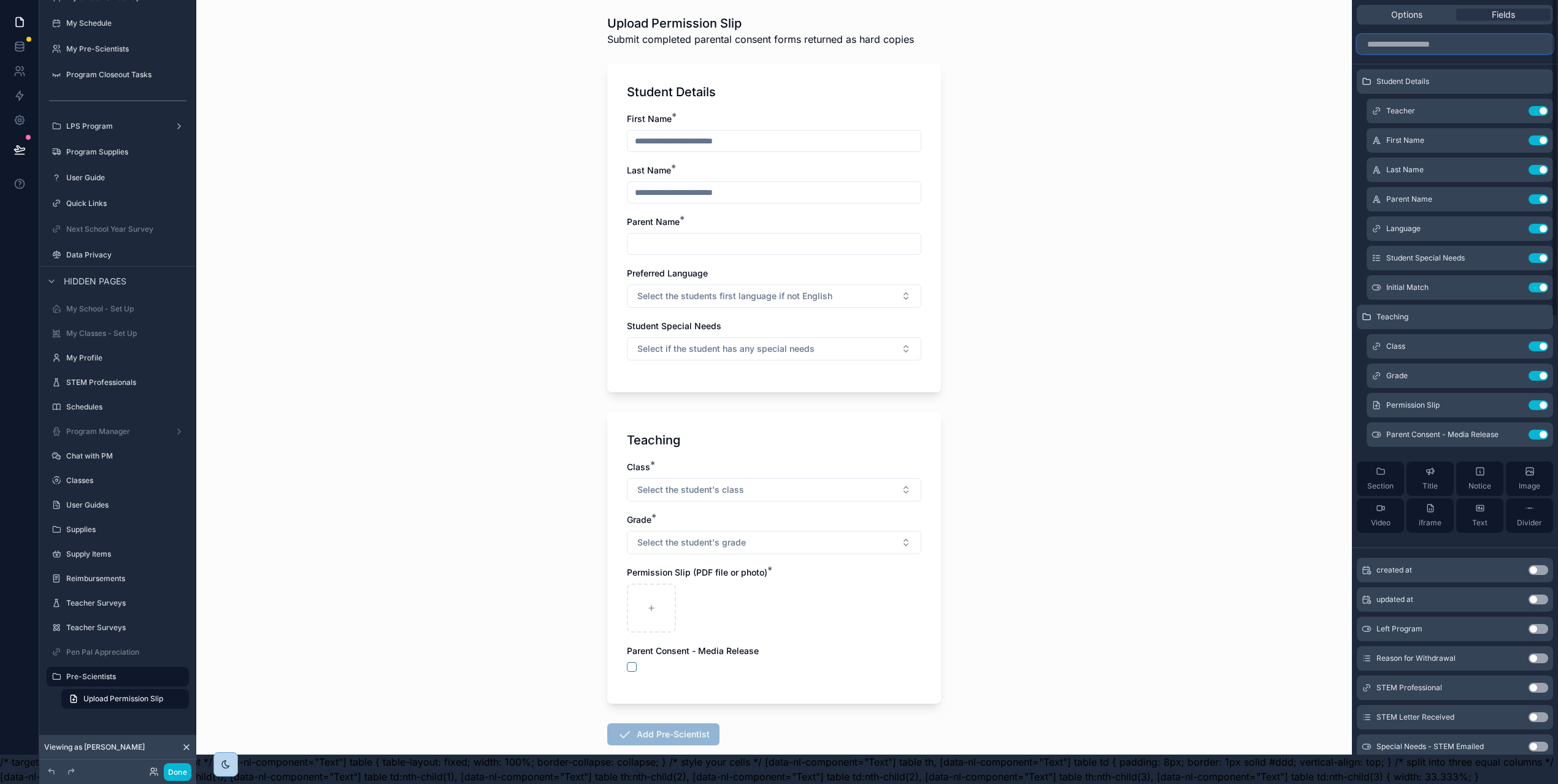
click at [1480, 38] on input "scrollable content" at bounding box center [1455, 44] width 196 height 19
click at [1385, 481] on span "Section" at bounding box center [1380, 486] width 26 height 10
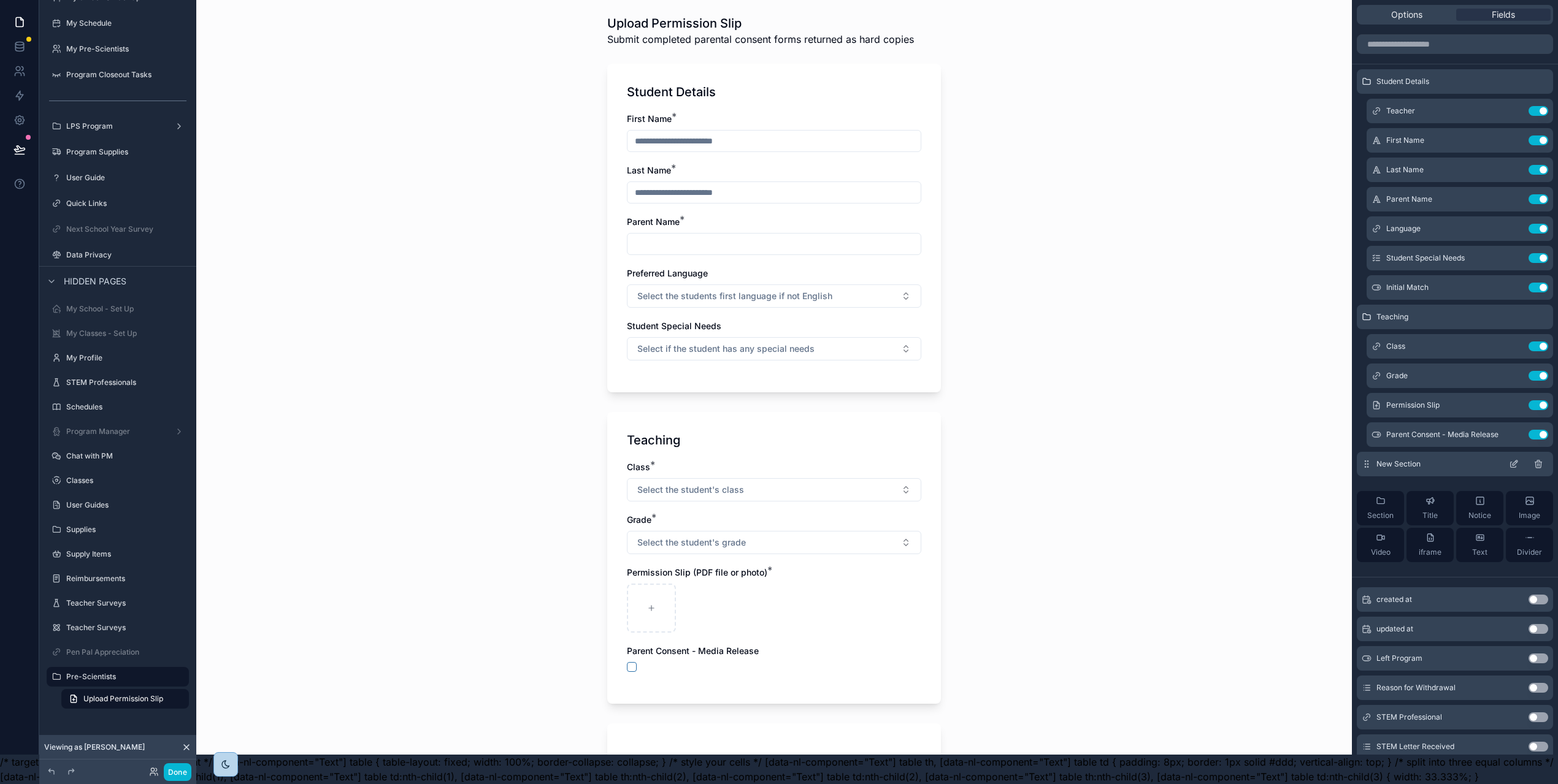
click at [1459, 455] on div "New Section" at bounding box center [1455, 464] width 196 height 25
click at [1517, 460] on icon "scrollable content" at bounding box center [1515, 463] width 5 height 5
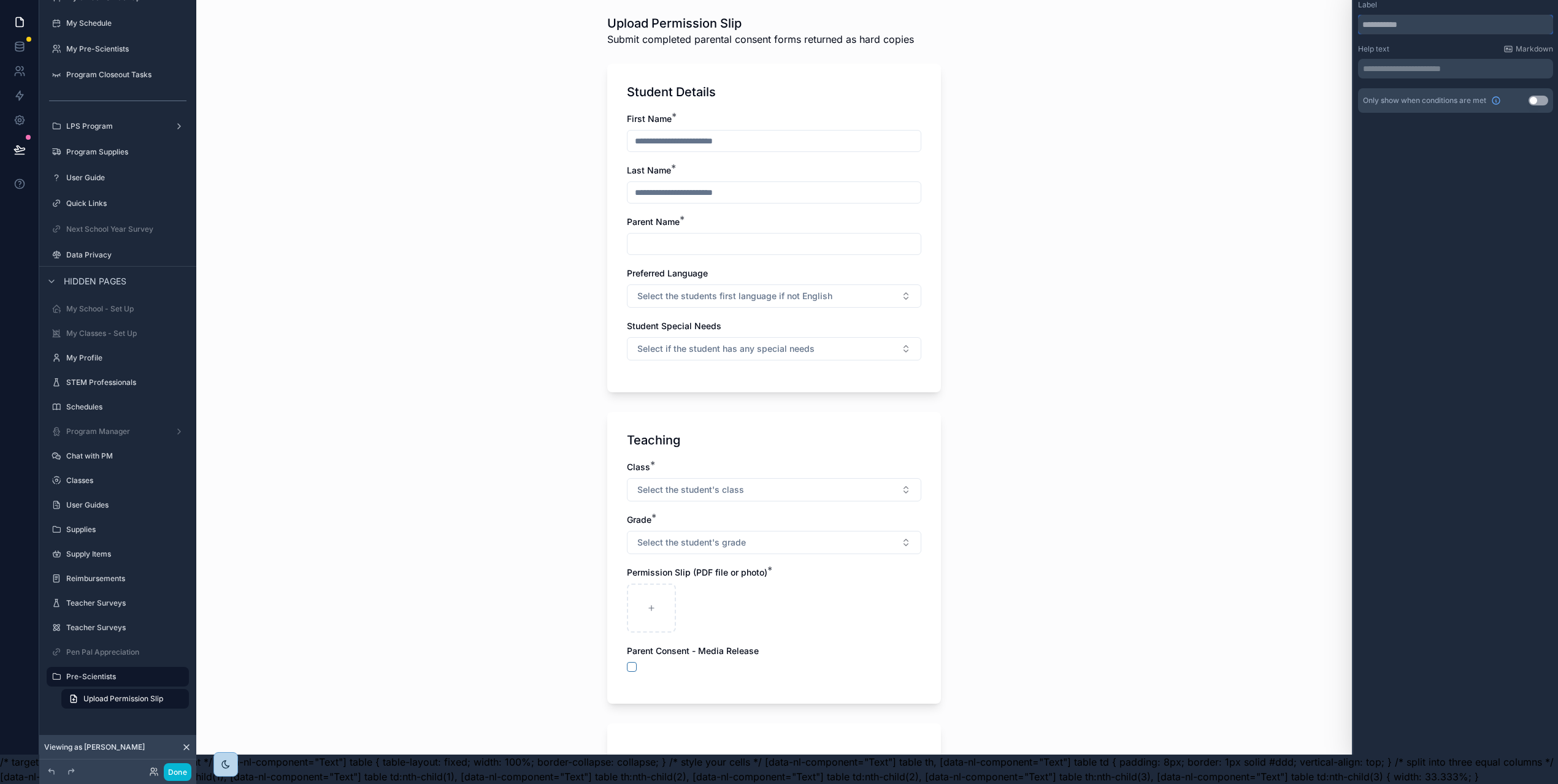
click at [1407, 15] on input "text" at bounding box center [1455, 25] width 195 height 19
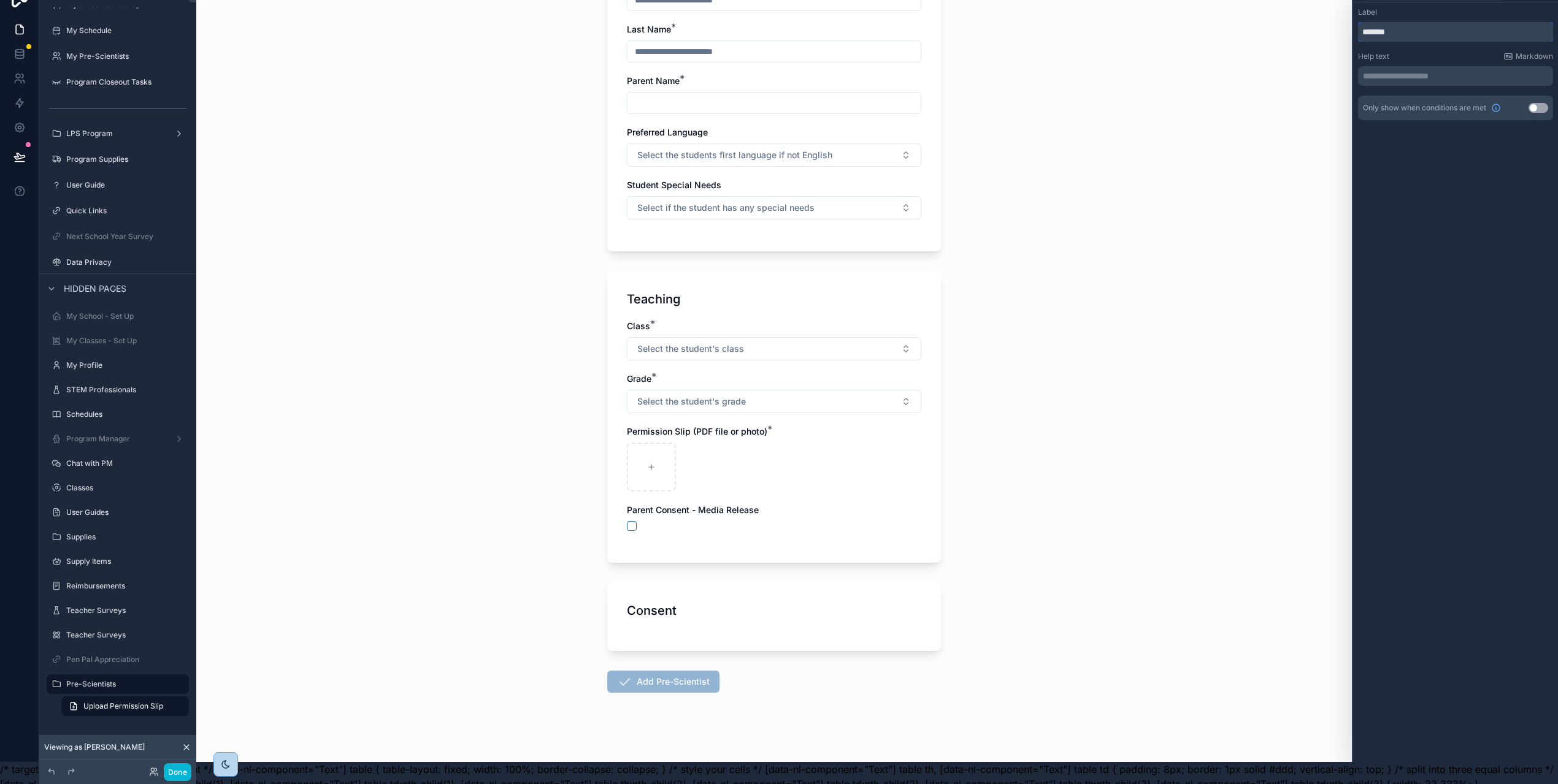
scroll to position [0, 0]
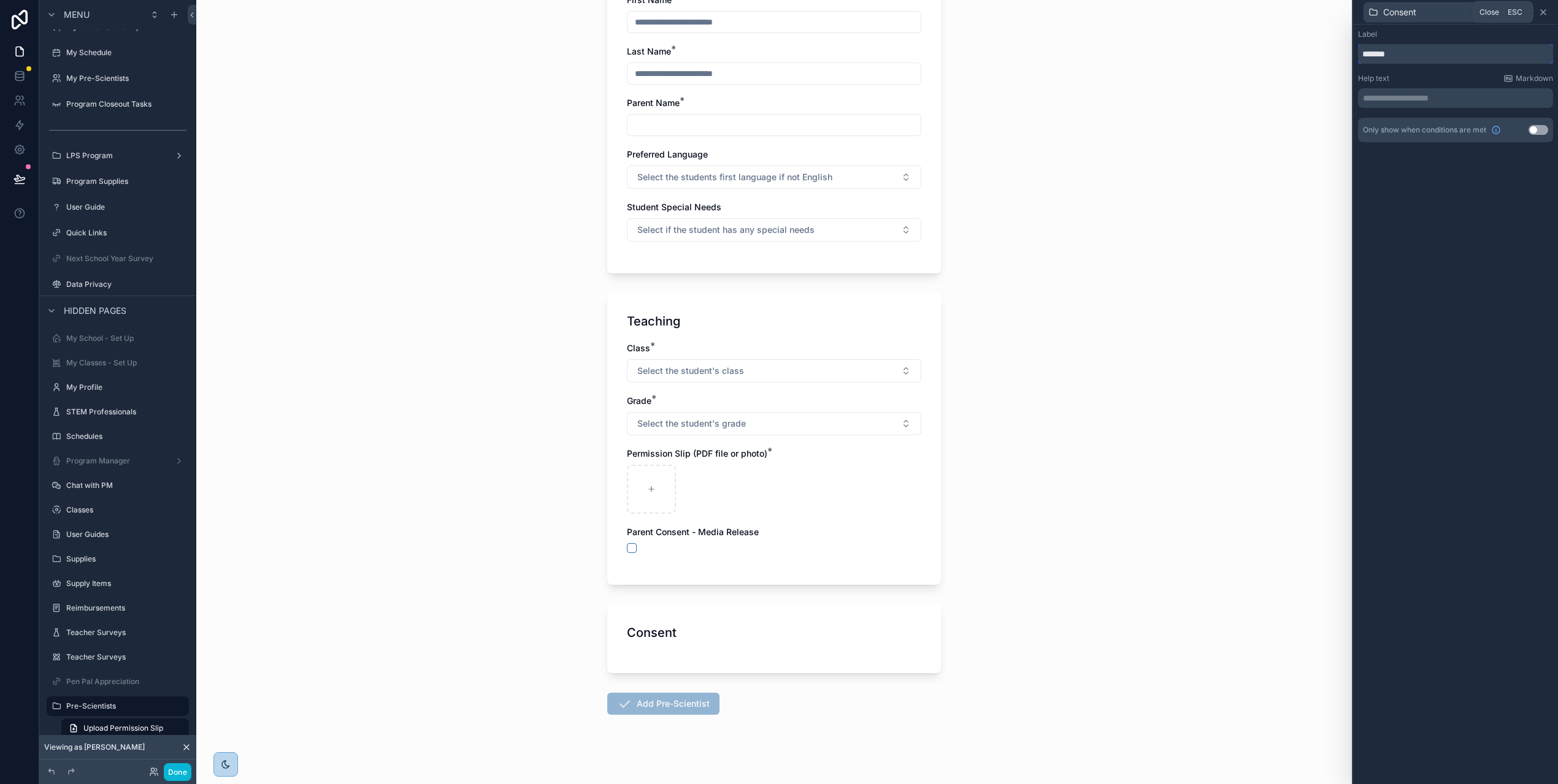
type input "*******"
click at [1546, 10] on icon at bounding box center [1543, 12] width 5 height 5
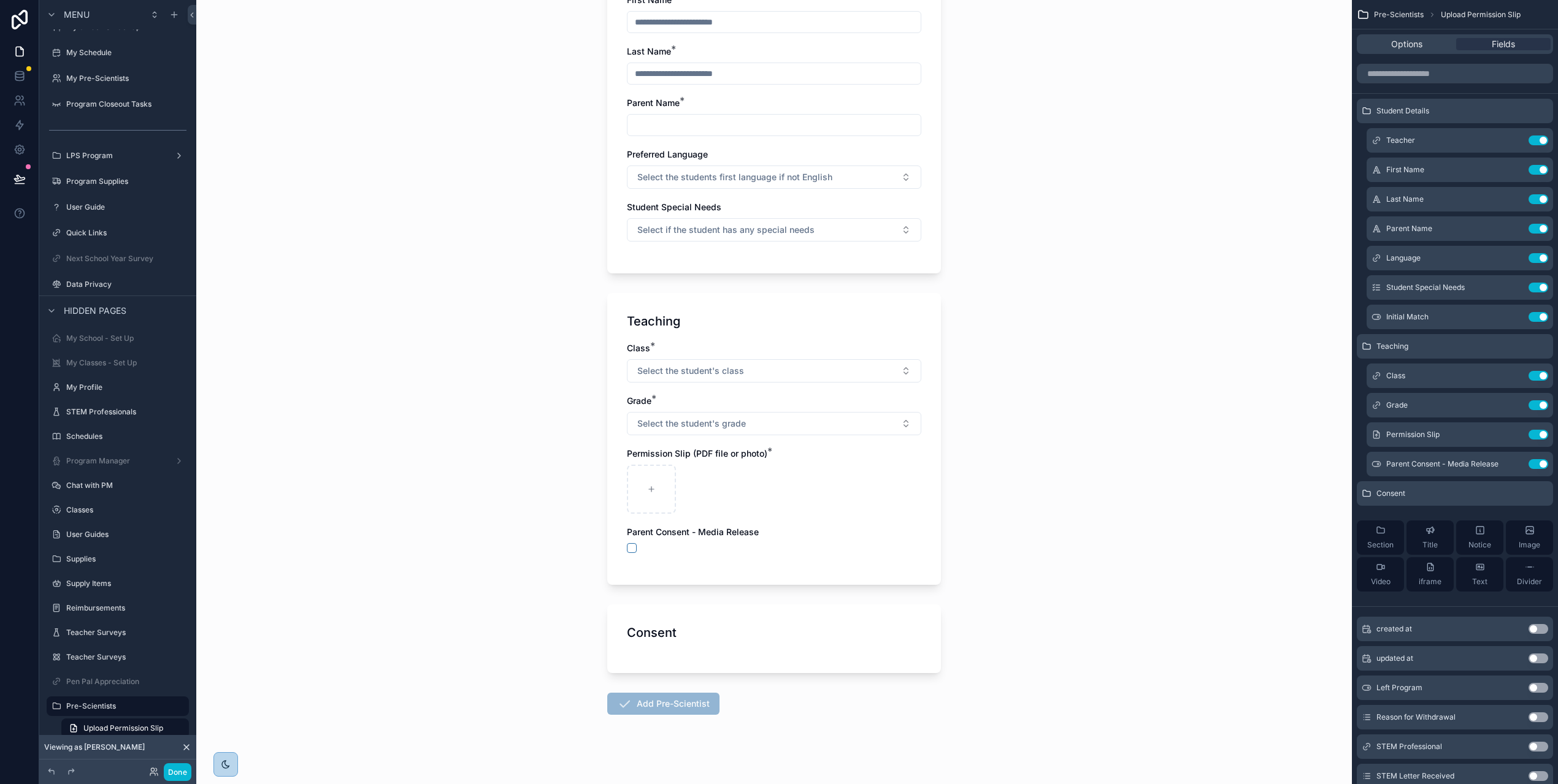
click at [758, 484] on div "scrollable content" at bounding box center [774, 489] width 295 height 49
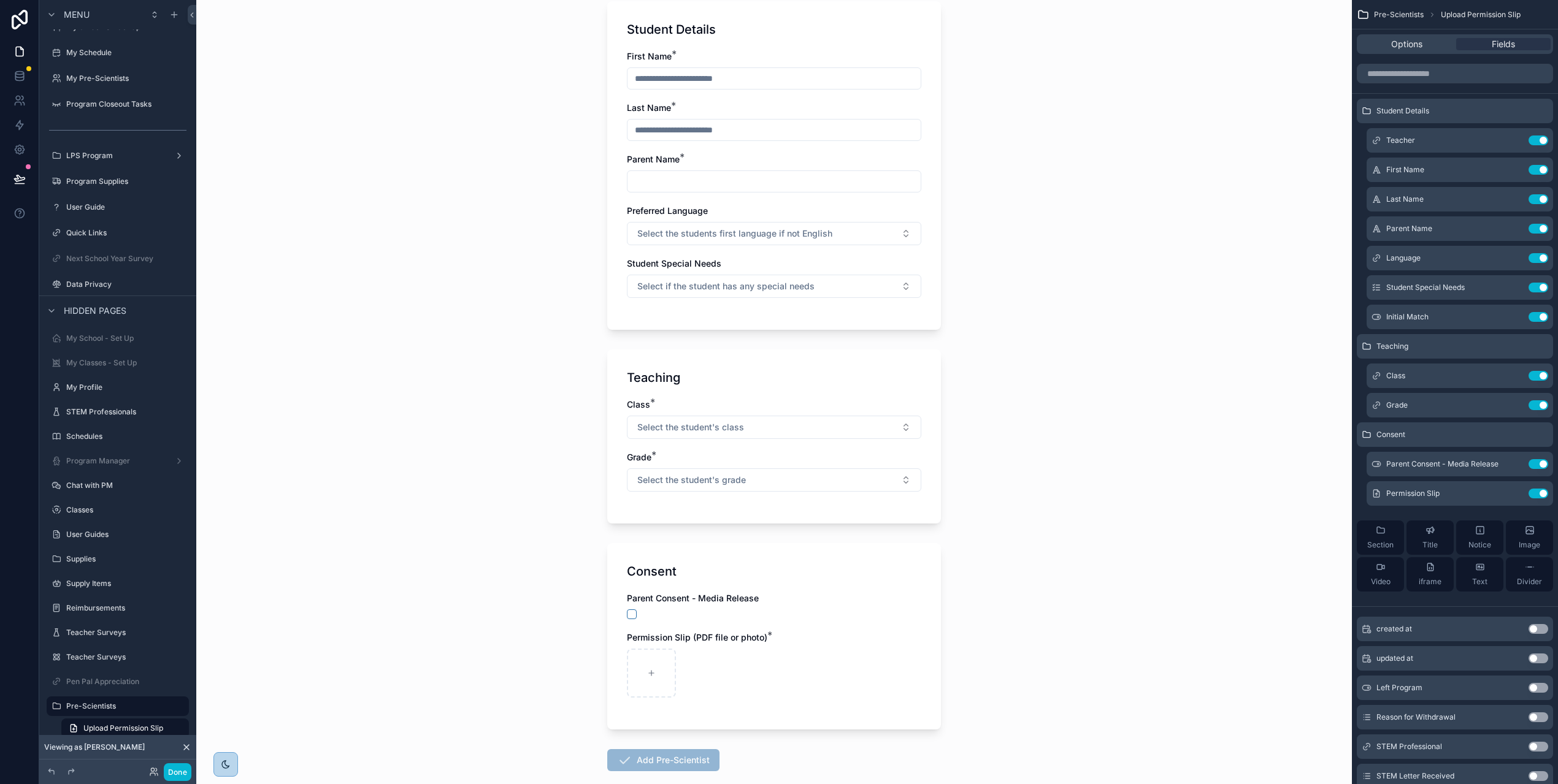
scroll to position [149, 0]
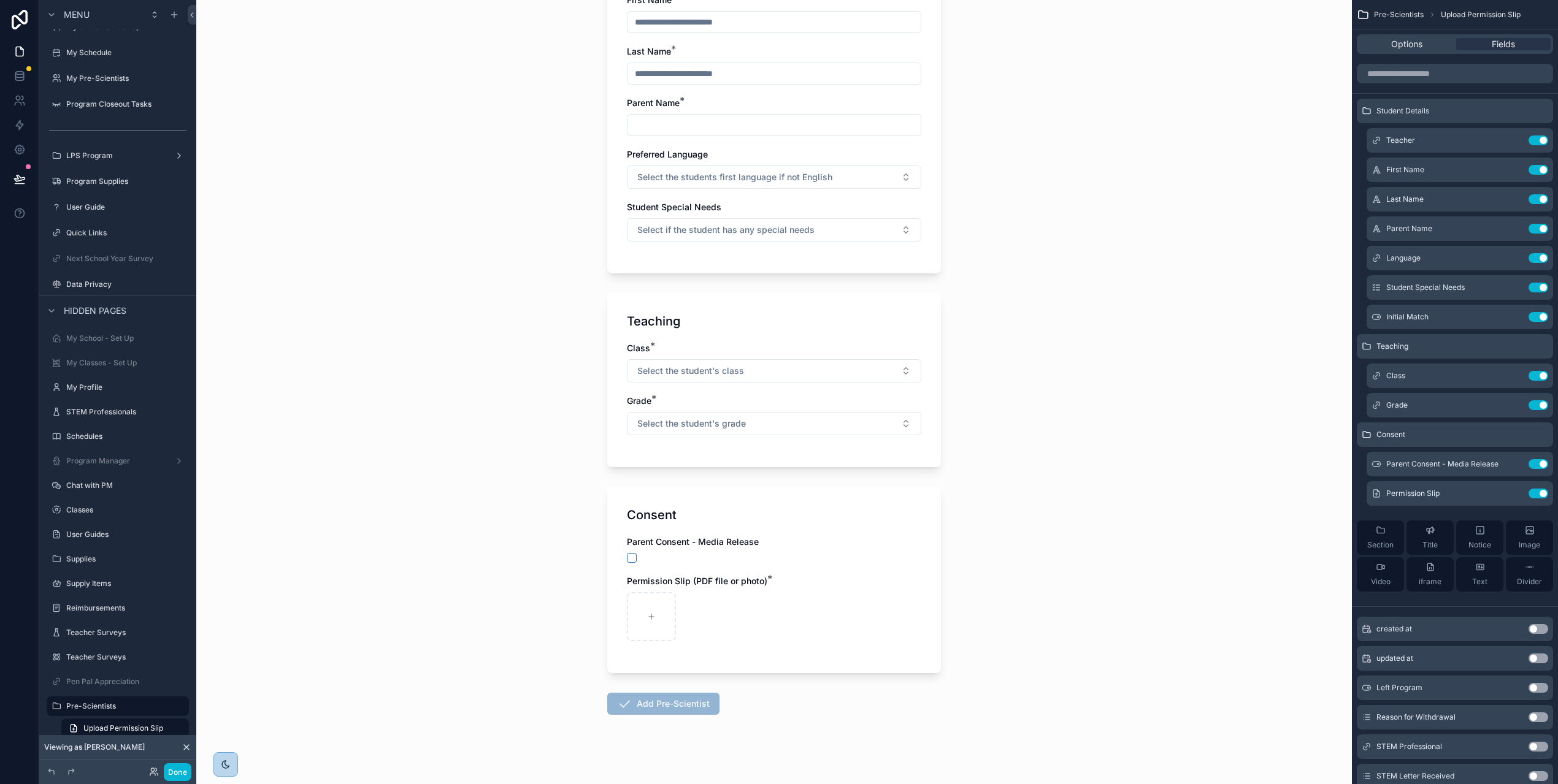
click at [706, 539] on span "Parent Consent - Media Release" at bounding box center [693, 541] width 132 height 10
click at [1517, 464] on icon "scrollable content" at bounding box center [1515, 463] width 5 height 5
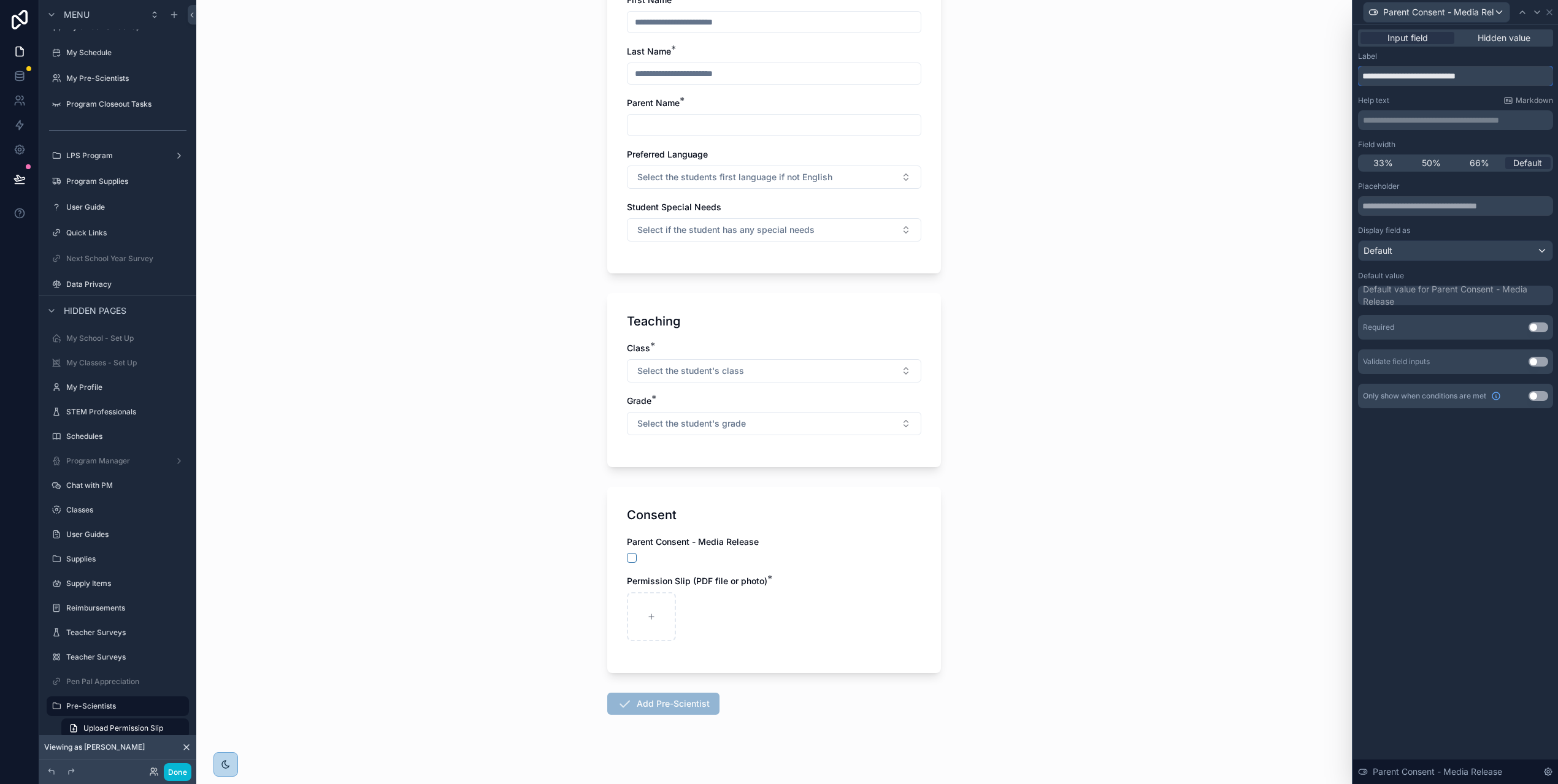
click at [1371, 76] on input "**********" at bounding box center [1455, 76] width 195 height 19
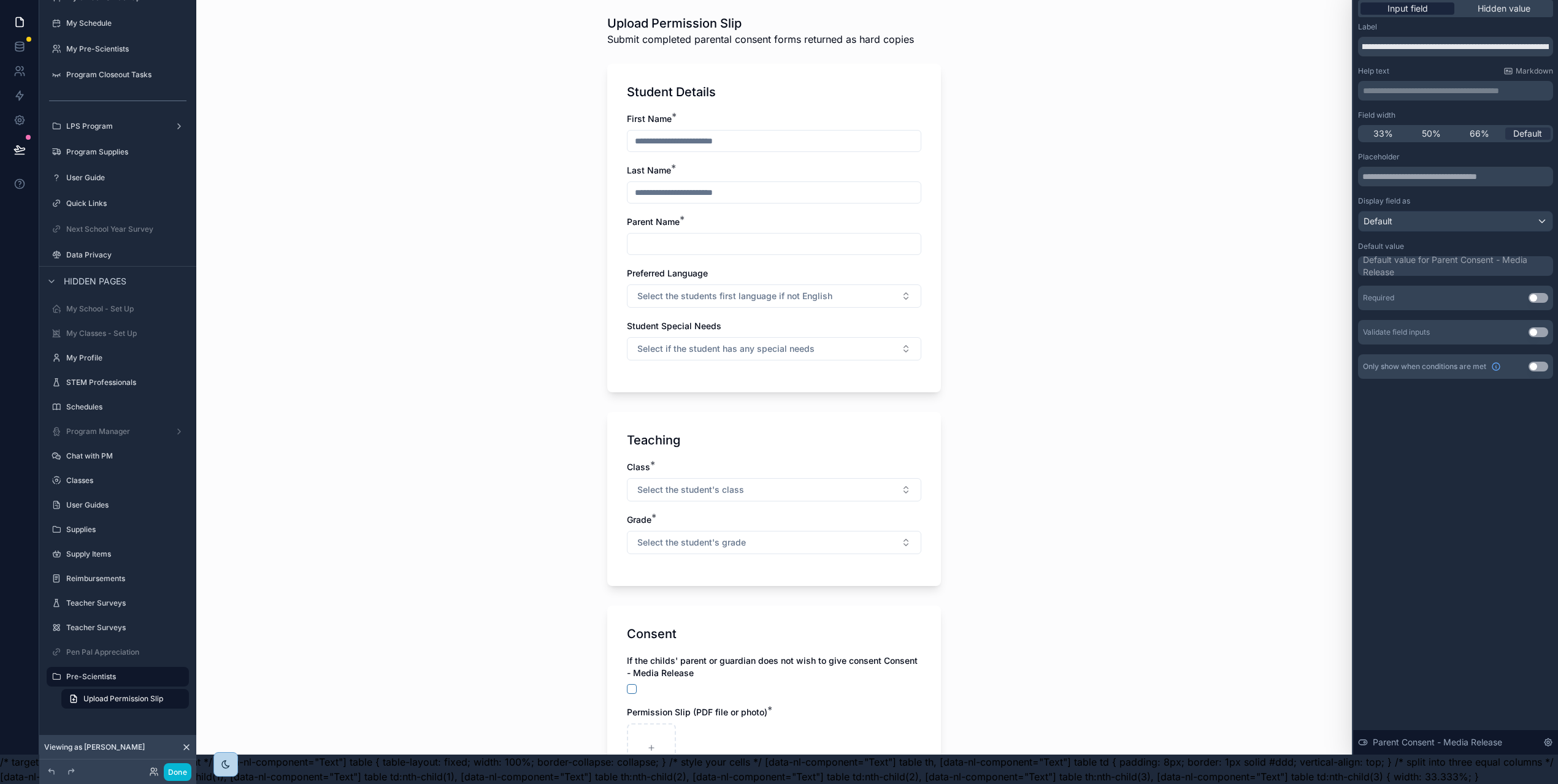
scroll to position [0, 0]
click at [1544, 37] on input "**********" at bounding box center [1455, 46] width 195 height 19
paste input "**********"
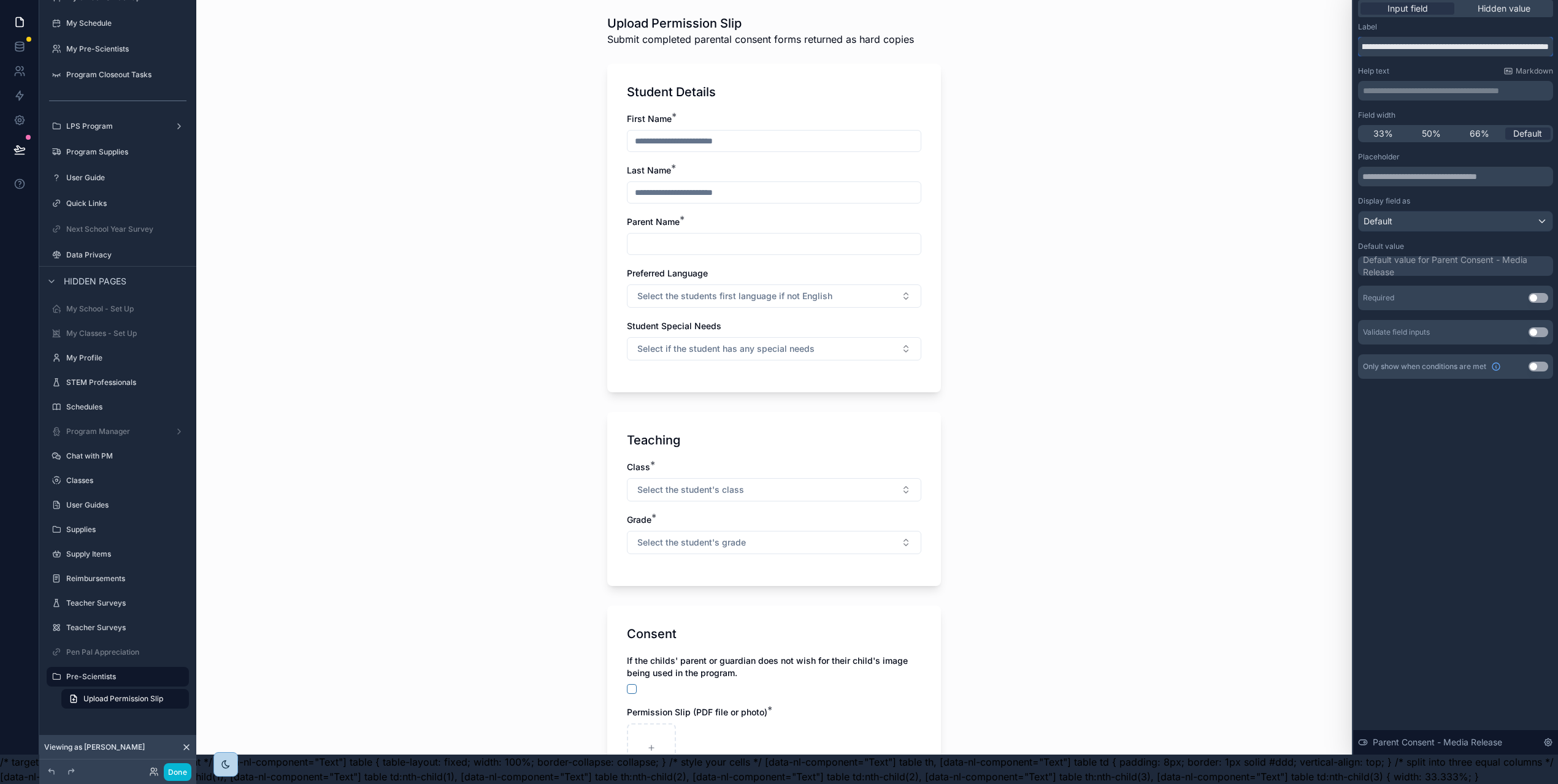
drag, startPoint x: 1388, startPoint y: 34, endPoint x: 1447, endPoint y: 55, distance: 62.6
click at [1389, 37] on input "**********" at bounding box center [1455, 46] width 195 height 19
click at [1546, 37] on input "**********" at bounding box center [1455, 46] width 195 height 19
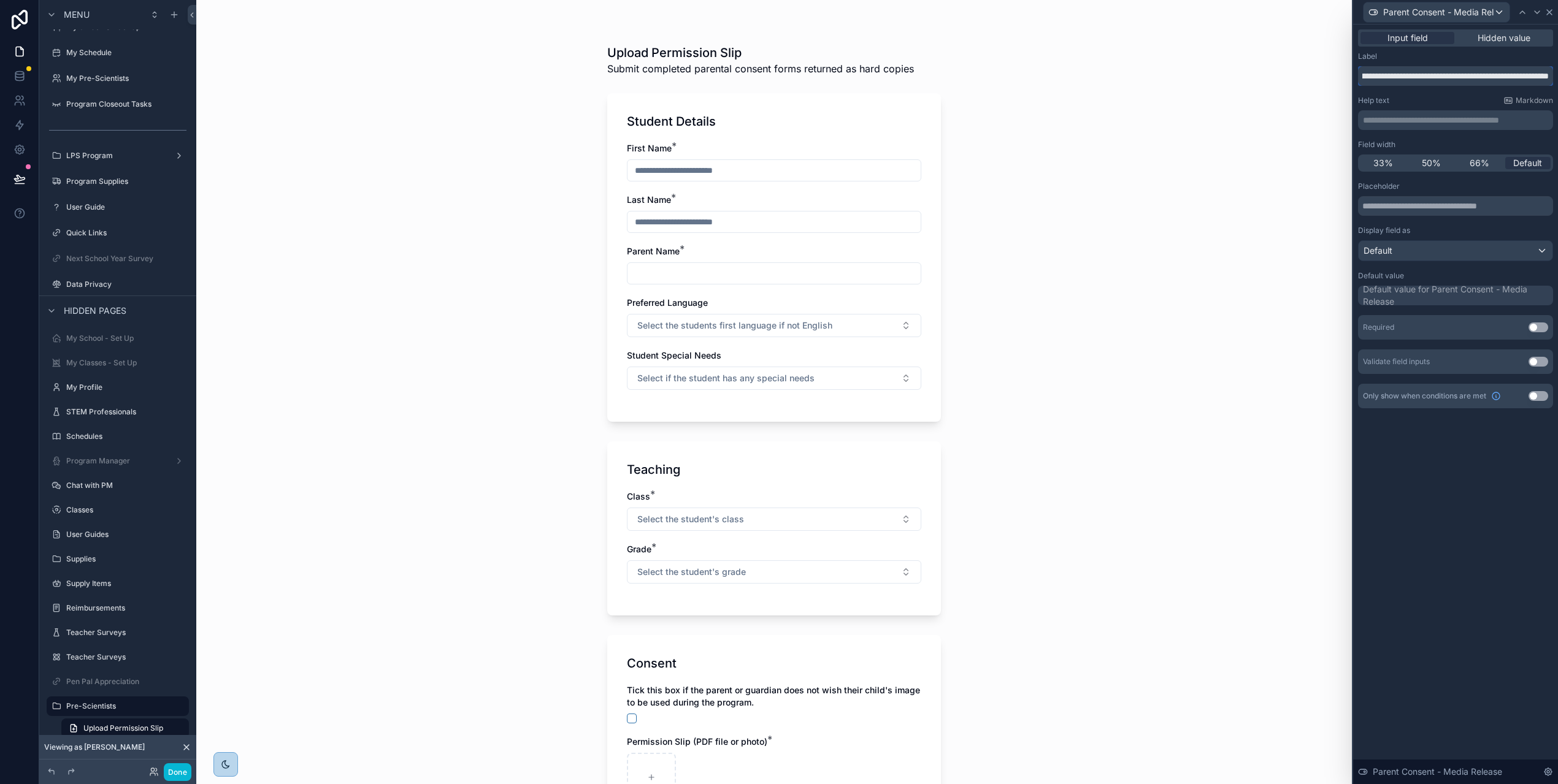
type input "**********"
click at [1552, 12] on icon at bounding box center [1549, 12] width 5 height 5
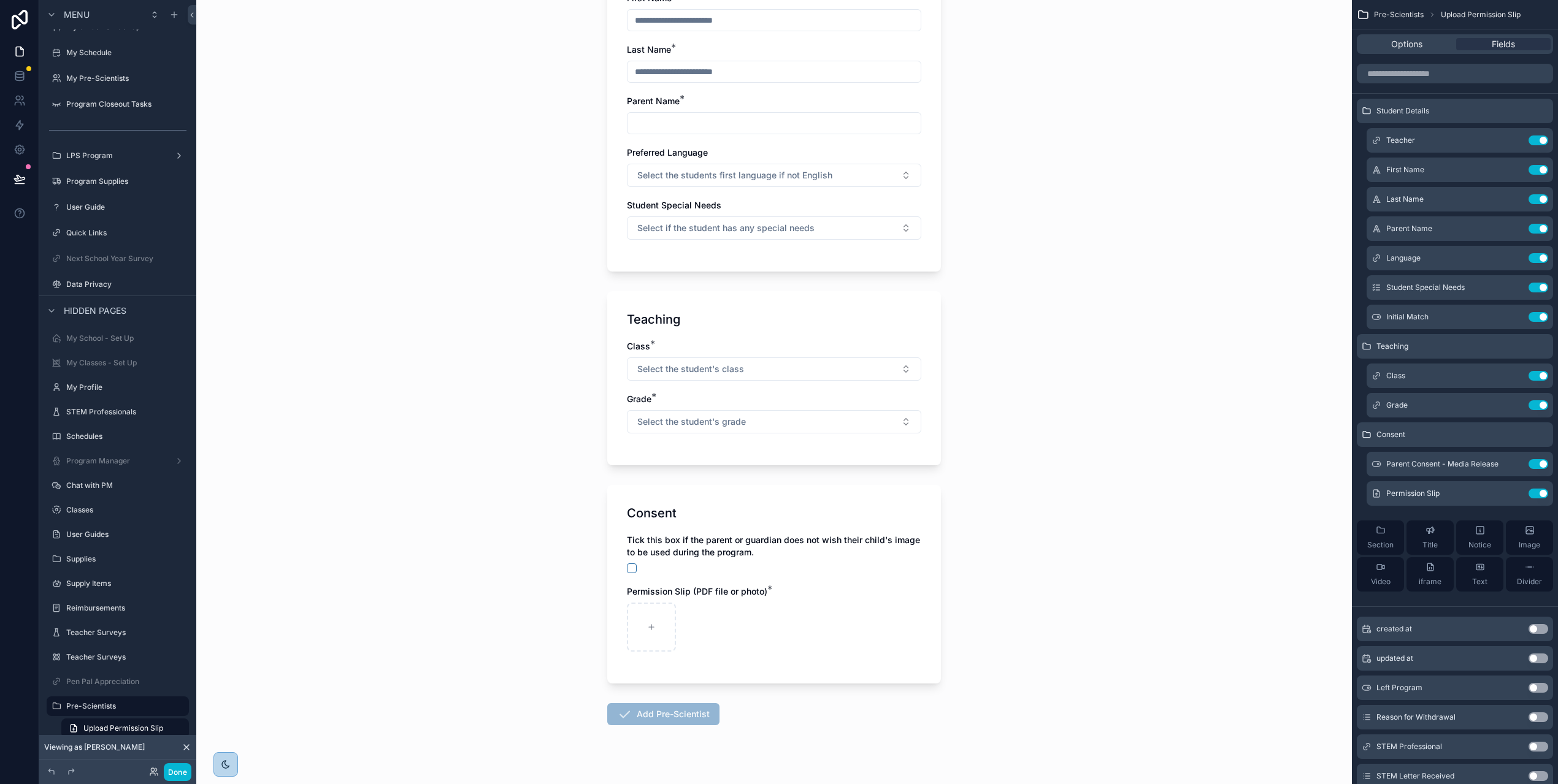
scroll to position [161, 0]
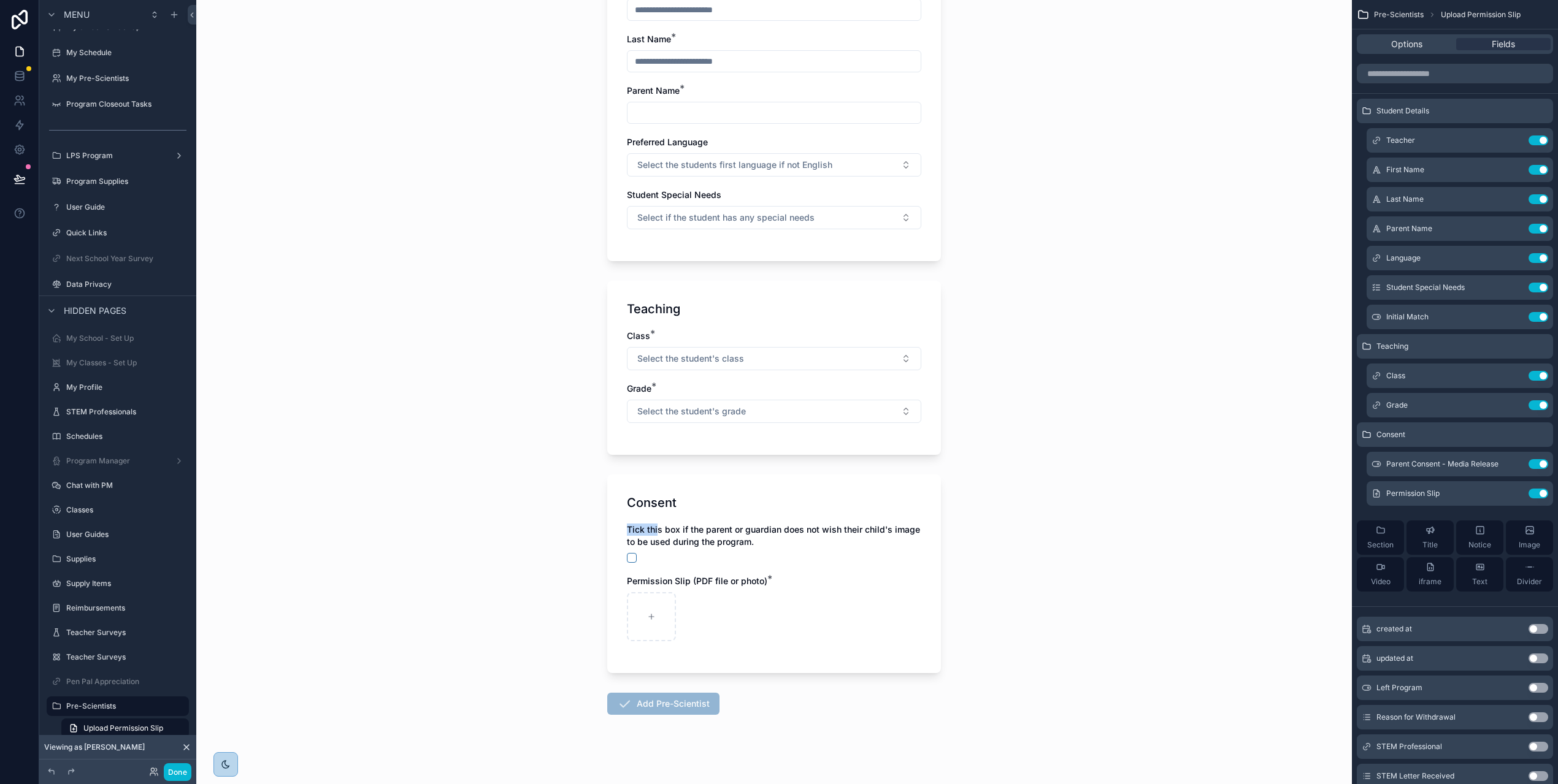
click at [656, 523] on label "Tick this box if the parent or guardian does not wish their child's image to be…" at bounding box center [774, 535] width 295 height 25
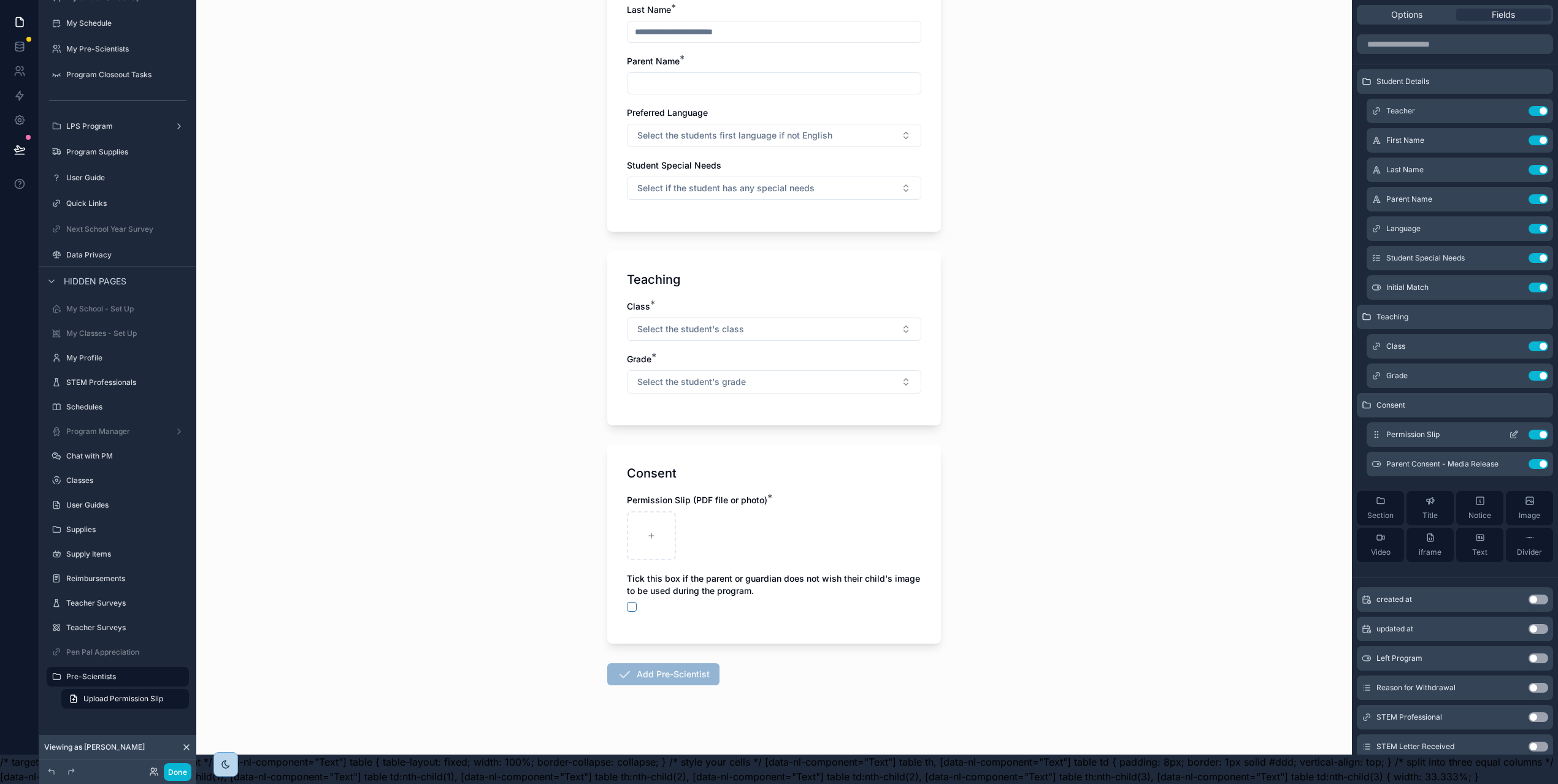
click at [1519, 429] on icon "scrollable content" at bounding box center [1513, 434] width 10 height 10
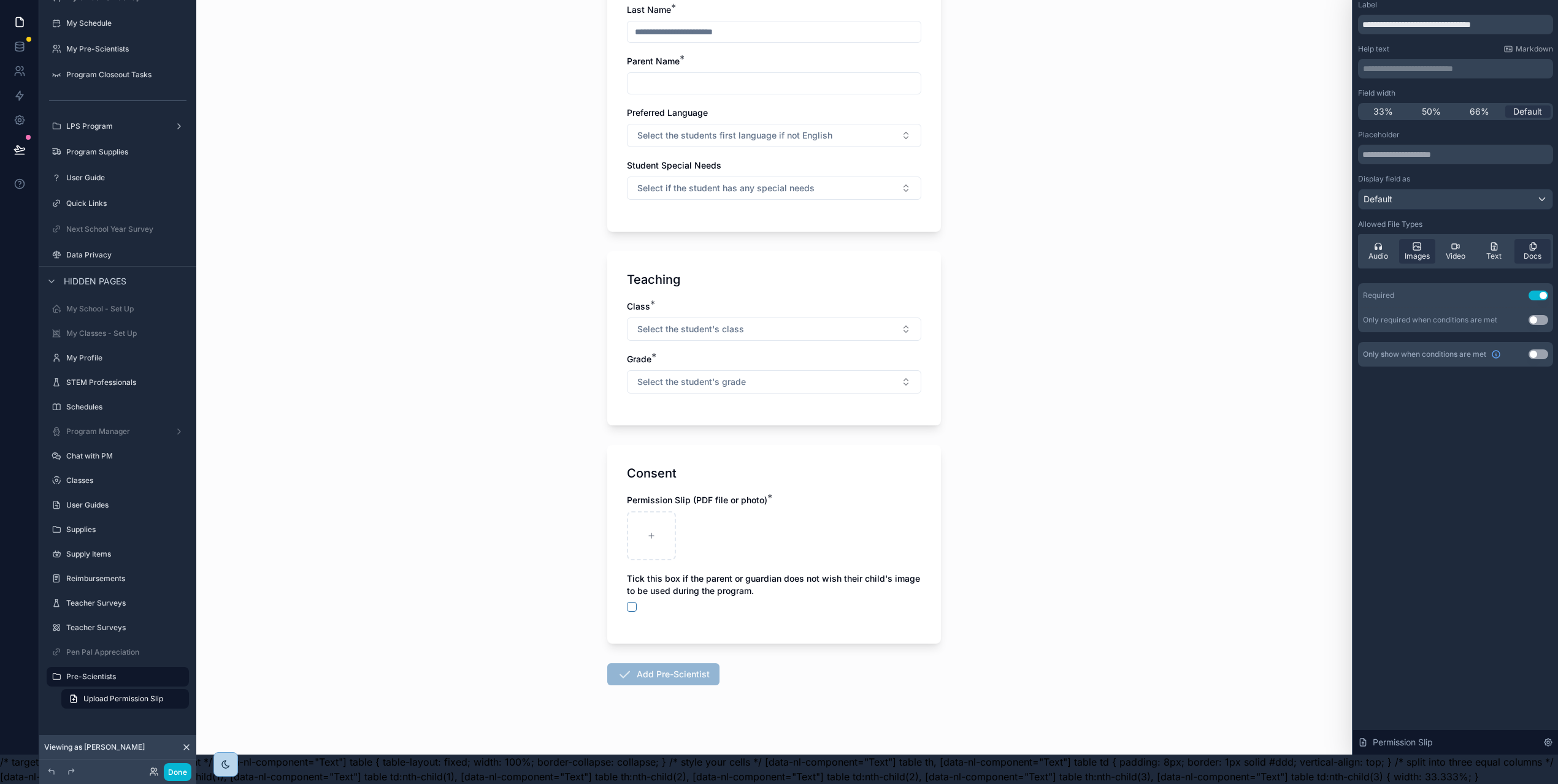
click at [1424, 63] on p "**********" at bounding box center [1457, 68] width 187 height 12
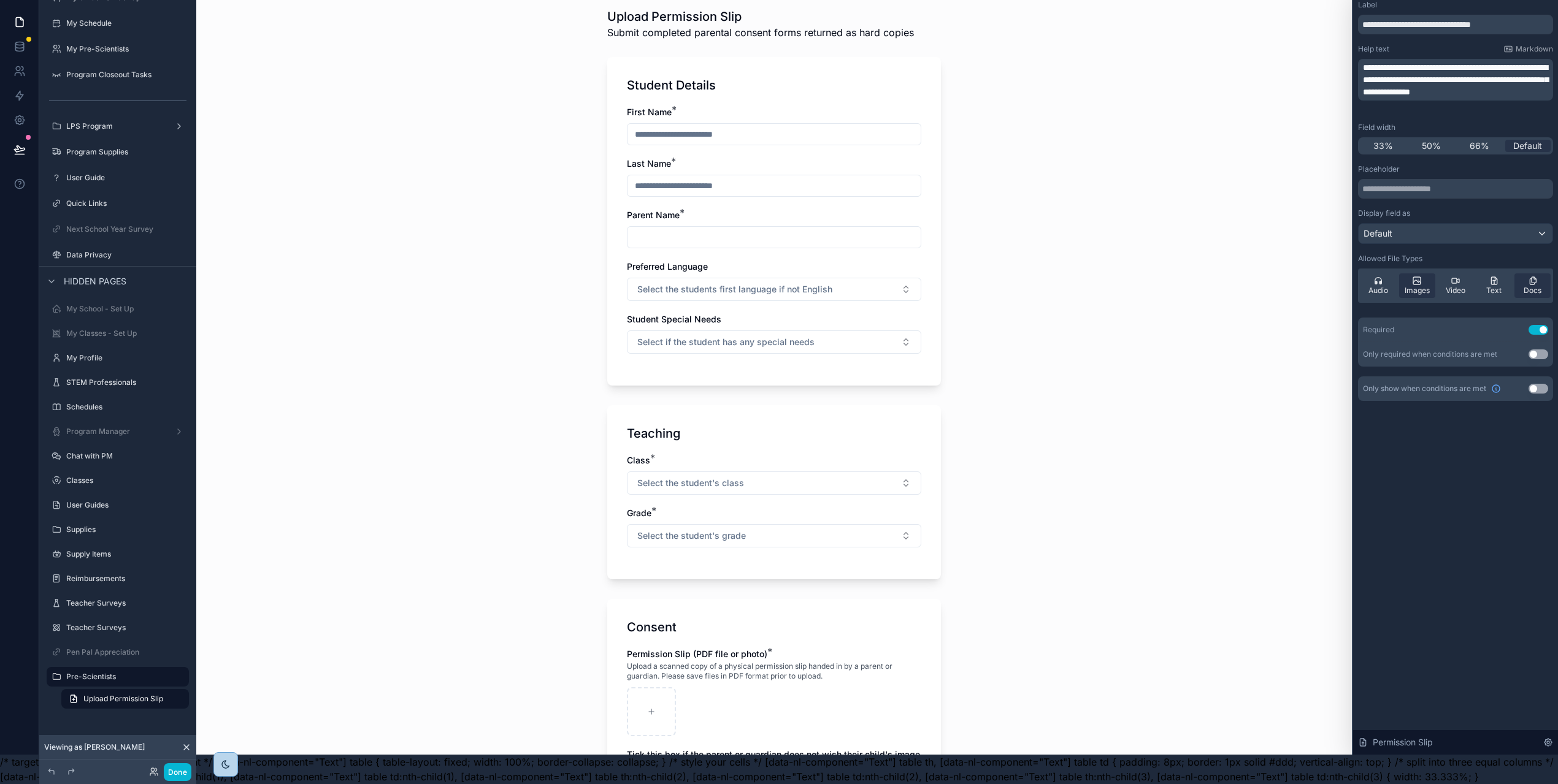
scroll to position [15, 0]
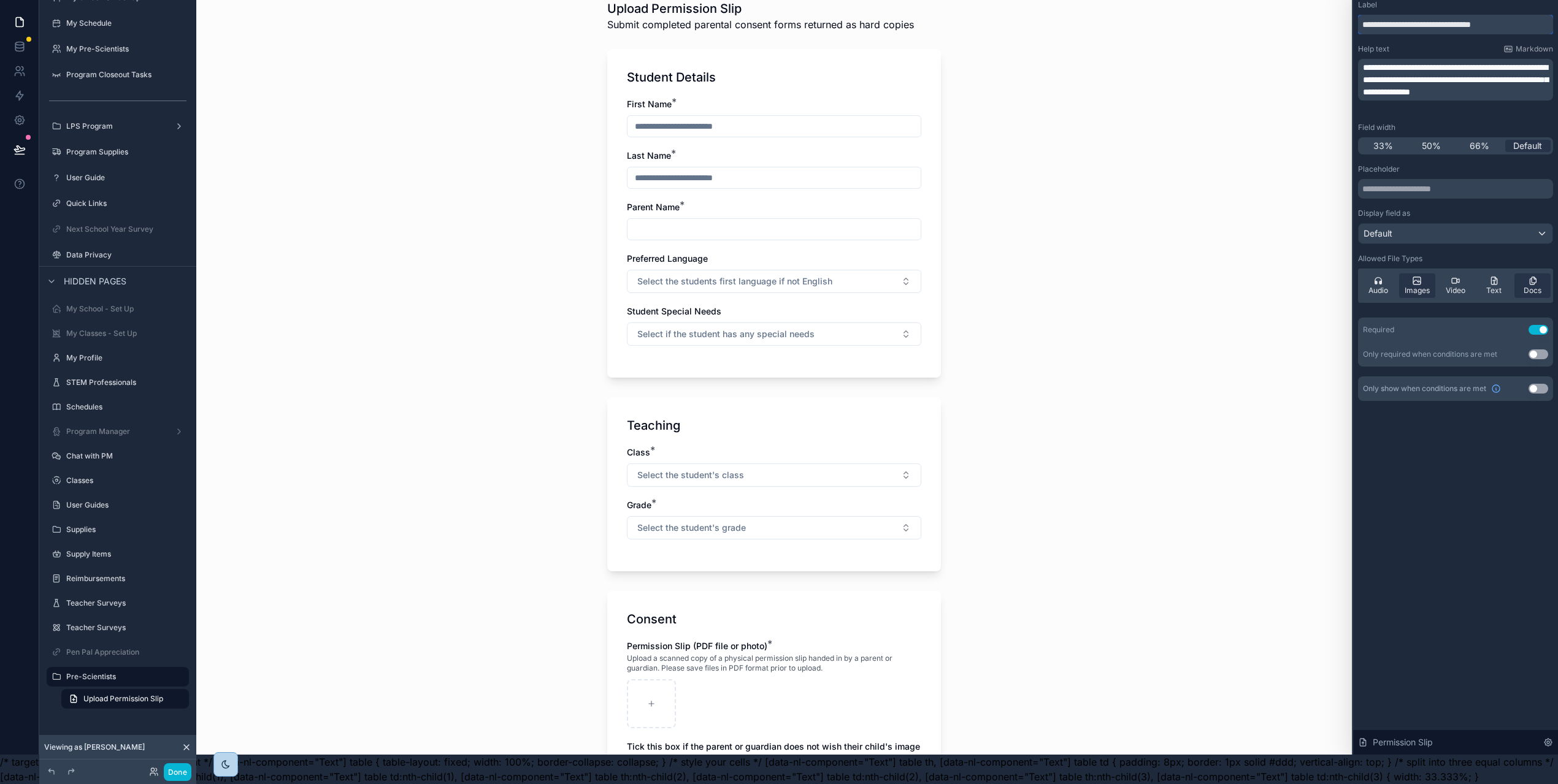
click at [1502, 16] on input "**********" at bounding box center [1455, 25] width 195 height 19
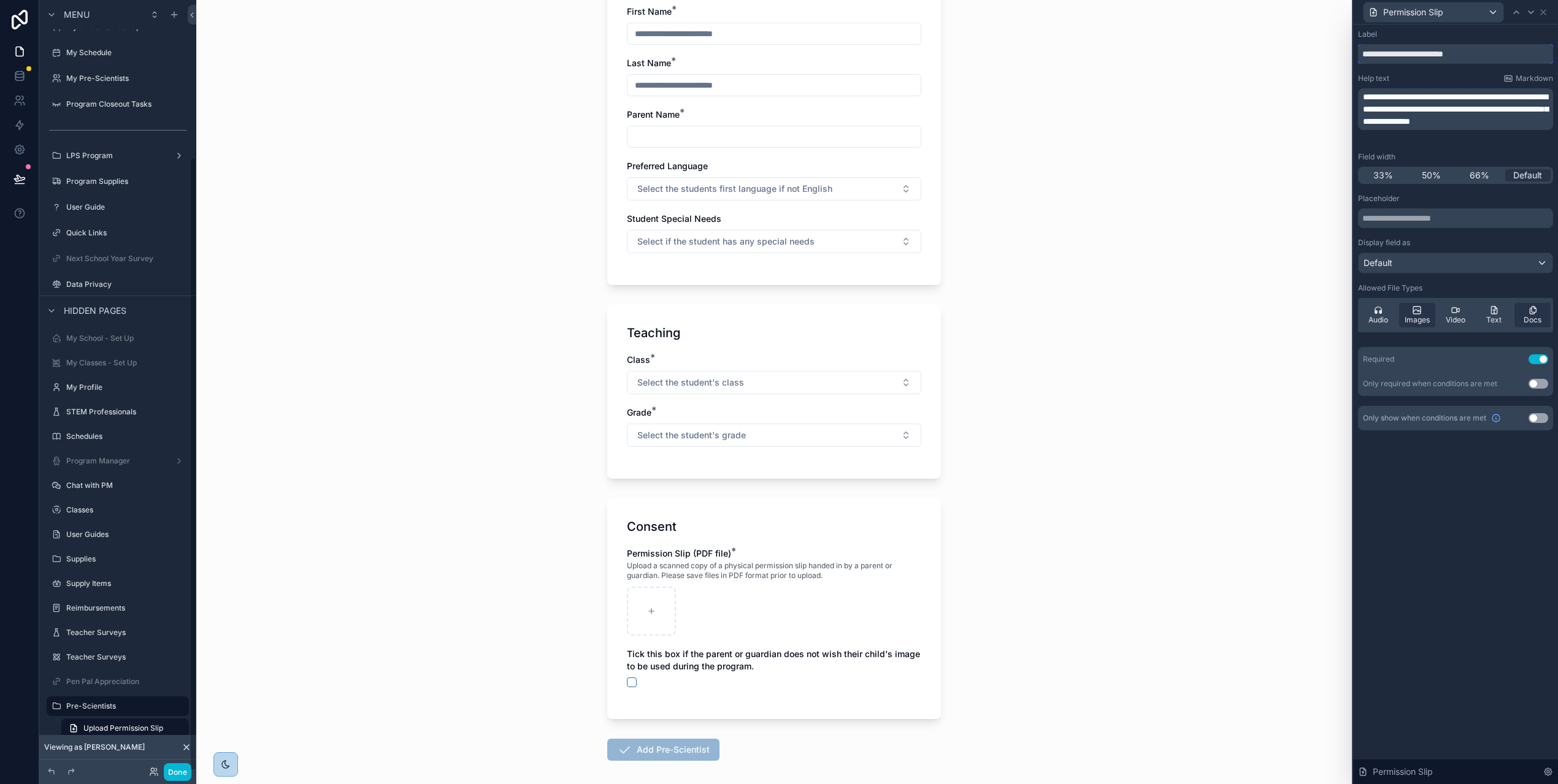
scroll to position [183, 0]
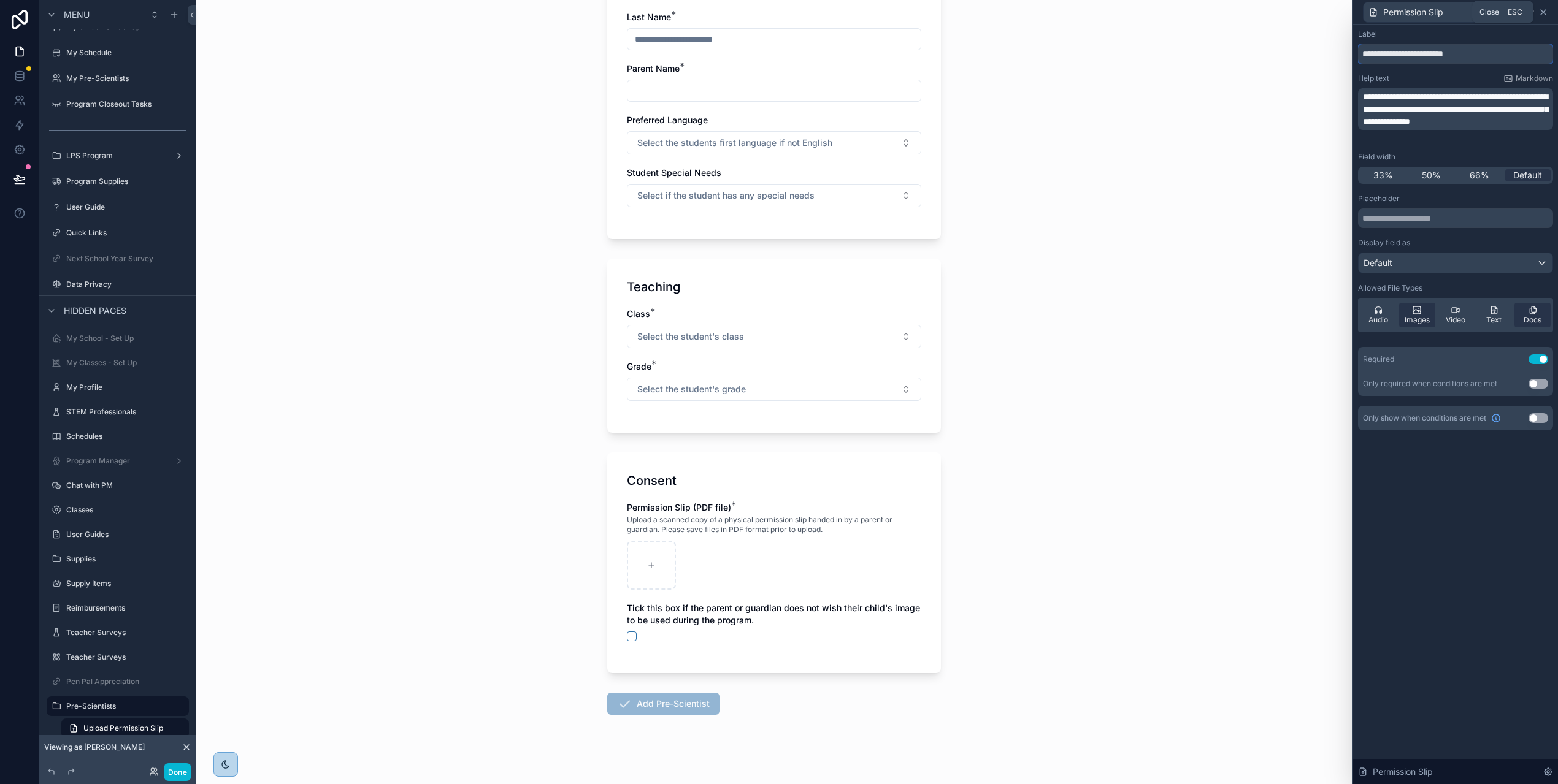
type input "**********"
click at [1548, 10] on icon at bounding box center [1542, 12] width 10 height 10
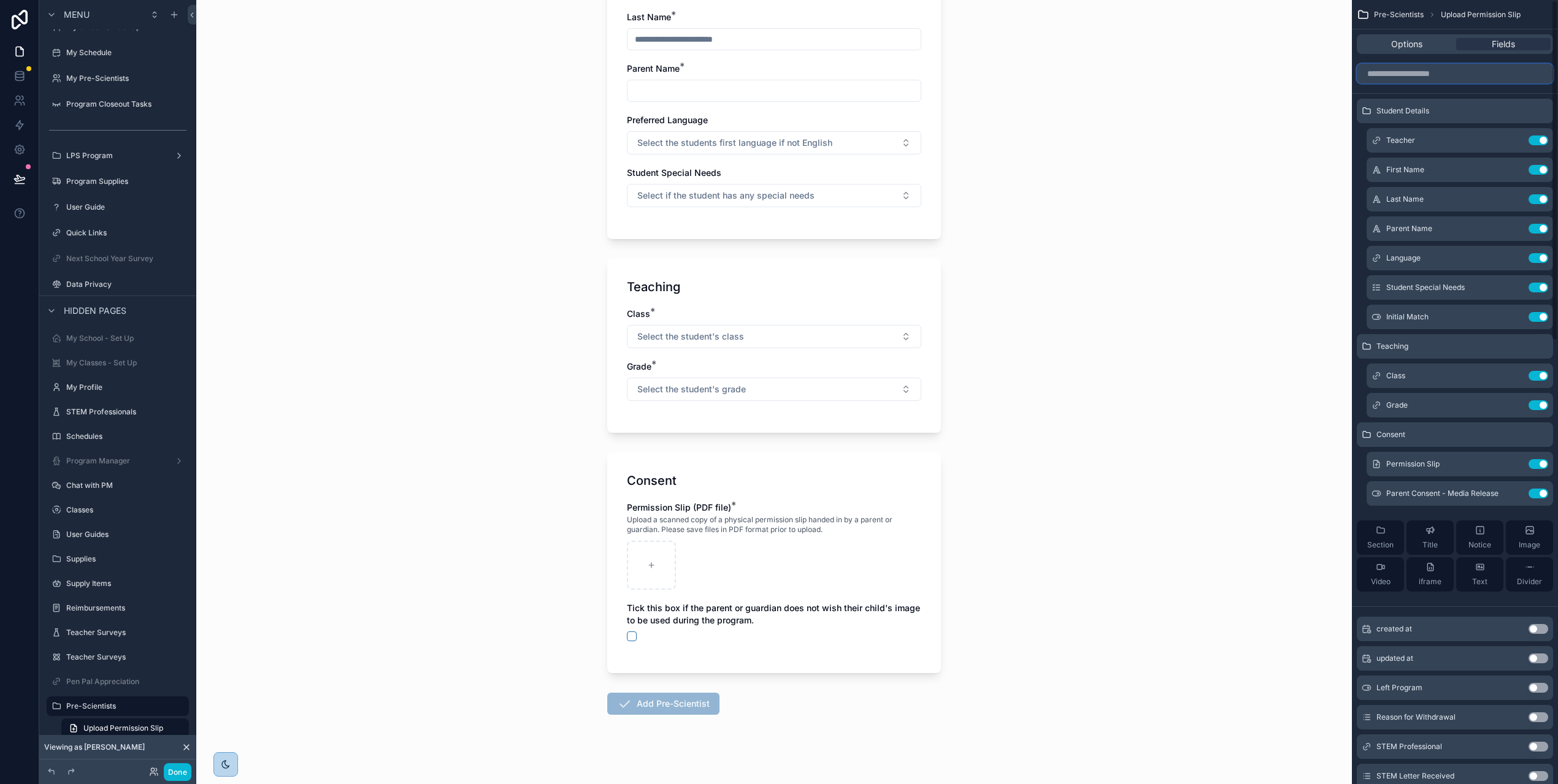
click at [1451, 77] on input "scrollable content" at bounding box center [1455, 74] width 196 height 19
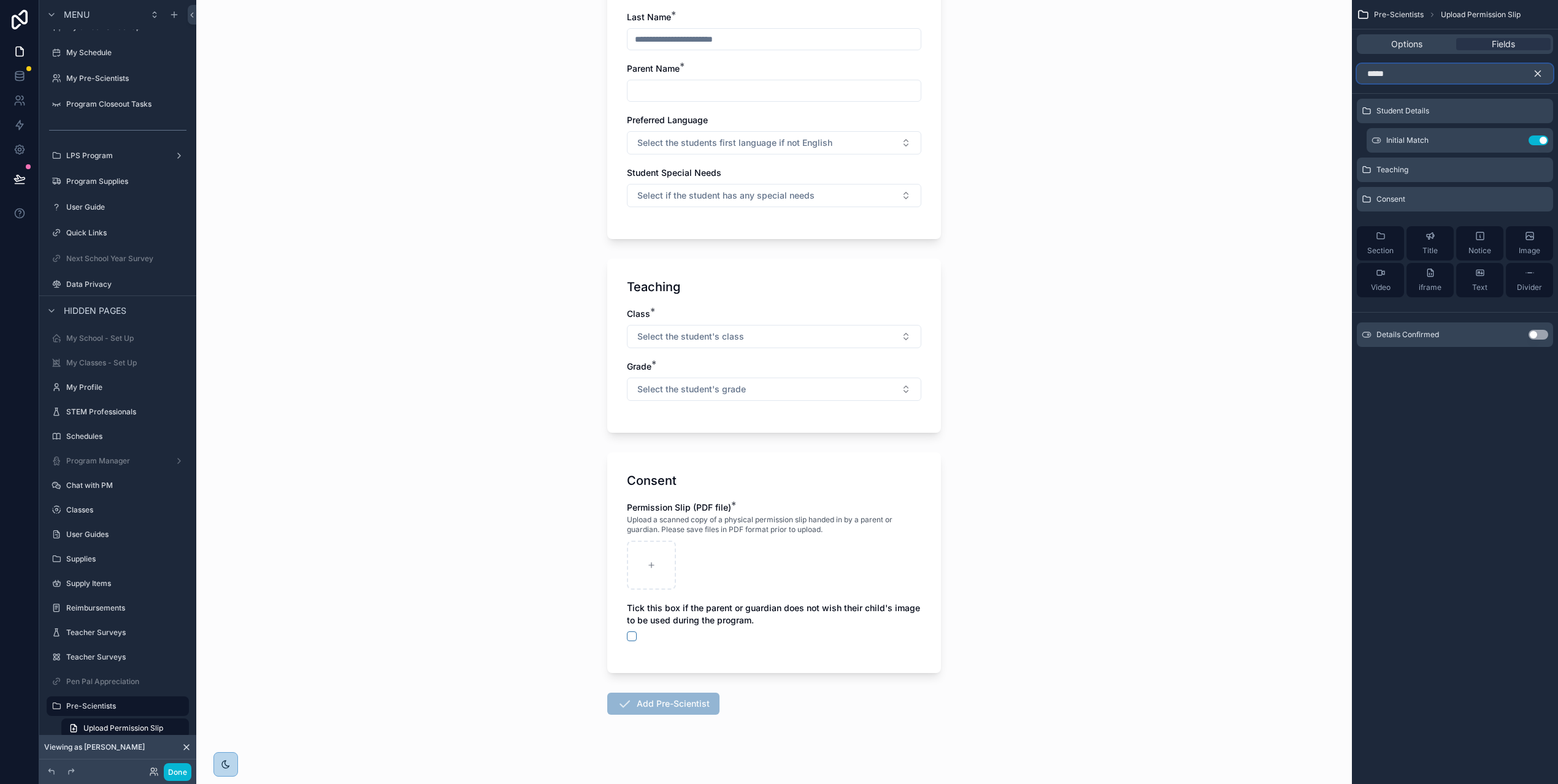
type input "******"
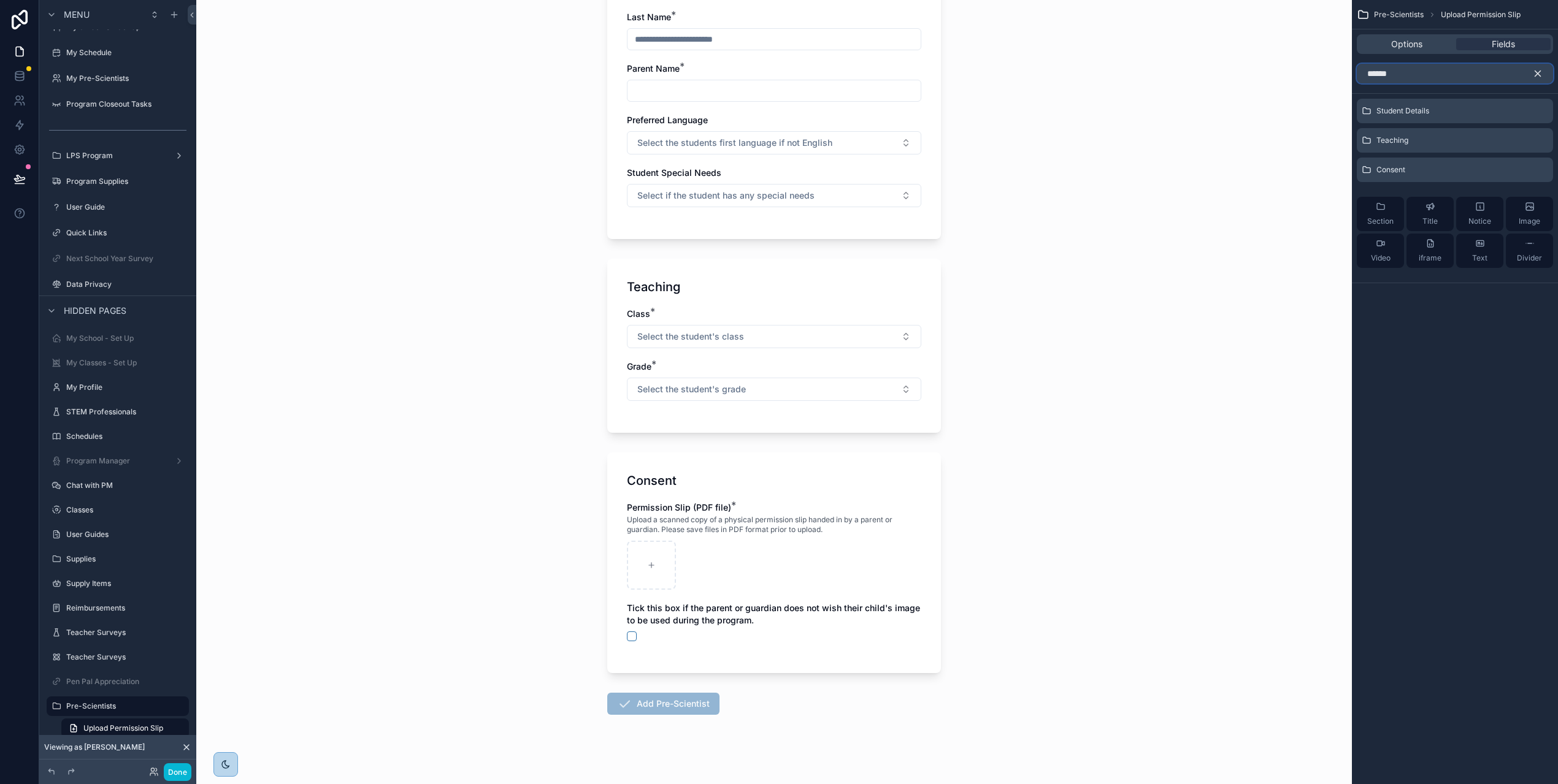
click at [1455, 77] on input "******" at bounding box center [1455, 74] width 196 height 19
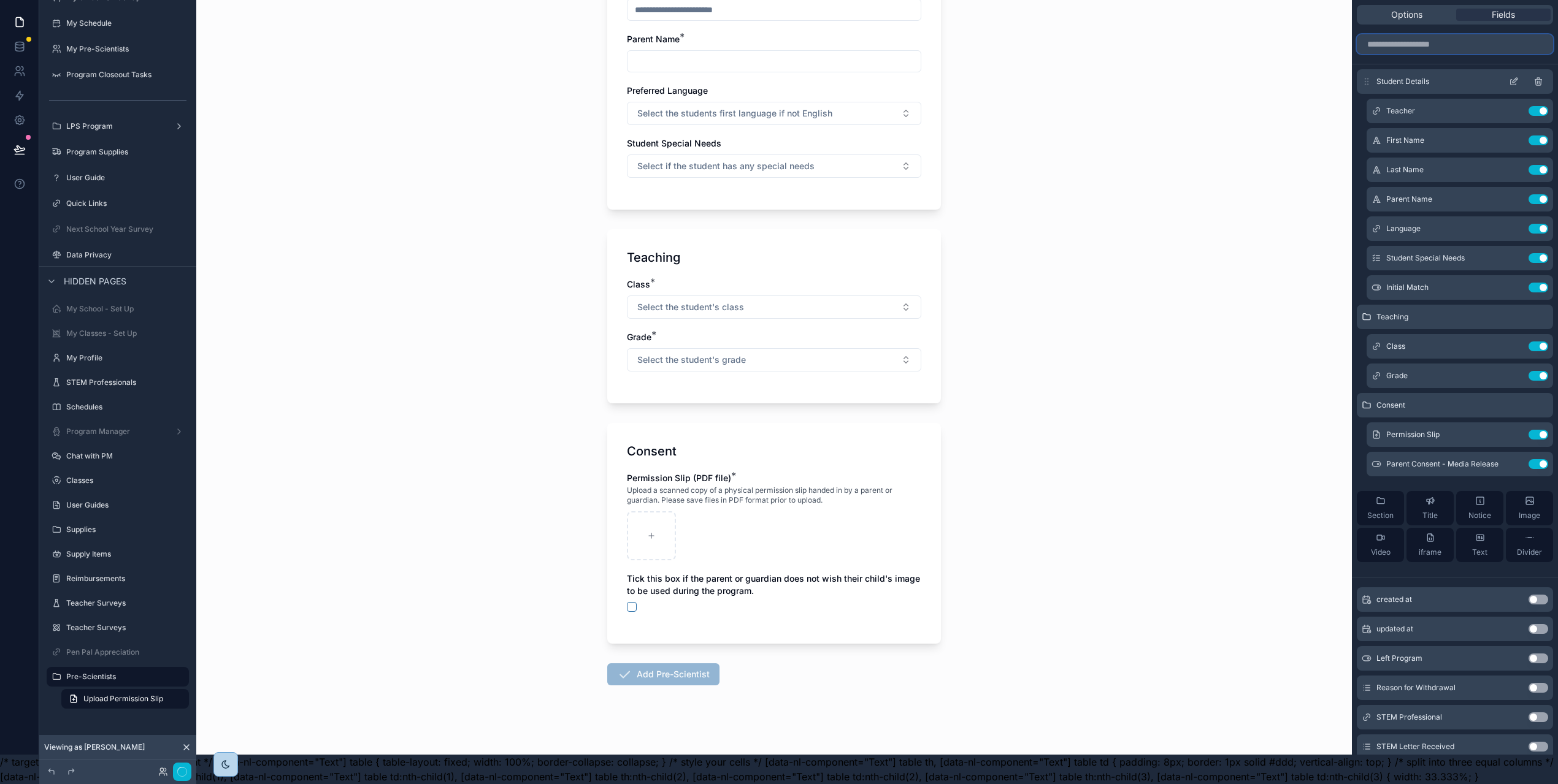
scroll to position [0, 0]
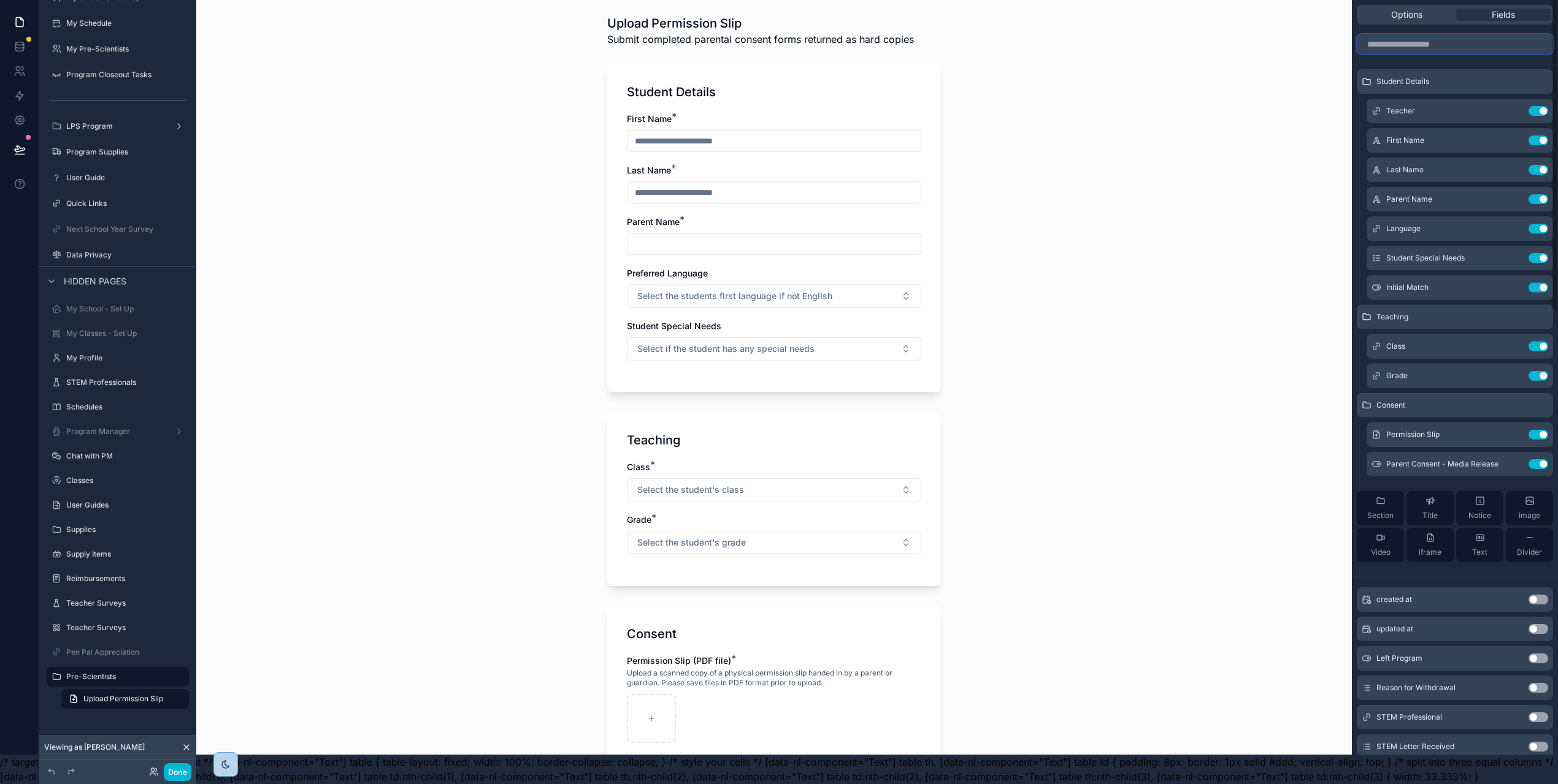
paste input "**********"
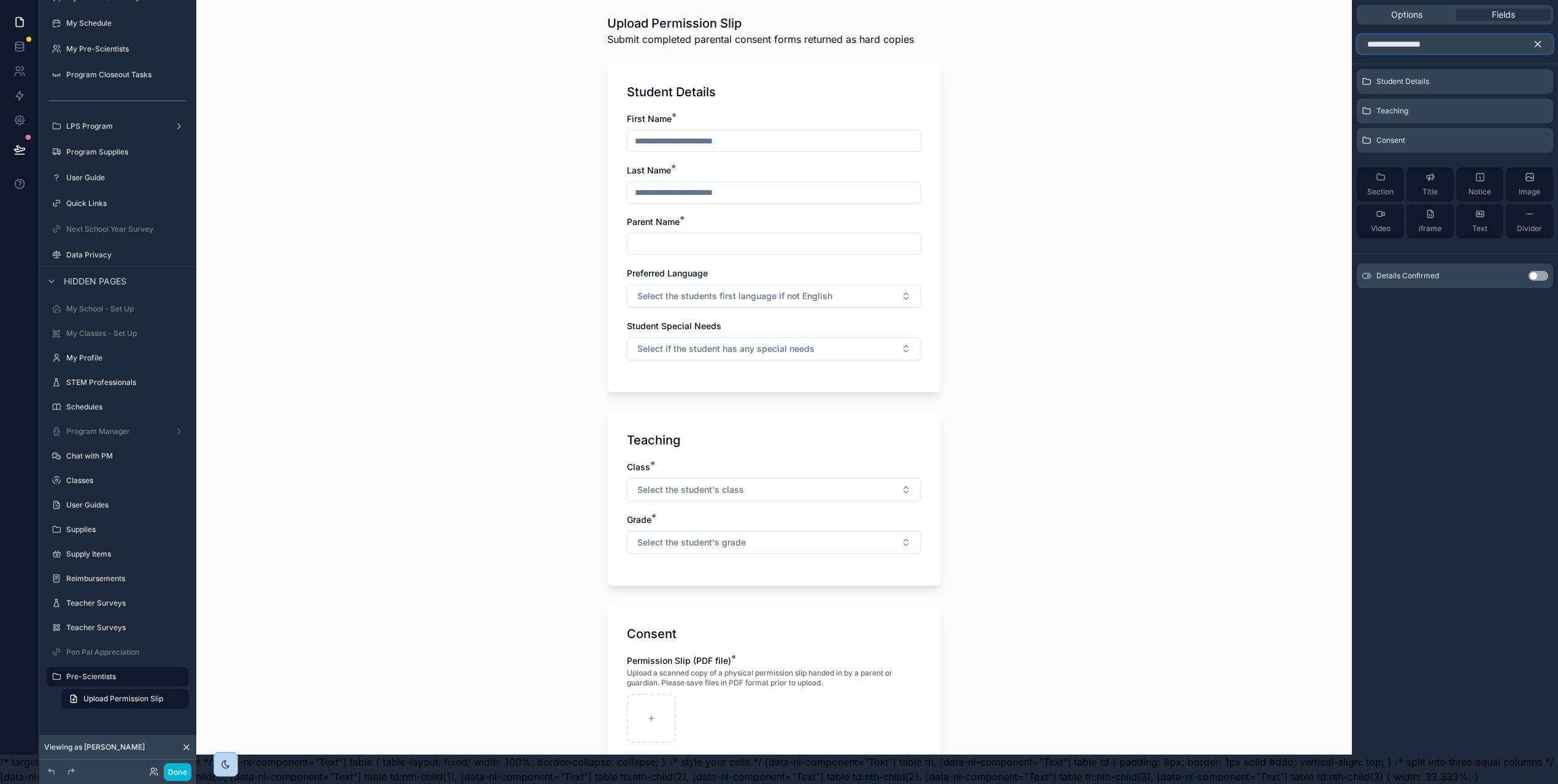
type input "**********"
click at [1545, 271] on button "Use setting" at bounding box center [1538, 275] width 19 height 10
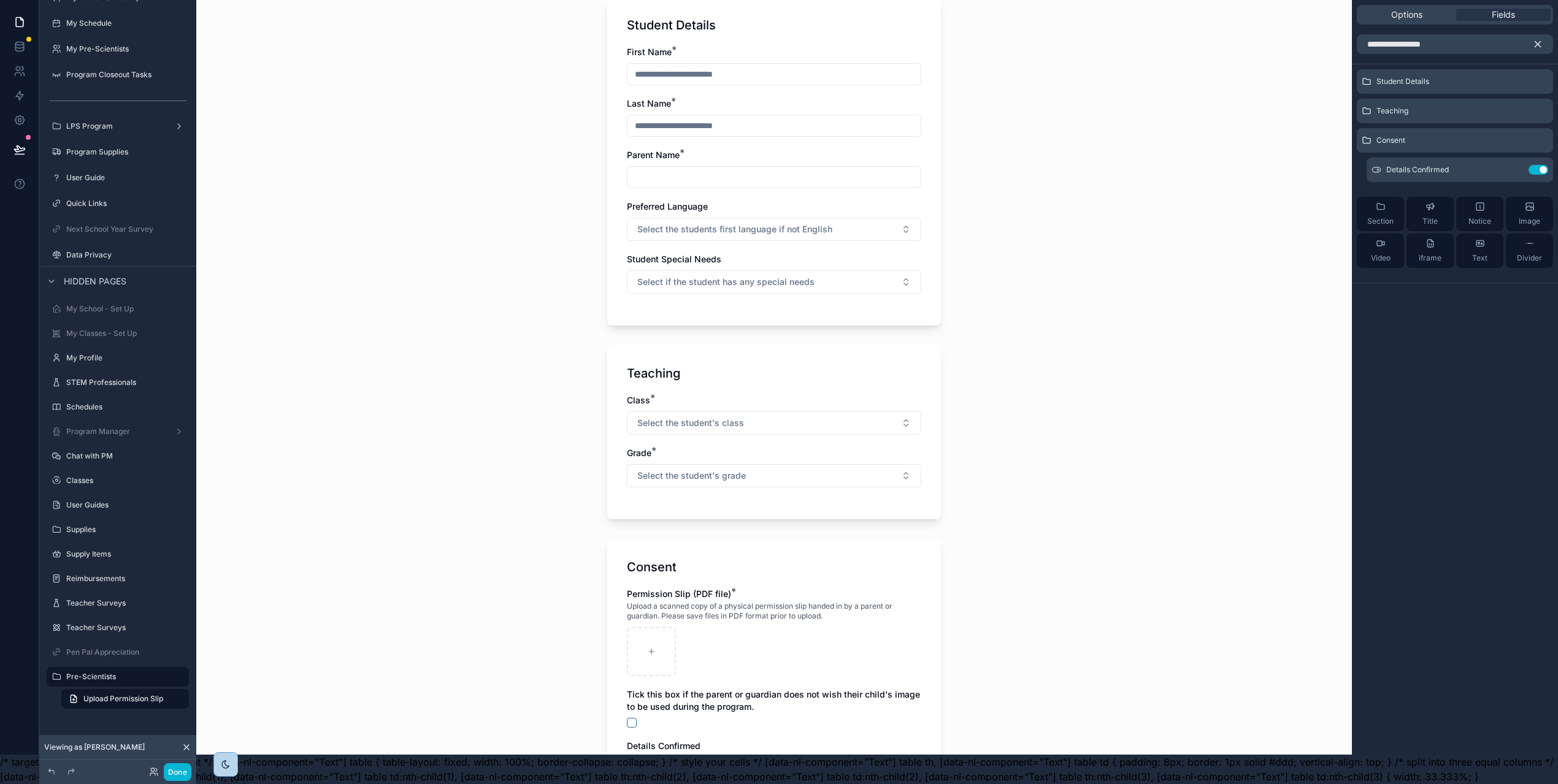
scroll to position [222, 0]
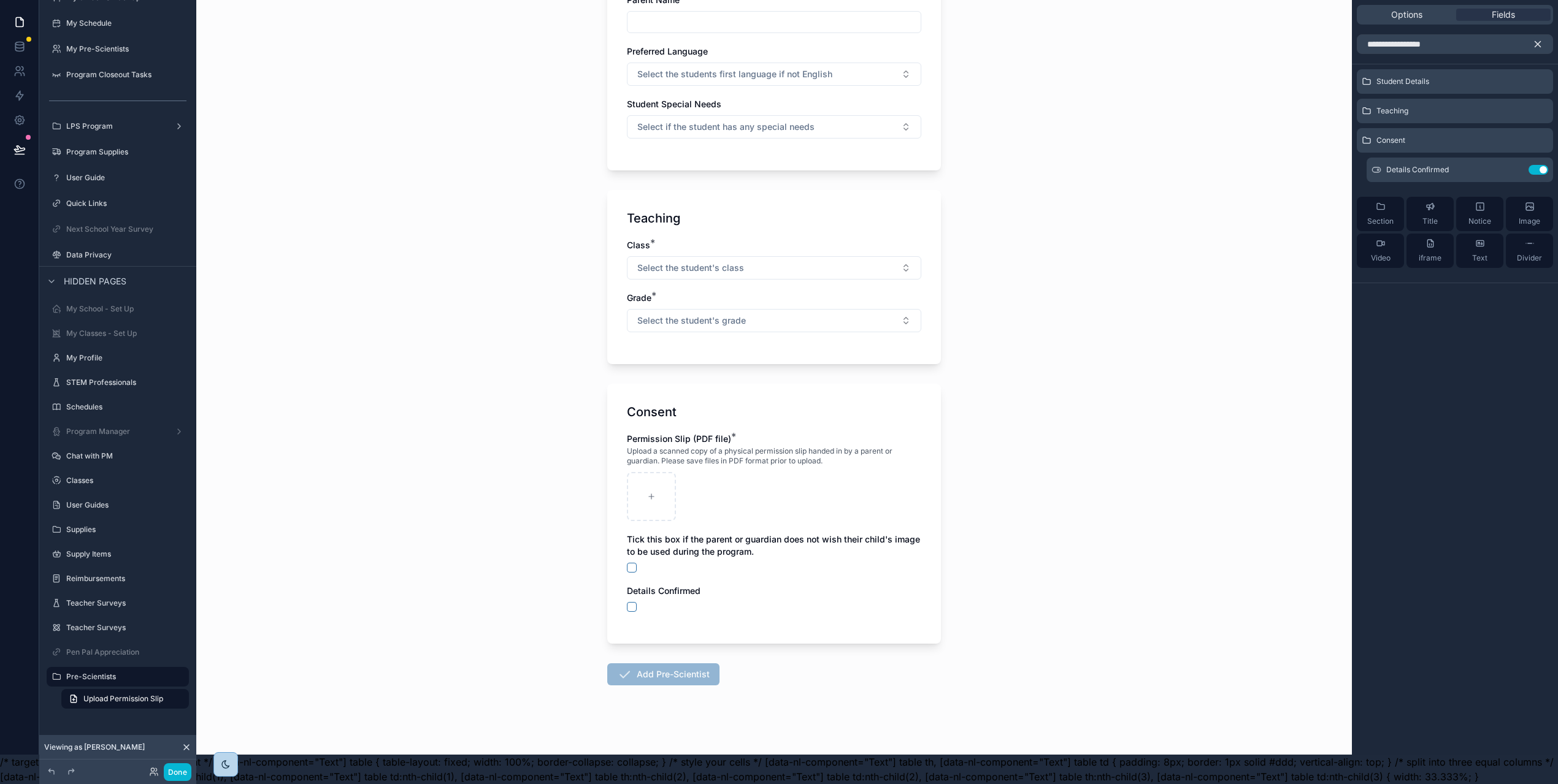
click at [1541, 42] on icon "scrollable content" at bounding box center [1537, 45] width 6 height 6
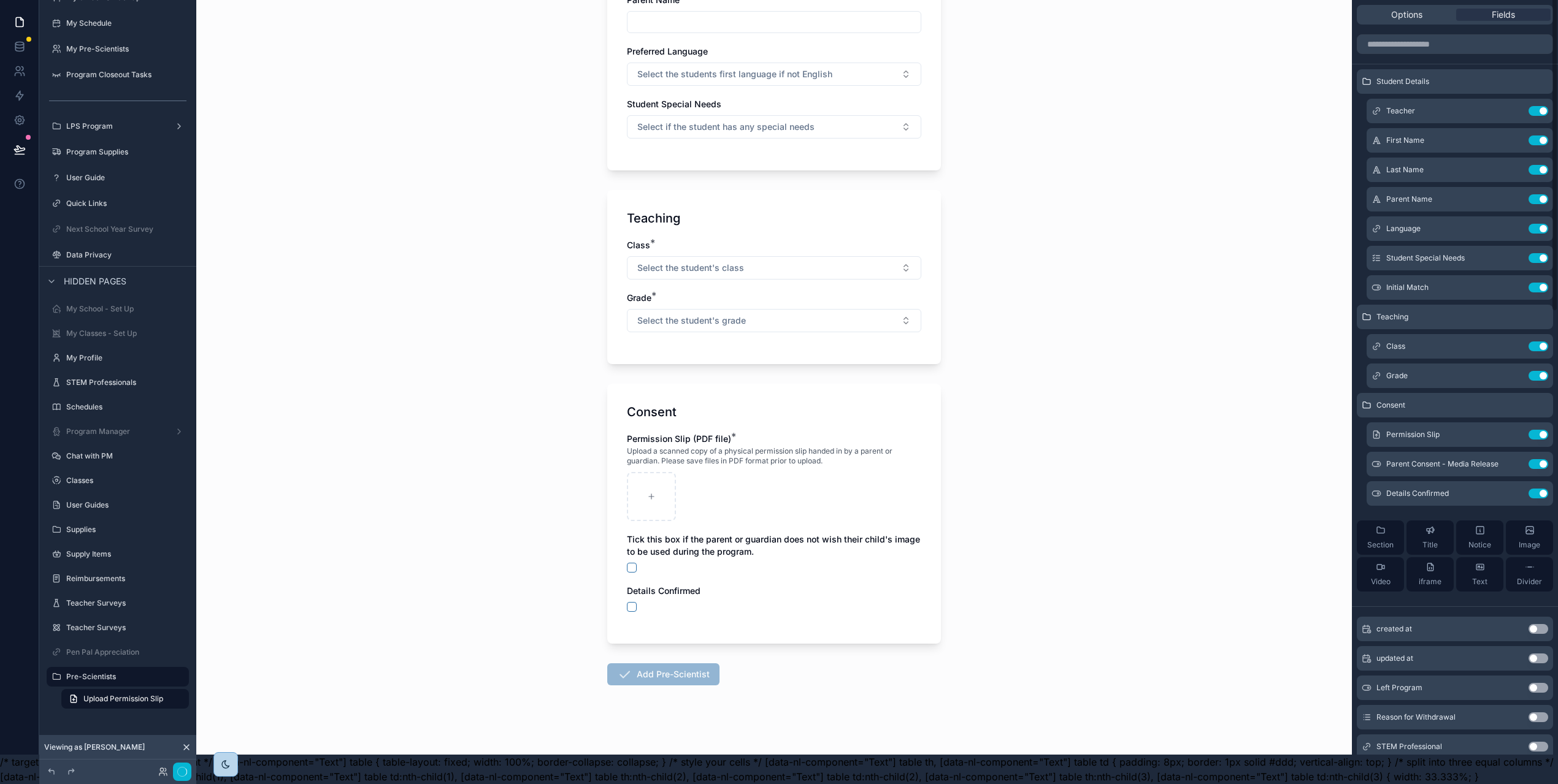
scroll to position [0, 0]
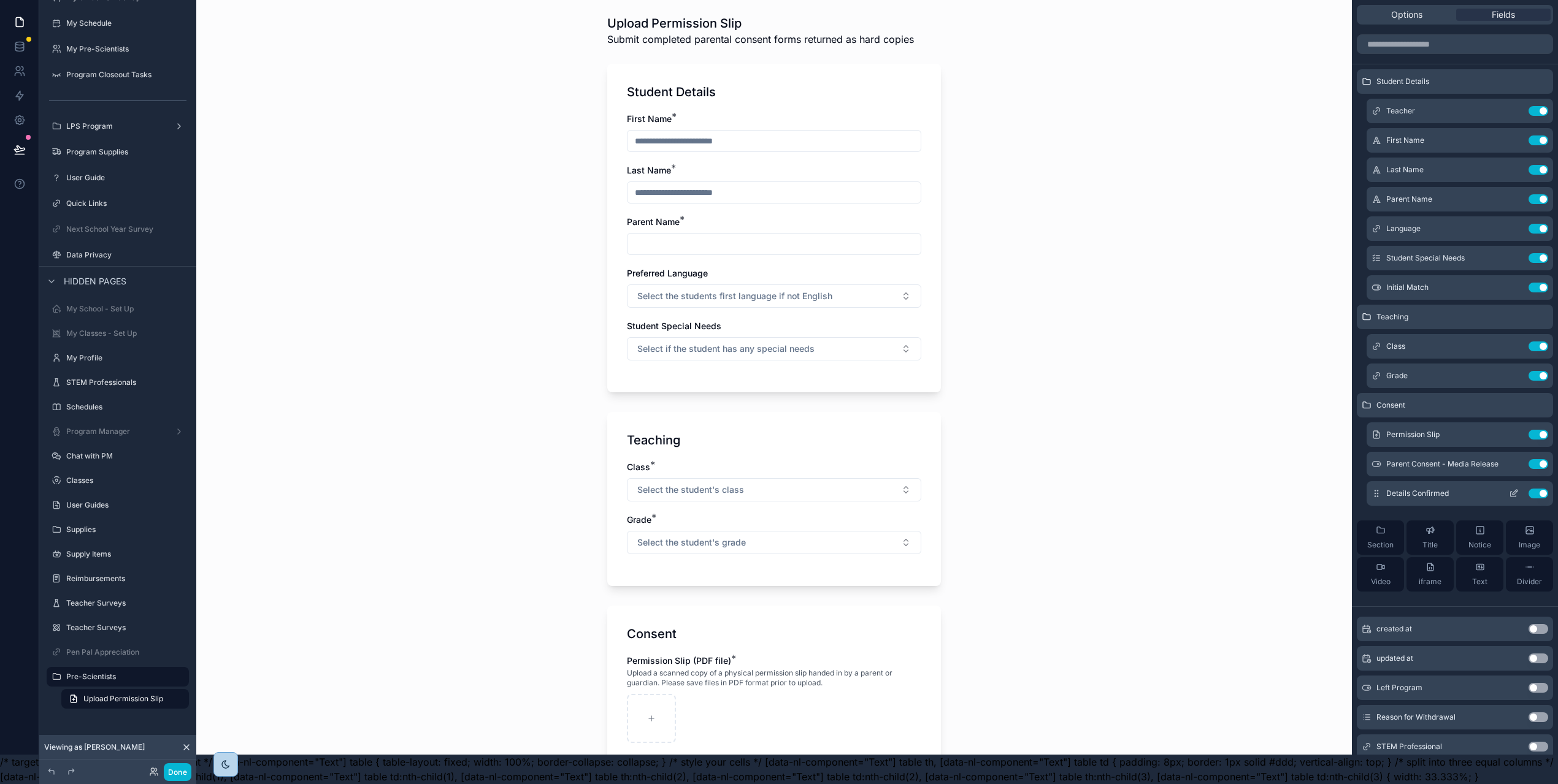
click at [1517, 488] on icon "scrollable content" at bounding box center [1513, 493] width 10 height 10
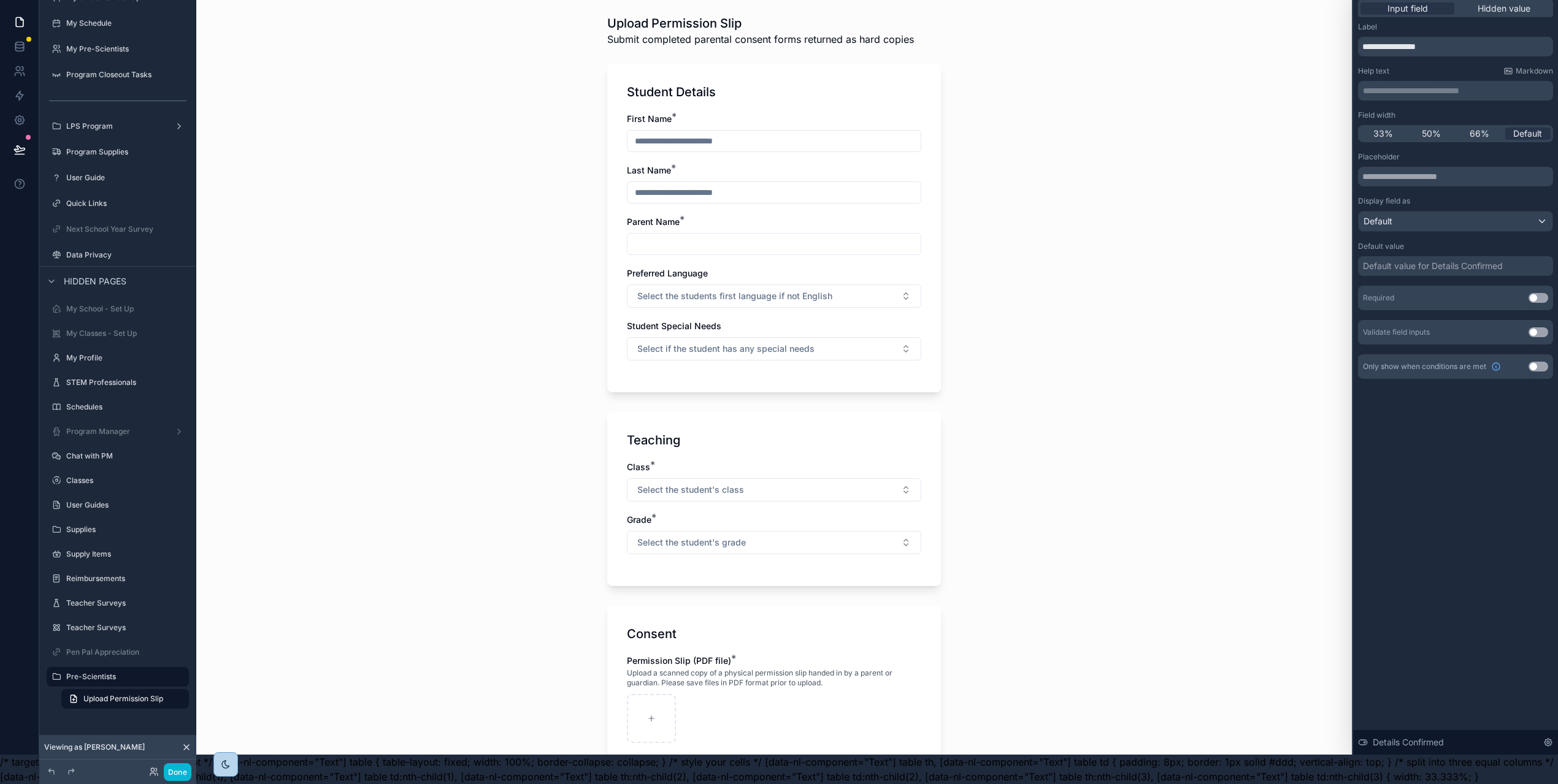
scroll to position [15, 4]
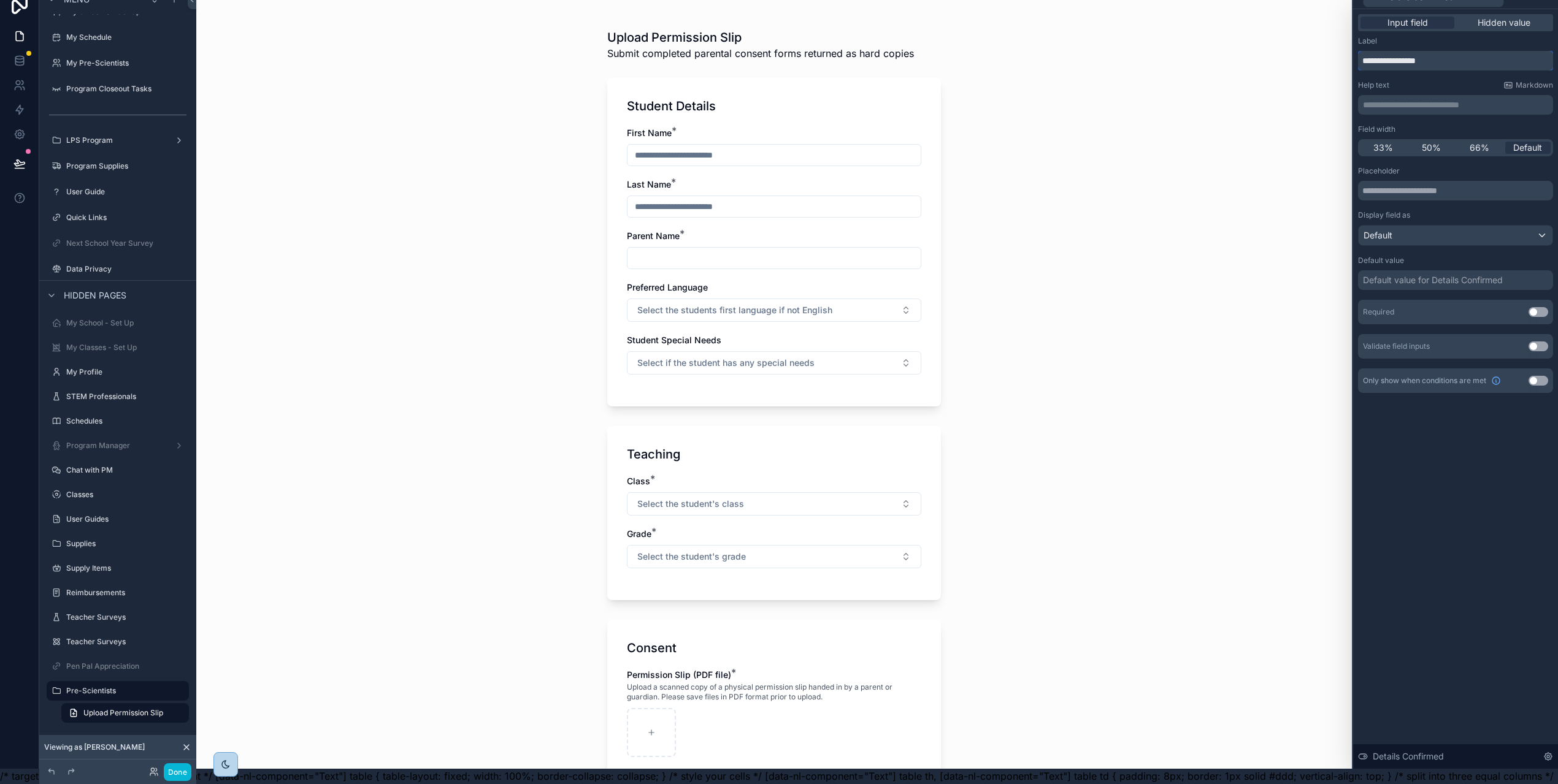
click at [1388, 60] on input "**********" at bounding box center [1455, 61] width 195 height 19
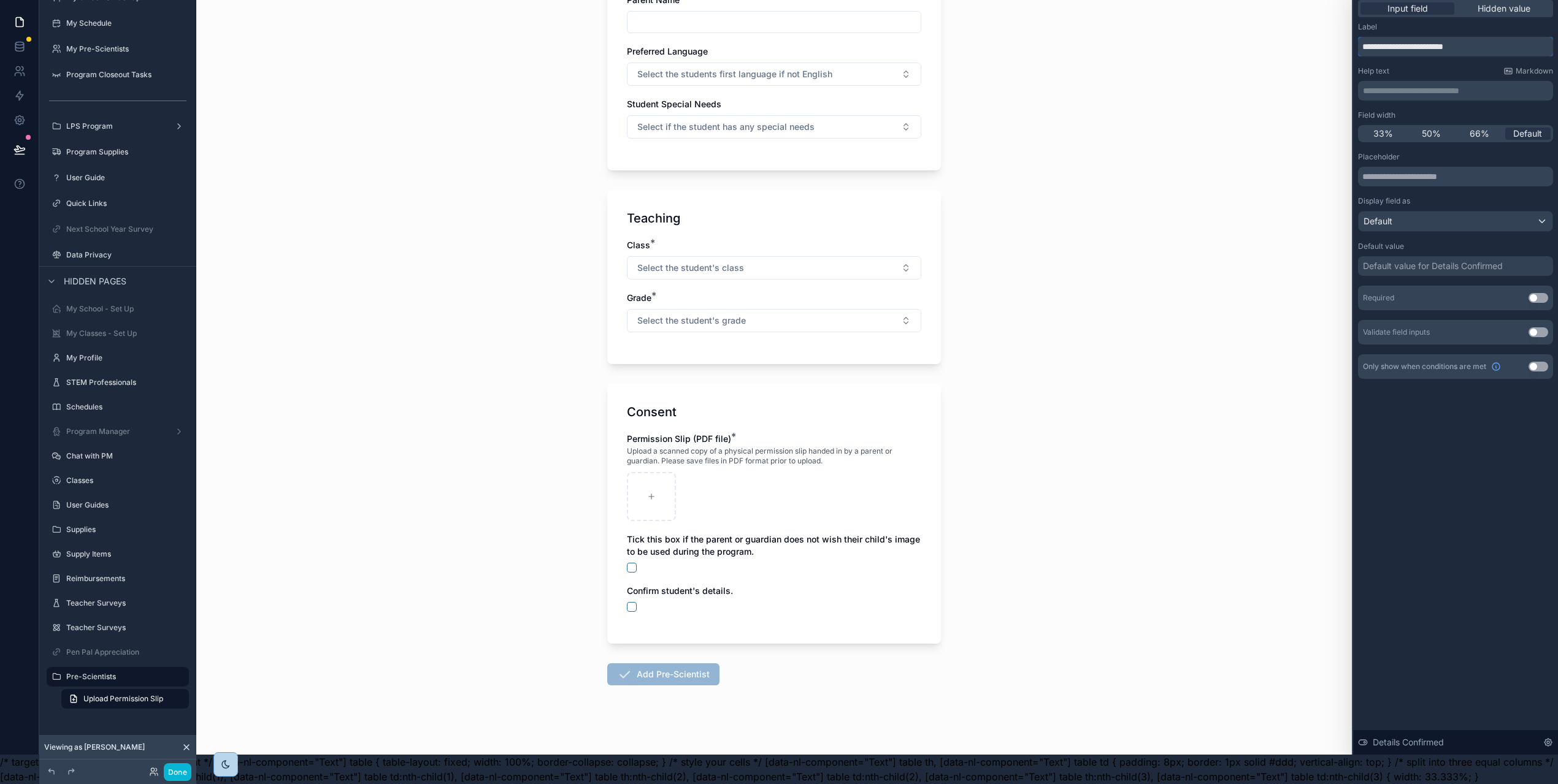
scroll to position [0, 0]
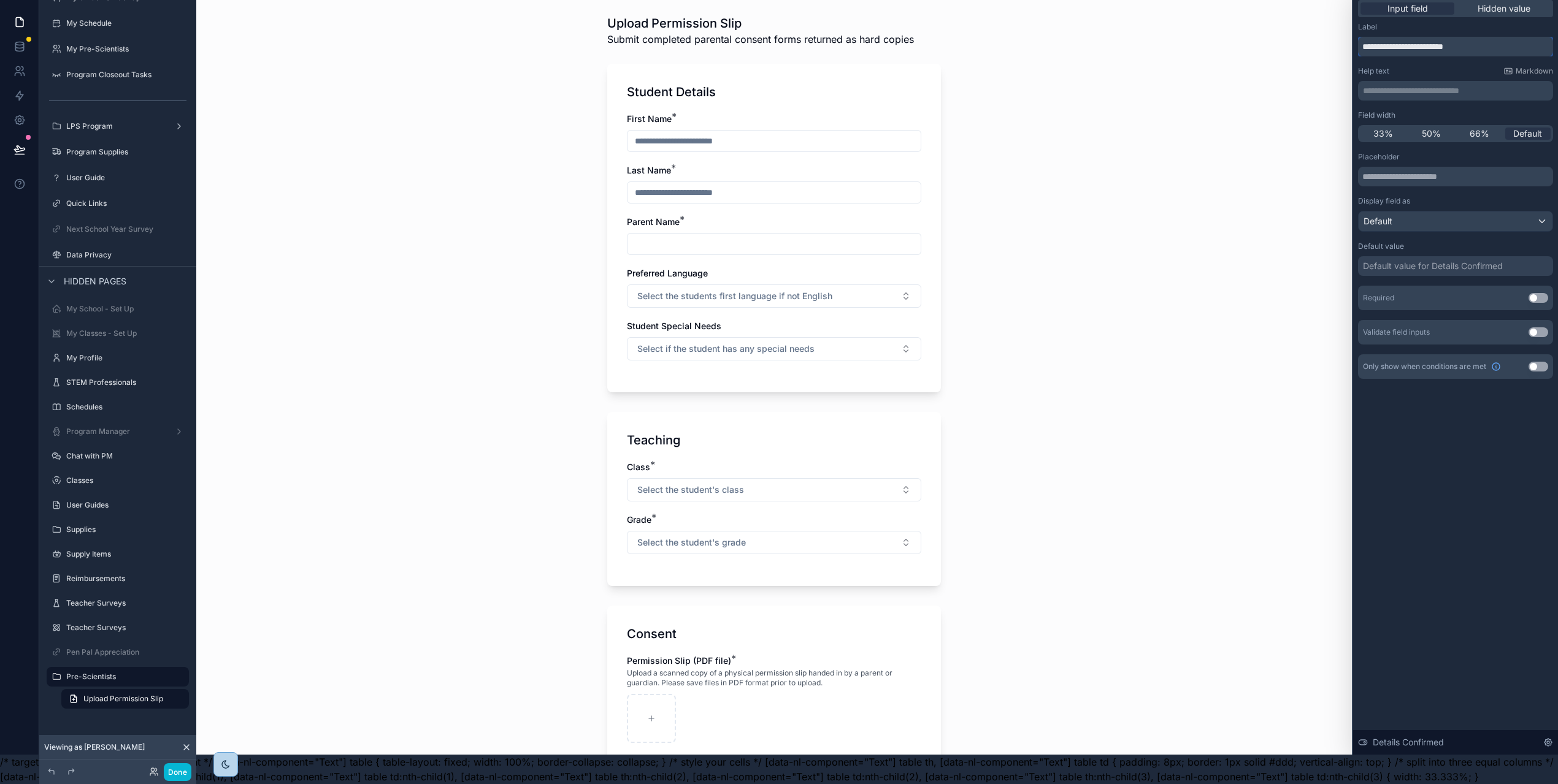
type input "**********"
click at [1435, 85] on p "**********" at bounding box center [1457, 90] width 187 height 12
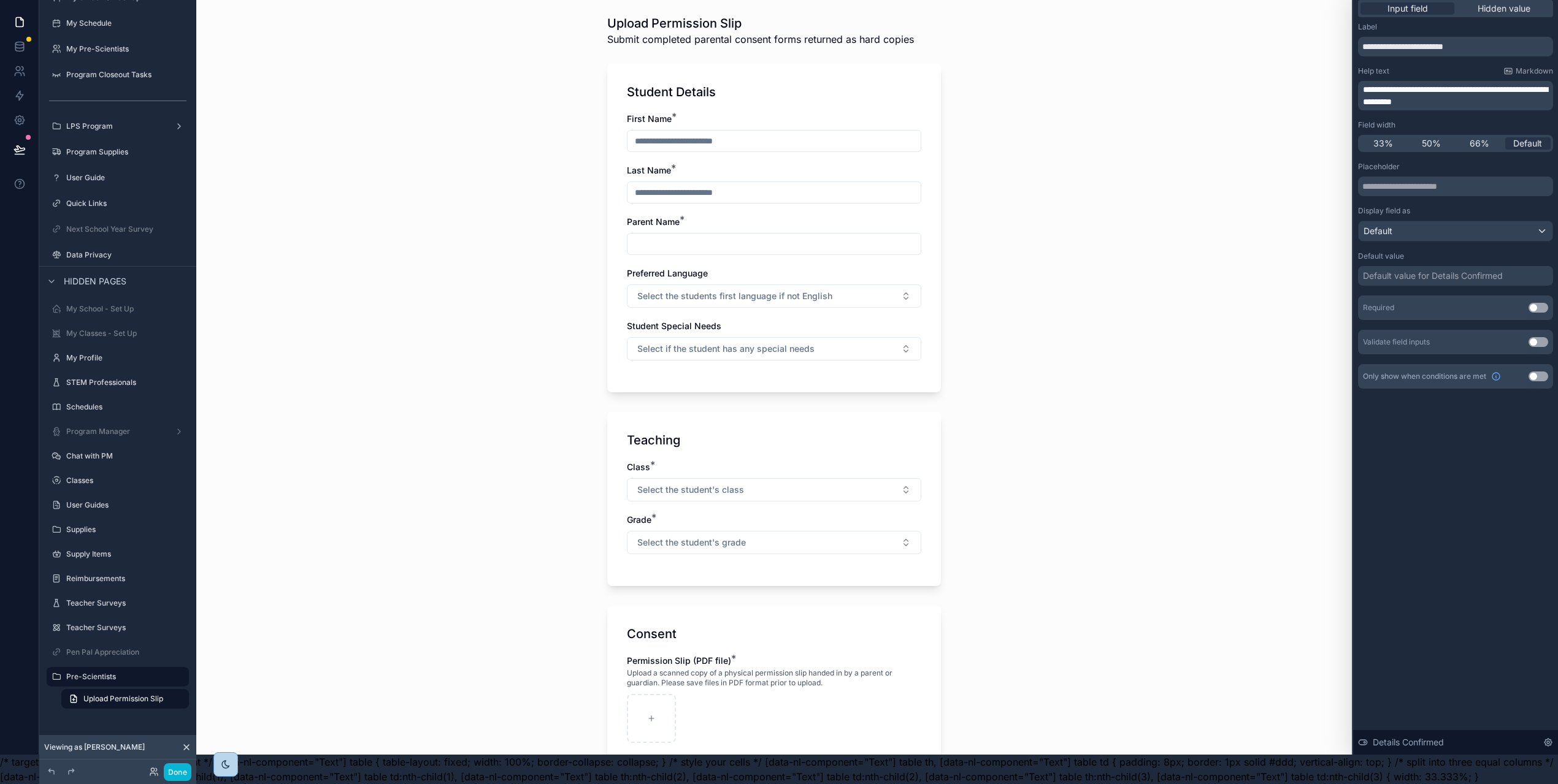
click at [1490, 90] on p "**********" at bounding box center [1457, 96] width 187 height 25
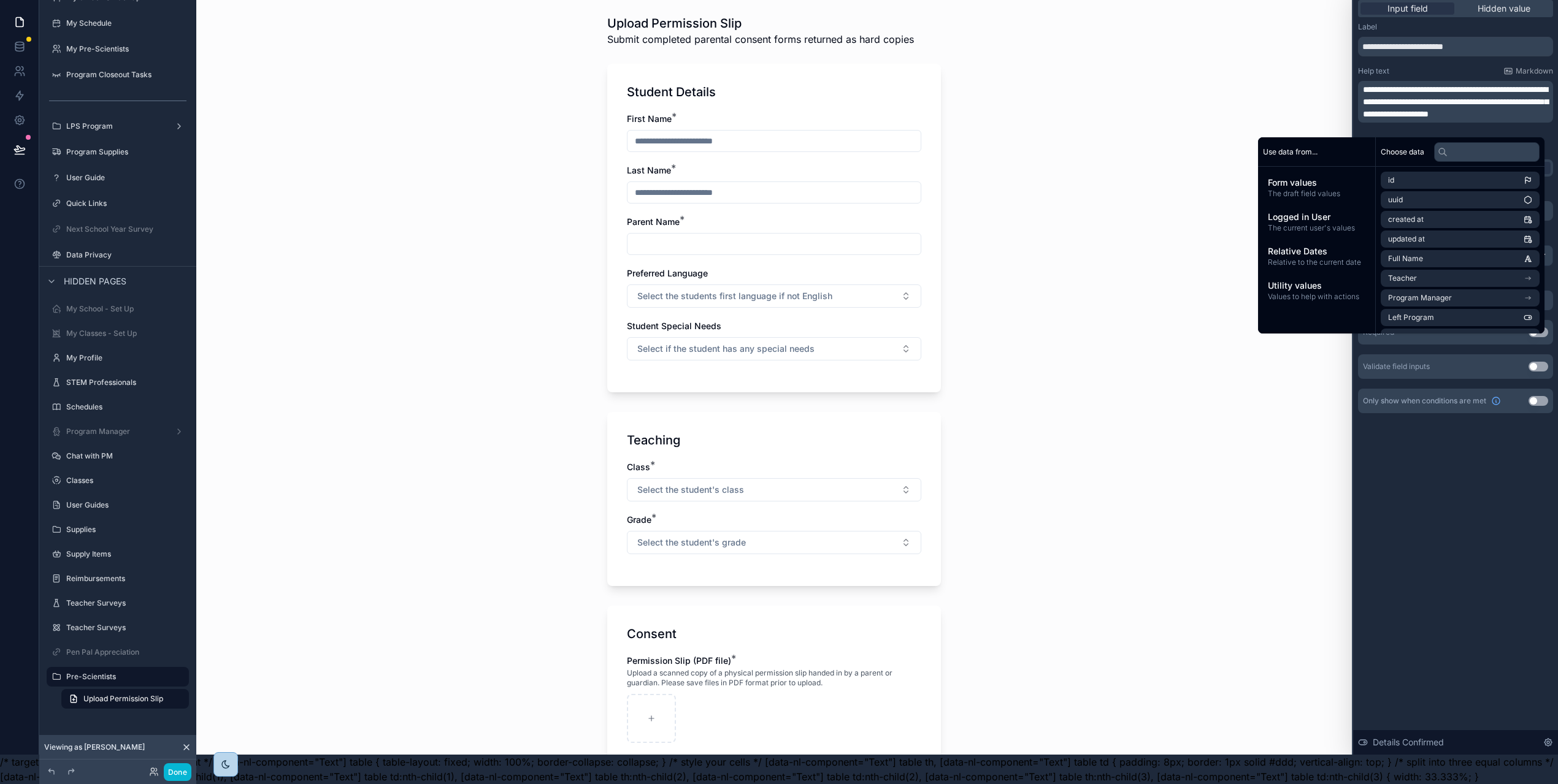
drag, startPoint x: 1224, startPoint y: 111, endPoint x: 1202, endPoint y: 110, distance: 22.0
click at [1223, 112] on div "Upload Permission Slip Submit completed parental consent forms returned as hard…" at bounding box center [774, 362] width 1155 height 784
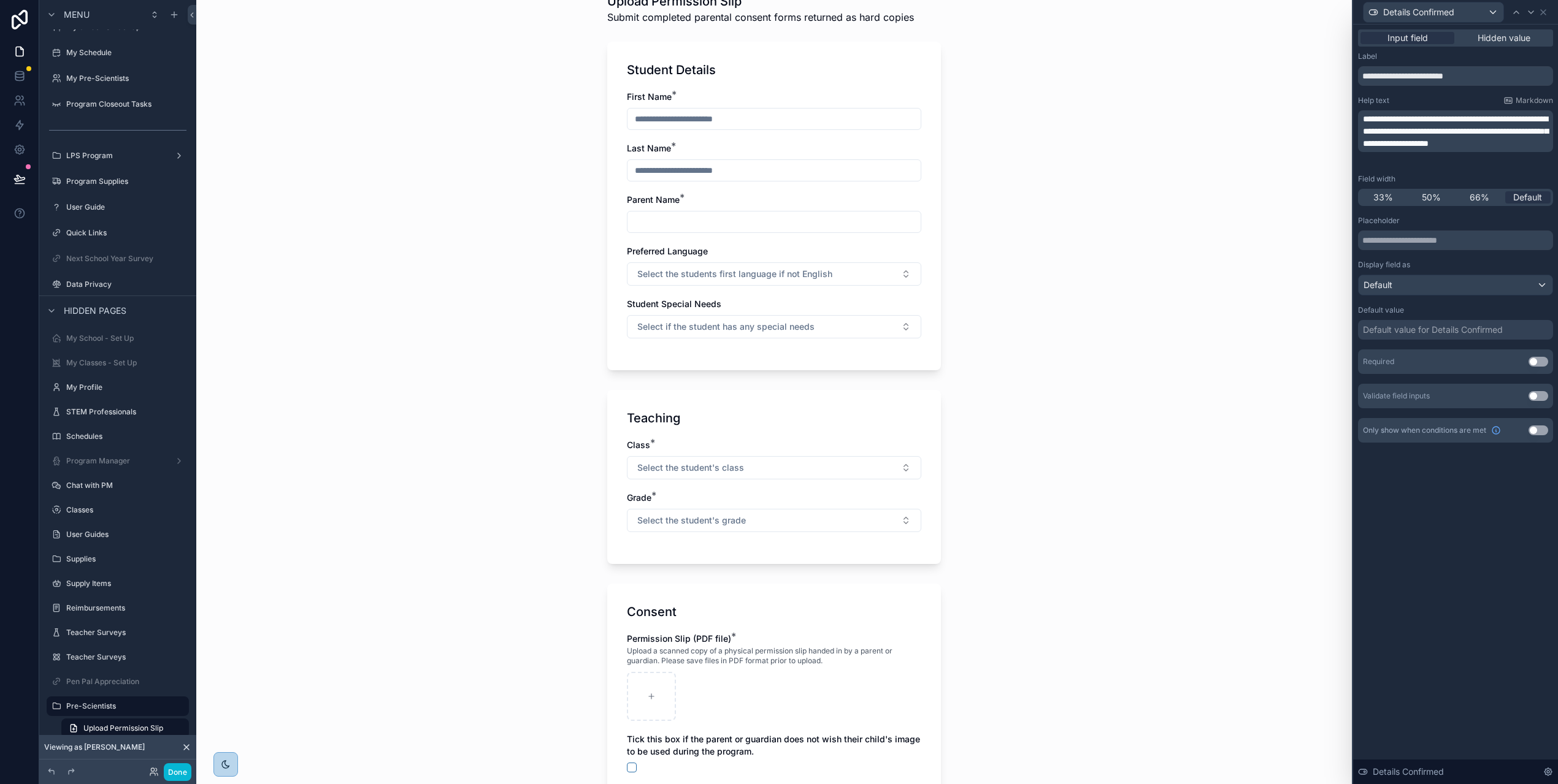
scroll to position [240, 0]
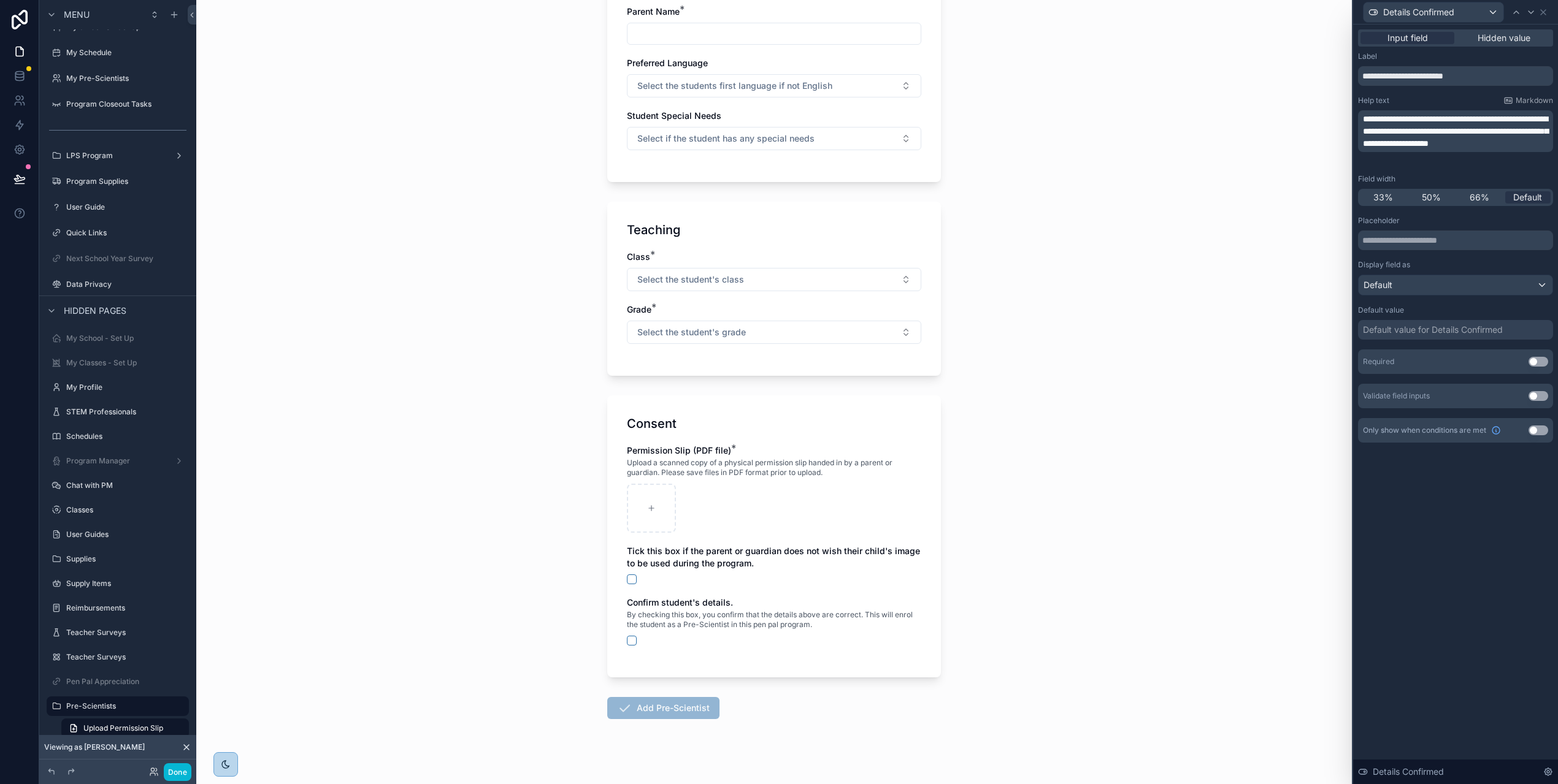
click at [1440, 150] on p "**********" at bounding box center [1457, 131] width 187 height 37
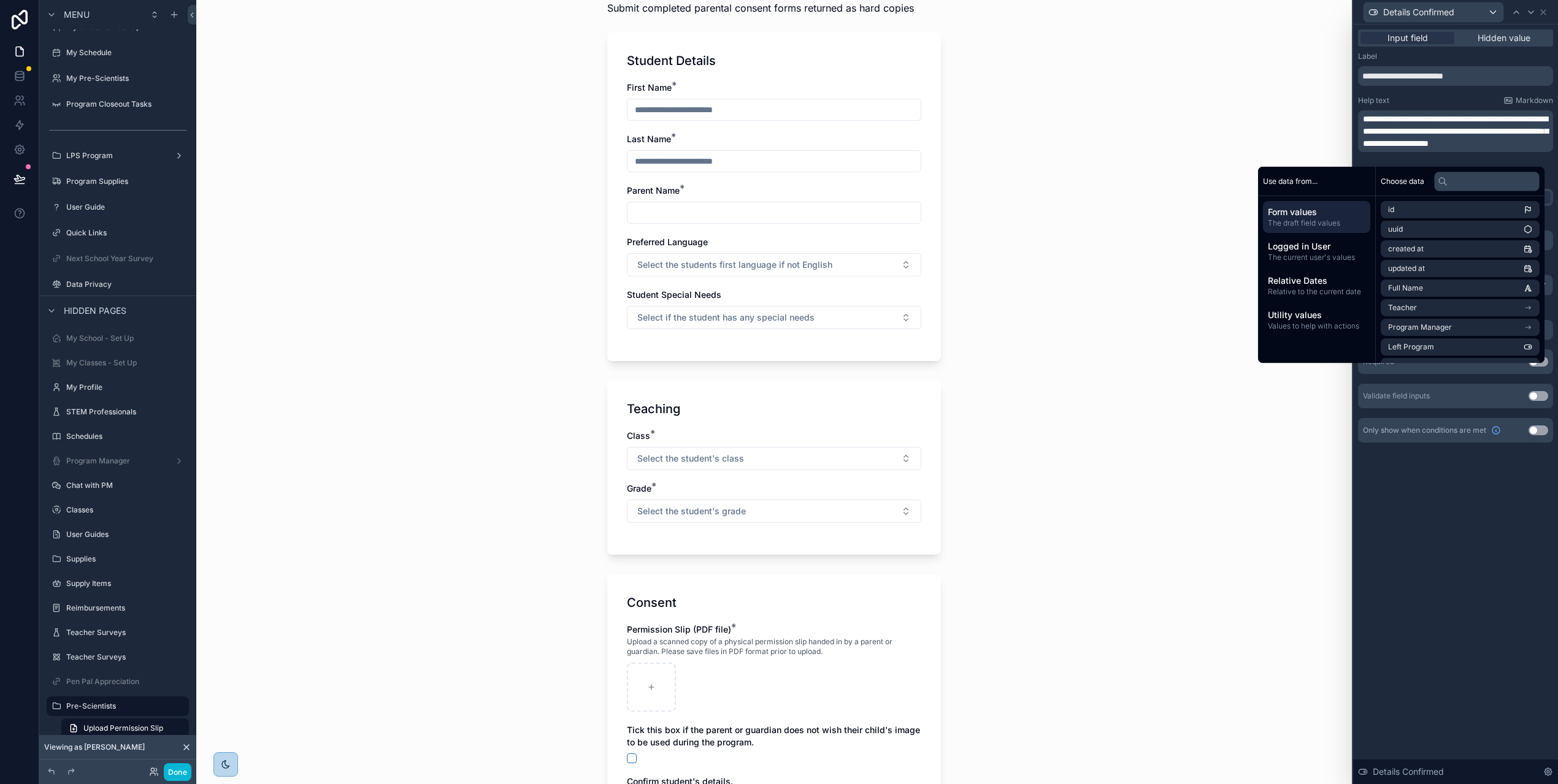
scroll to position [0, 0]
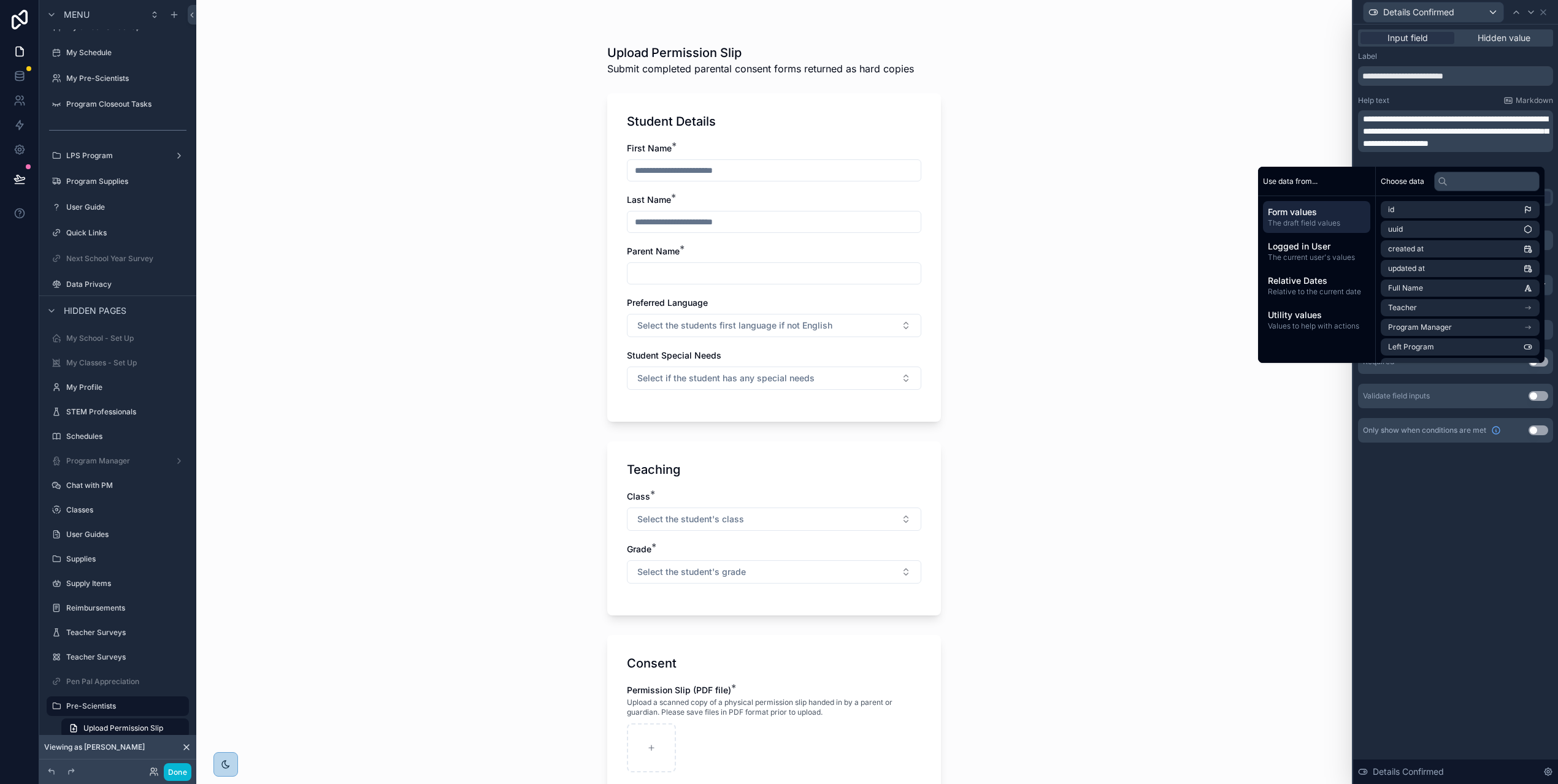
click at [1523, 119] on span "**********" at bounding box center [1455, 130] width 185 height 33
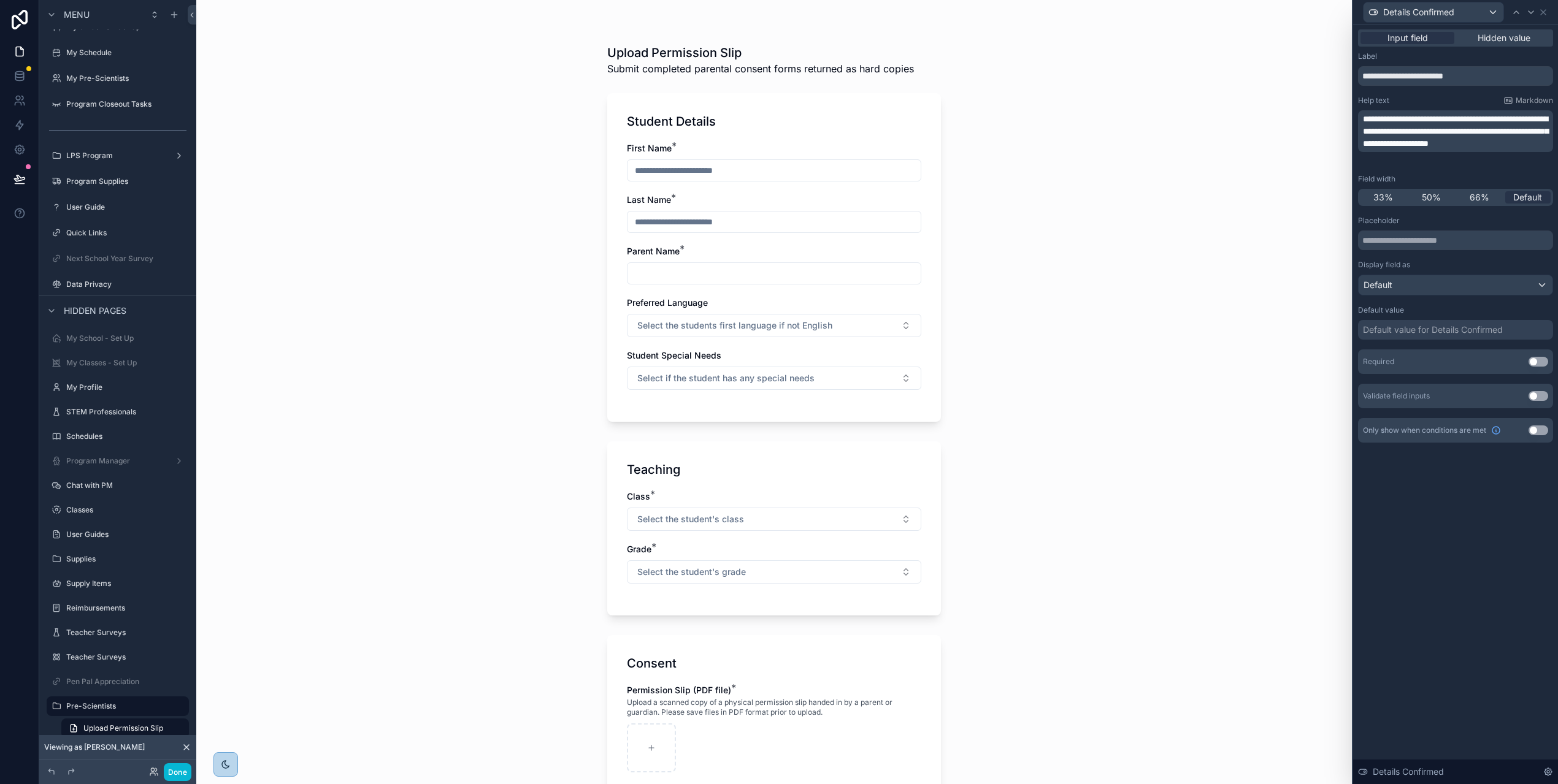
click at [1113, 146] on div "Upload Permission Slip Submit completed parental consent forms returned as hard…" at bounding box center [774, 392] width 1155 height 784
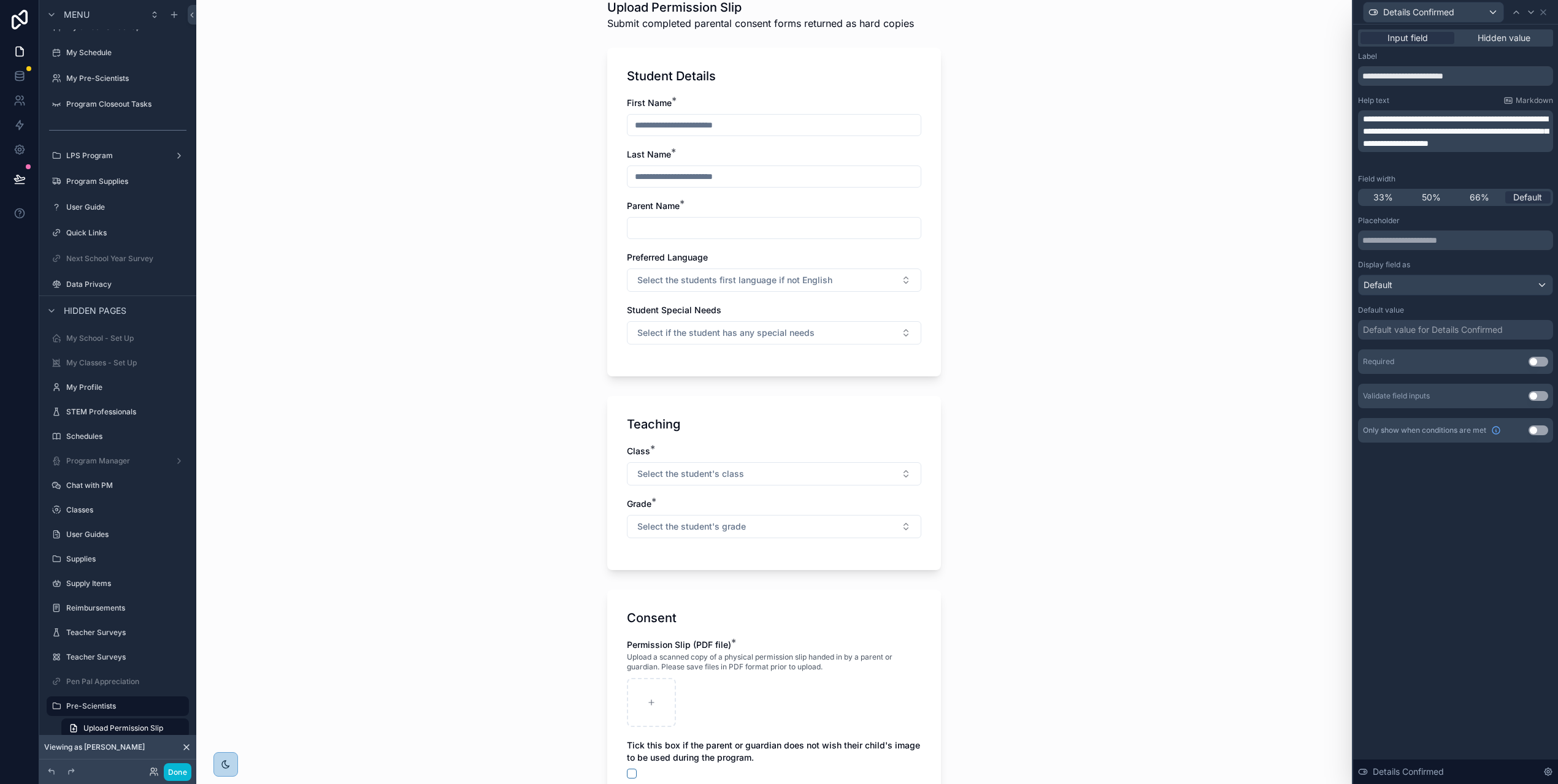
scroll to position [244, 0]
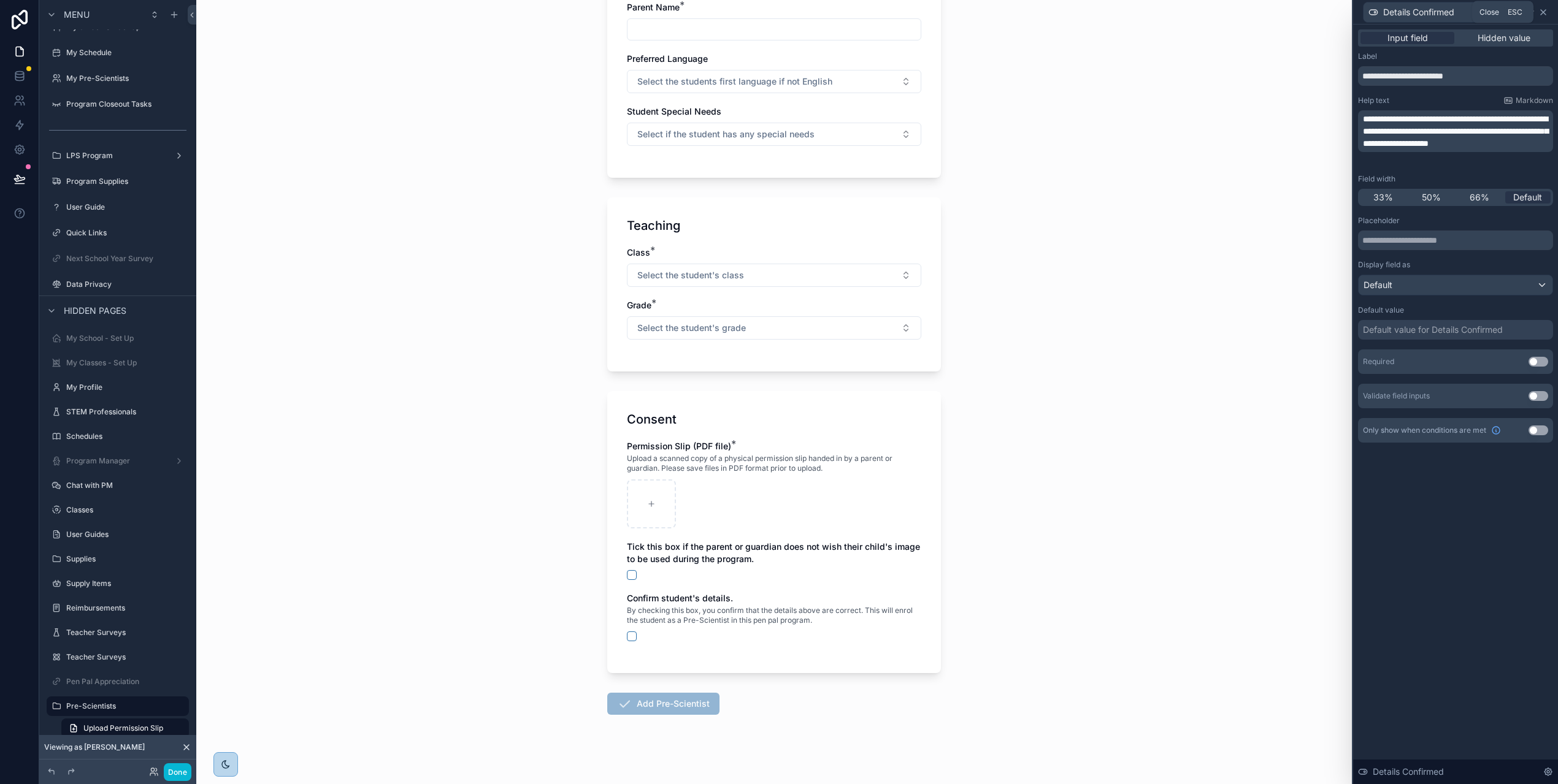
click at [1548, 14] on icon at bounding box center [1542, 12] width 10 height 10
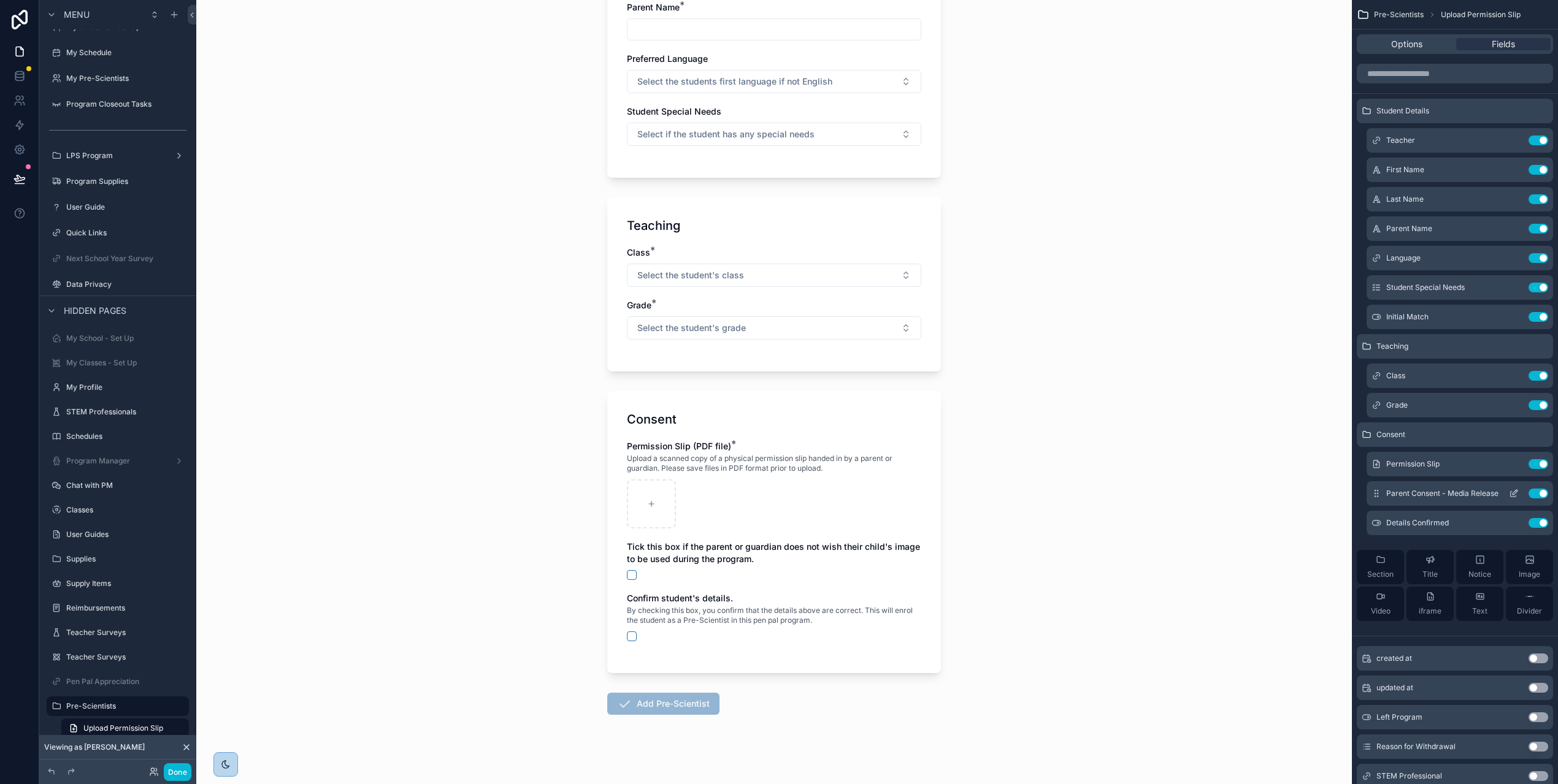
click at [1517, 493] on icon "scrollable content" at bounding box center [1515, 492] width 5 height 5
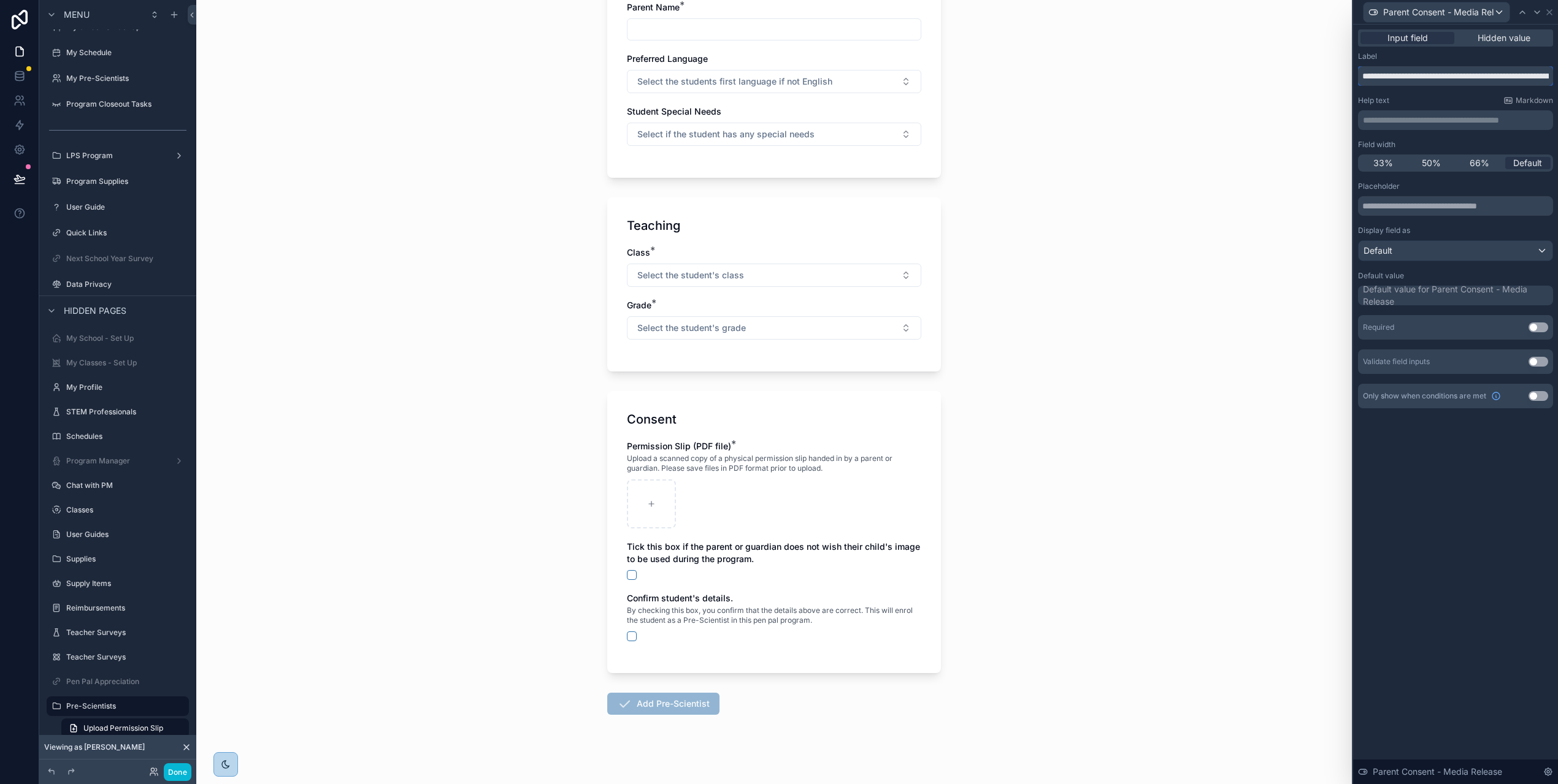
click at [1549, 76] on input "**********" at bounding box center [1455, 76] width 195 height 19
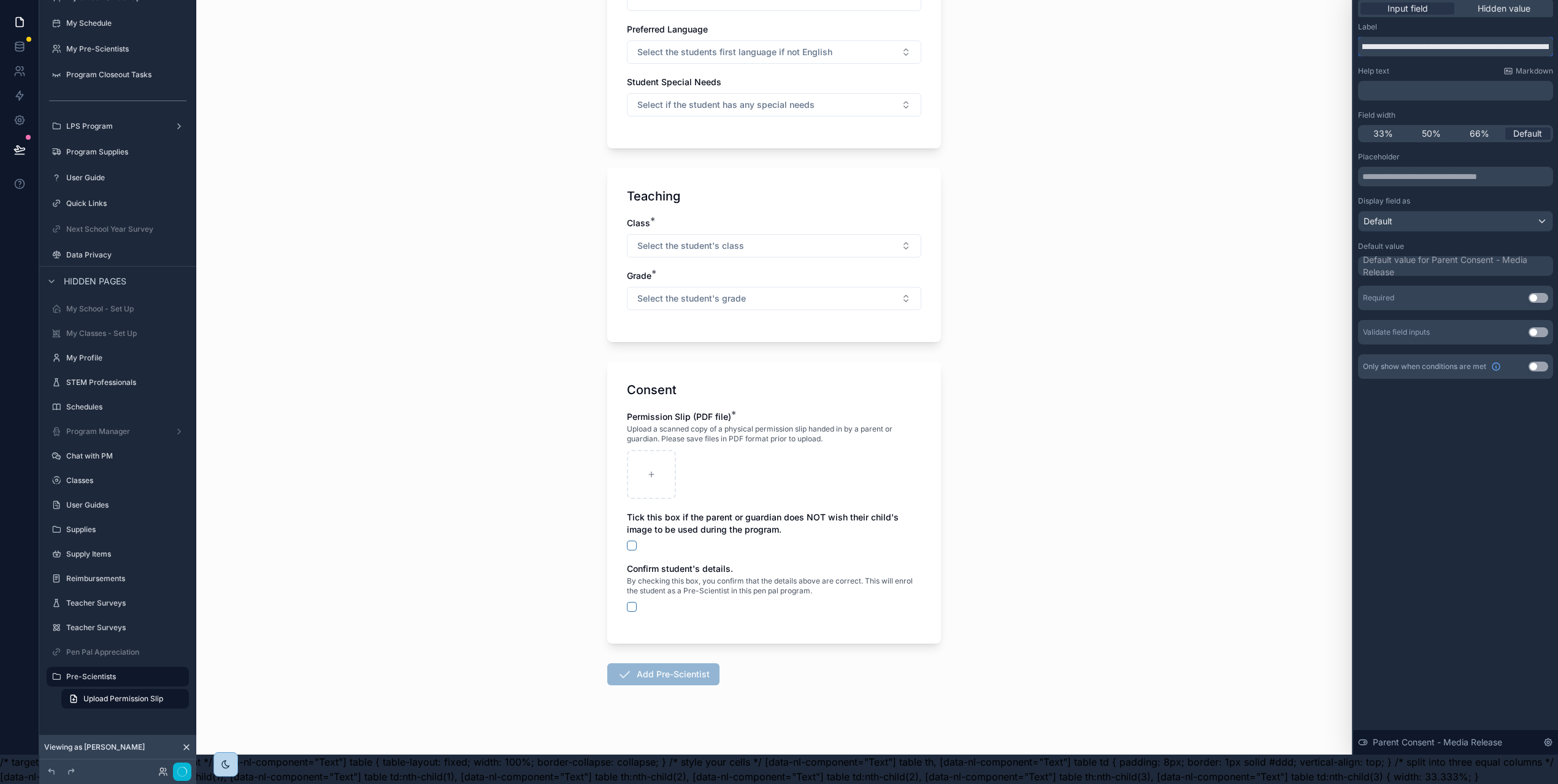
scroll to position [0, 0]
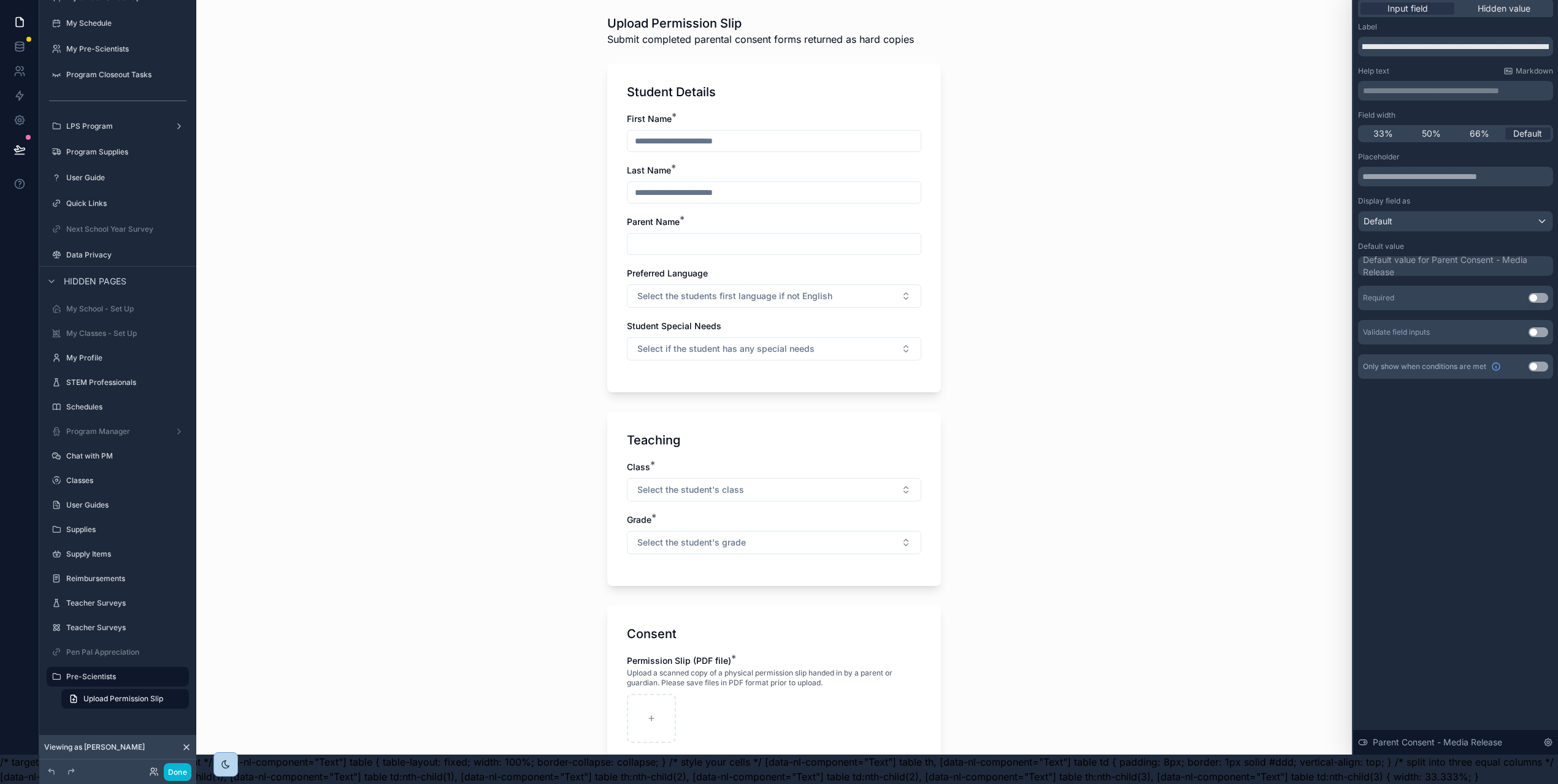
drag, startPoint x: 1217, startPoint y: 202, endPoint x: 1209, endPoint y: 209, distance: 10.6
click at [1217, 202] on div "Upload Permission Slip Submit completed parental consent forms returned as hard…" at bounding box center [774, 362] width 1155 height 784
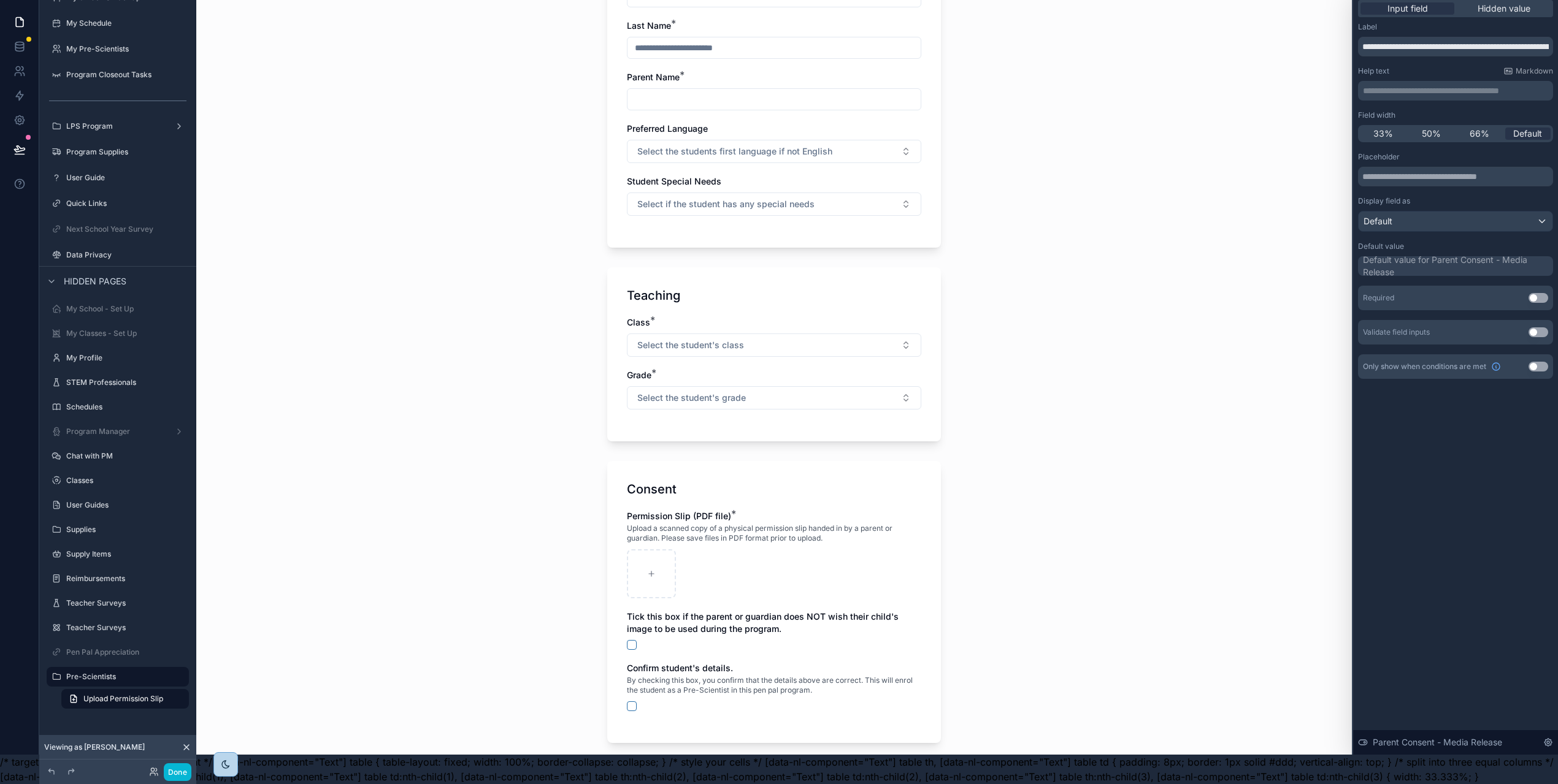
scroll to position [244, 0]
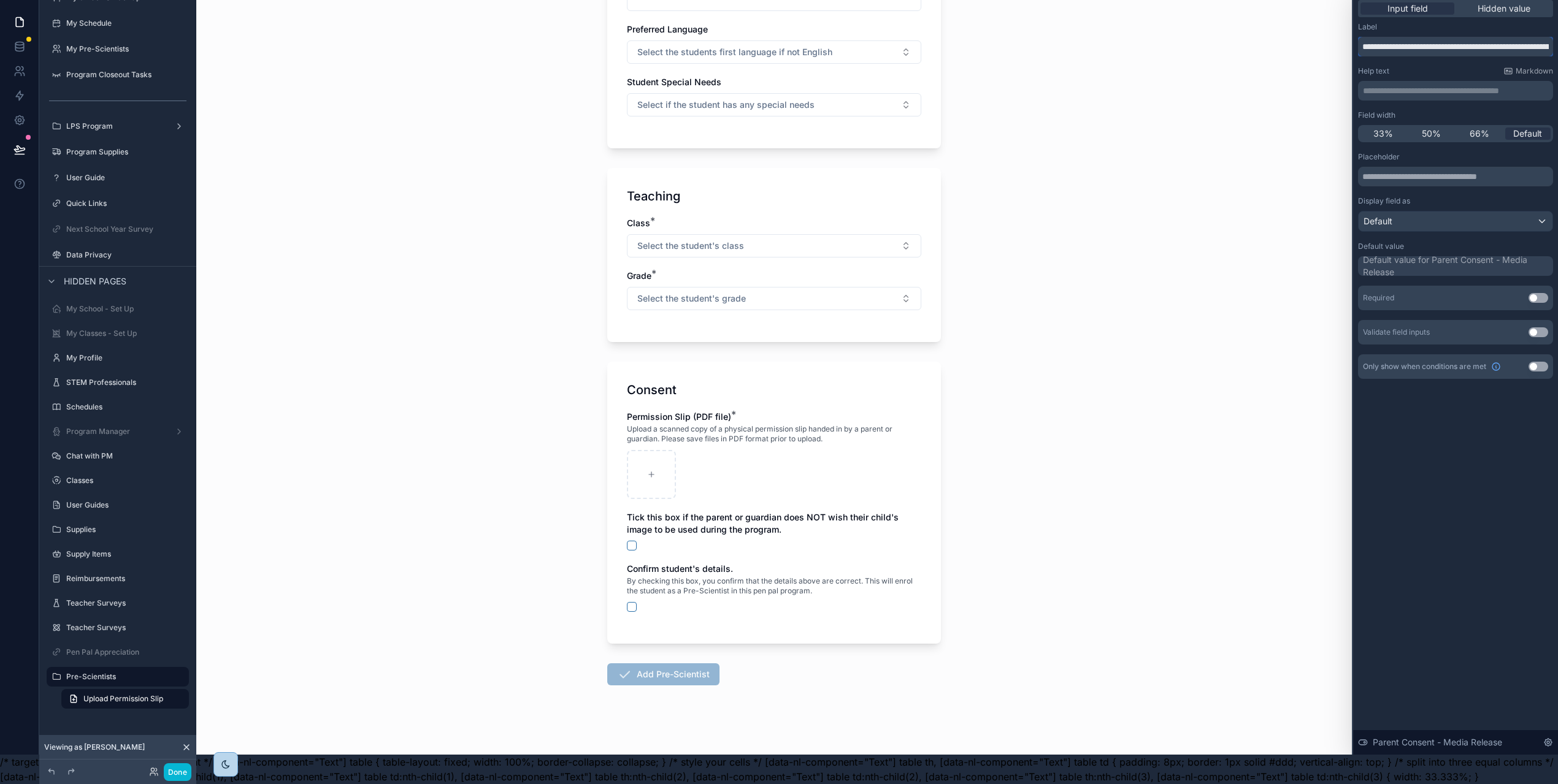
click at [1441, 39] on input "**********" at bounding box center [1455, 46] width 195 height 19
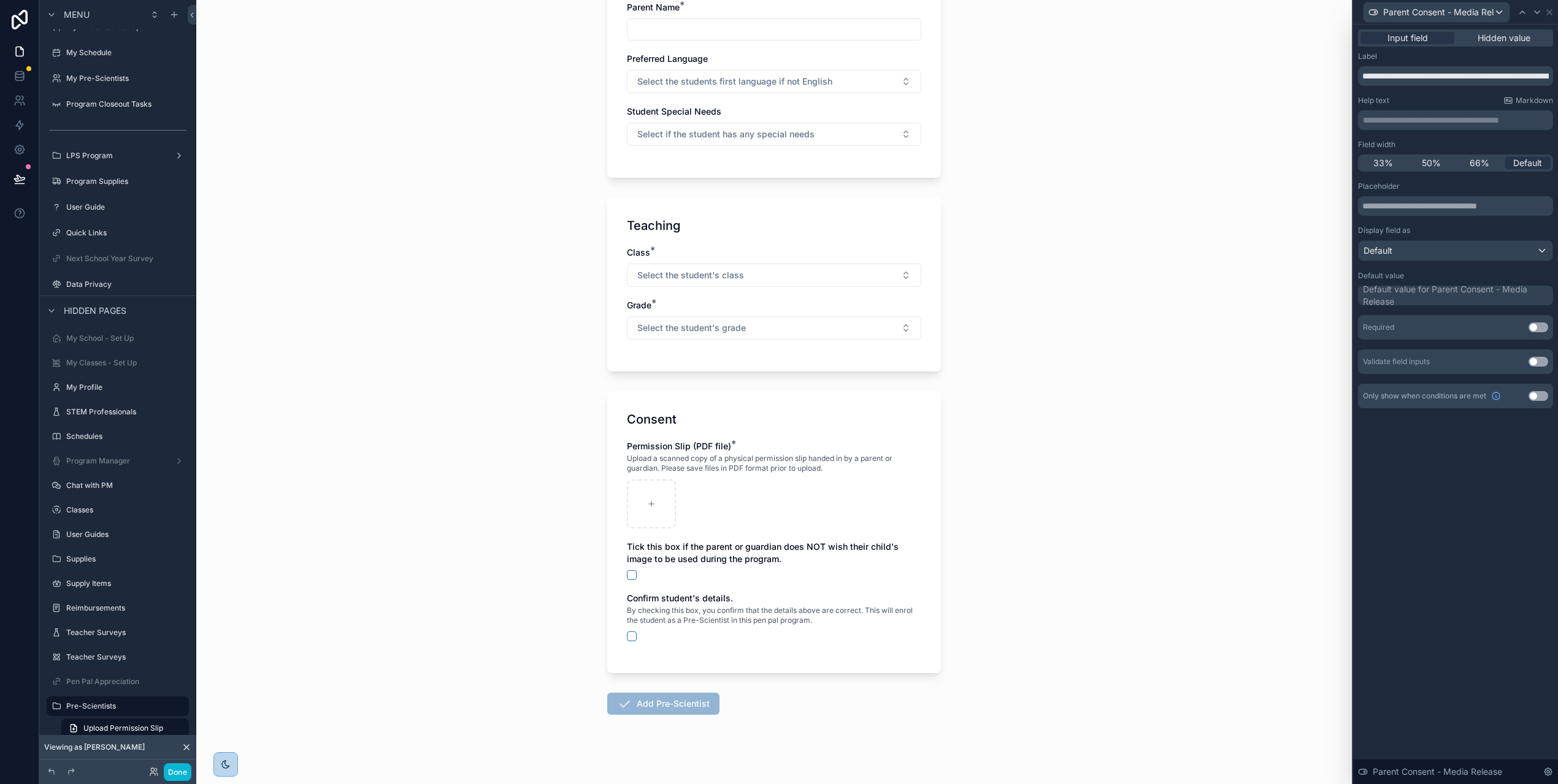
click at [1411, 123] on p "**********" at bounding box center [1457, 120] width 187 height 12
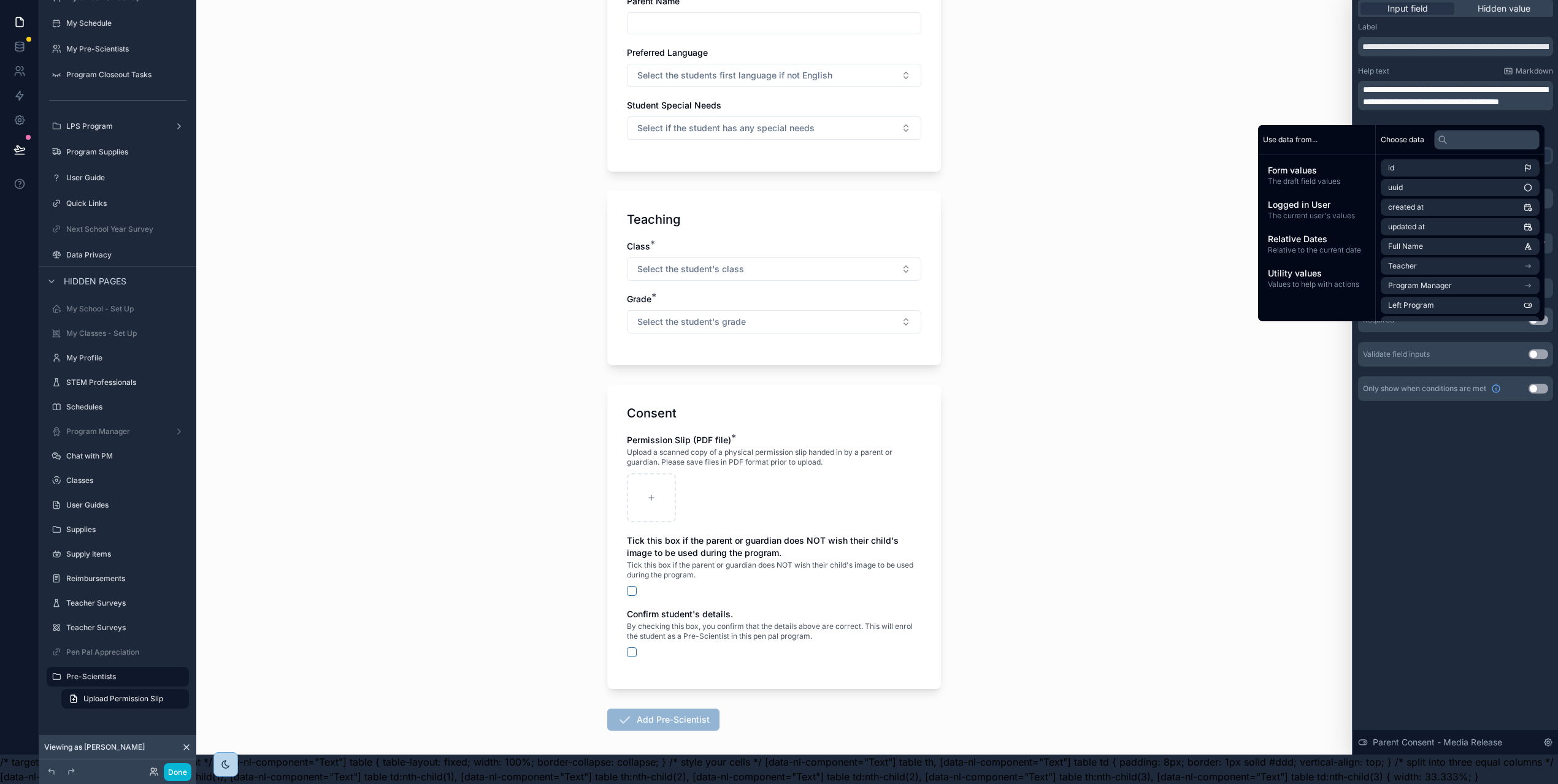
scroll to position [266, 0]
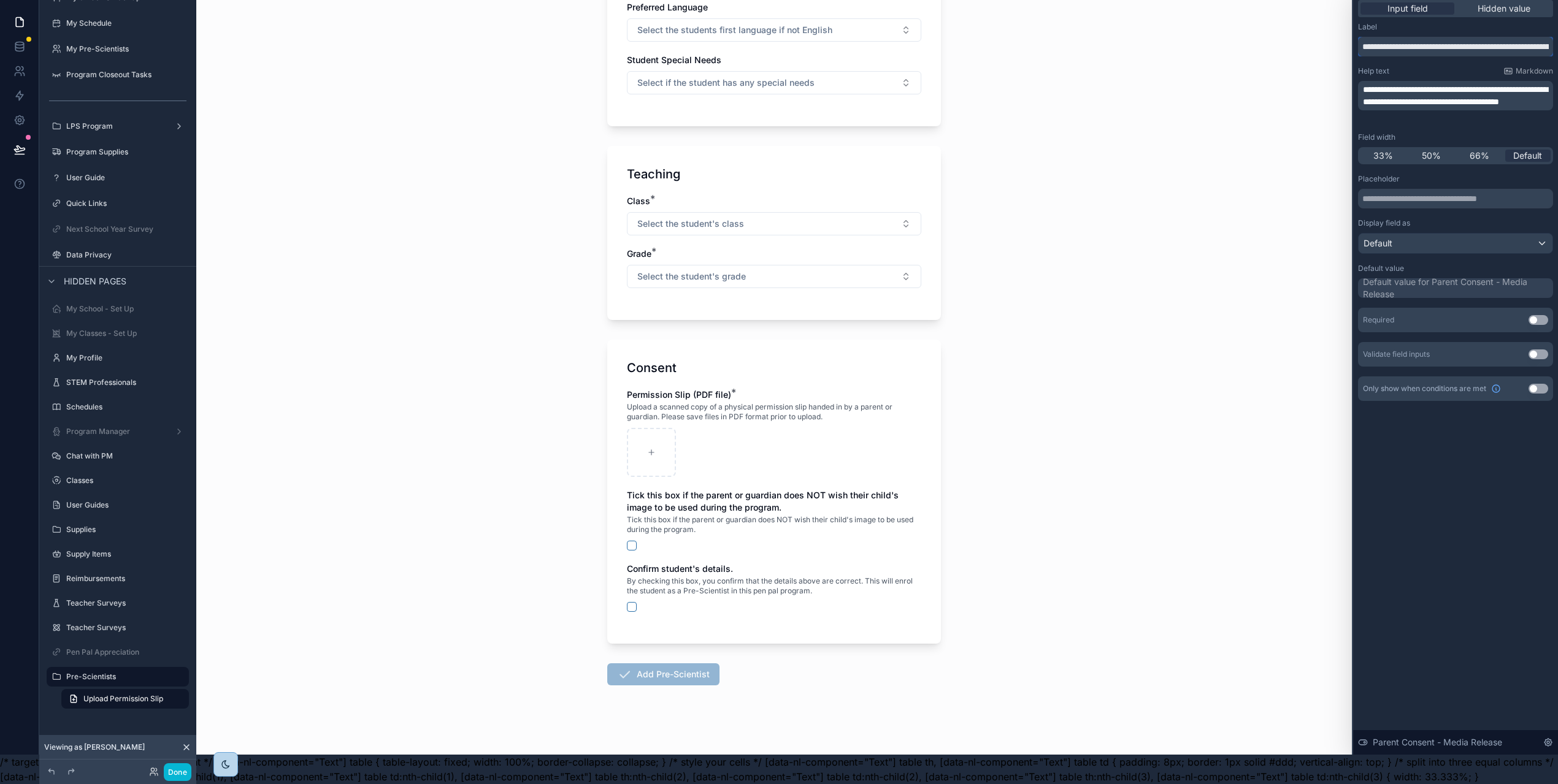
click at [1442, 37] on input "**********" at bounding box center [1455, 46] width 195 height 19
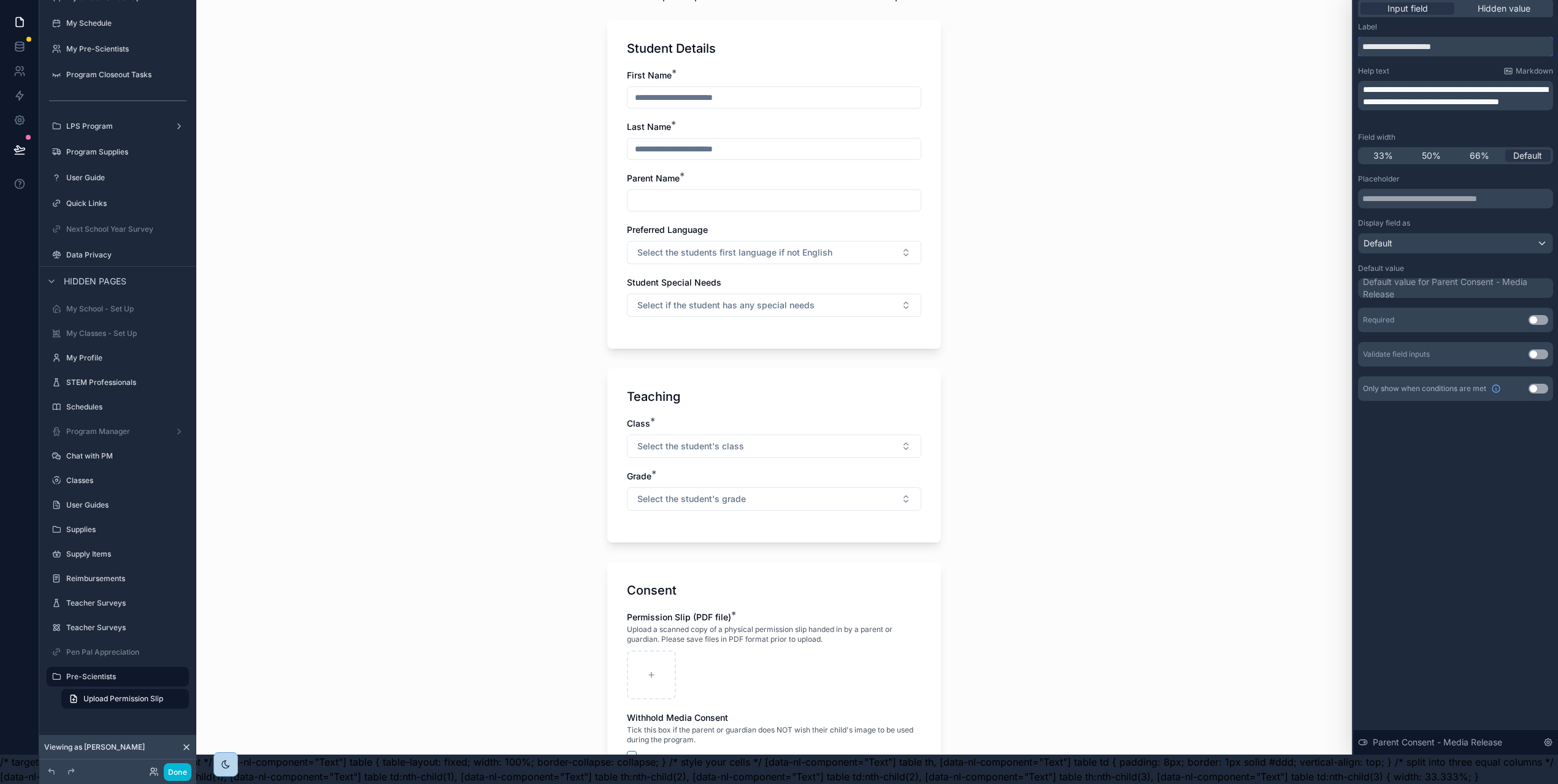
scroll to position [254, 0]
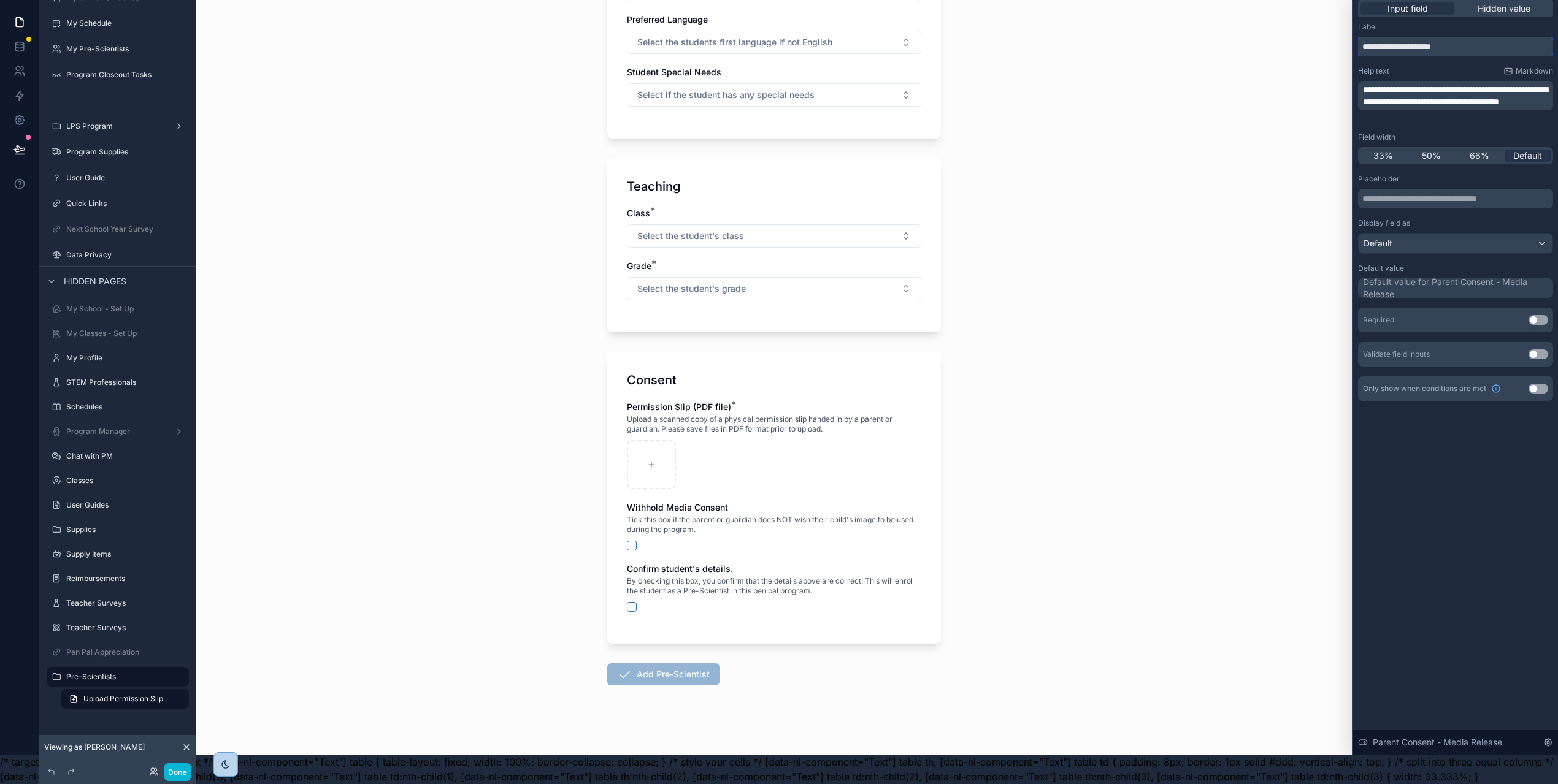
type input "**********"
click at [1403, 92] on span "**********" at bounding box center [1455, 96] width 185 height 21
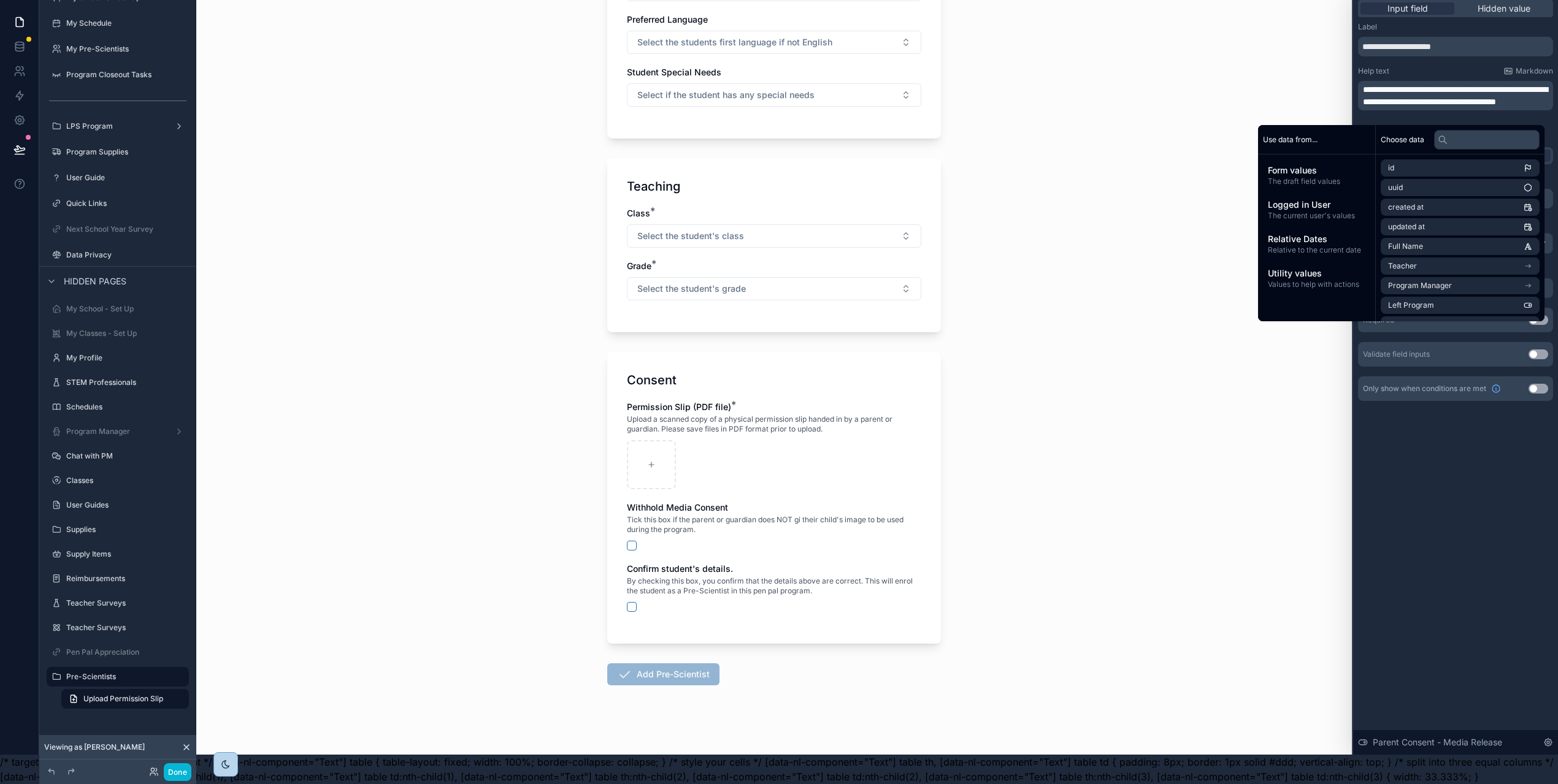
scroll to position [0, 0]
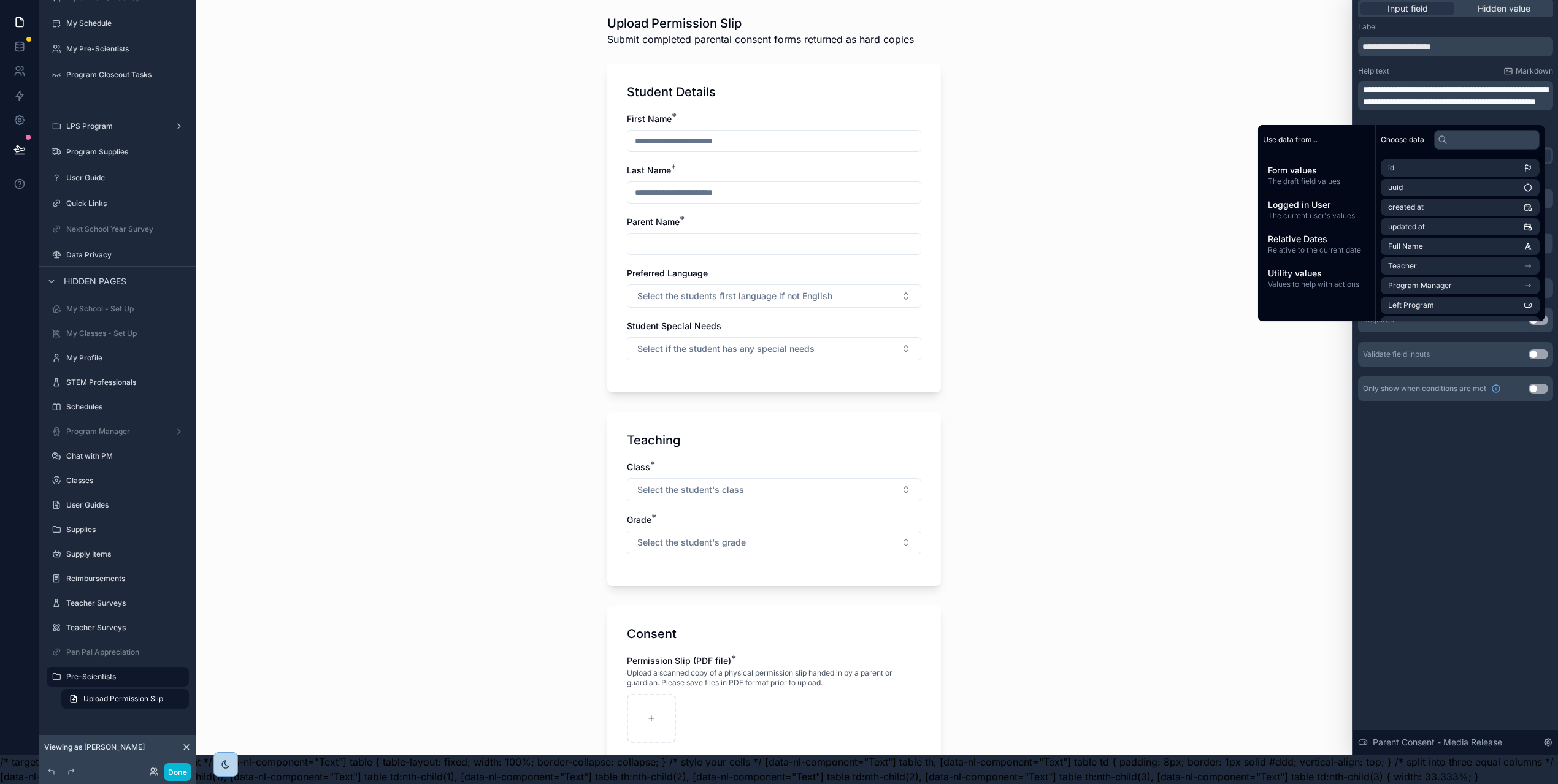
click at [1481, 466] on div "**********" at bounding box center [1455, 375] width 205 height 759
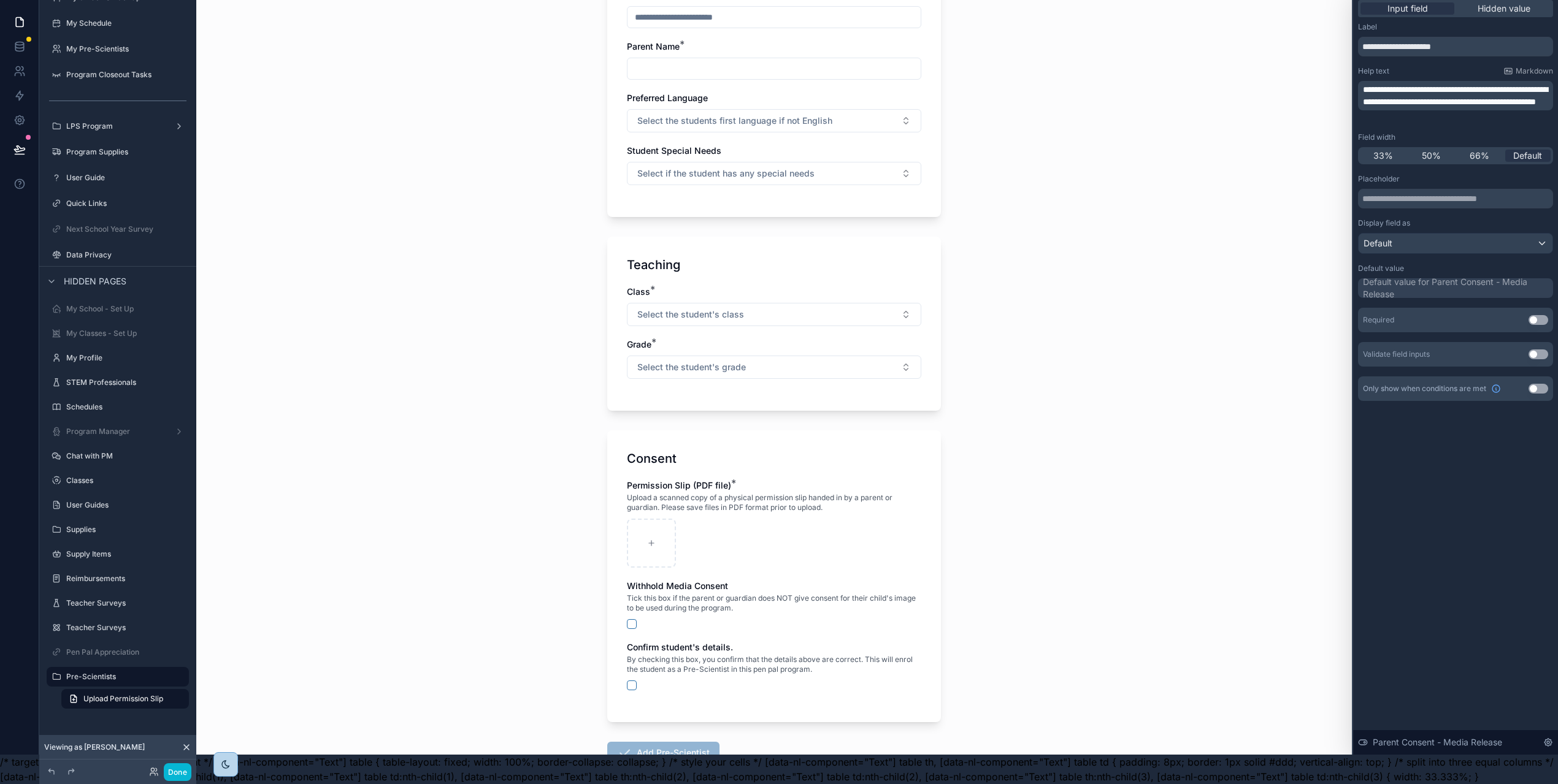
scroll to position [254, 0]
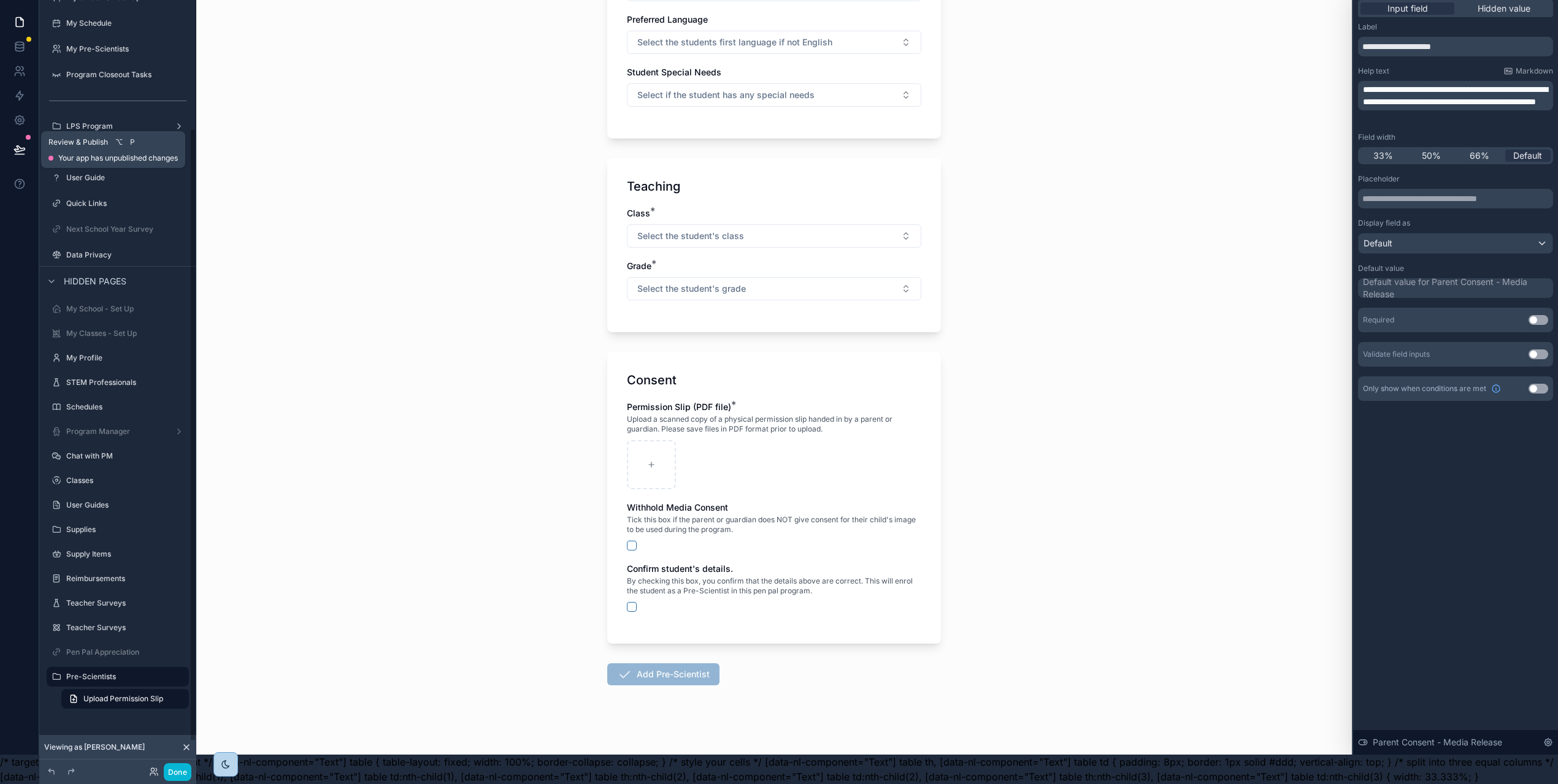
click at [18, 143] on icon at bounding box center [19, 149] width 12 height 12
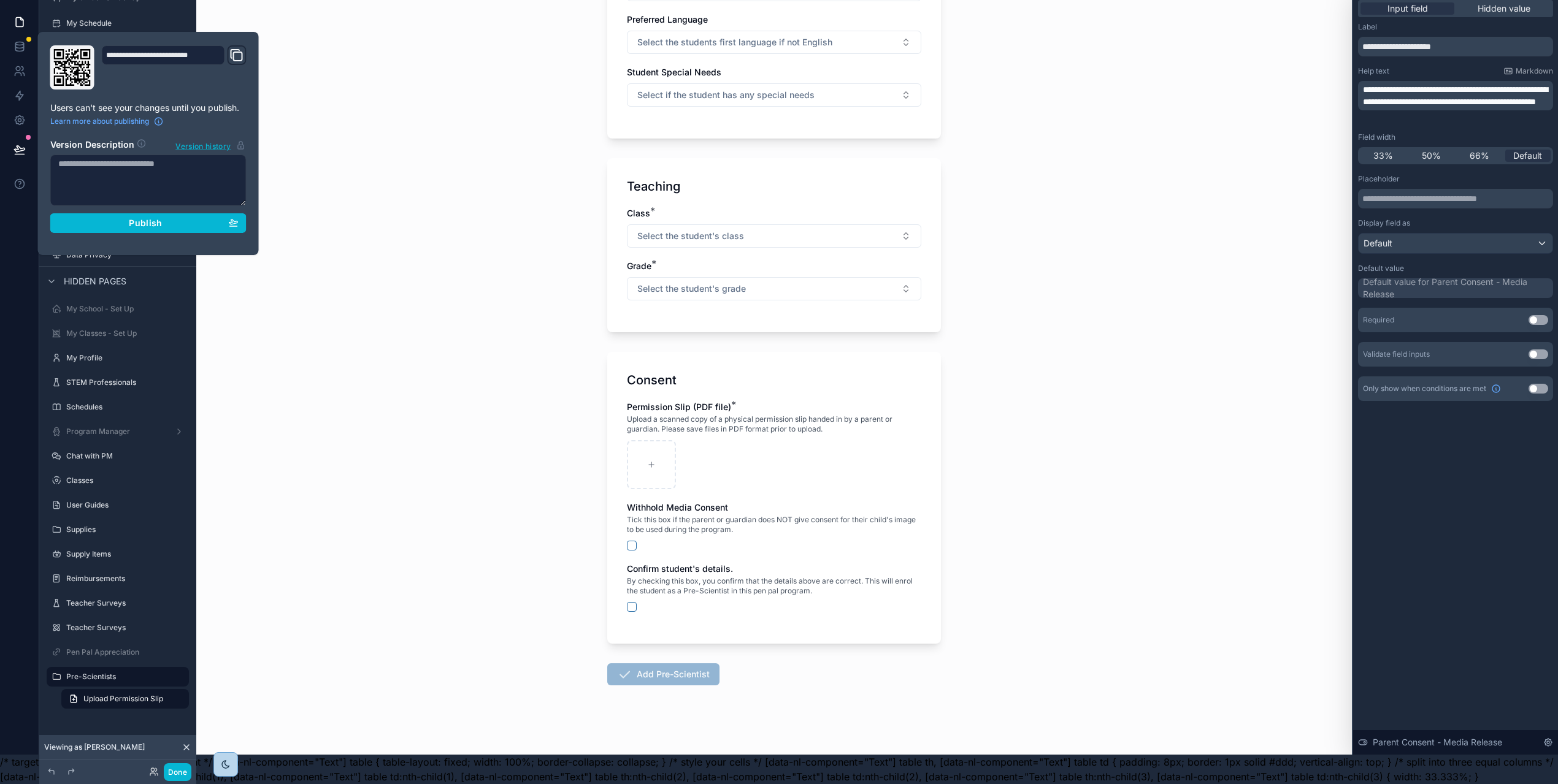
click at [160, 173] on textarea at bounding box center [149, 180] width 196 height 52
type textarea "**********"
click at [167, 218] on div "Publish" at bounding box center [148, 223] width 180 height 11
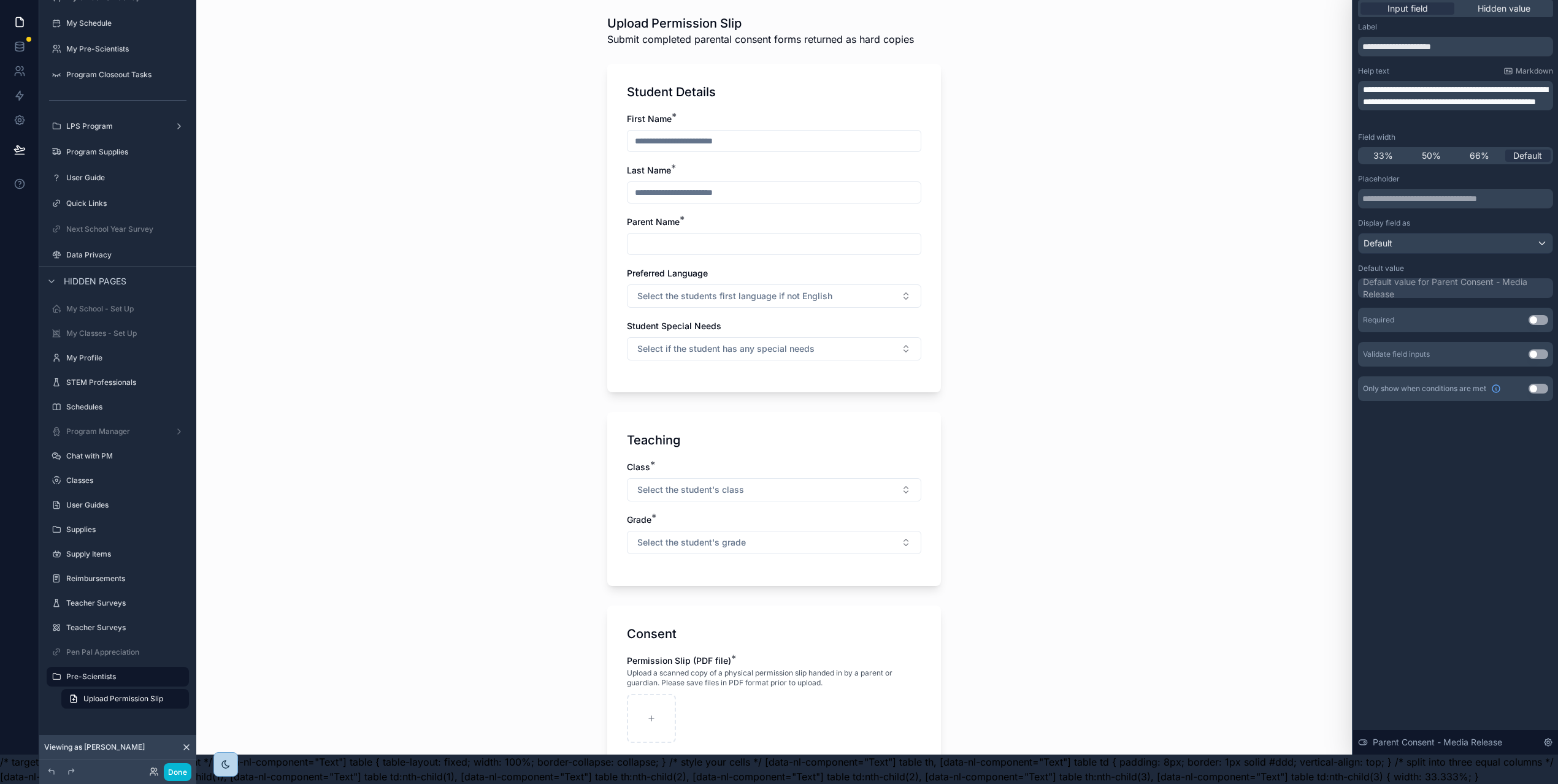
click at [411, 58] on div "Upload Permission Slip Submit completed parental consent forms returned as hard…" at bounding box center [774, 362] width 1155 height 784
click at [402, 291] on div "Upload Permission Slip Submit completed parental consent forms returned as hard…" at bounding box center [774, 362] width 1155 height 784
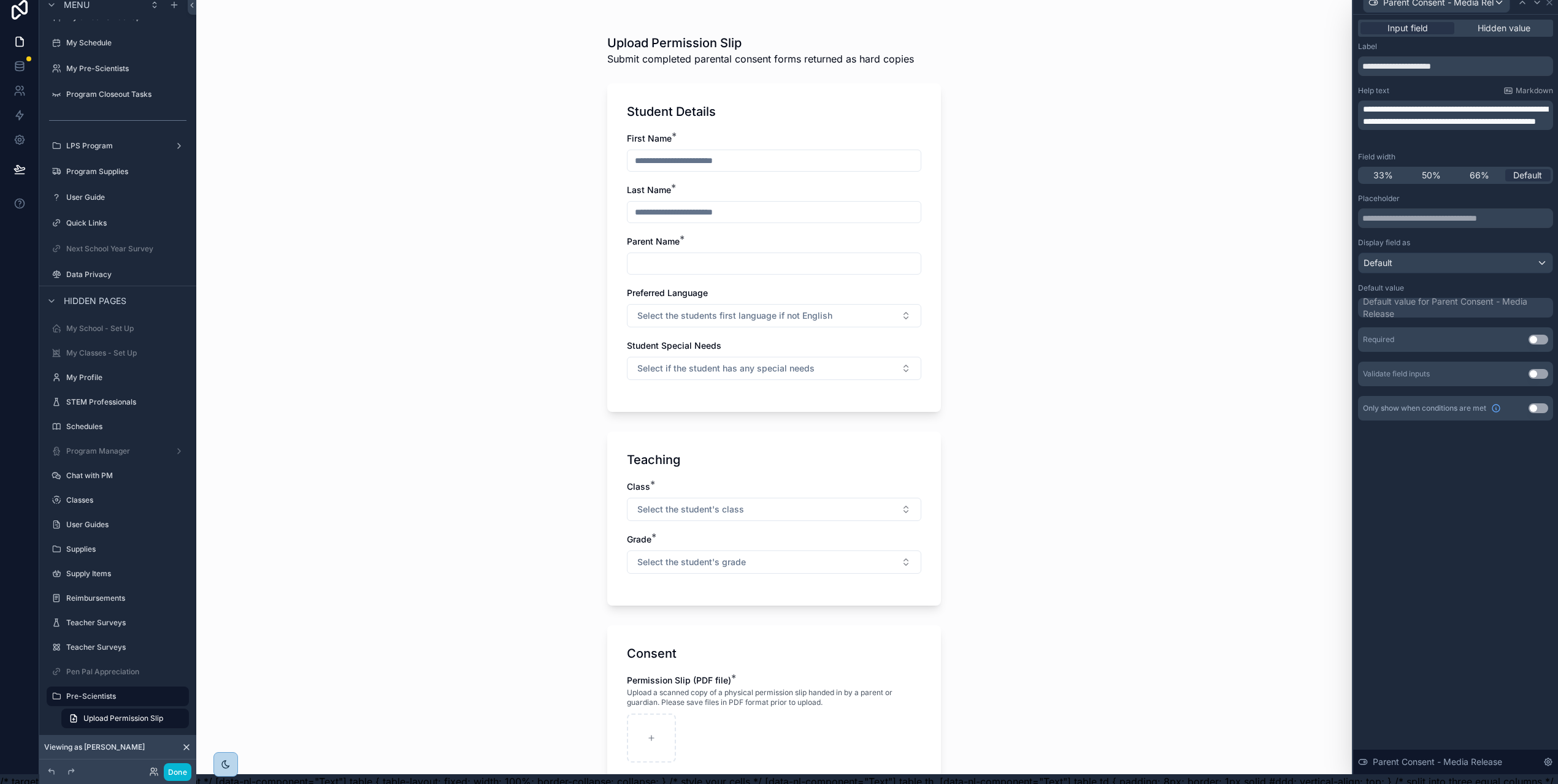
scroll to position [0, 4]
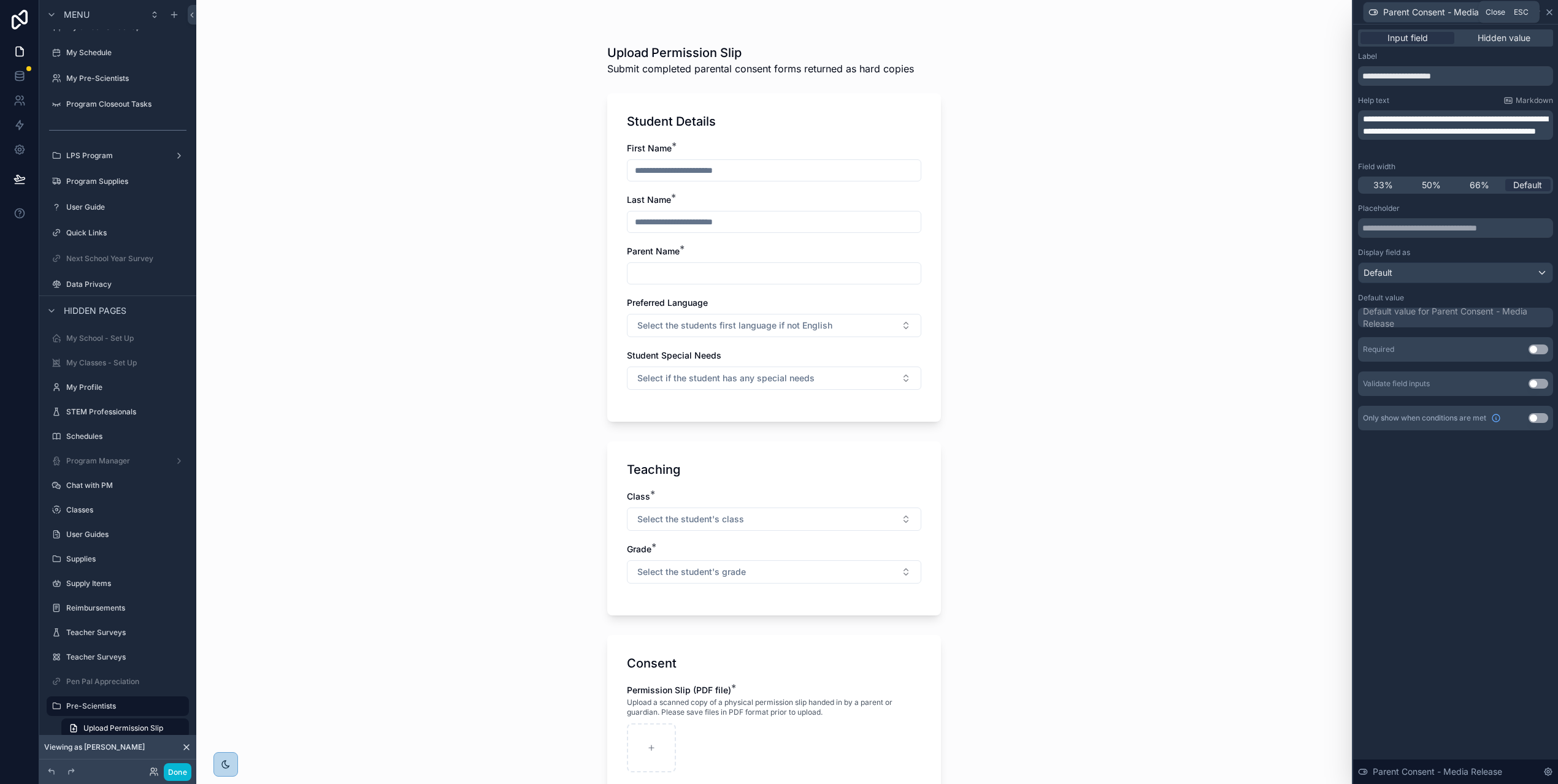
click at [1552, 13] on icon at bounding box center [1549, 12] width 5 height 5
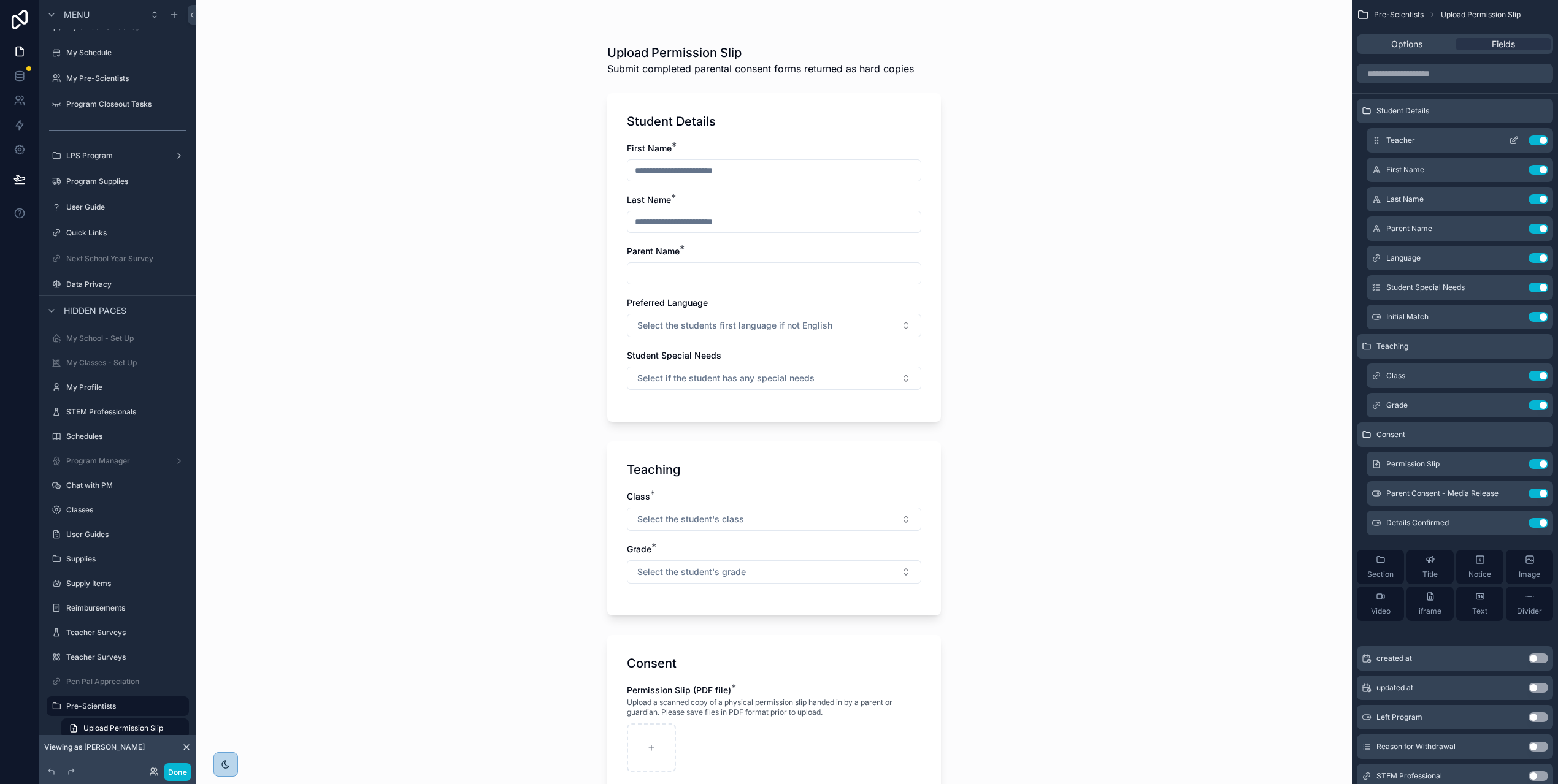
click at [1519, 139] on icon "scrollable content" at bounding box center [1513, 140] width 10 height 10
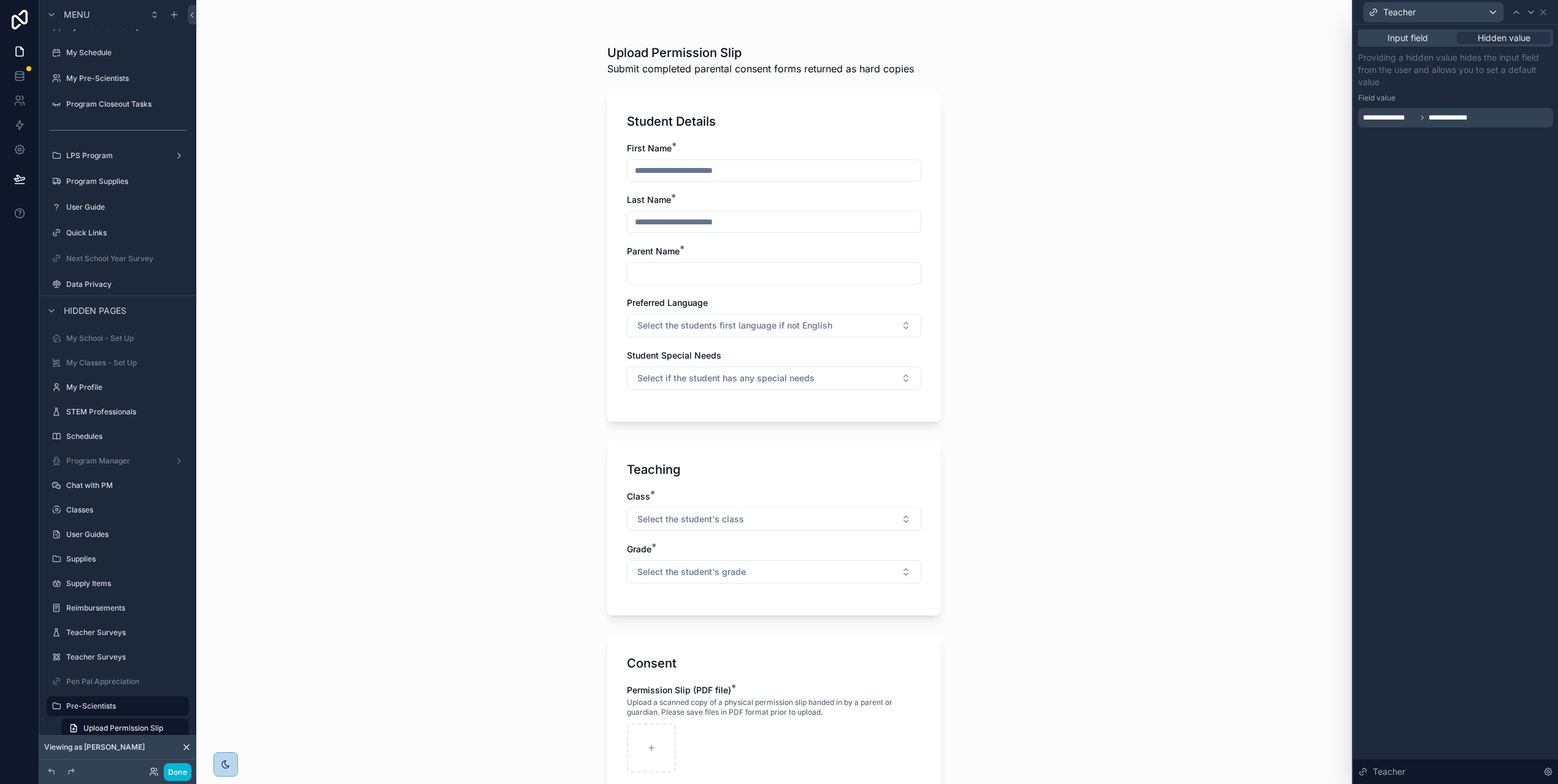
click at [1203, 151] on div "Upload Permission Slip Submit completed parental consent forms returned as hard…" at bounding box center [774, 392] width 1155 height 784
click at [1547, 10] on icon at bounding box center [1542, 12] width 10 height 10
